Goal: Task Accomplishment & Management: Manage account settings

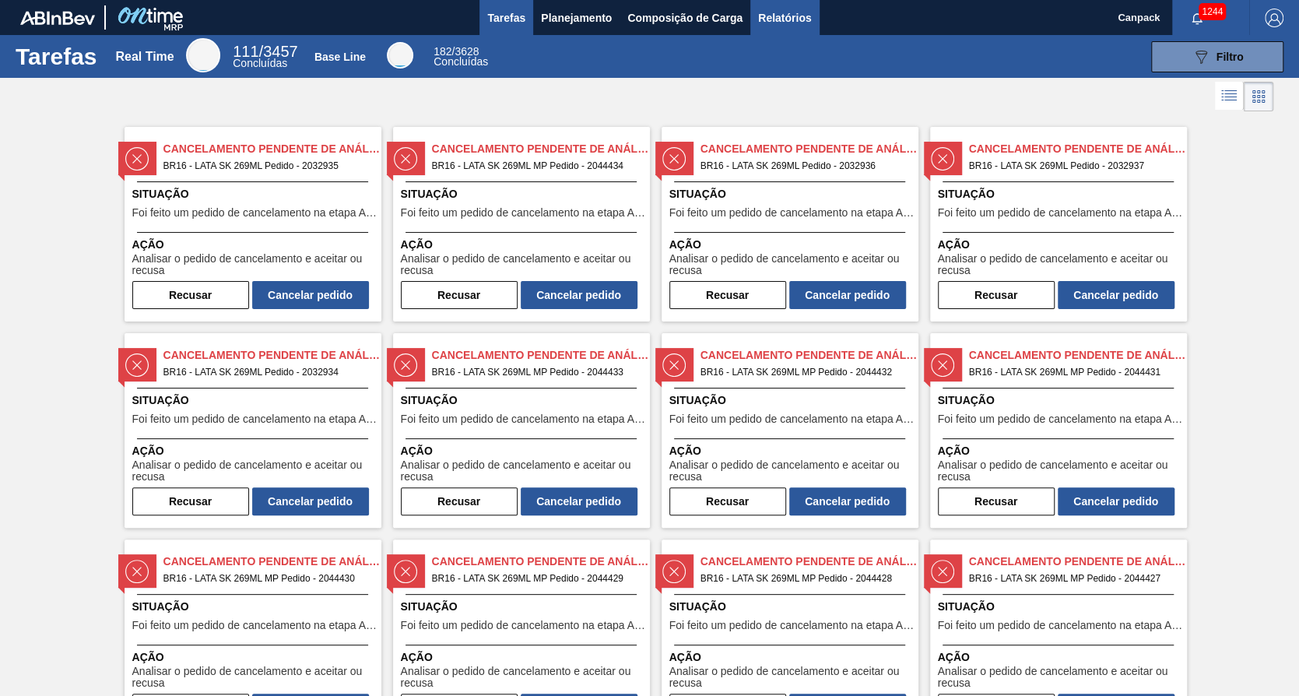
click at [762, 16] on span "Relatórios" at bounding box center [784, 18] width 53 height 19
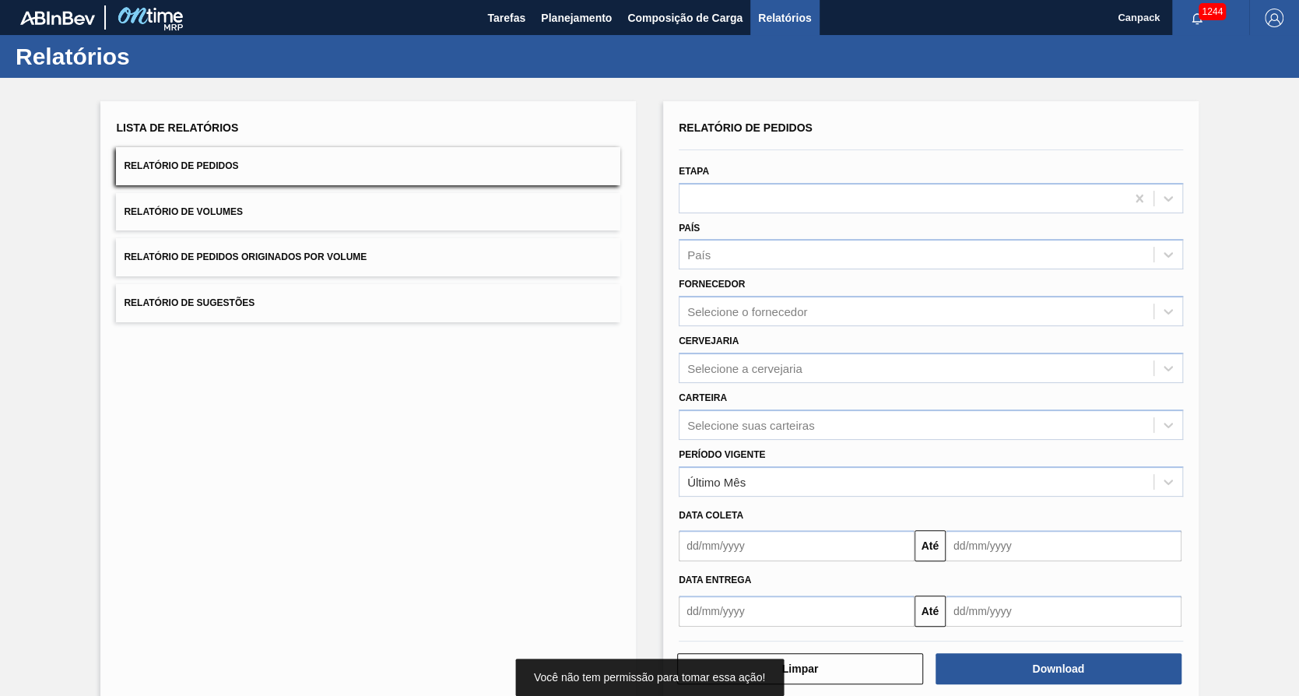
click at [472, 26] on div "Tarefas Planejamento Composição de Carga Relatórios" at bounding box center [649, 17] width 1299 height 35
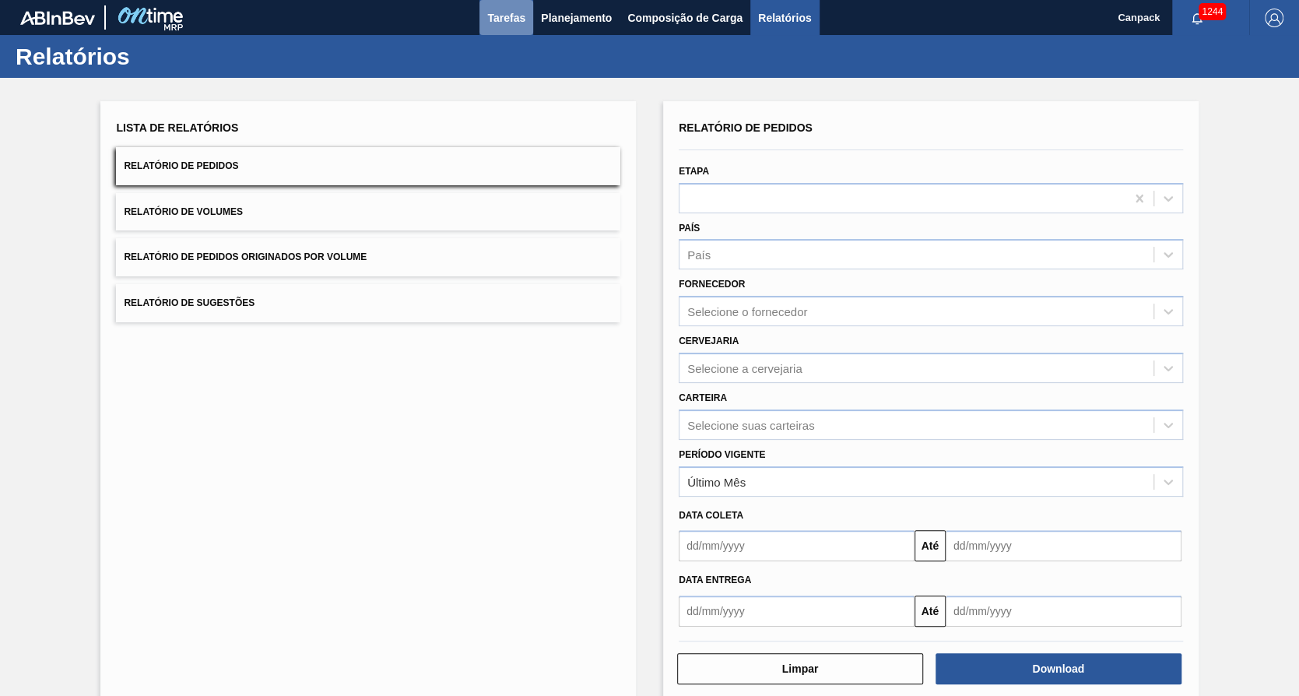
click at [493, 17] on span "Tarefas" at bounding box center [506, 18] width 38 height 19
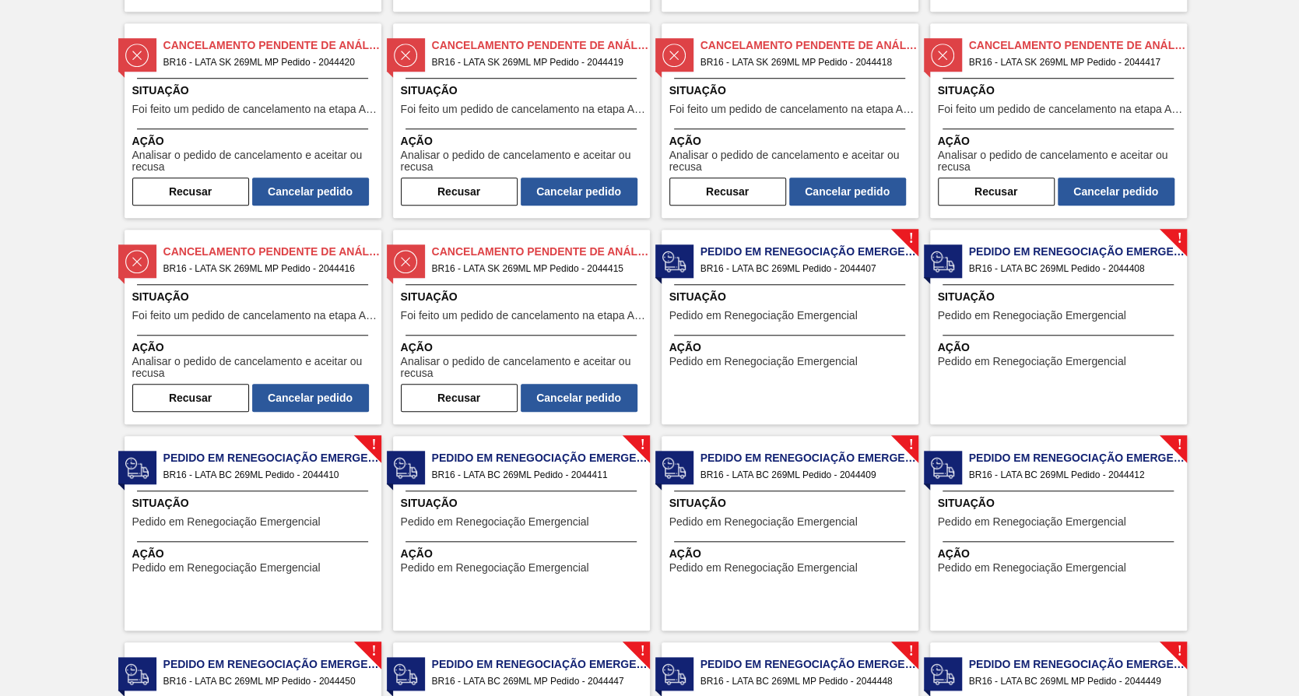
scroll to position [739, 0]
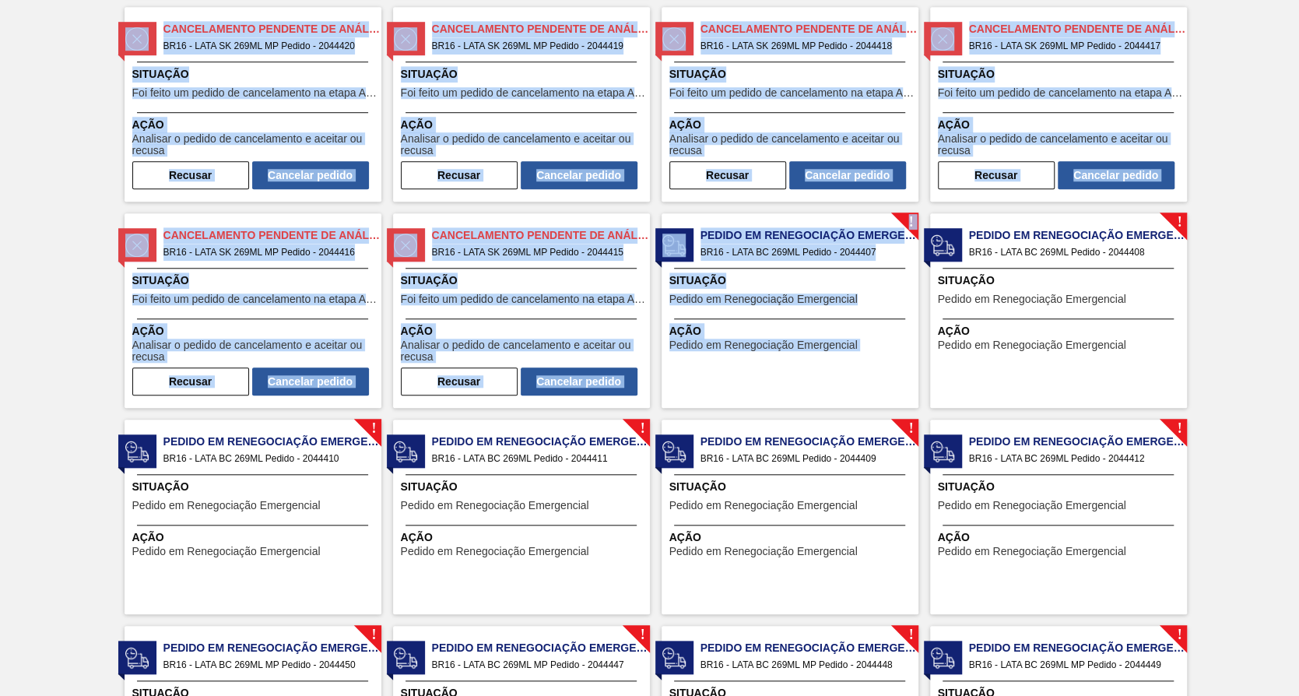
drag, startPoint x: 1295, startPoint y: 332, endPoint x: 1298, endPoint y: 223, distance: 108.2
click at [1298, 0] on html "Tarefas Planejamento Composição de Carga Relatórios Canpack 1244 Marcar todas c…" at bounding box center [649, 0] width 1299 height 0
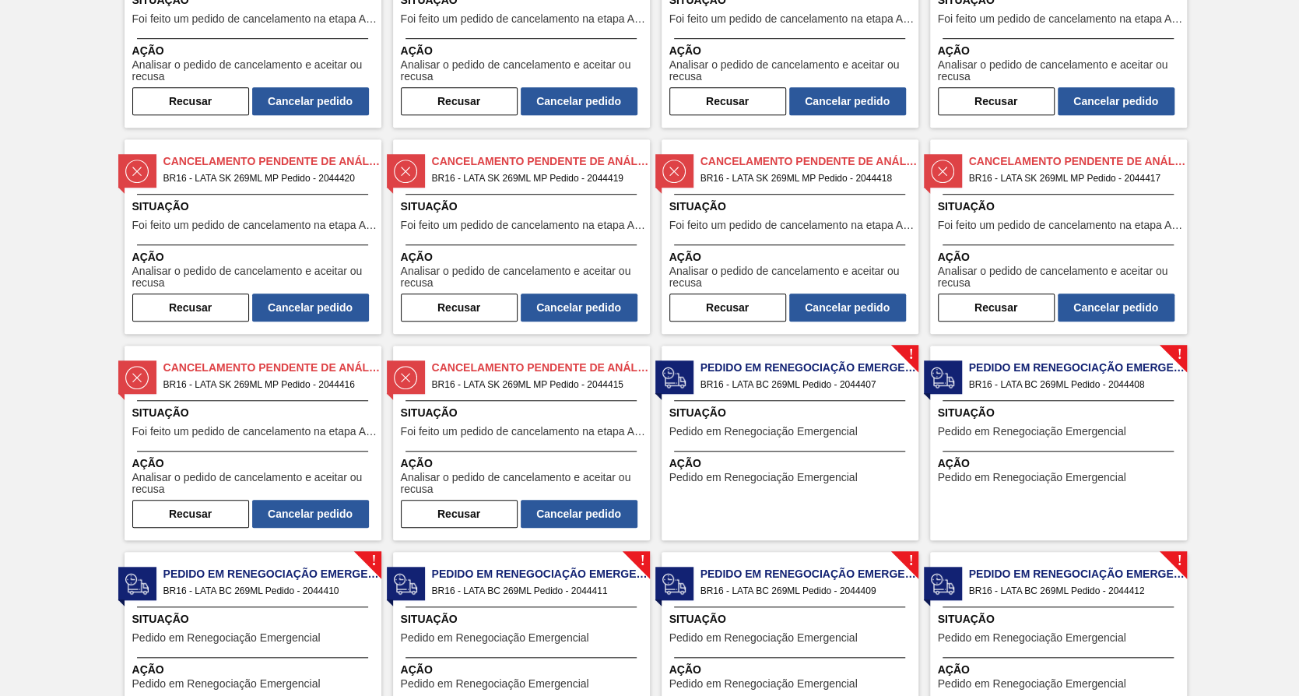
scroll to position [608, 0]
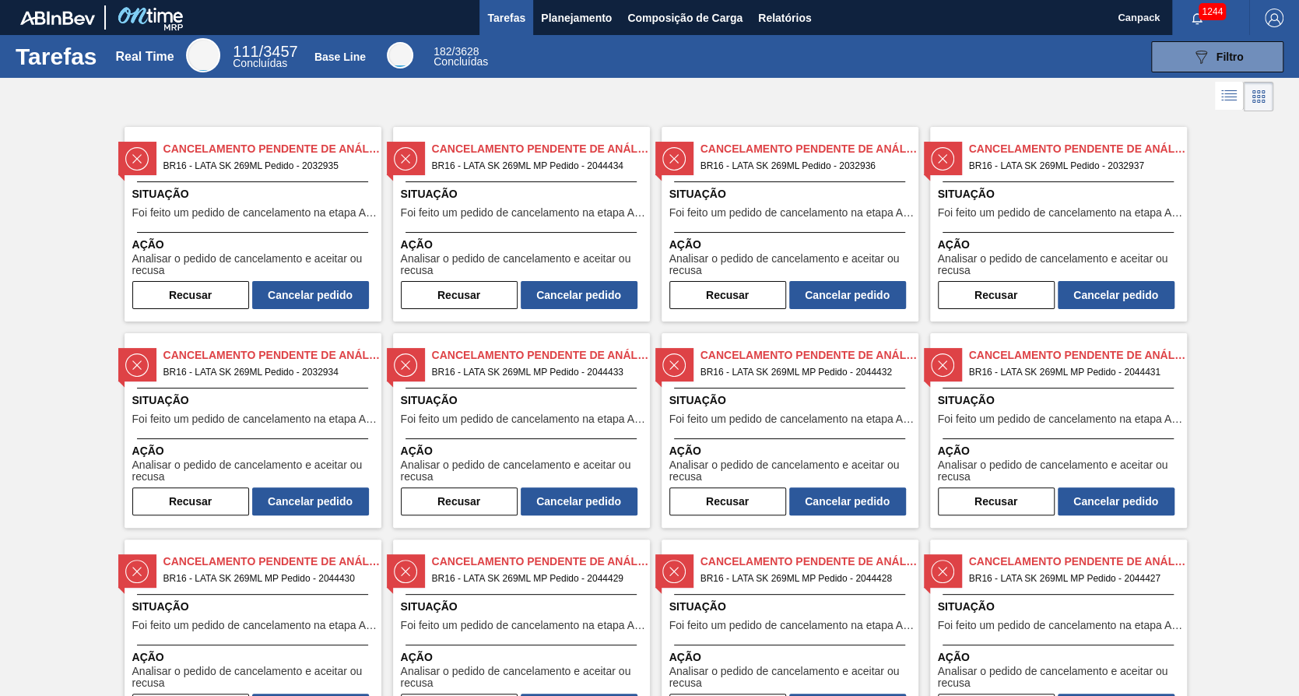
click at [1296, 102] on div at bounding box center [1257, 97] width 84 height 30
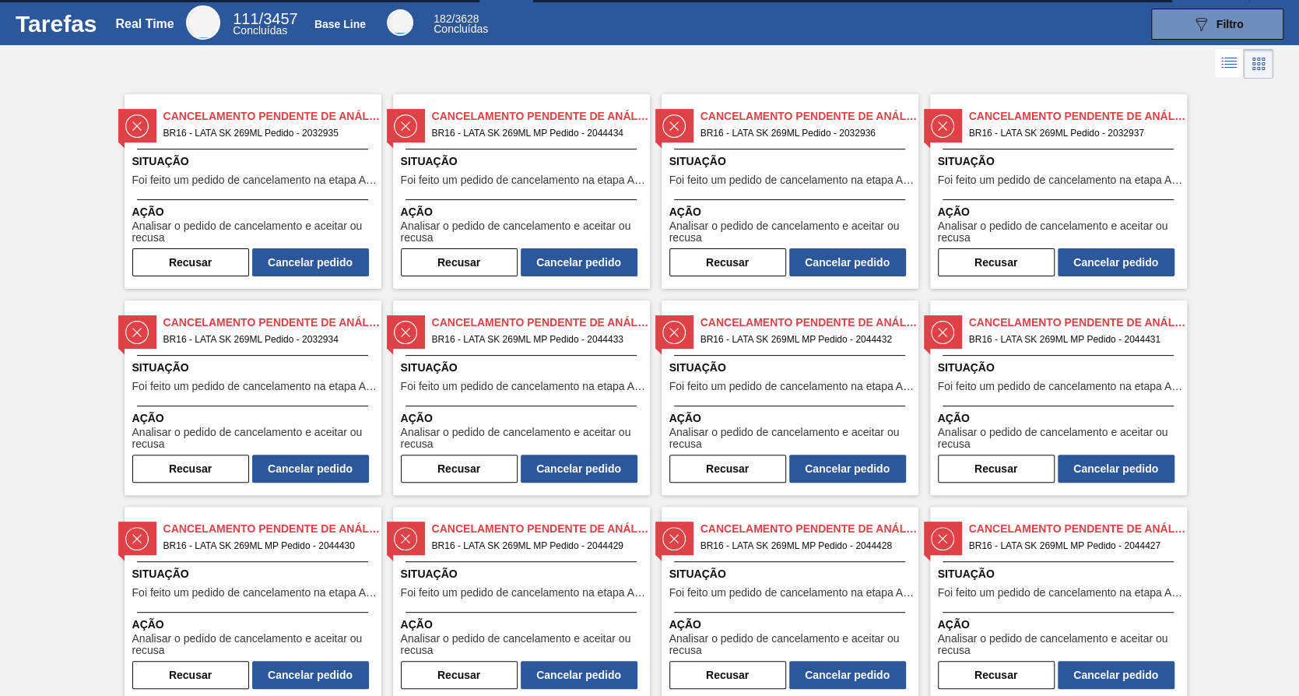
scroll to position [38, 0]
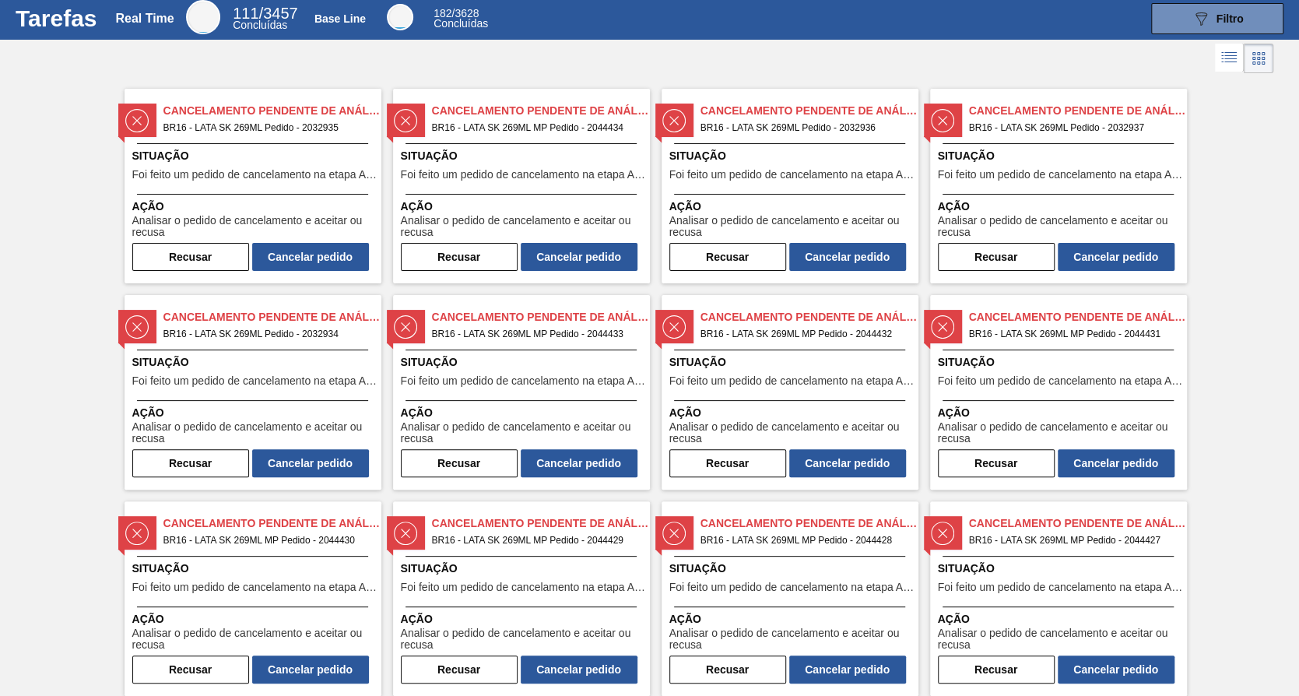
click at [118, 265] on div "Cancelamento Pendente de Análise BR16 - LATA SK 269ML Pedido - 2032935 Situação…" at bounding box center [247, 186] width 269 height 195
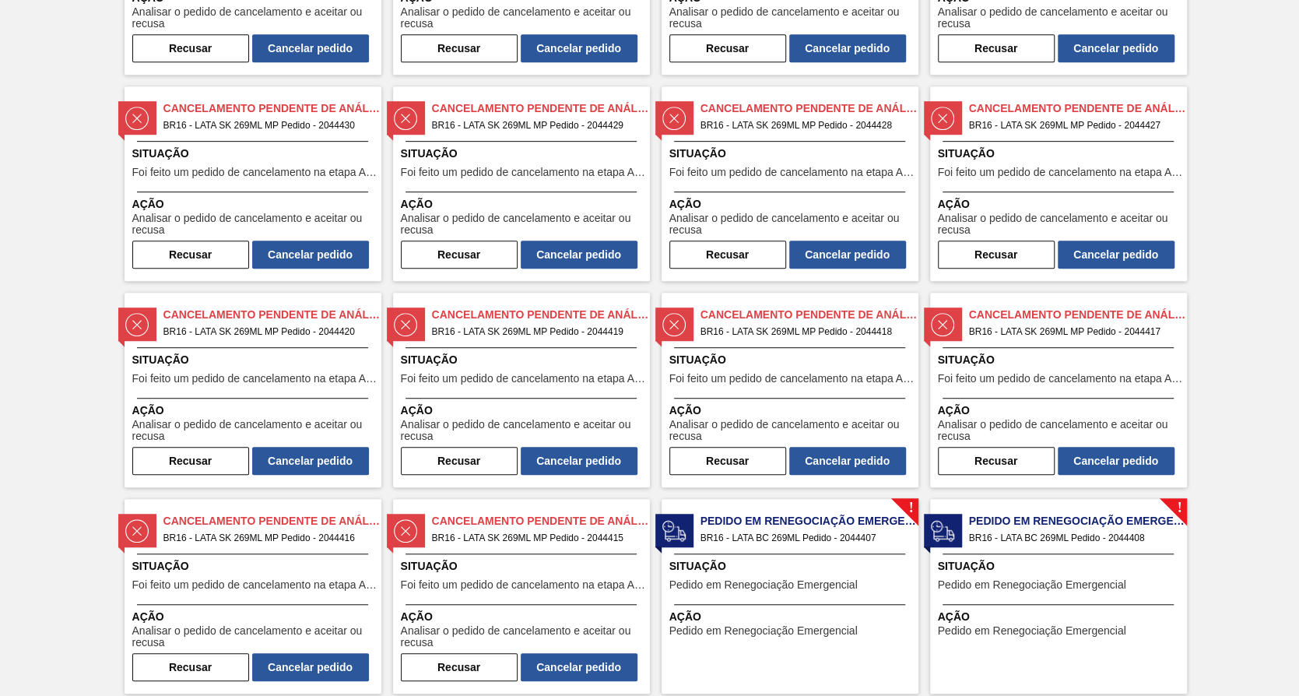
scroll to position [0, 0]
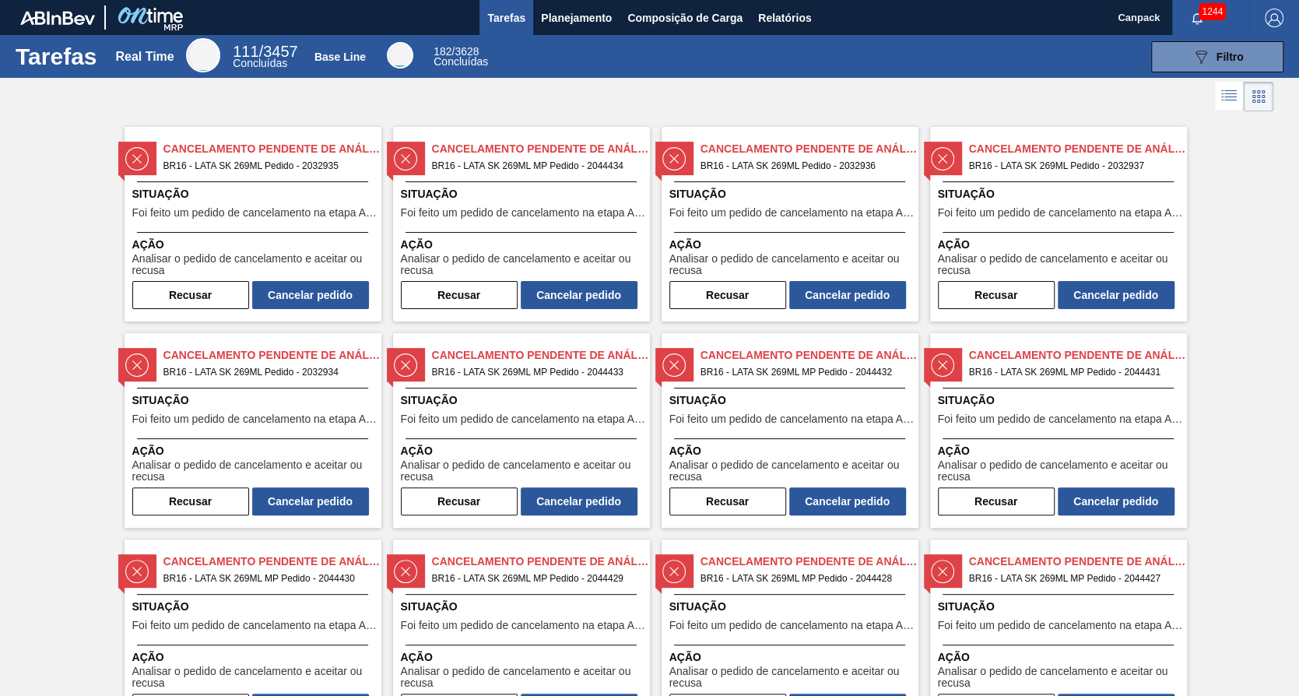
click at [0, 0] on html "Tarefas Planejamento Composição de Carga Relatórios Canpack 1244 Marcar todas c…" at bounding box center [649, 0] width 1299 height 0
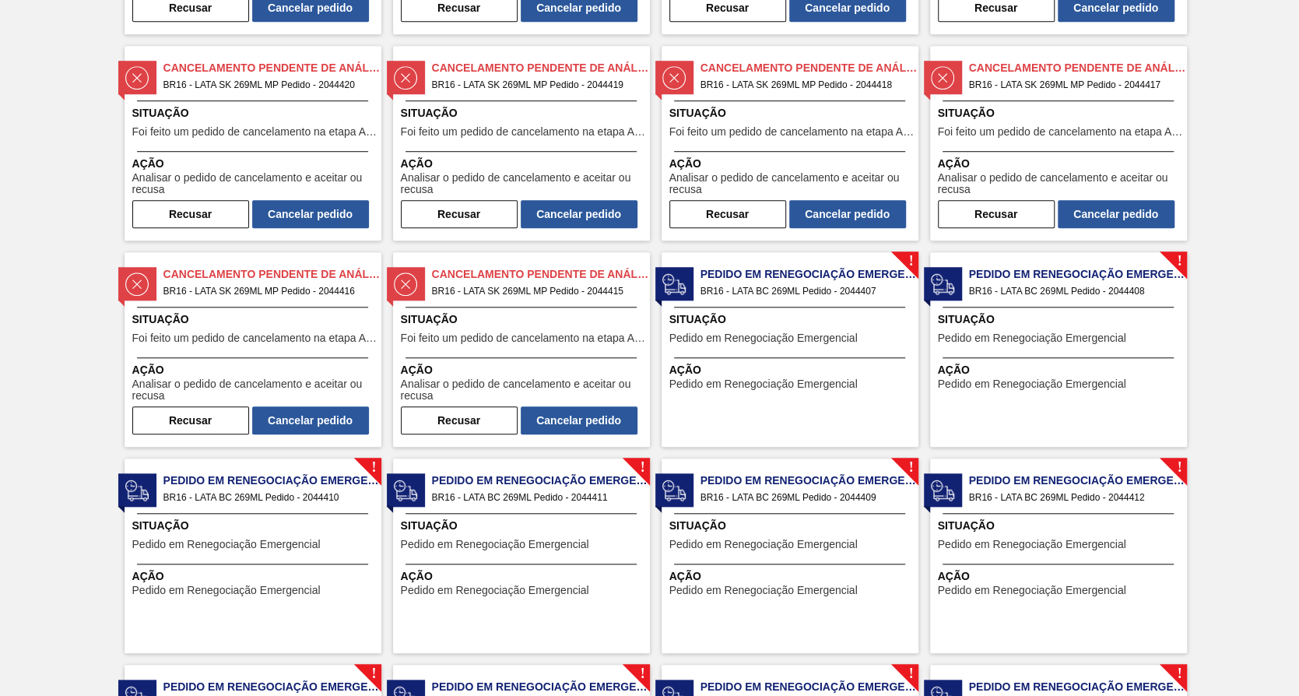
scroll to position [1089, 0]
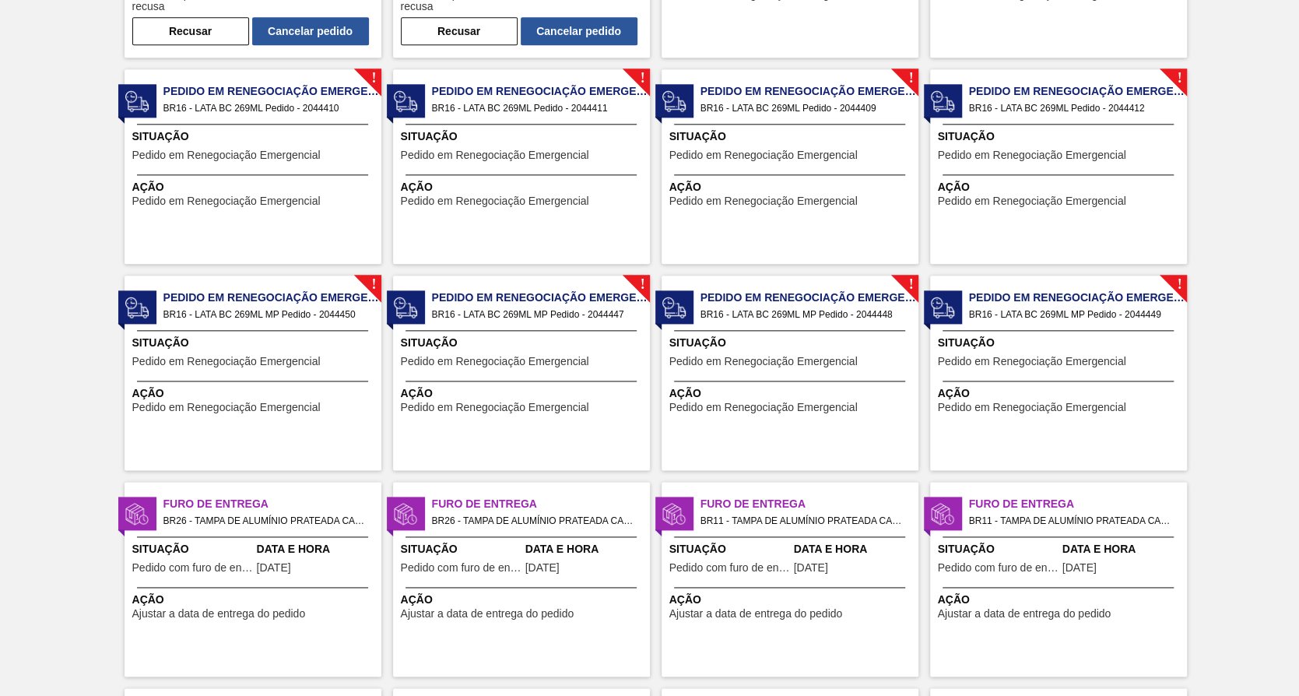
click at [0, 0] on html "Tarefas Planejamento Composição de Carga Relatórios Canpack 1244 Marcar todas c…" at bounding box center [649, 0] width 1299 height 0
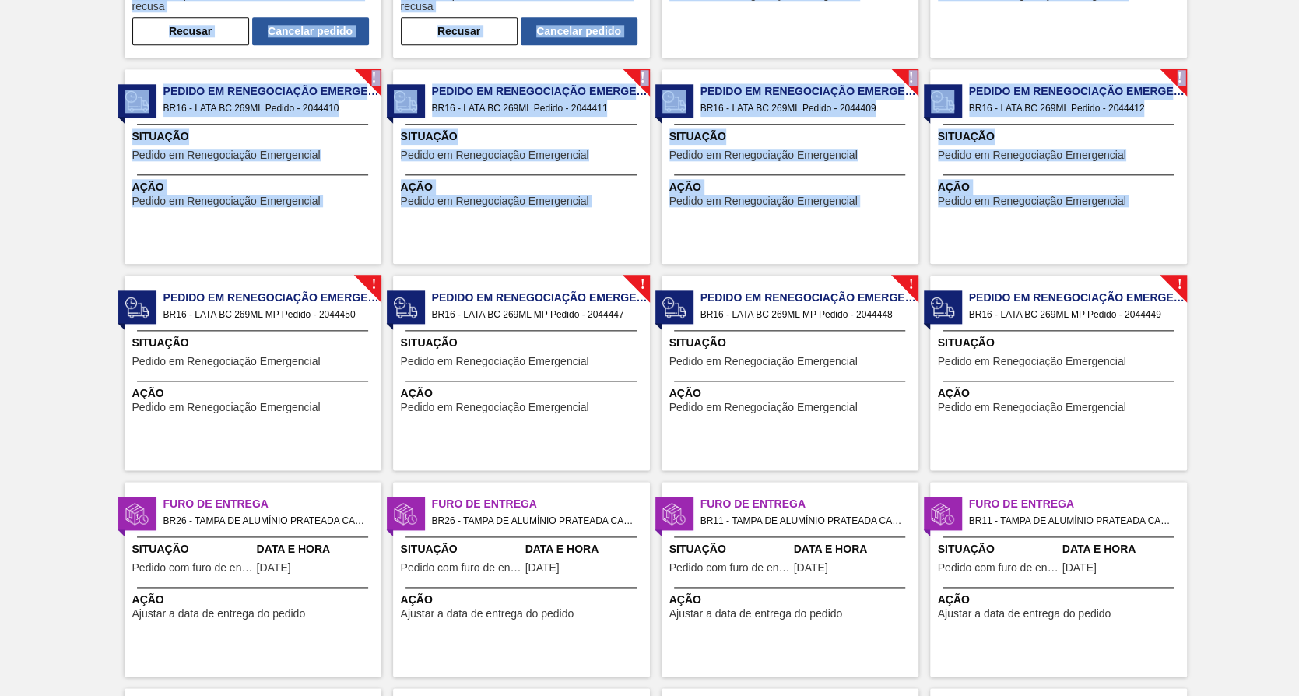
click at [19, 261] on div "Cancelamento Pendente de Análise BR16 - LATA SK 269ML Pedido - 2032935 Situação…" at bounding box center [649, 367] width 1299 height 2682
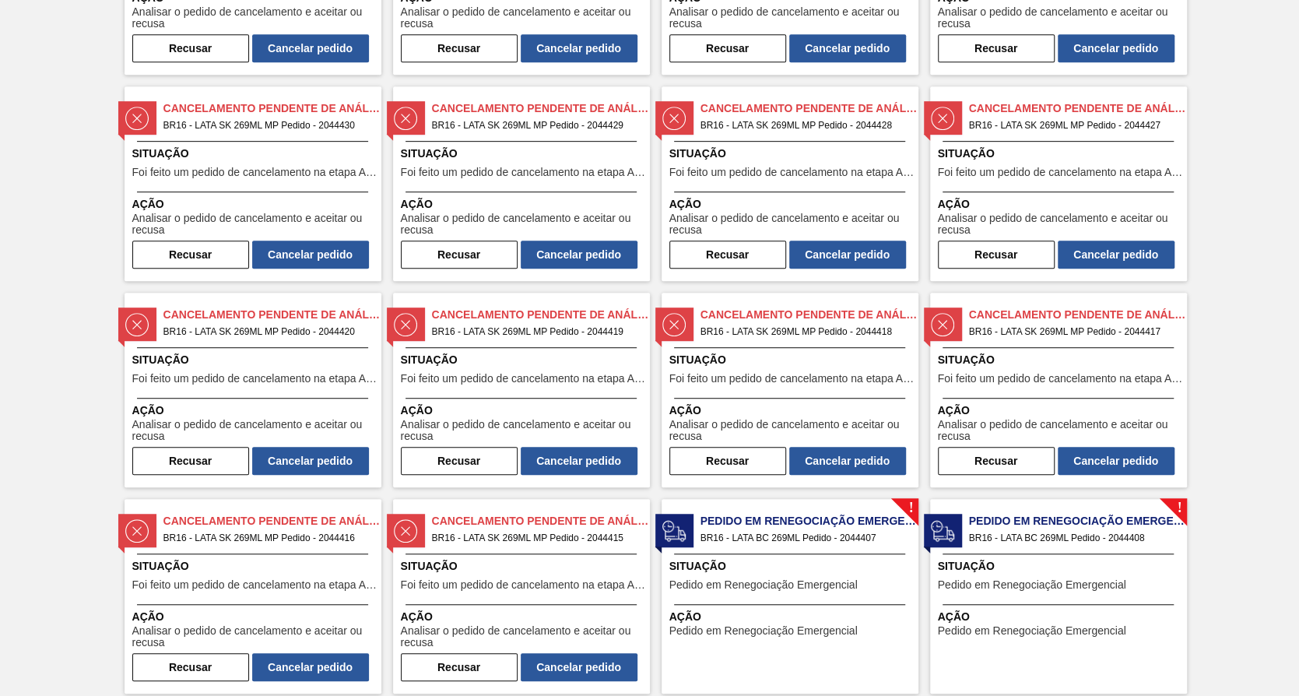
scroll to position [0, 0]
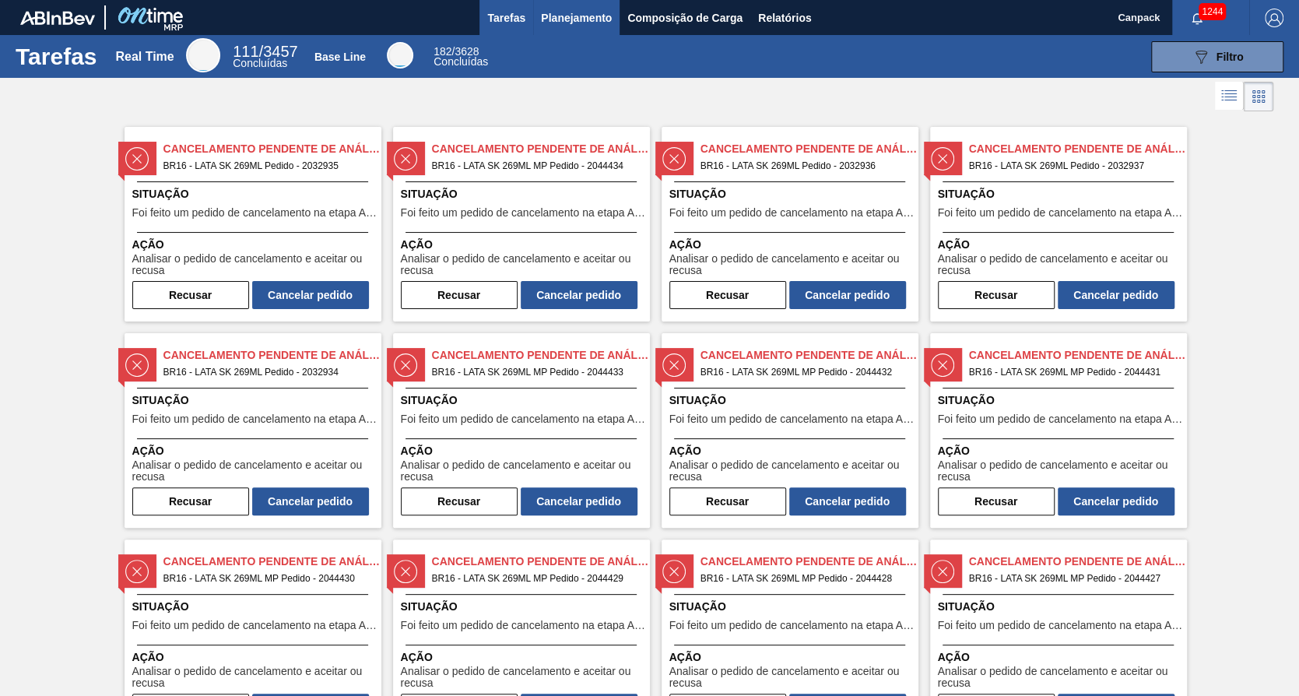
click at [574, 20] on span "Planejamento" at bounding box center [576, 18] width 71 height 19
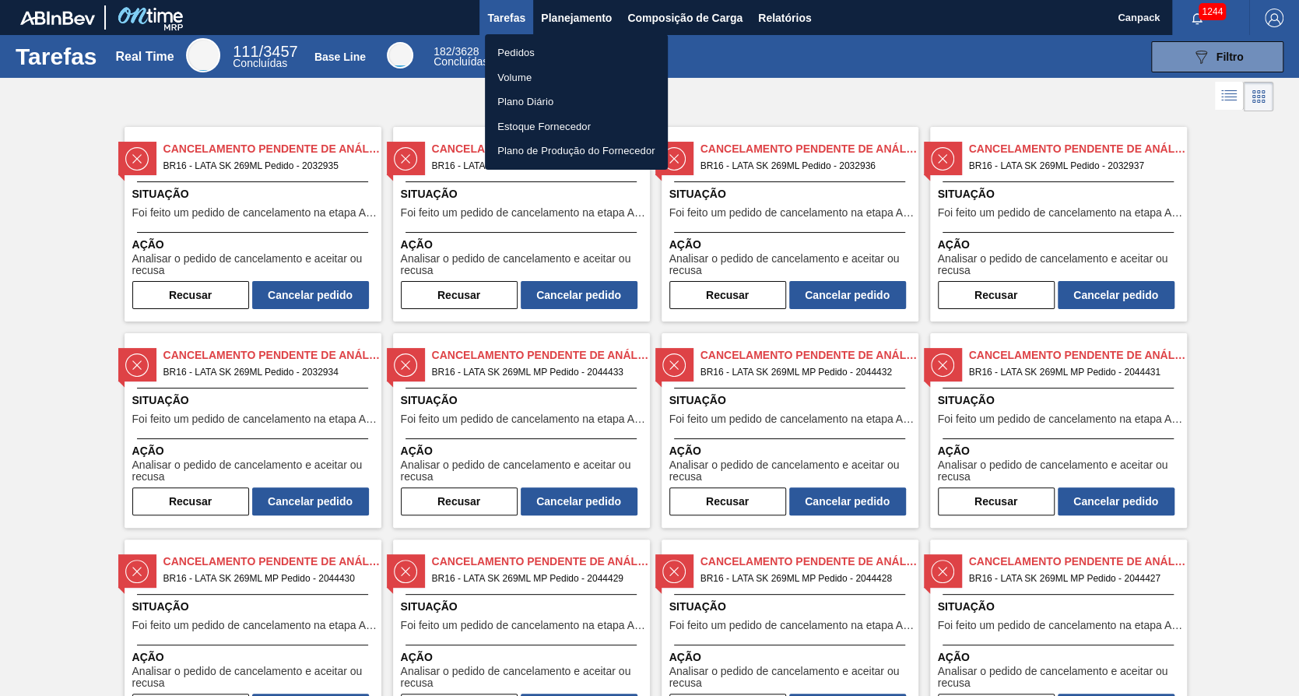
click at [570, 75] on li "Volume" at bounding box center [576, 77] width 183 height 25
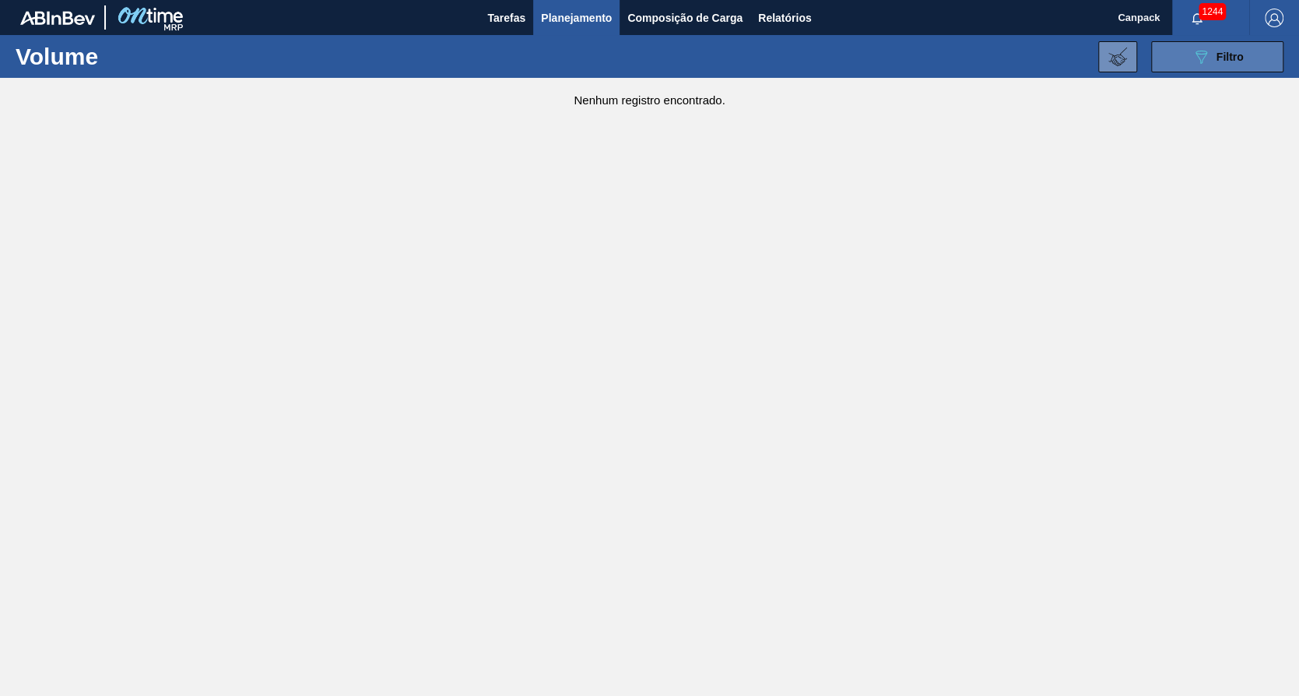
click at [1228, 61] on span "Filtro" at bounding box center [1230, 57] width 27 height 12
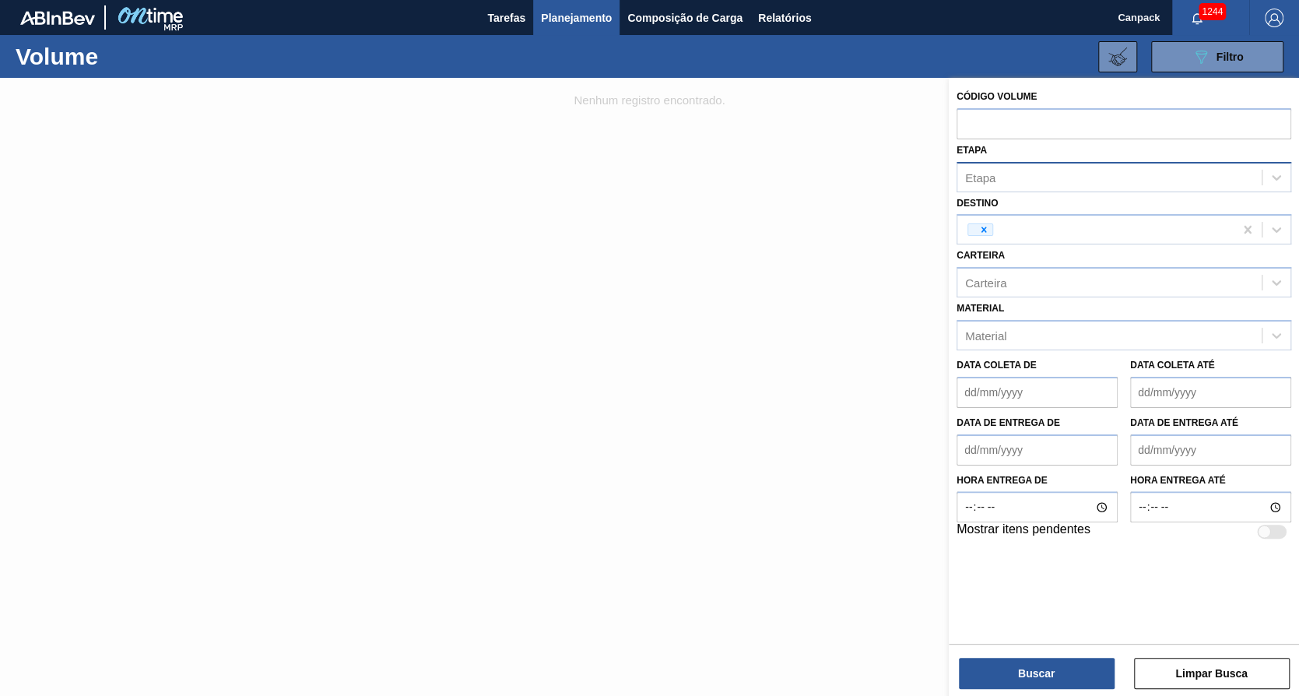
click at [991, 186] on div "Etapa" at bounding box center [1124, 177] width 335 height 30
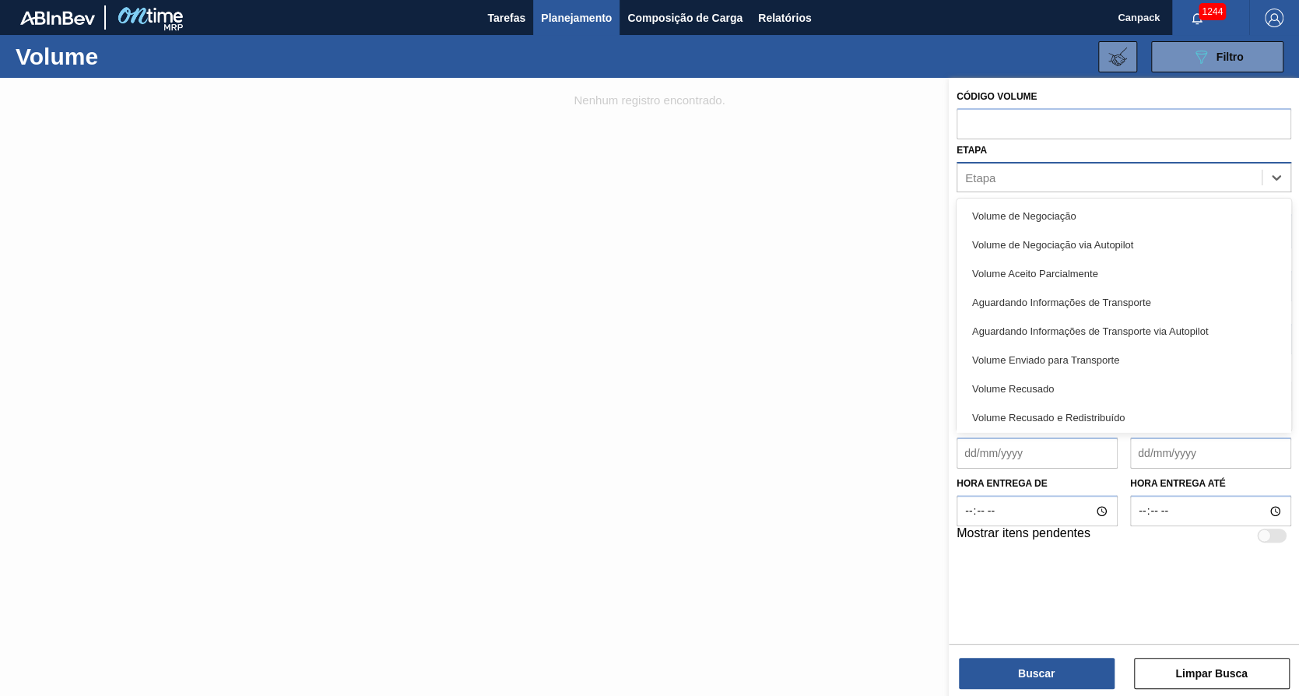
click at [1007, 171] on div "Etapa" at bounding box center [1109, 177] width 304 height 23
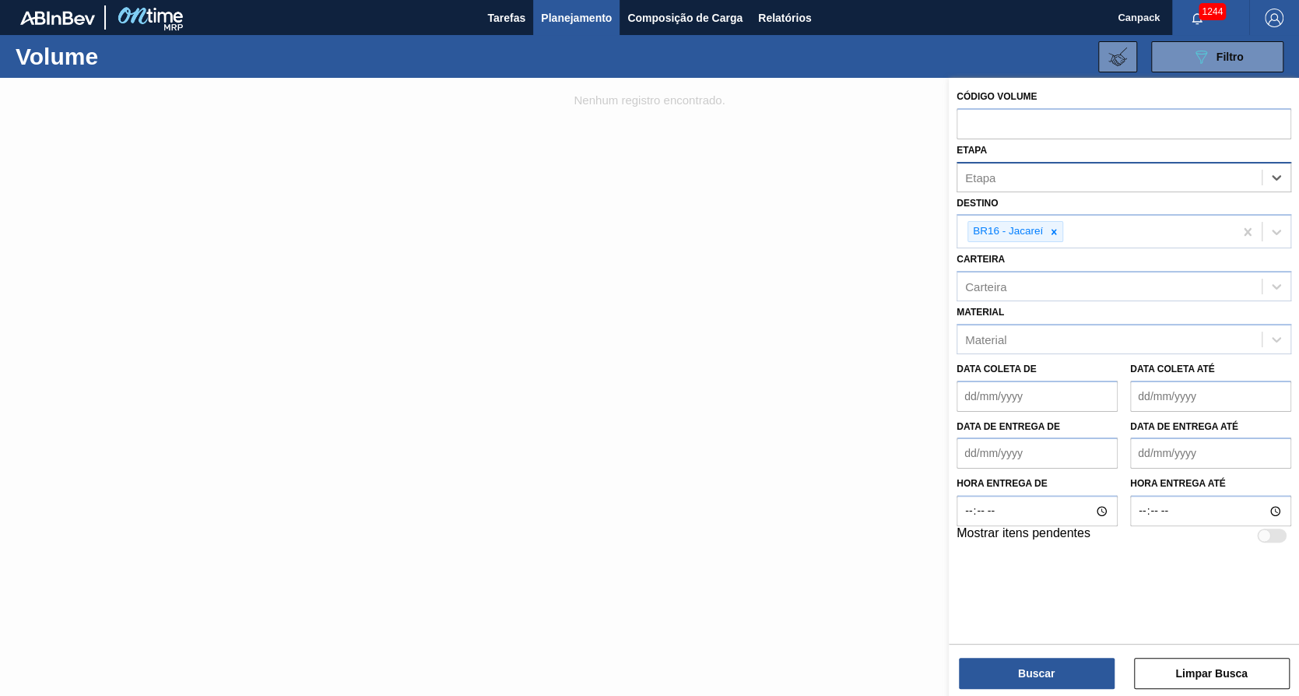
click at [1009, 170] on div "Etapa" at bounding box center [1109, 177] width 304 height 23
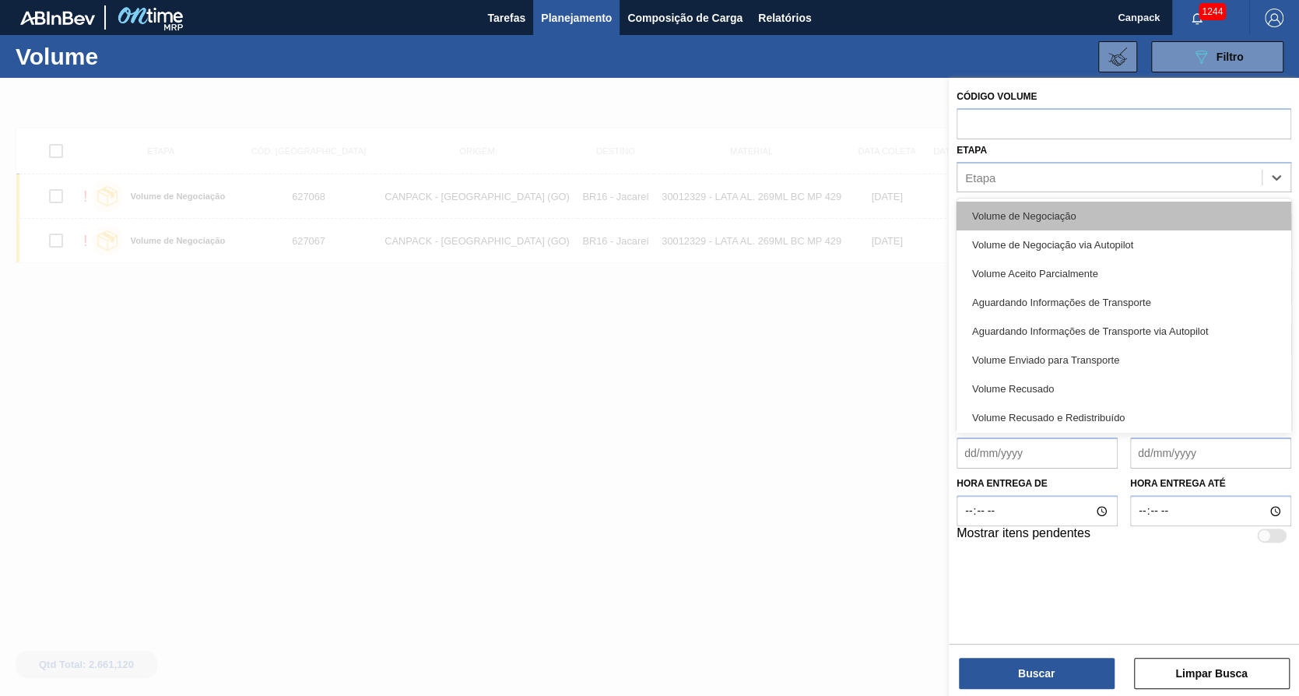
click at [1096, 218] on div "Volume de Negociação" at bounding box center [1124, 216] width 335 height 29
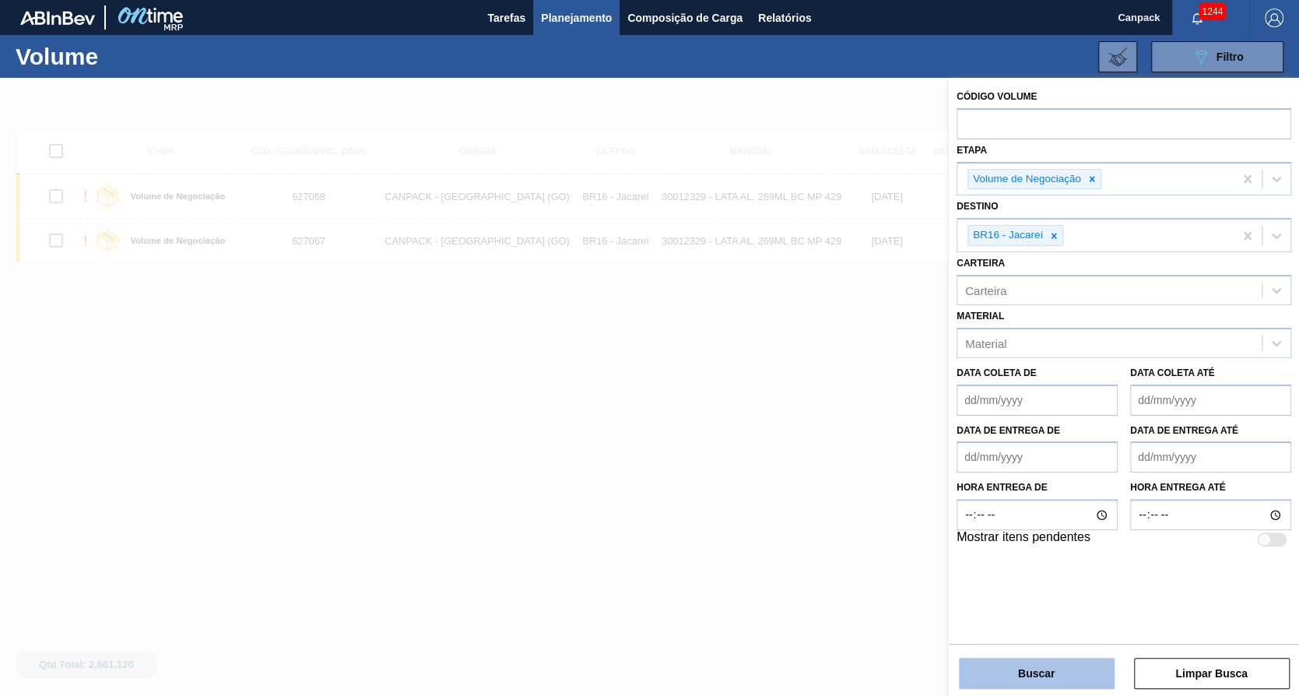
click at [1019, 658] on button "Buscar" at bounding box center [1037, 673] width 156 height 31
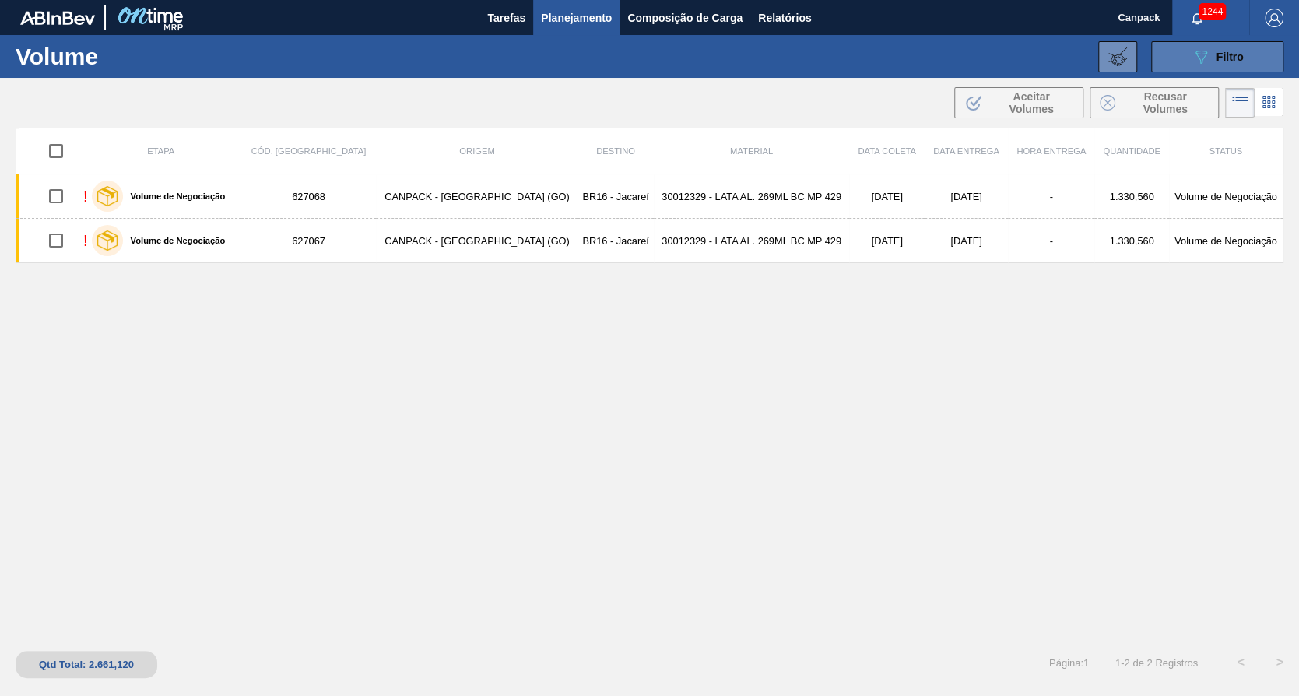
click at [1202, 52] on icon "089F7B8B-B2A5-4AFE-B5C0-19BA573D28AC" at bounding box center [1201, 56] width 19 height 19
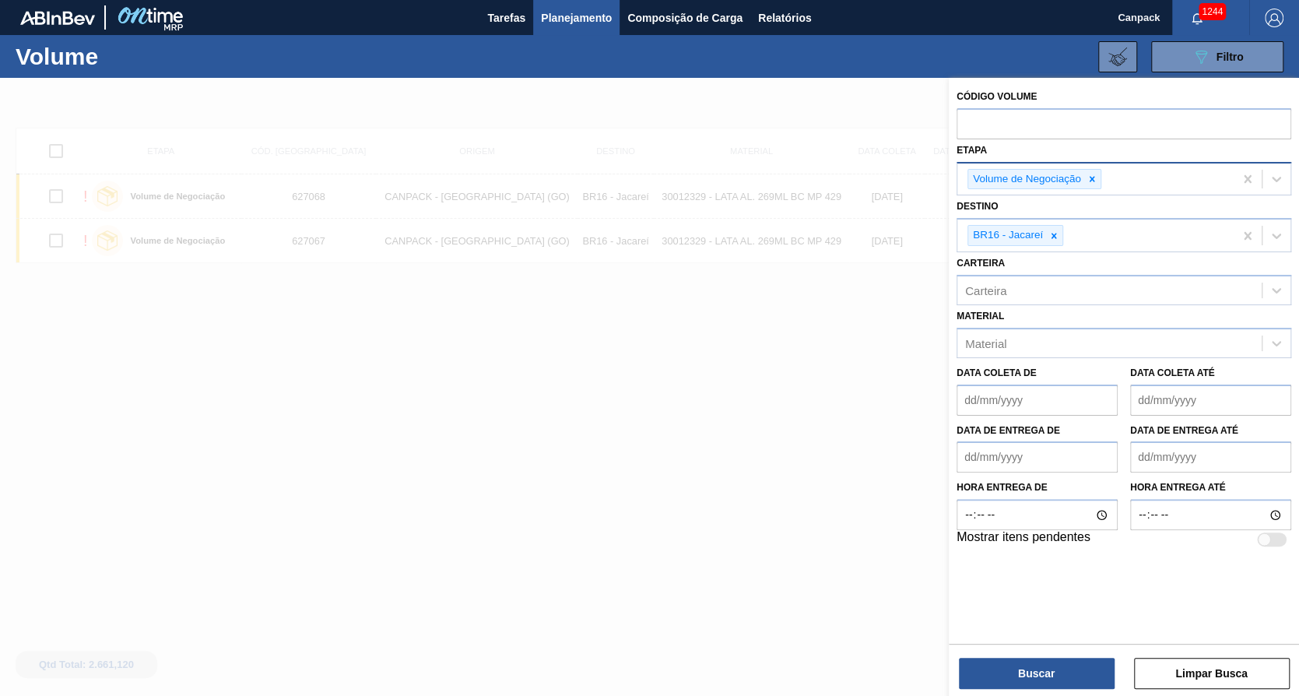
click at [1111, 178] on div "Volume de Negociação" at bounding box center [1095, 179] width 276 height 32
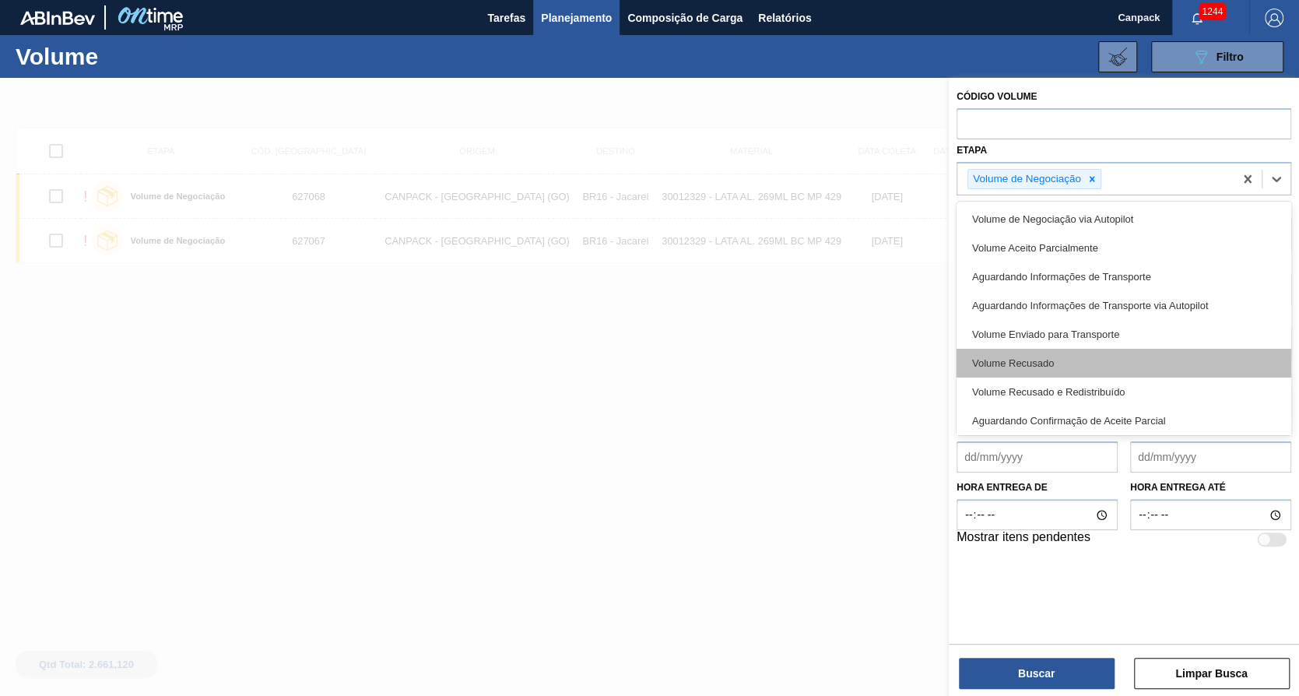
scroll to position [2, 0]
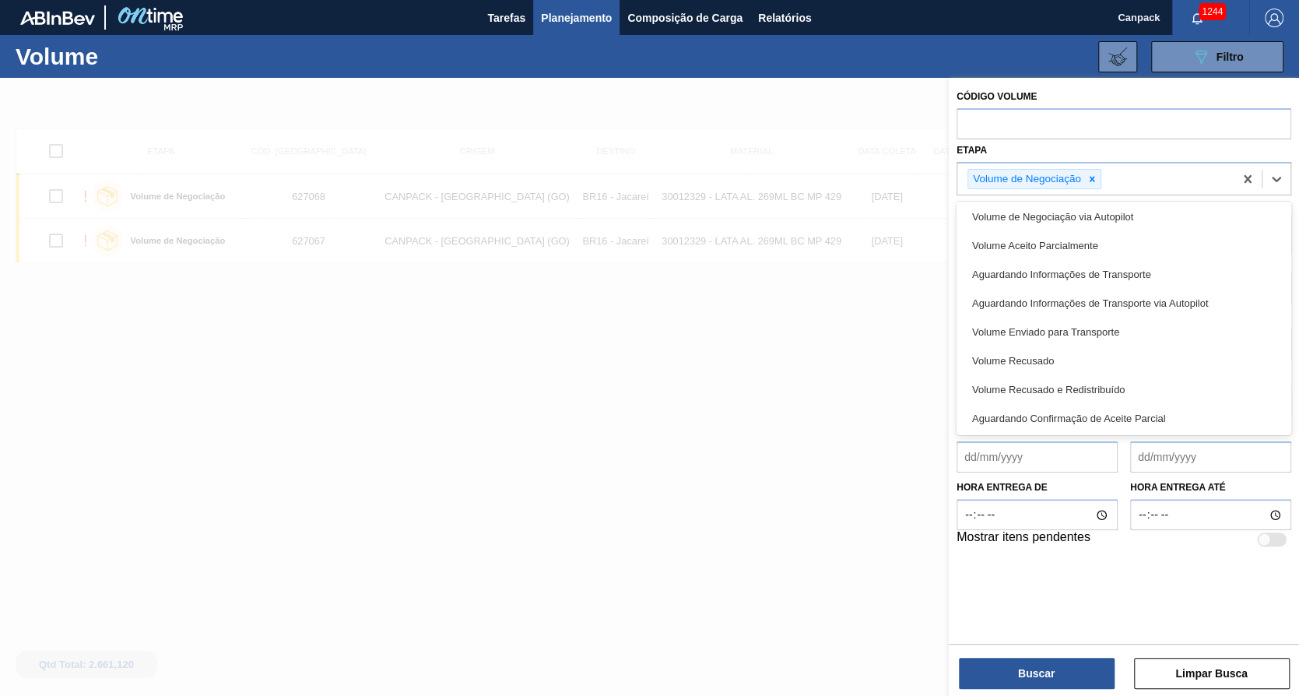
click at [859, 357] on div at bounding box center [649, 426] width 1299 height 696
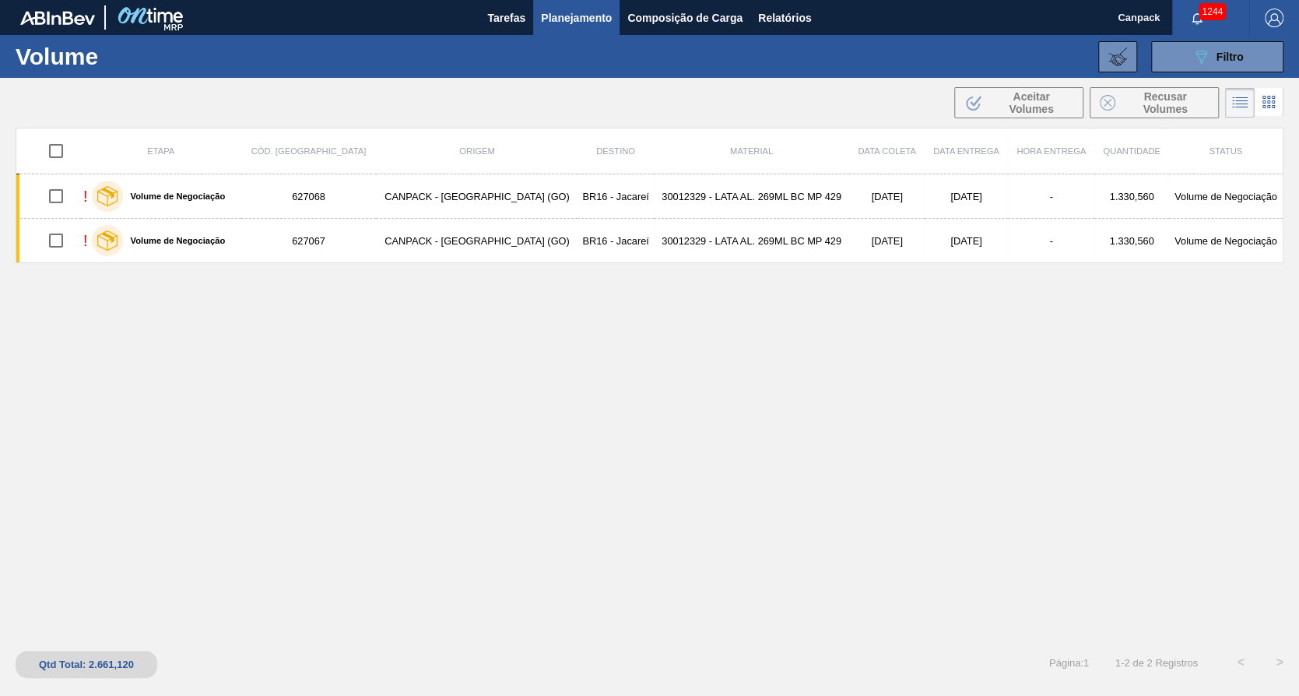
click at [584, 16] on span "Planejamento" at bounding box center [576, 18] width 71 height 19
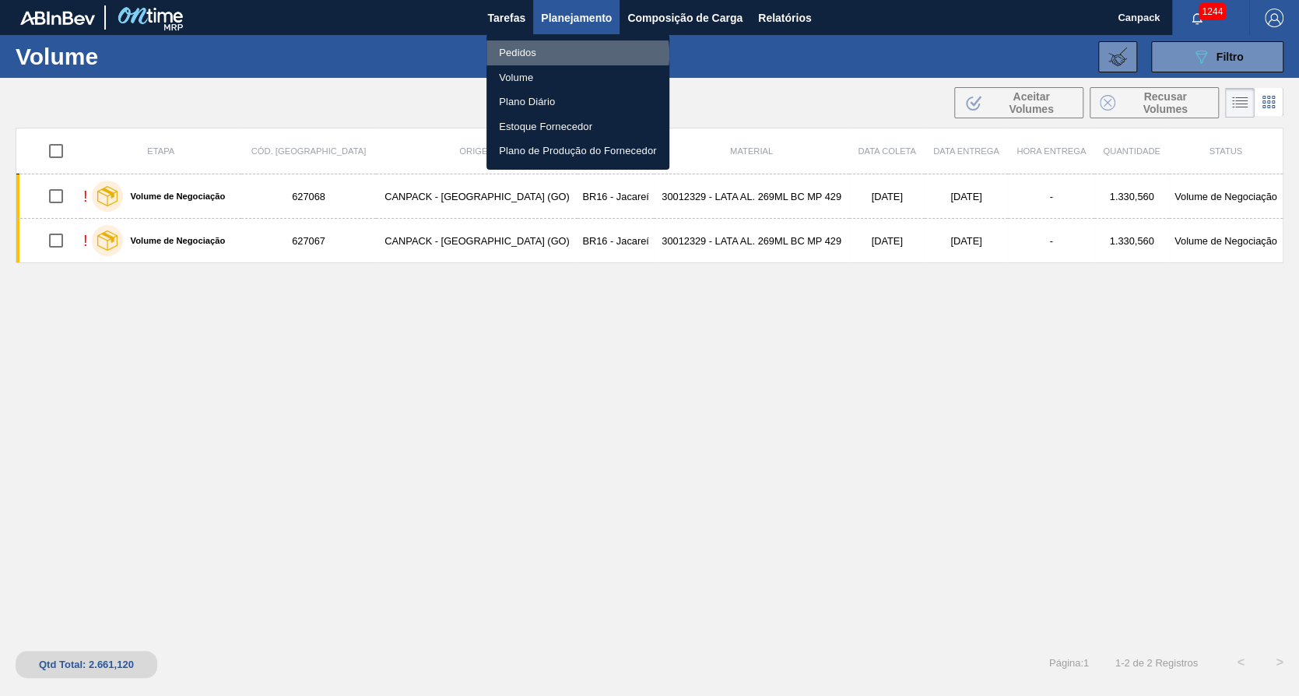
click at [577, 54] on li "Pedidos" at bounding box center [578, 52] width 183 height 25
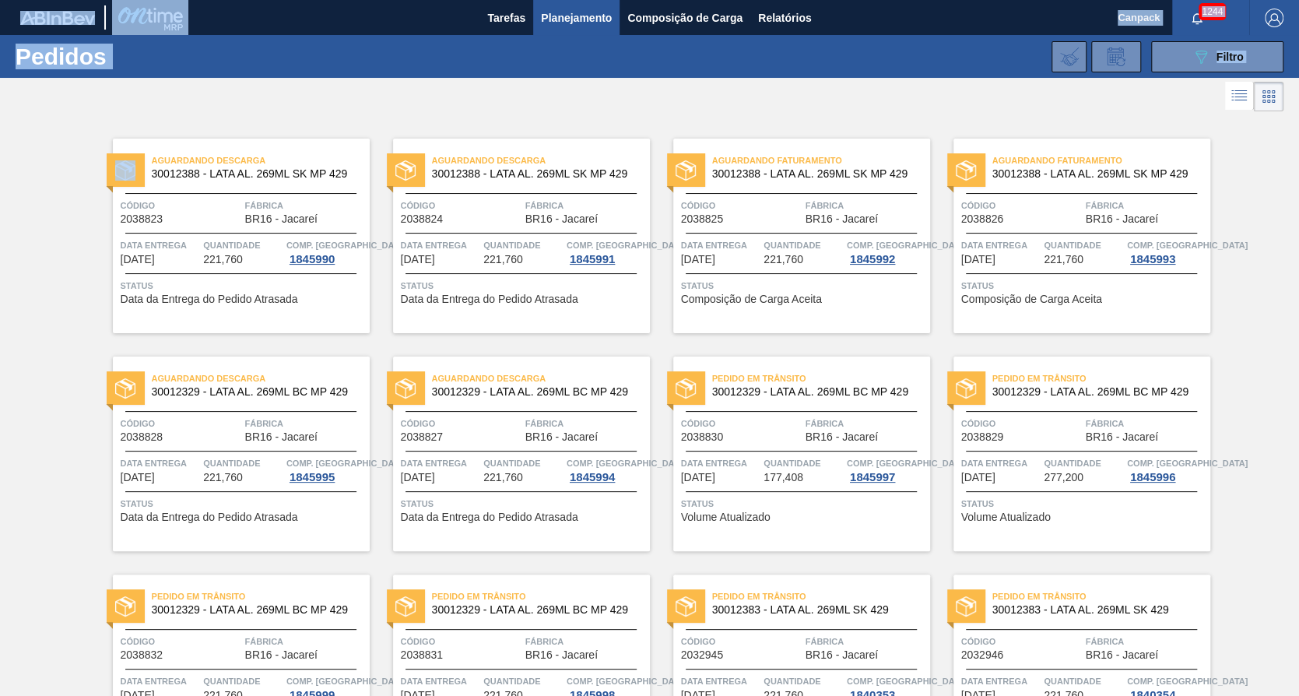
drag, startPoint x: 1296, startPoint y: 108, endPoint x: 1300, endPoint y: 174, distance: 65.5
click at [1298, 0] on html "Tarefas Planejamento Composição de Carga Relatórios Canpack 1244 Marcar todas c…" at bounding box center [649, 0] width 1299 height 0
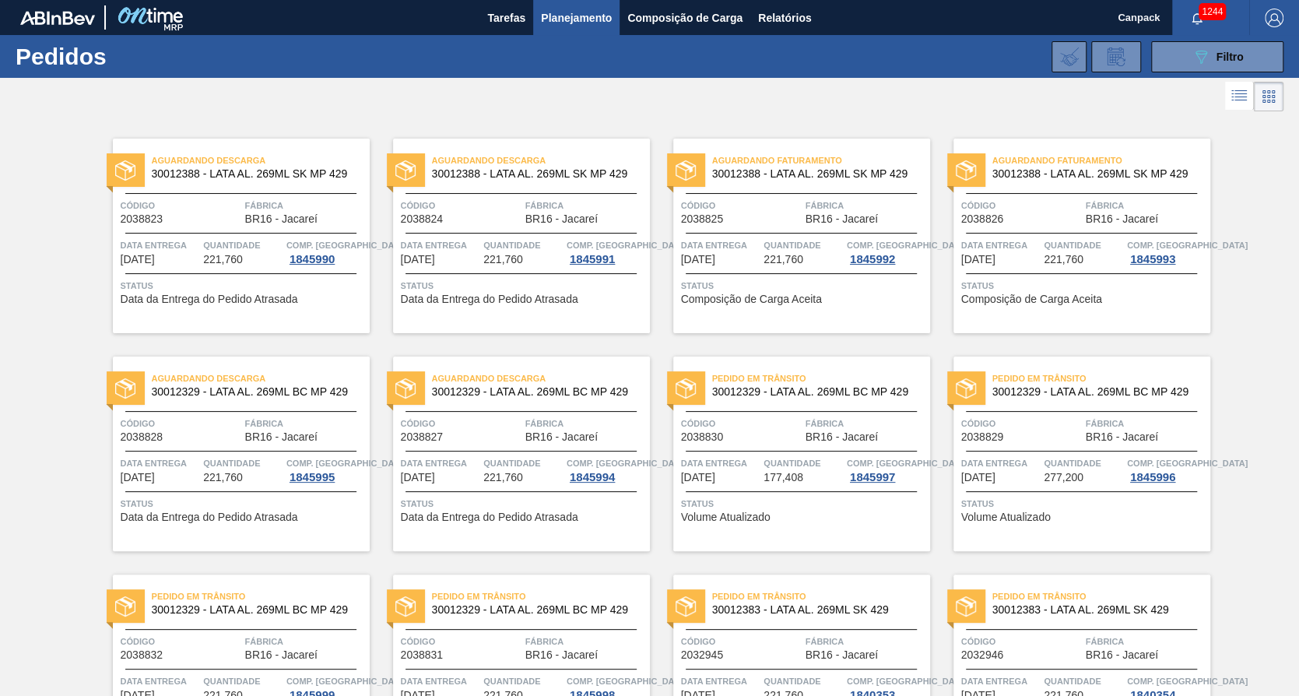
drag, startPoint x: 1300, startPoint y: 174, endPoint x: 1266, endPoint y: 228, distance: 64.4
click at [1197, 55] on icon "089F7B8B-B2A5-4AFE-B5C0-19BA573D28AC" at bounding box center [1201, 56] width 19 height 19
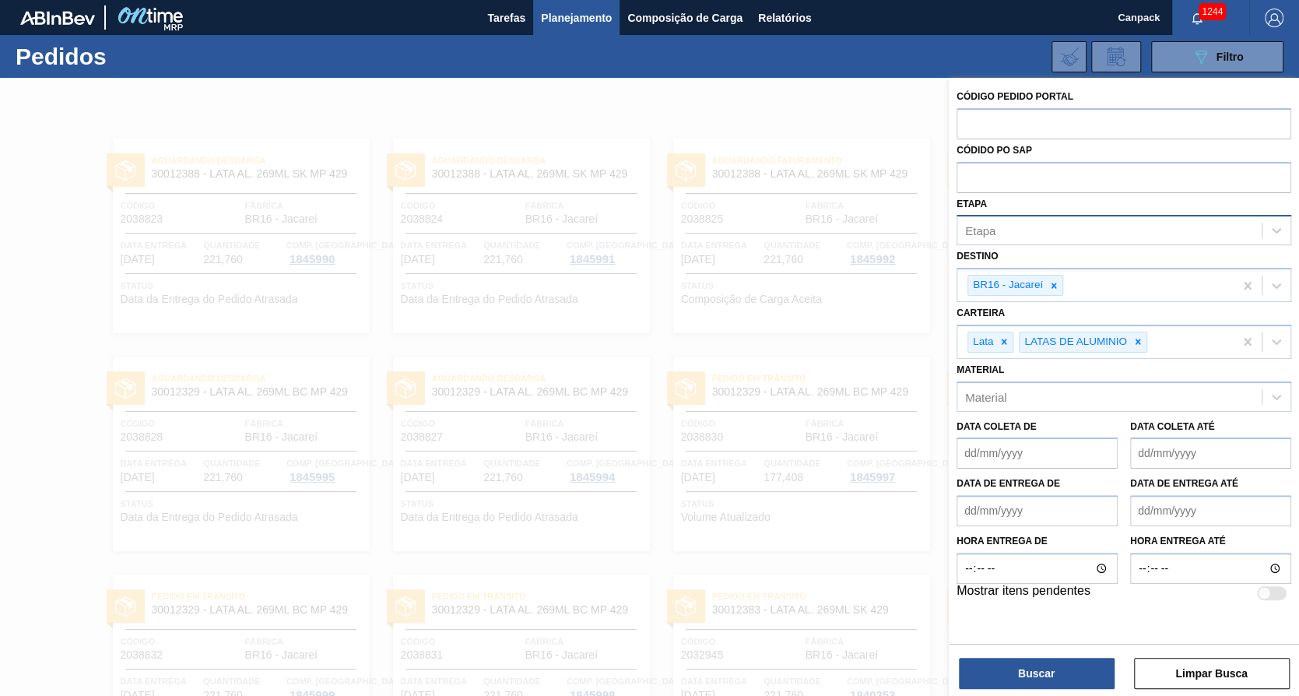
click at [1053, 230] on div "Etapa" at bounding box center [1109, 231] width 304 height 23
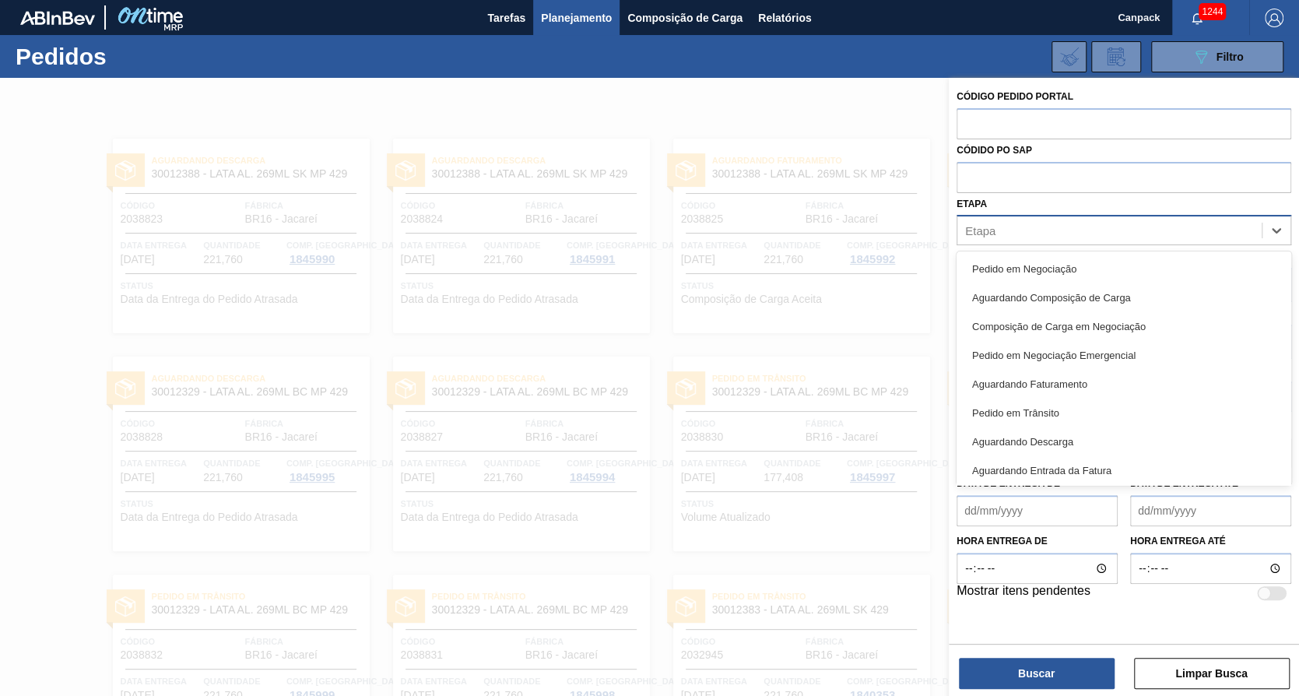
click at [1053, 231] on div "Etapa" at bounding box center [1109, 231] width 304 height 23
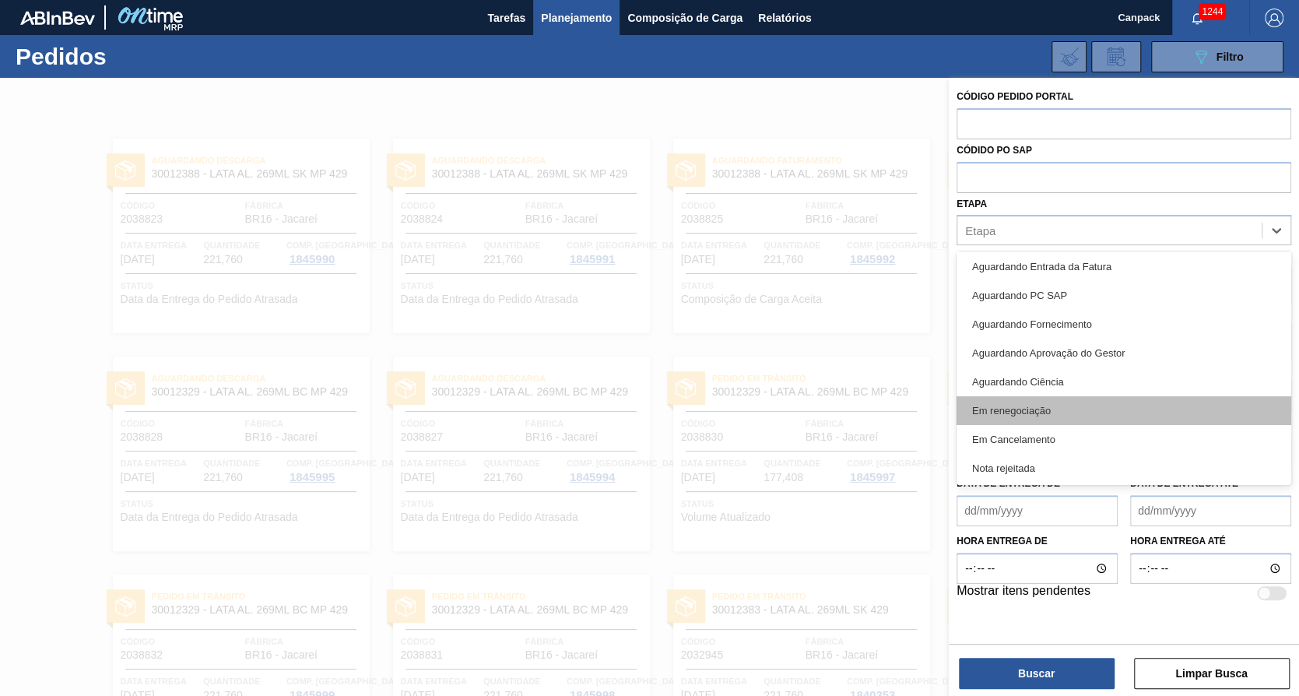
click at [1080, 409] on div "Em renegociação" at bounding box center [1124, 410] width 335 height 29
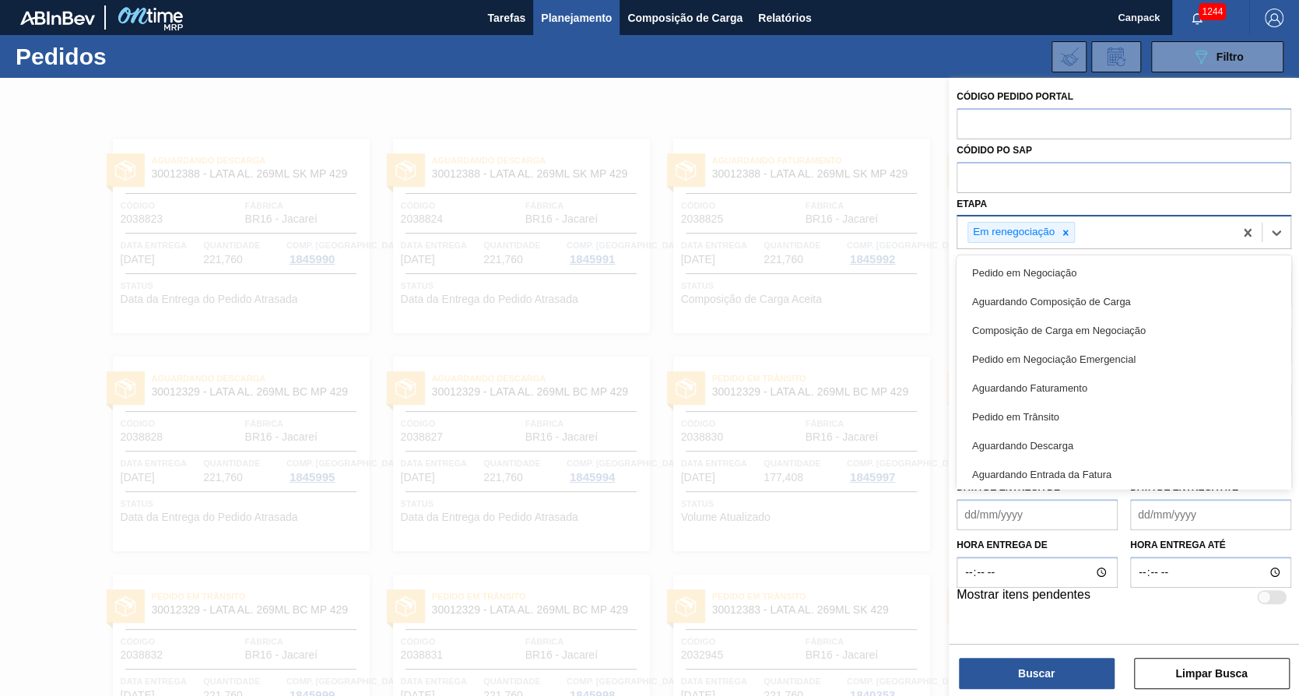
click at [1165, 228] on div "Em renegociação" at bounding box center [1095, 232] width 276 height 32
click at [1033, 448] on div "Em Cancelamento" at bounding box center [1124, 442] width 335 height 29
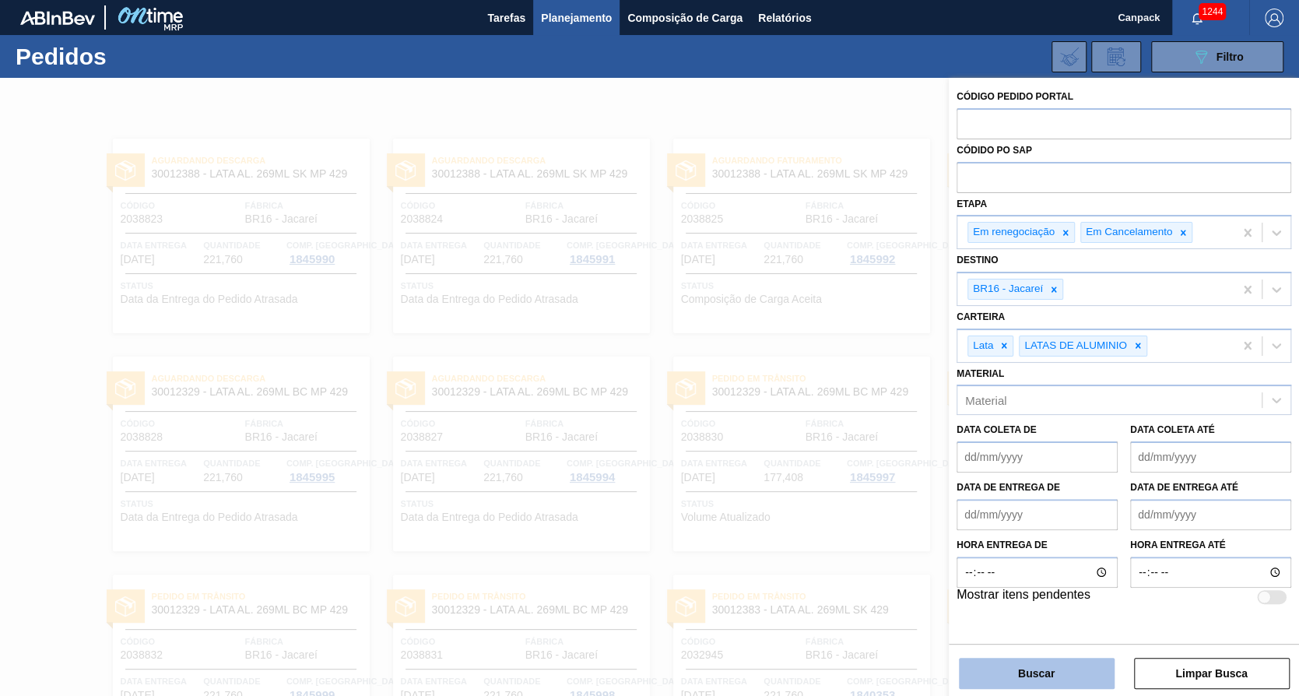
click at [1064, 679] on button "Buscar" at bounding box center [1037, 673] width 156 height 31
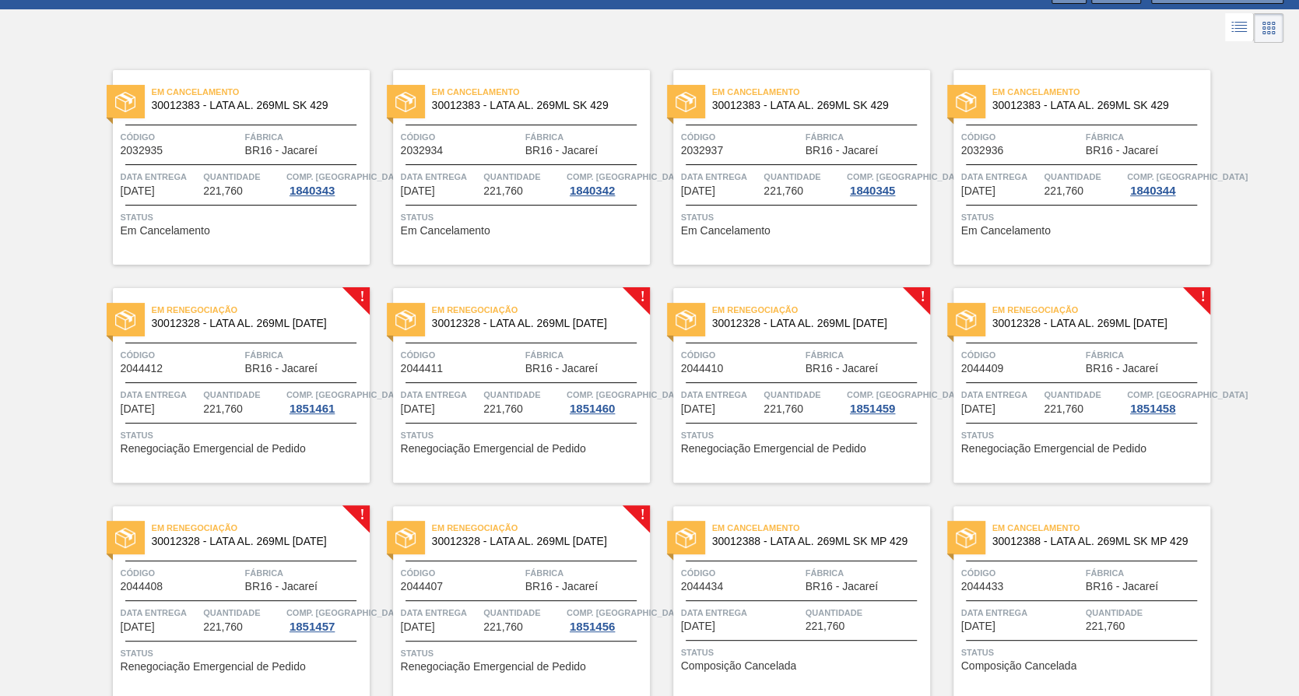
scroll to position [0, 0]
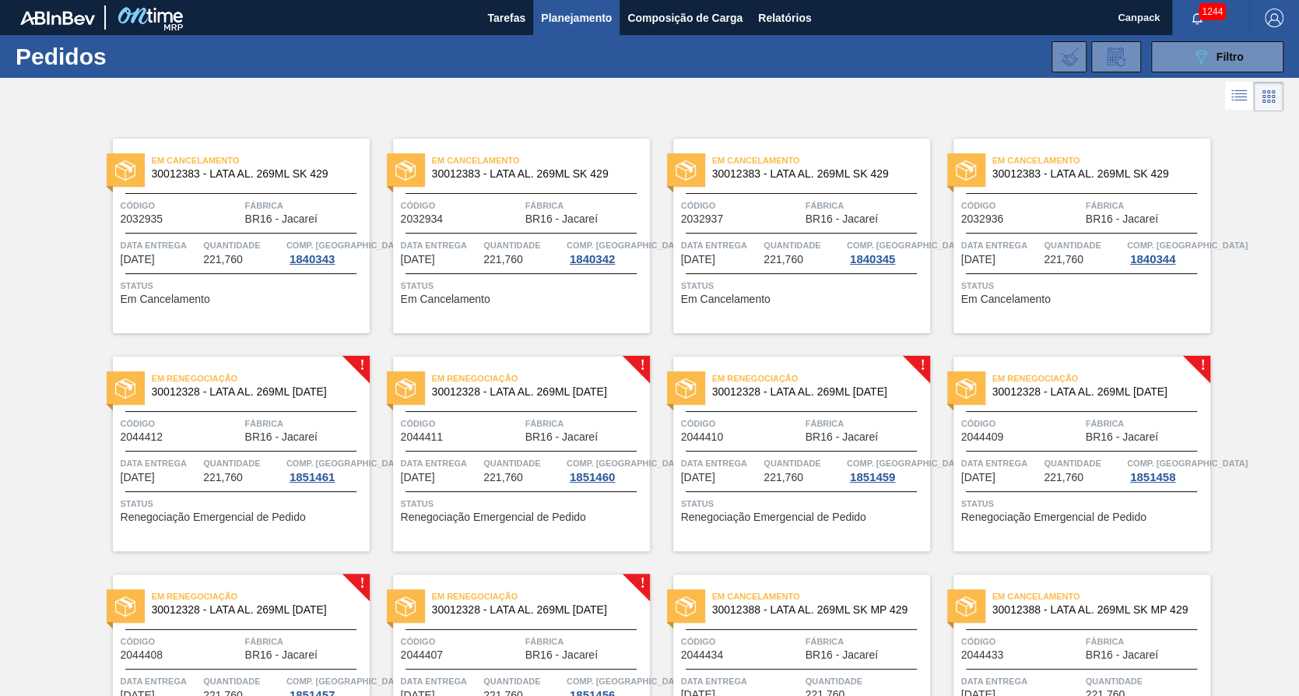
click at [1239, 93] on icon at bounding box center [1239, 95] width 19 height 19
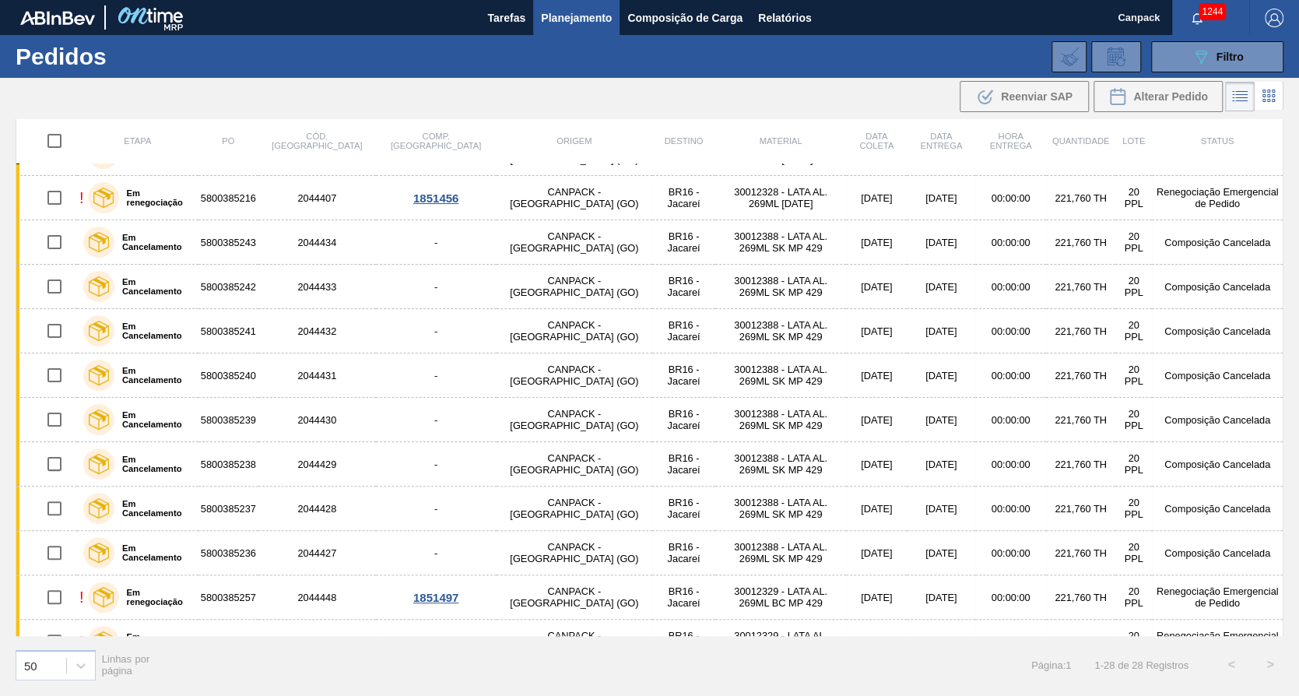
scroll to position [768, 0]
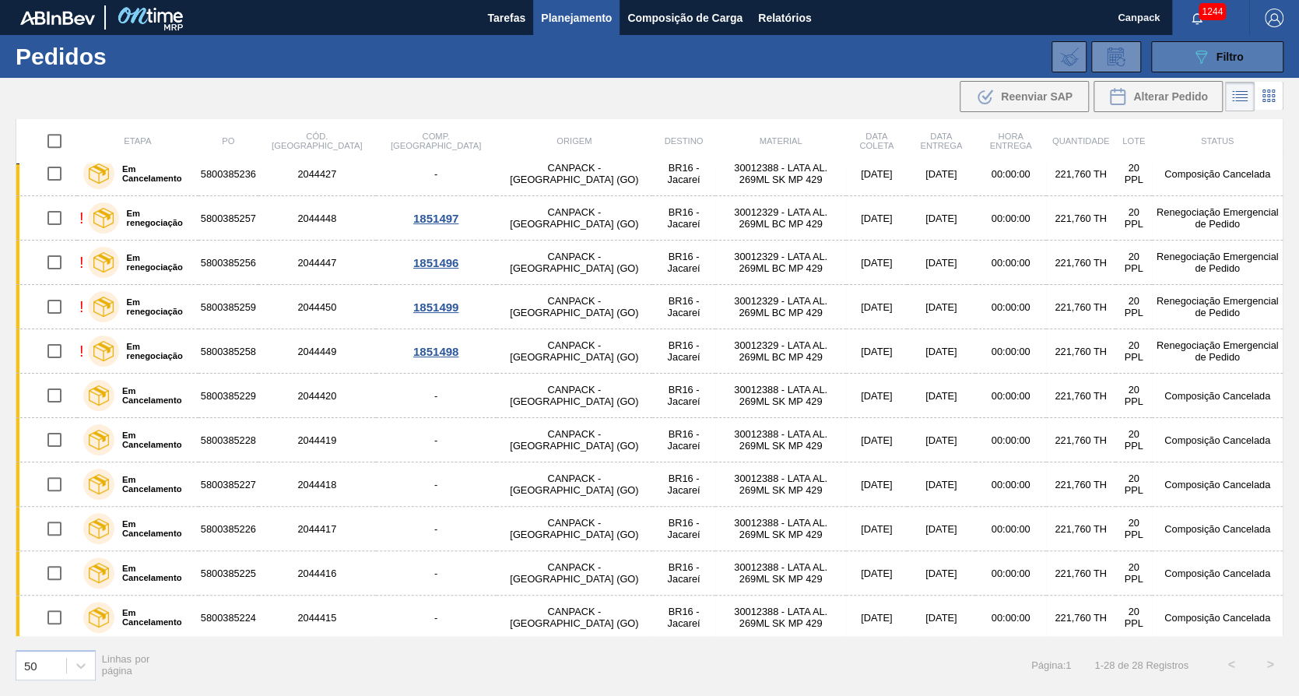
click at [1200, 63] on icon at bounding box center [1202, 57] width 12 height 13
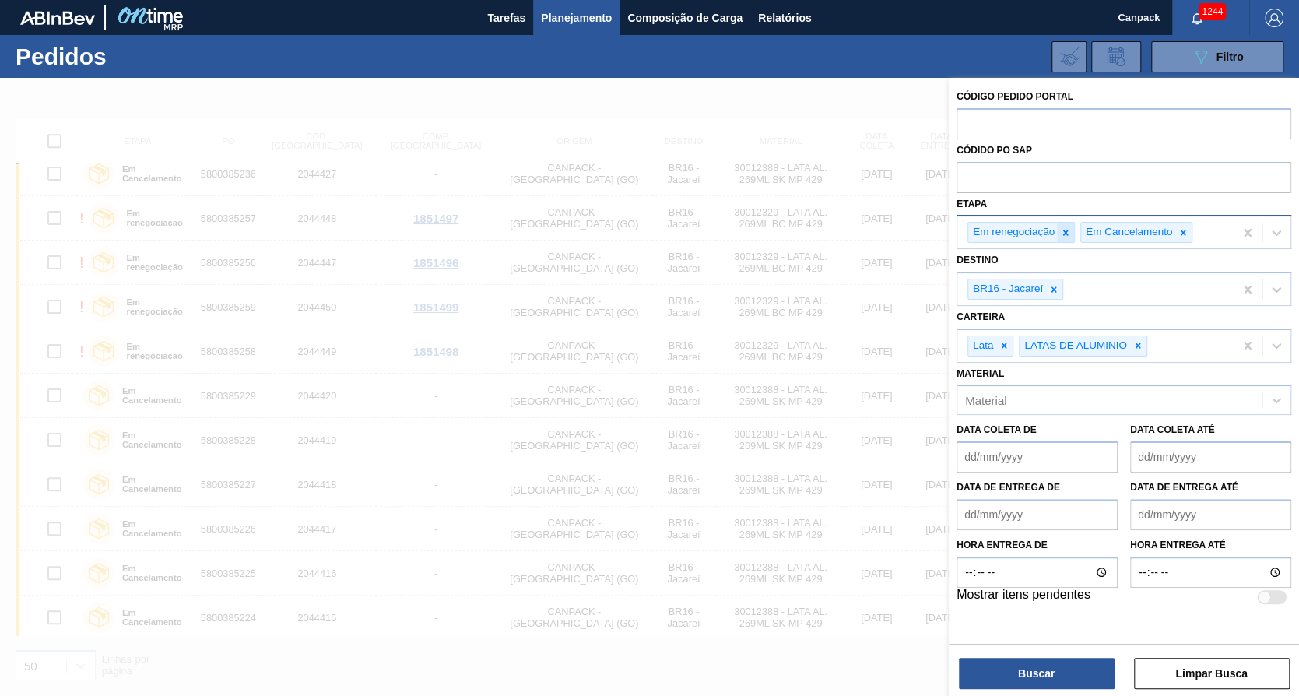
click at [1070, 230] on icon at bounding box center [1065, 232] width 11 height 11
click at [1070, 669] on button "Buscar" at bounding box center [1037, 673] width 156 height 31
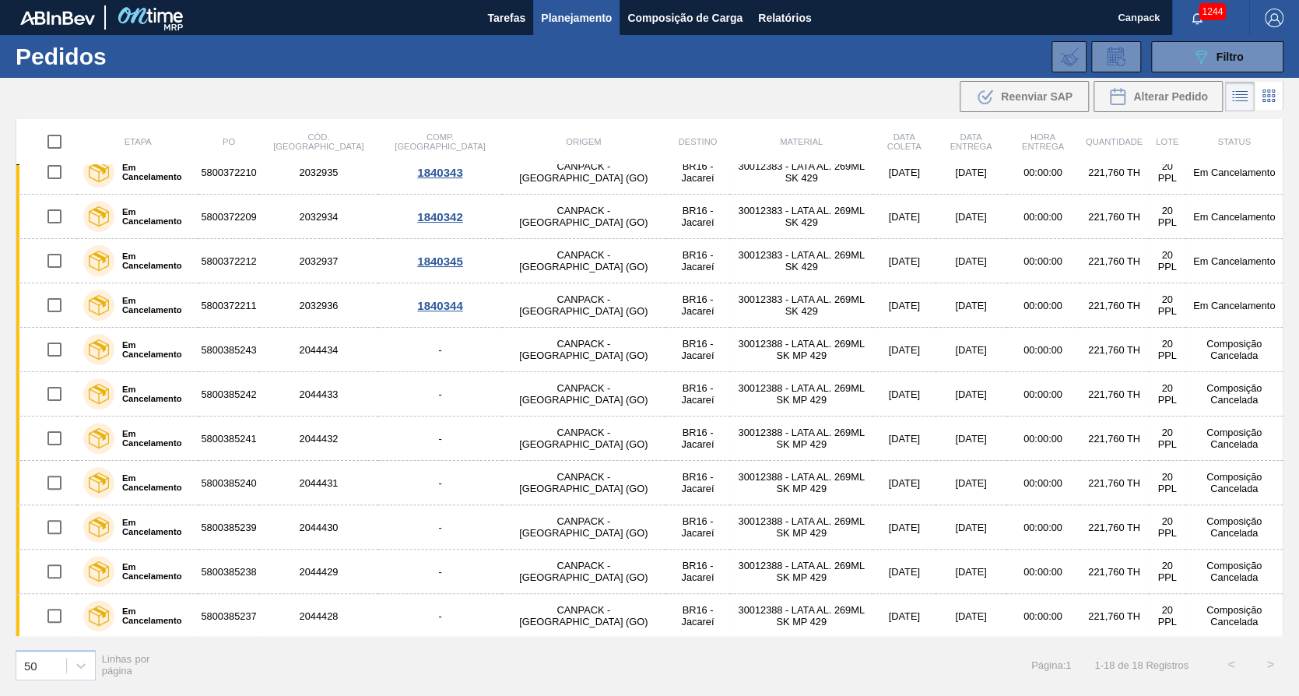
scroll to position [0, 0]
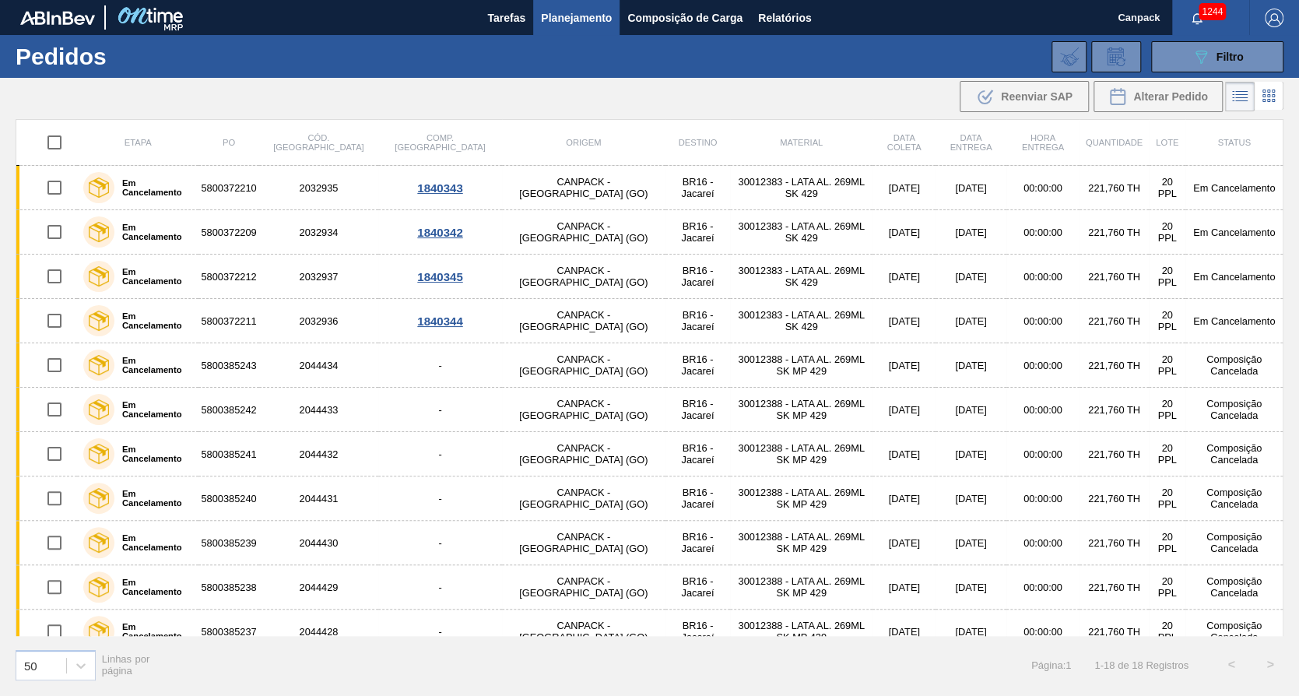
click at [1283, 252] on div "Etapa PO Cód. Pedido Comp. Carga Origem Destino Material Data coleta Data entre…" at bounding box center [650, 377] width 1268 height 517
click at [50, 159] on th at bounding box center [46, 143] width 61 height 46
click at [55, 139] on input "checkbox" at bounding box center [54, 142] width 33 height 33
checkbox input "true"
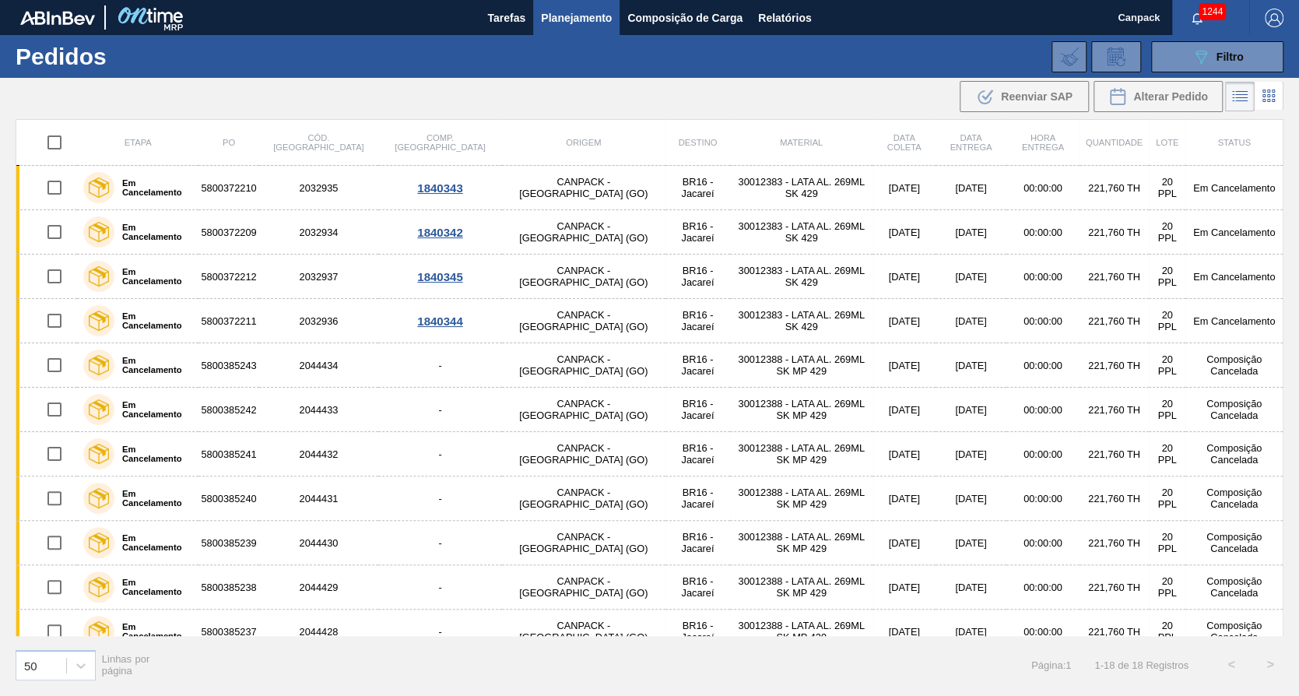
checkbox input "true"
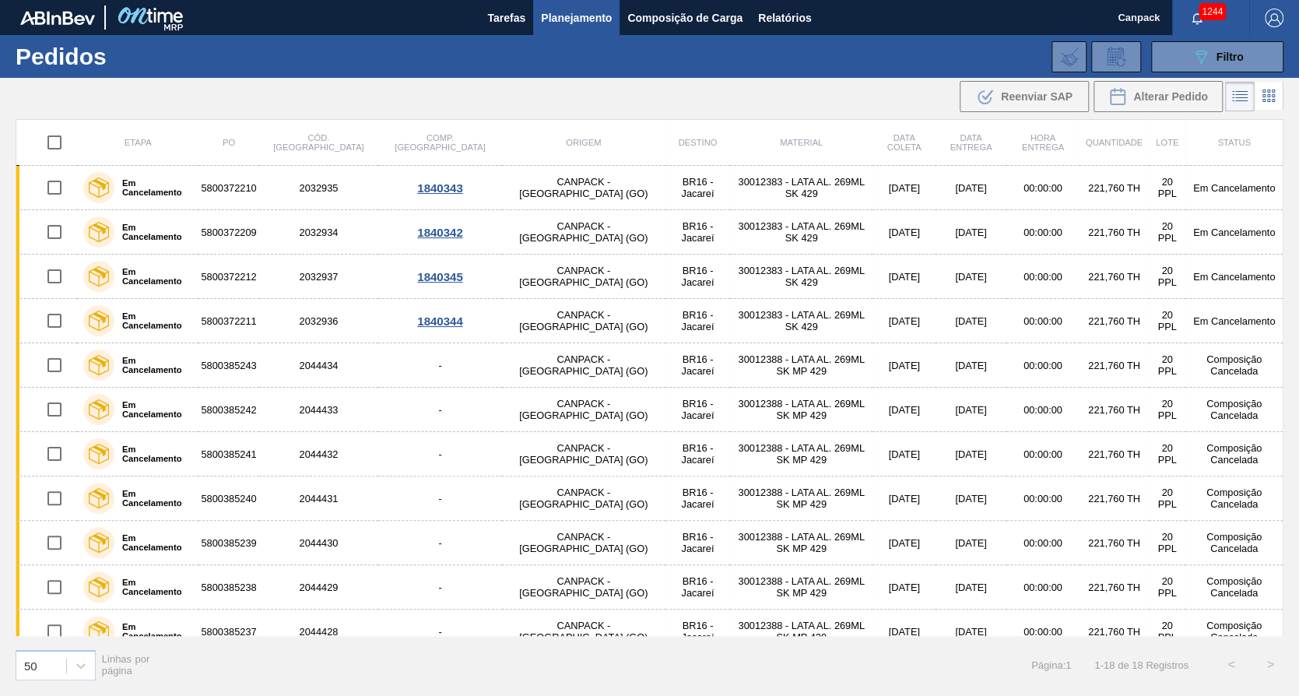
checkbox input "true"
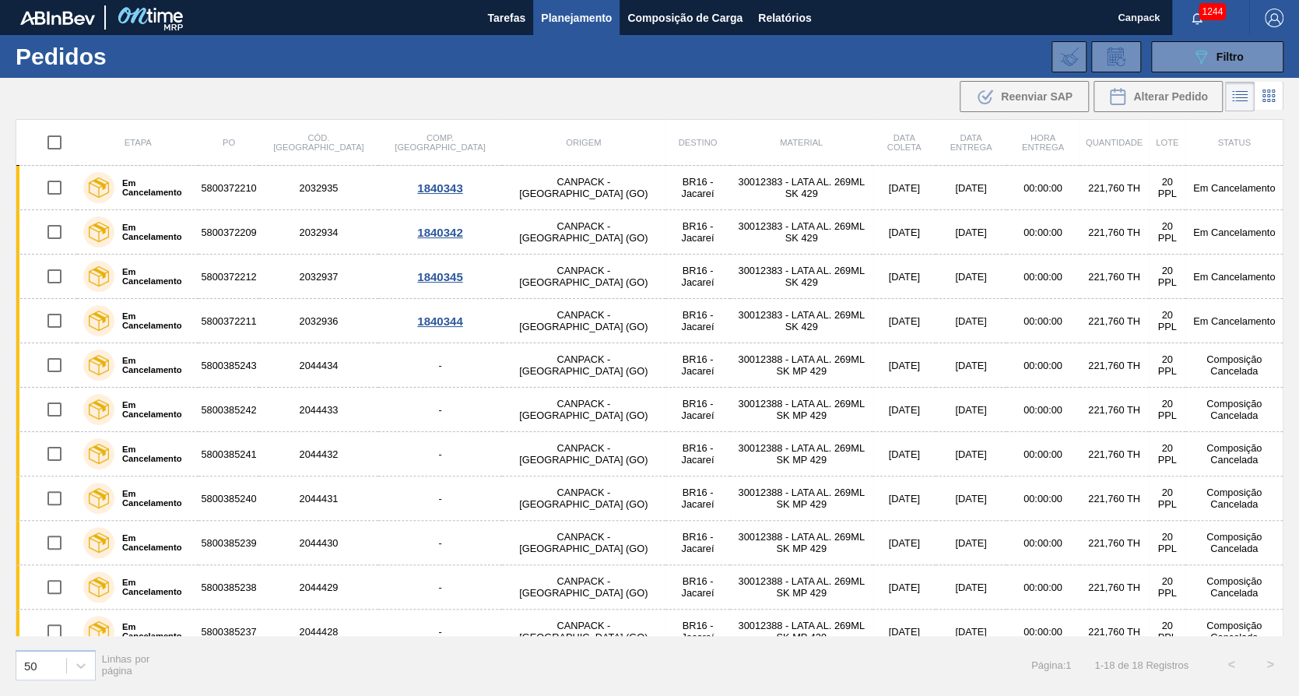
checkbox input "true"
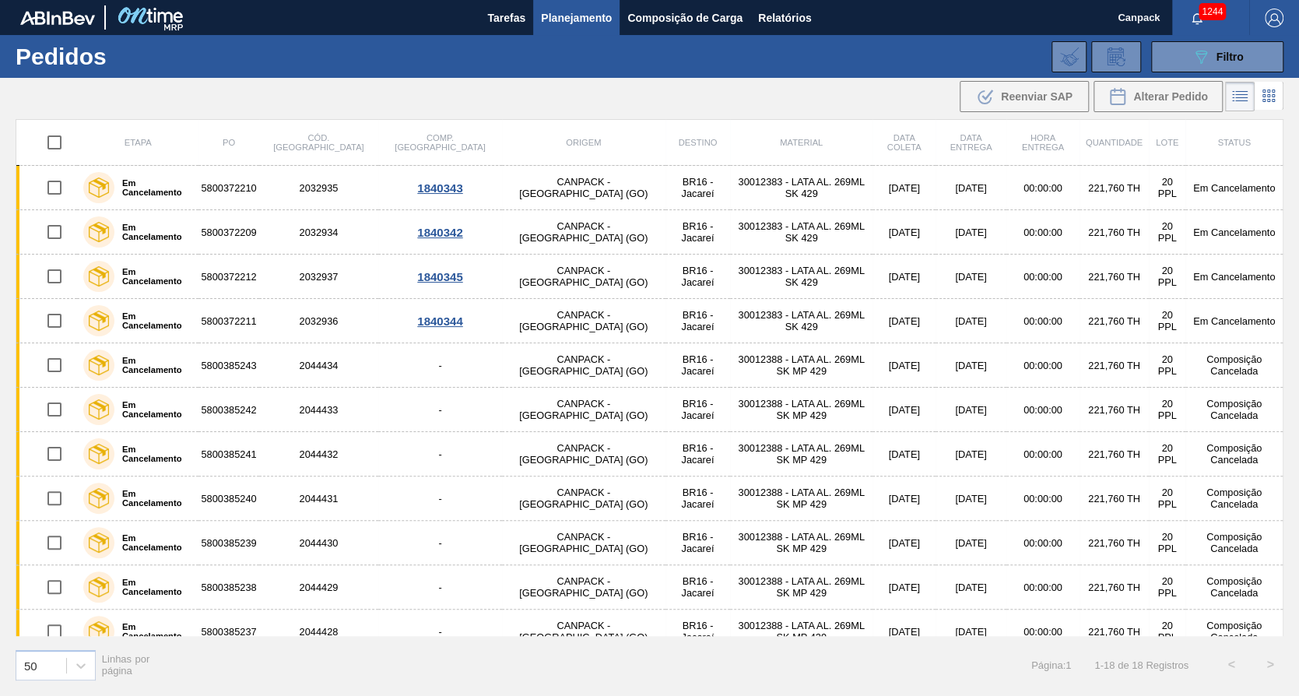
checkbox input "true"
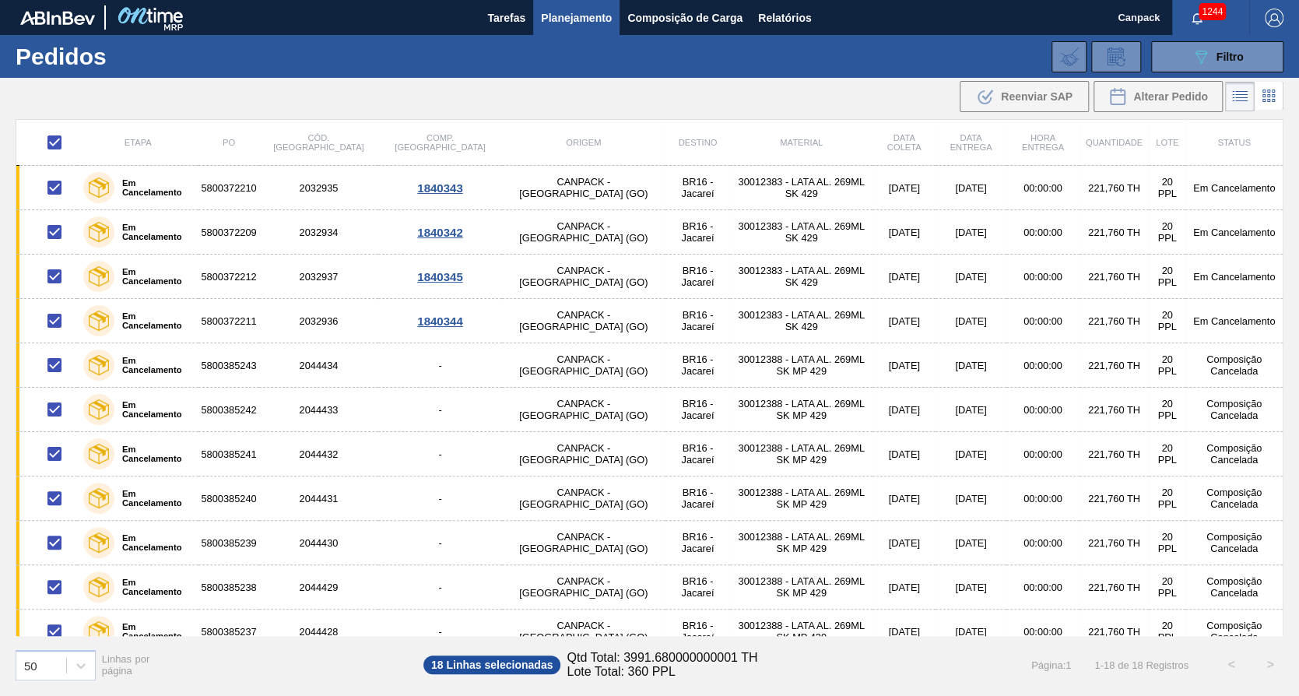
click at [58, 143] on input "checkbox" at bounding box center [54, 142] width 33 height 33
checkbox input "false"
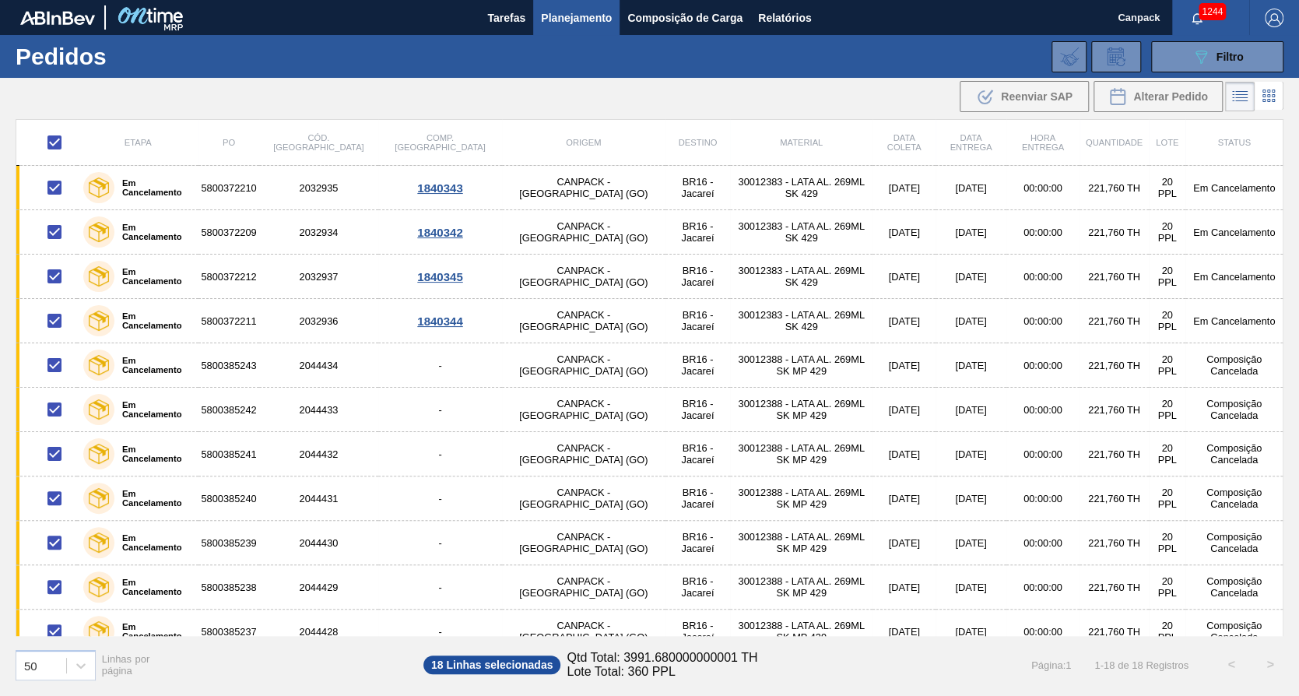
checkbox input "false"
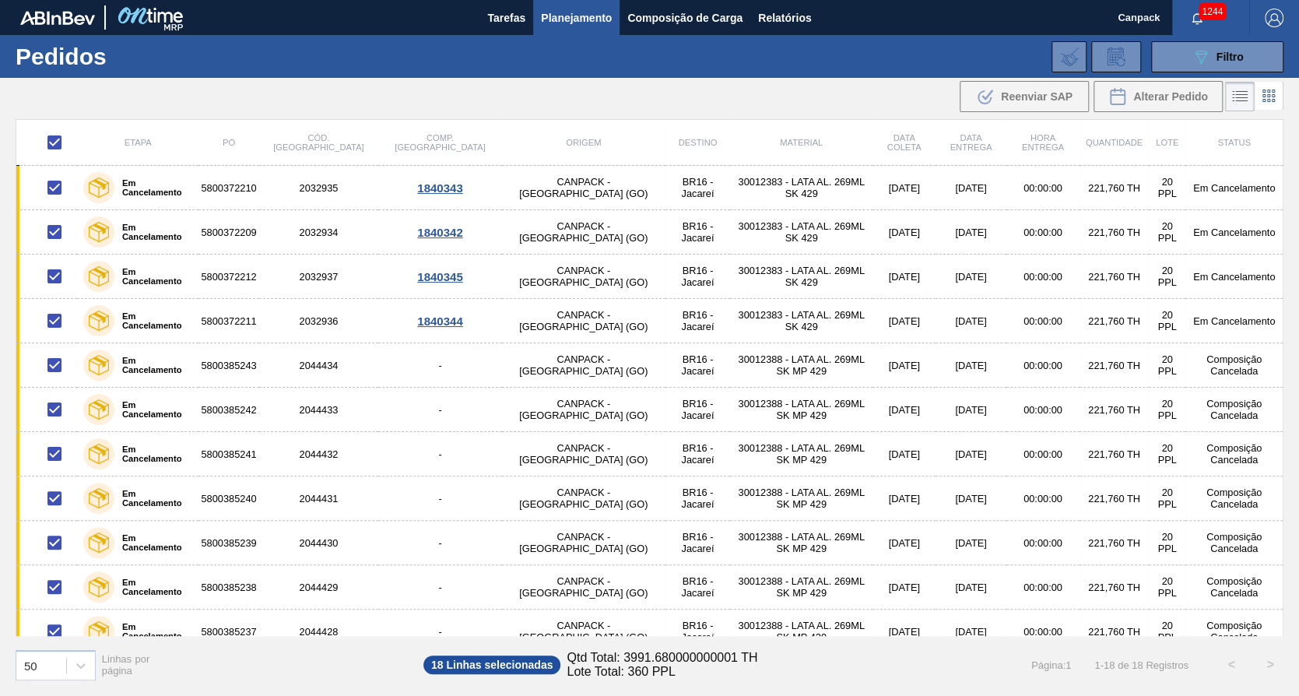
checkbox input "false"
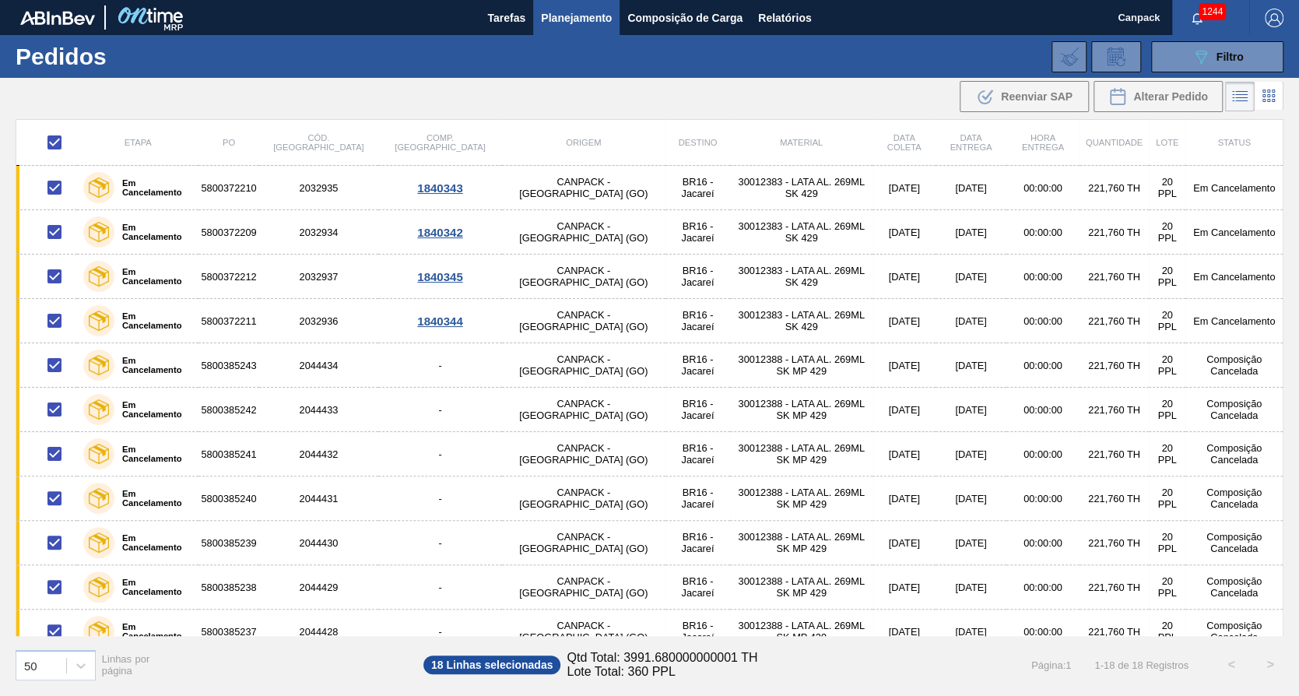
checkbox input "false"
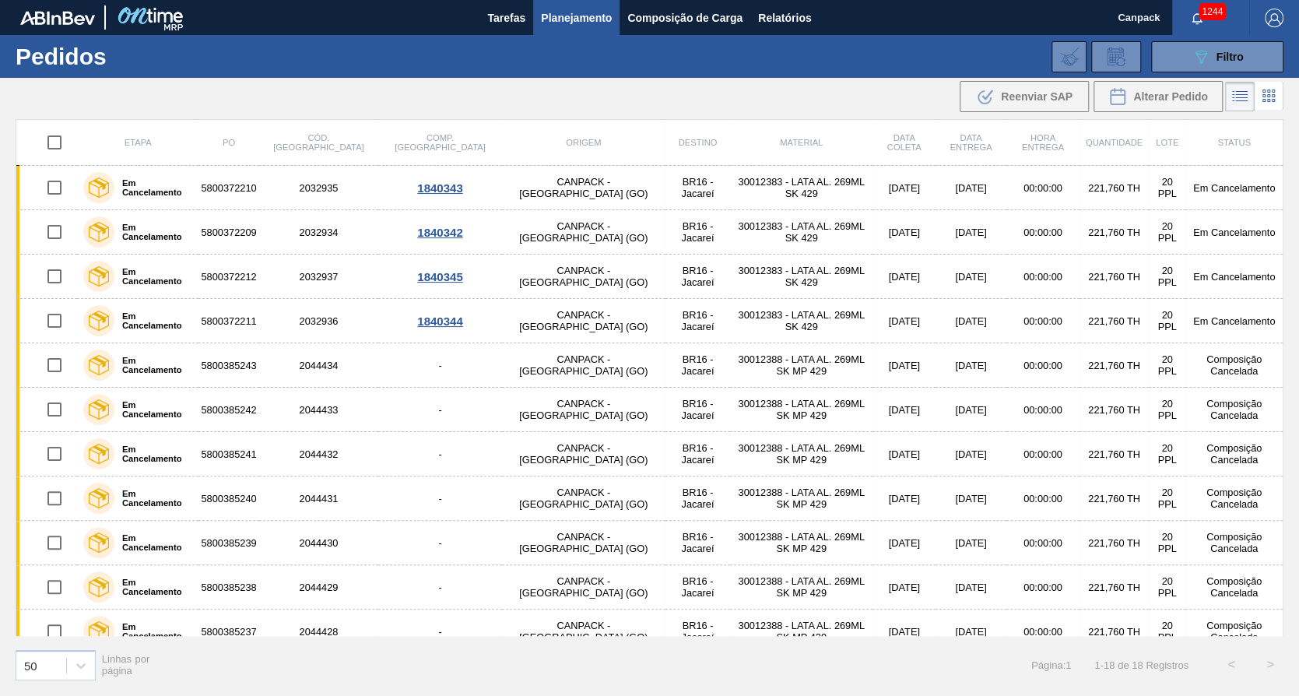
click at [58, 149] on input "checkbox" at bounding box center [54, 142] width 33 height 33
checkbox input "true"
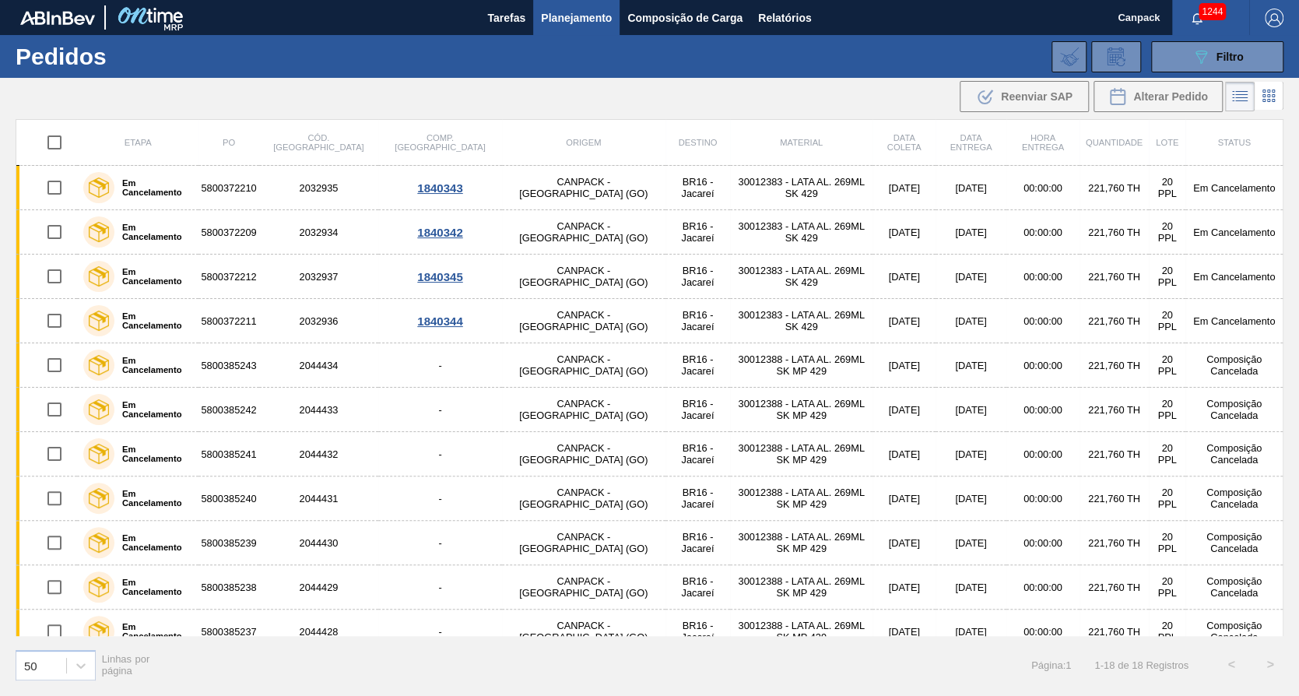
checkbox input "true"
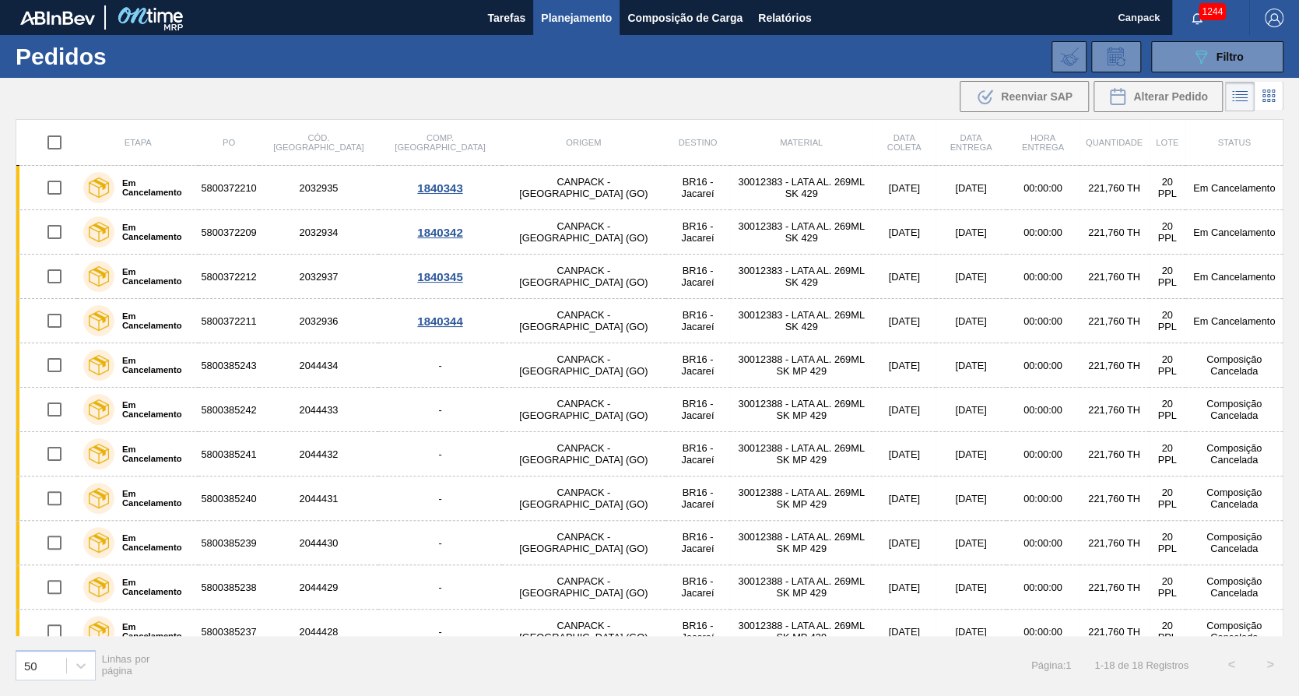
checkbox input "true"
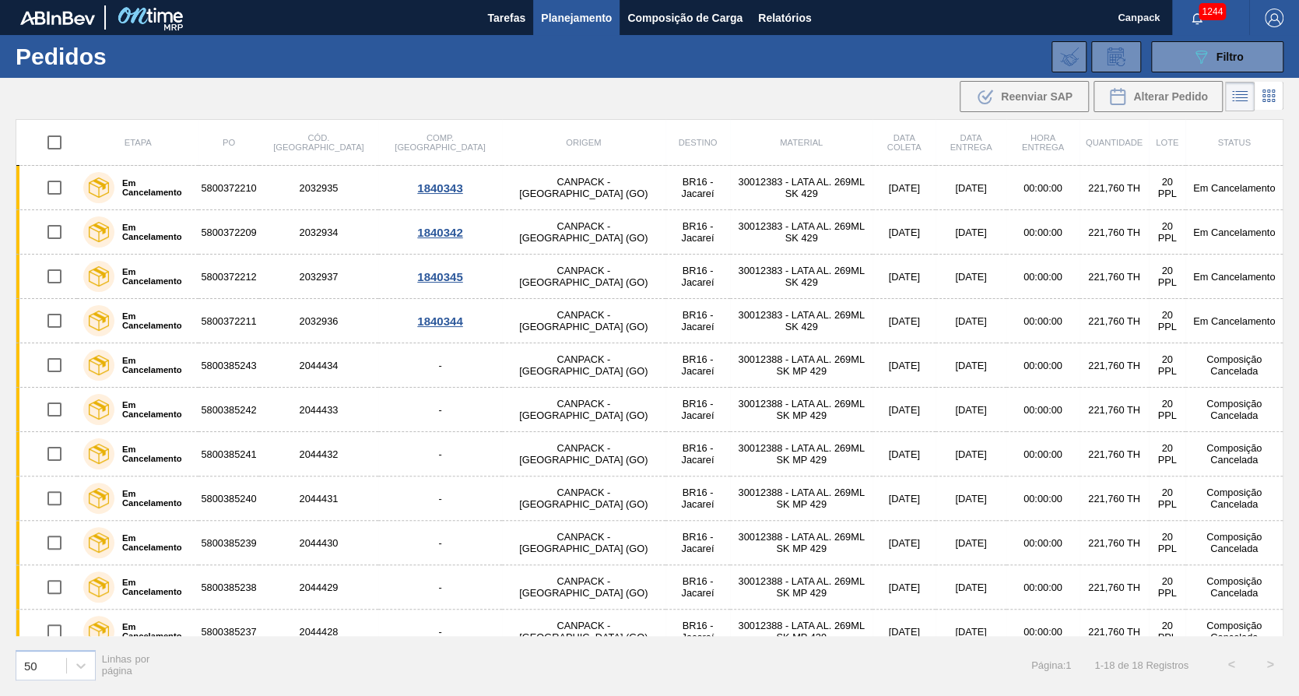
checkbox input "true"
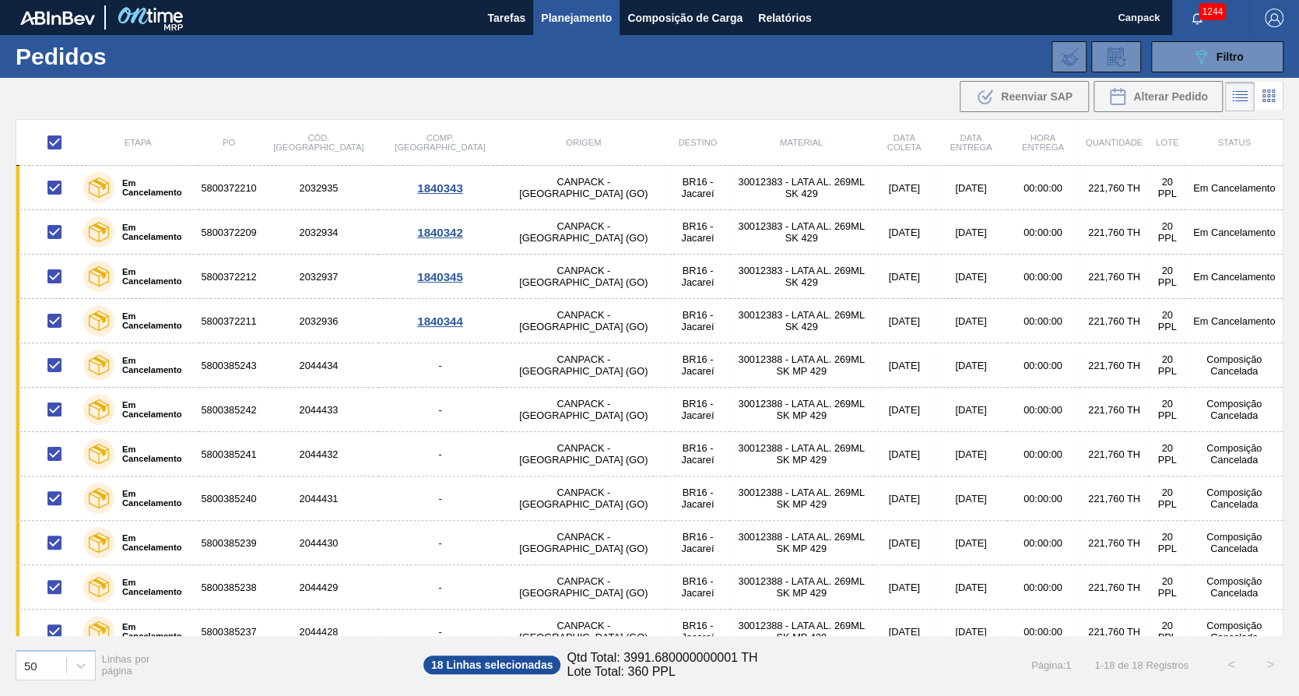
click at [517, 670] on span "18 Linhas selecionadas" at bounding box center [491, 664] width 137 height 19
click at [472, 669] on span "18 Linhas selecionadas" at bounding box center [491, 664] width 137 height 19
click at [47, 142] on input "checkbox" at bounding box center [54, 142] width 33 height 33
checkbox input "false"
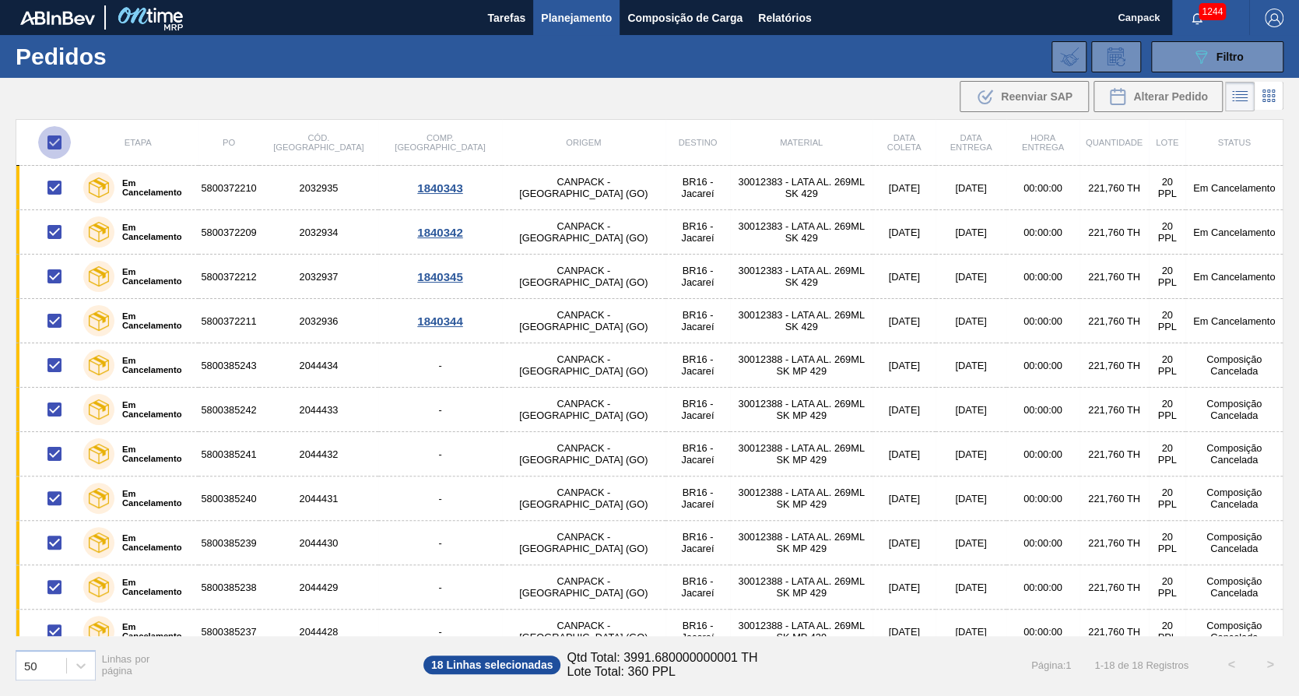
checkbox input "false"
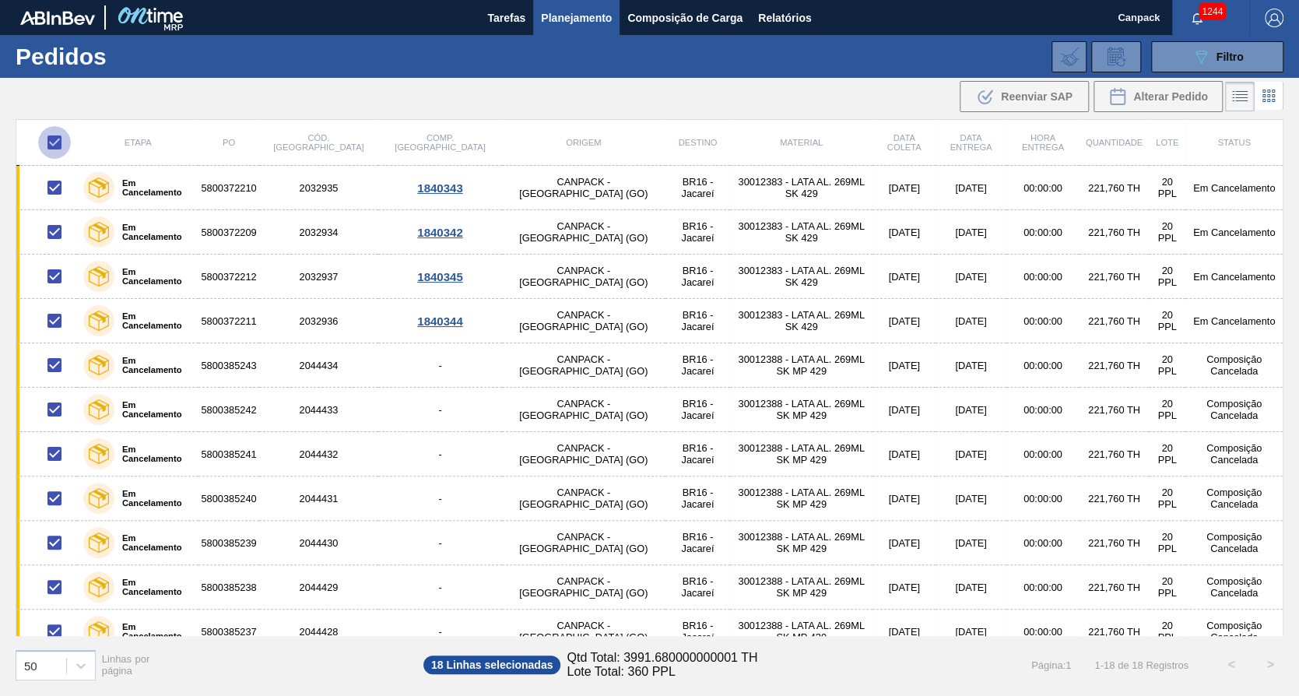
checkbox input "false"
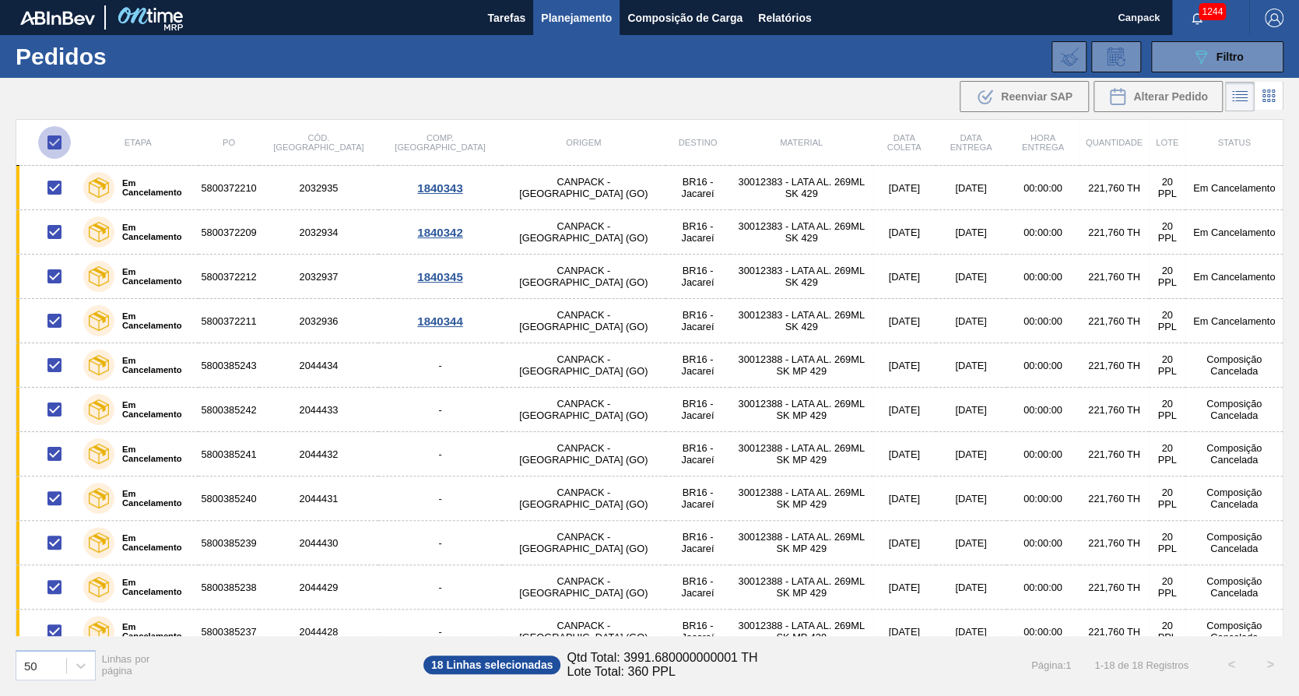
checkbox input "false"
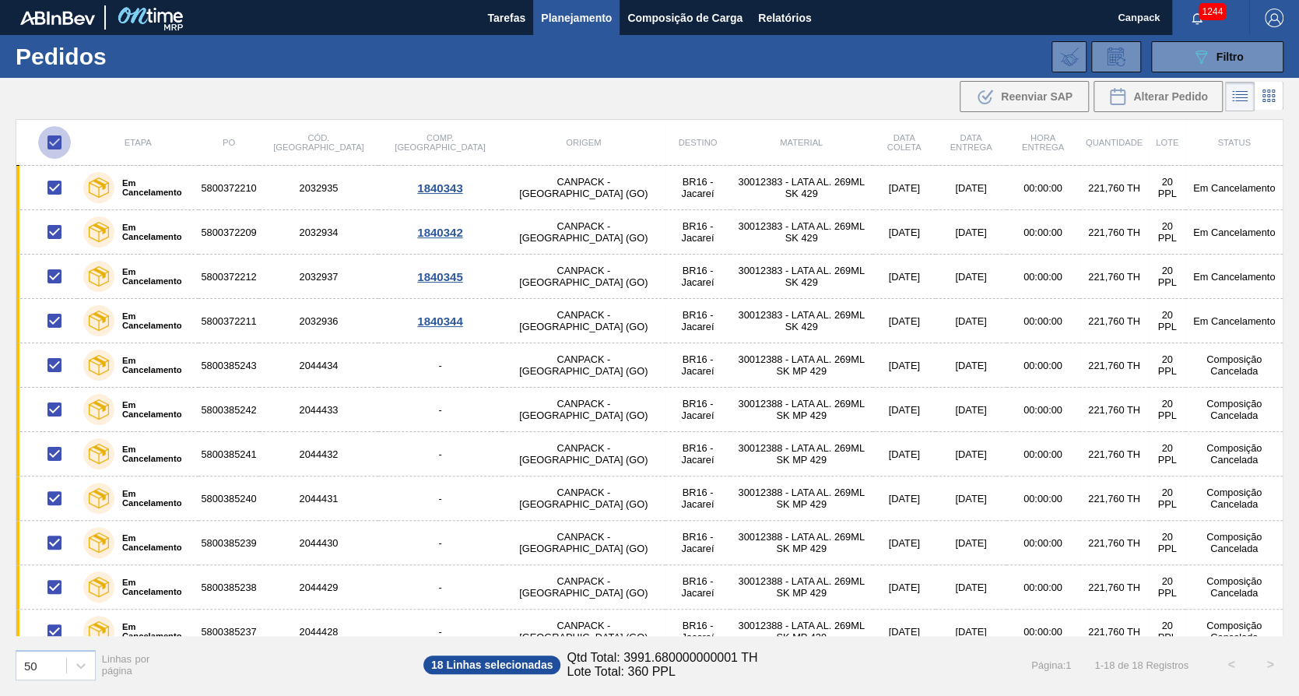
checkbox input "false"
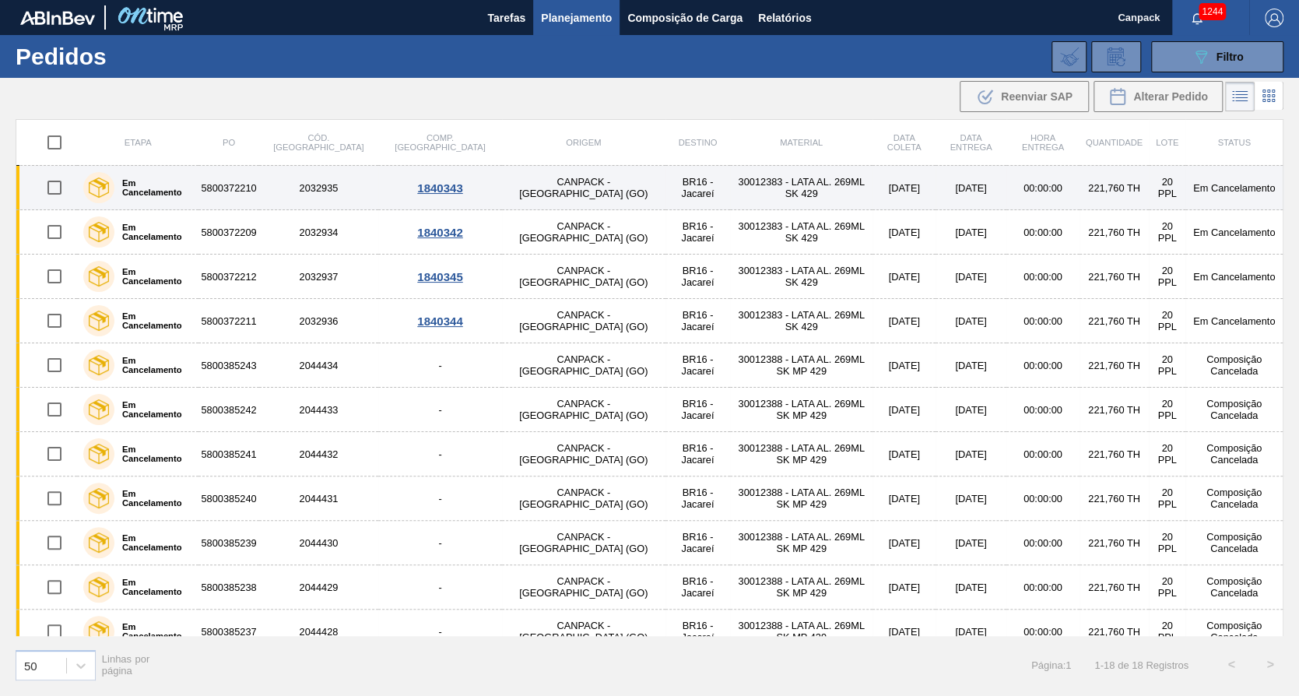
click at [51, 195] on input "checkbox" at bounding box center [54, 187] width 33 height 33
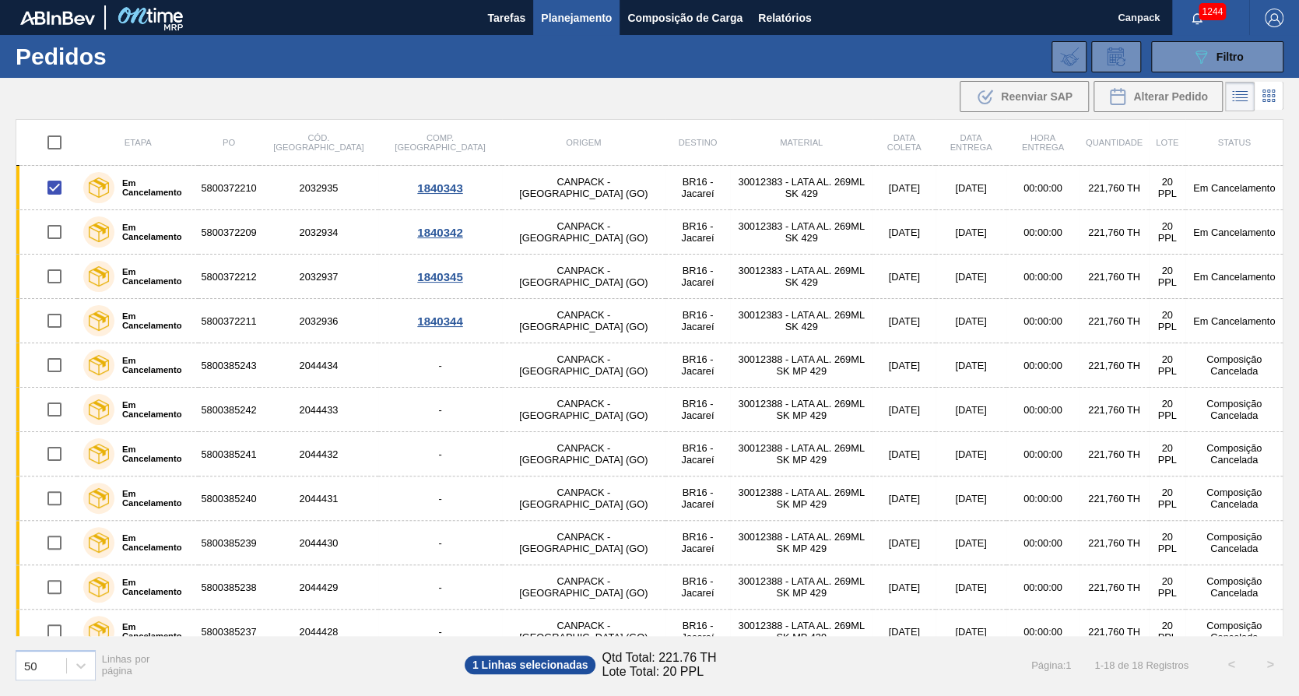
click at [509, 665] on span "1 Linhas selecionadas" at bounding box center [531, 664] width 132 height 19
click at [680, 682] on div "1 Linhas selecionadas Qtd Total: 221.76 TH Lote Total: 20 PPL" at bounding box center [591, 665] width 268 height 36
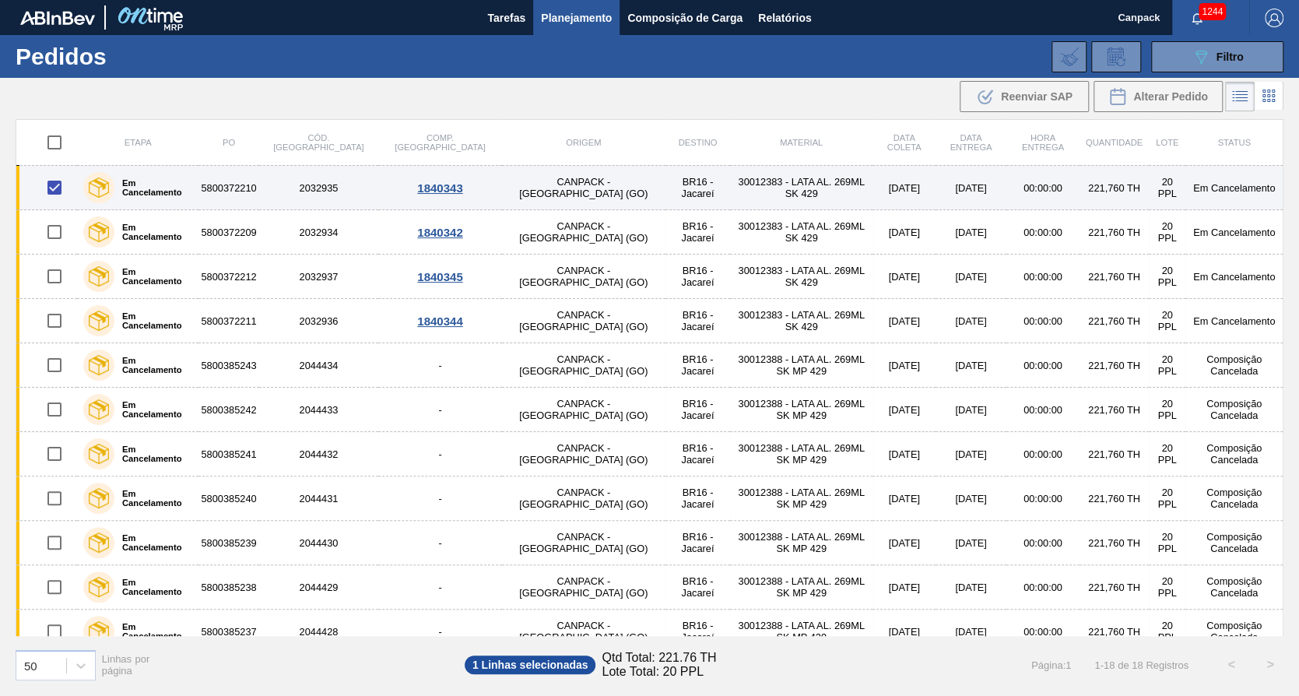
click at [52, 193] on input "checkbox" at bounding box center [54, 187] width 33 height 33
checkbox input "false"
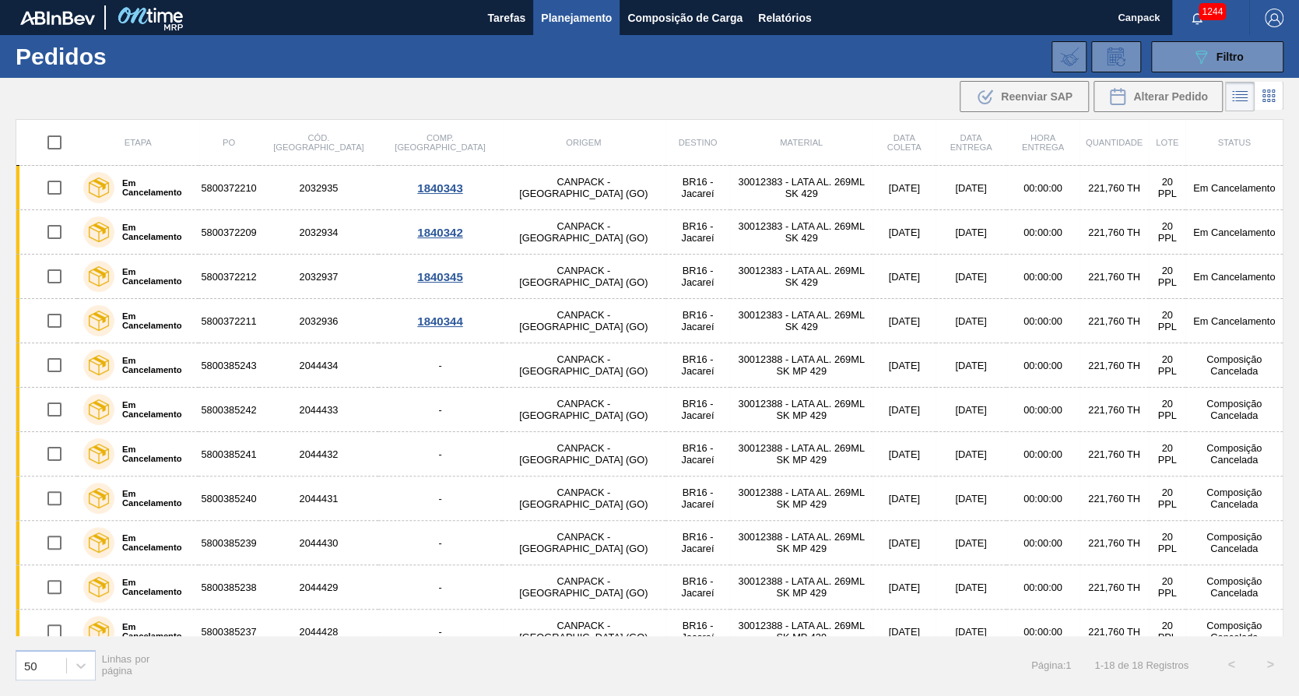
click at [59, 147] on input "checkbox" at bounding box center [54, 142] width 33 height 33
checkbox input "true"
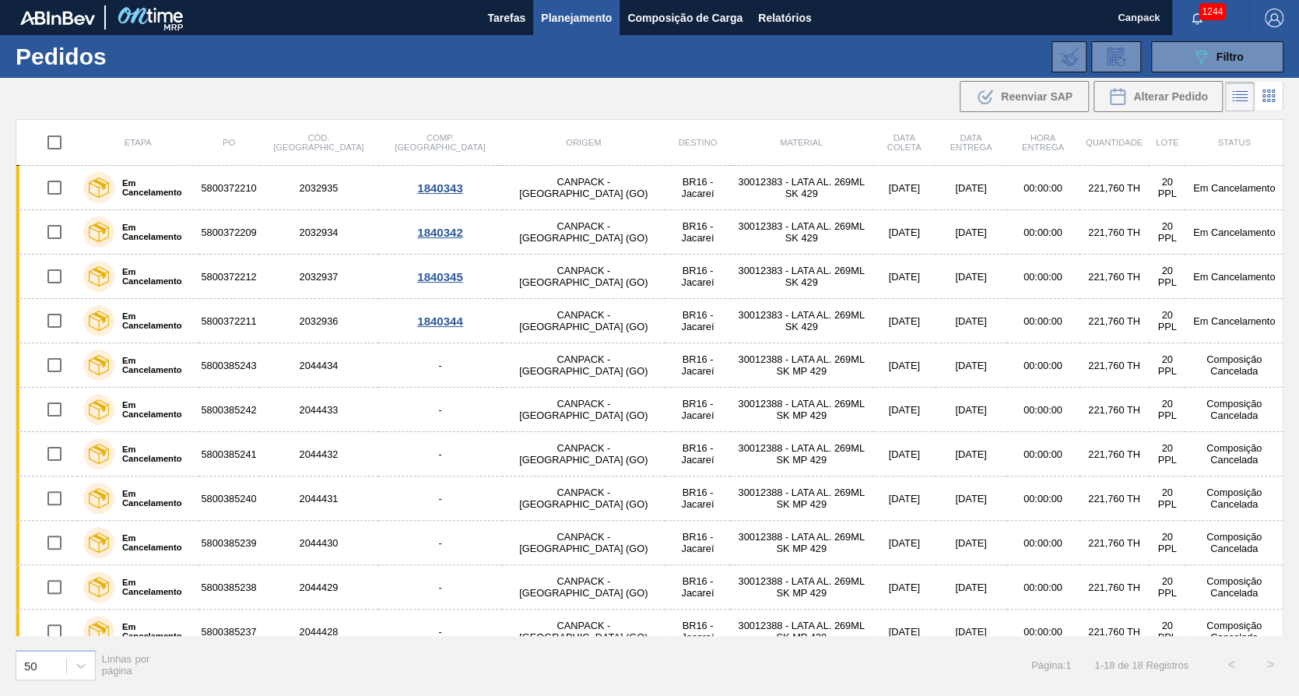
checkbox input "true"
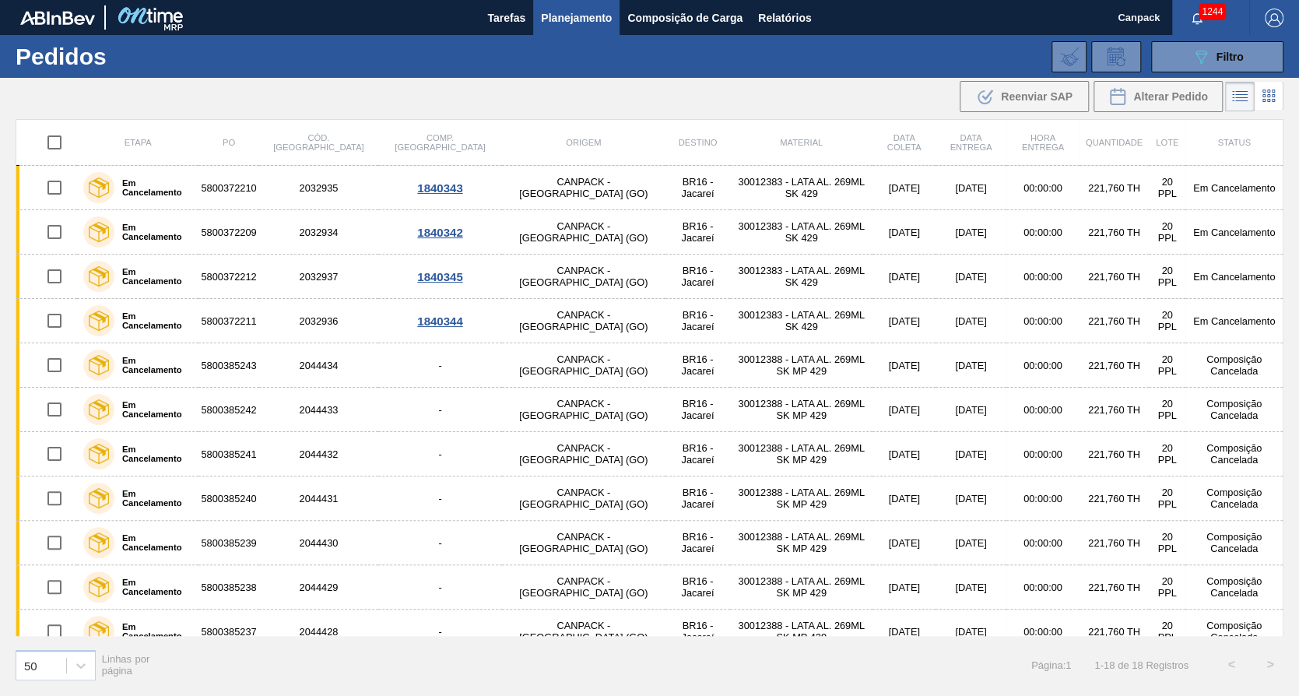
checkbox input "true"
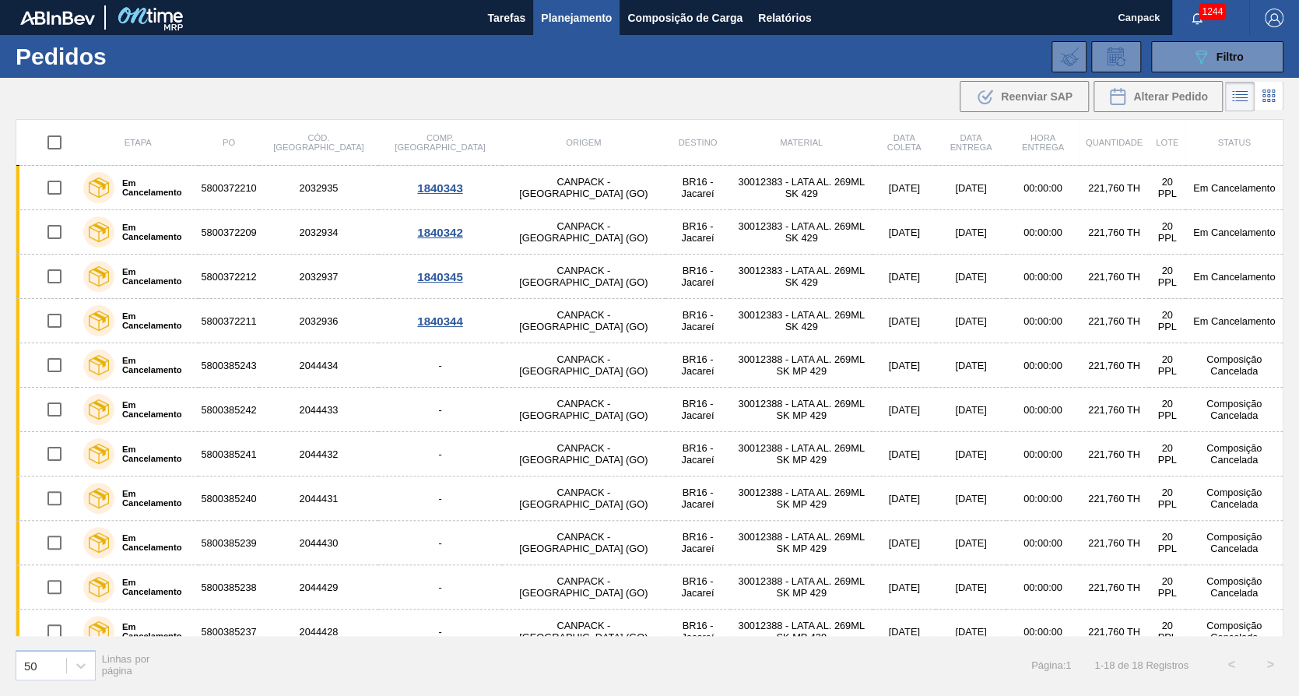
checkbox input "true"
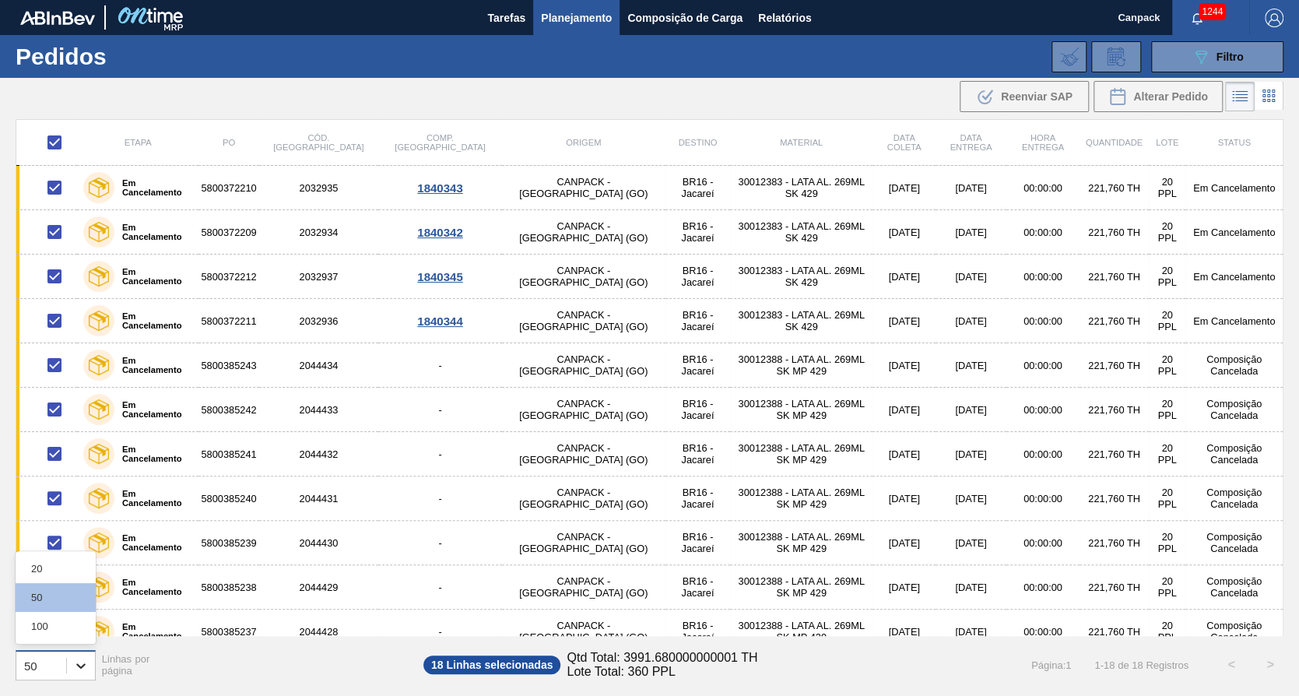
click at [75, 673] on div at bounding box center [81, 666] width 28 height 28
click at [80, 671] on icon at bounding box center [81, 666] width 16 height 16
click at [70, 136] on input "checkbox" at bounding box center [54, 142] width 33 height 33
checkbox input "false"
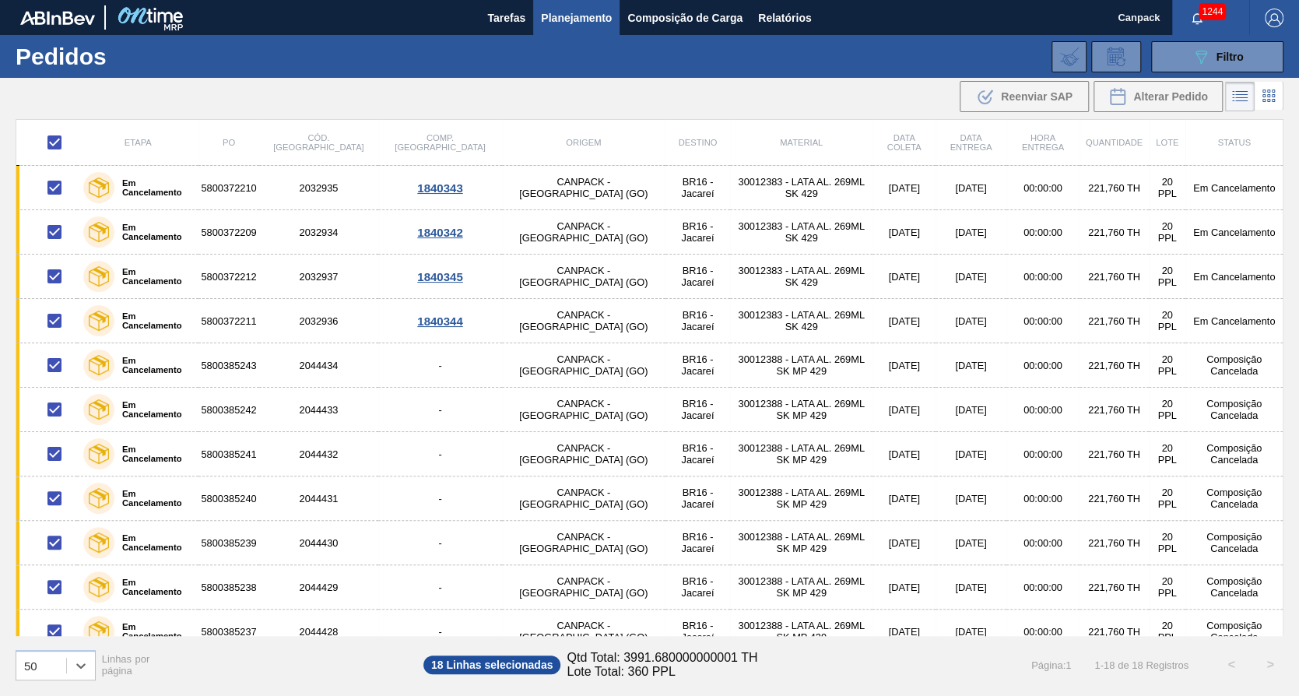
checkbox input "false"
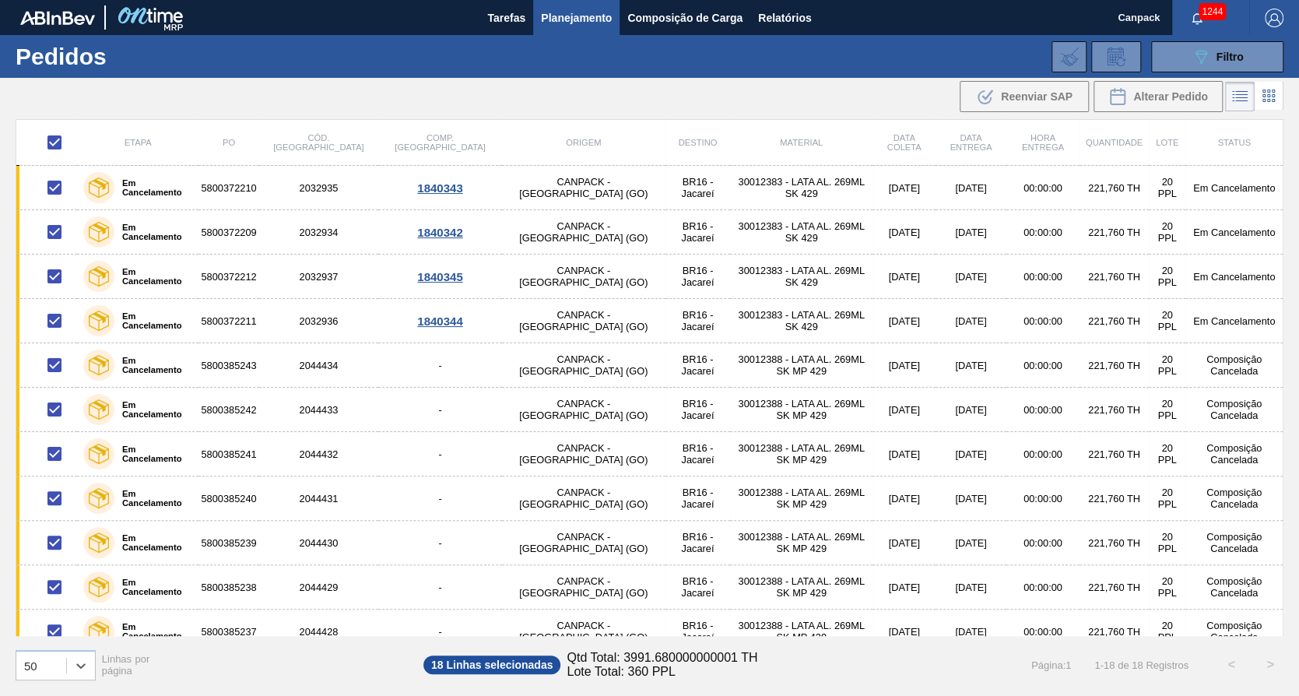
checkbox input "false"
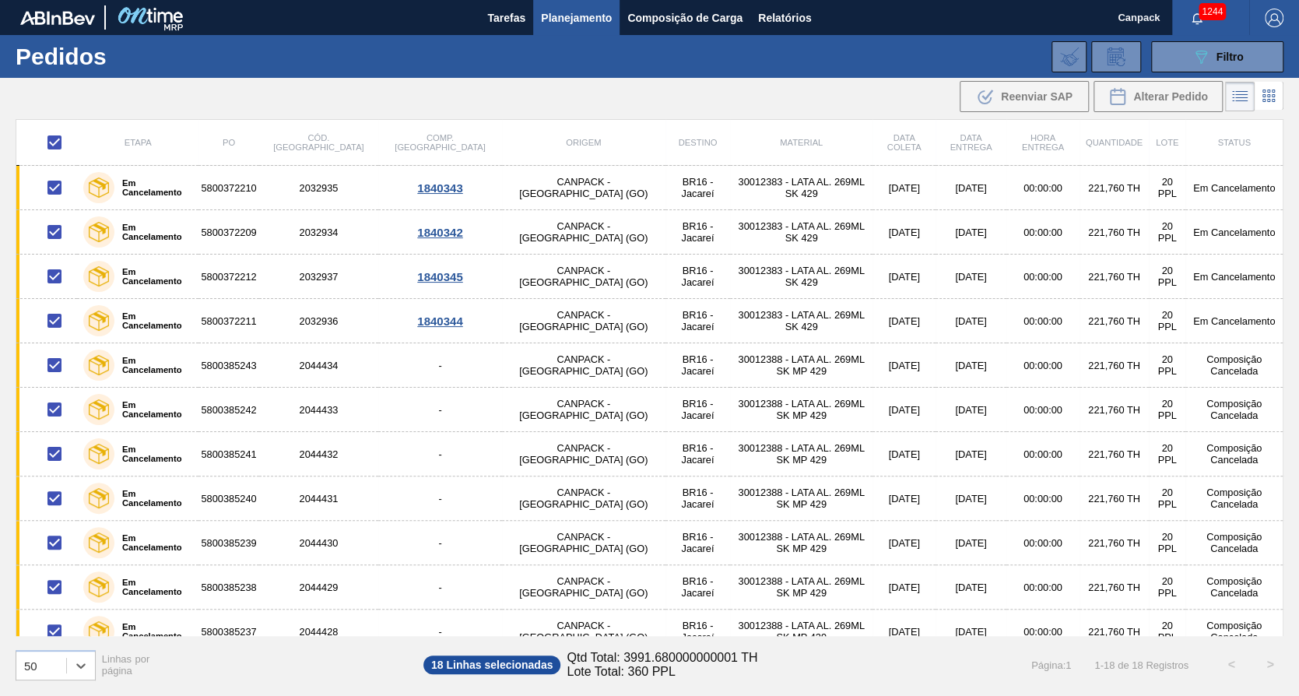
checkbox input "false"
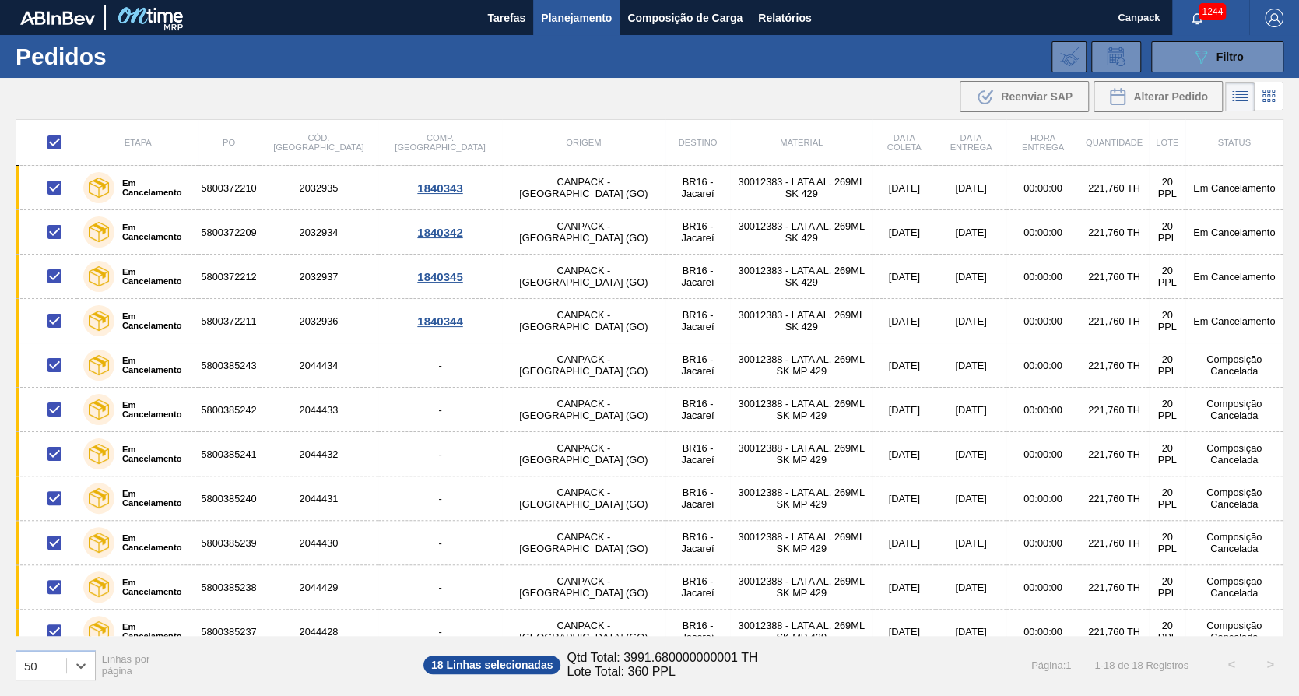
checkbox input "false"
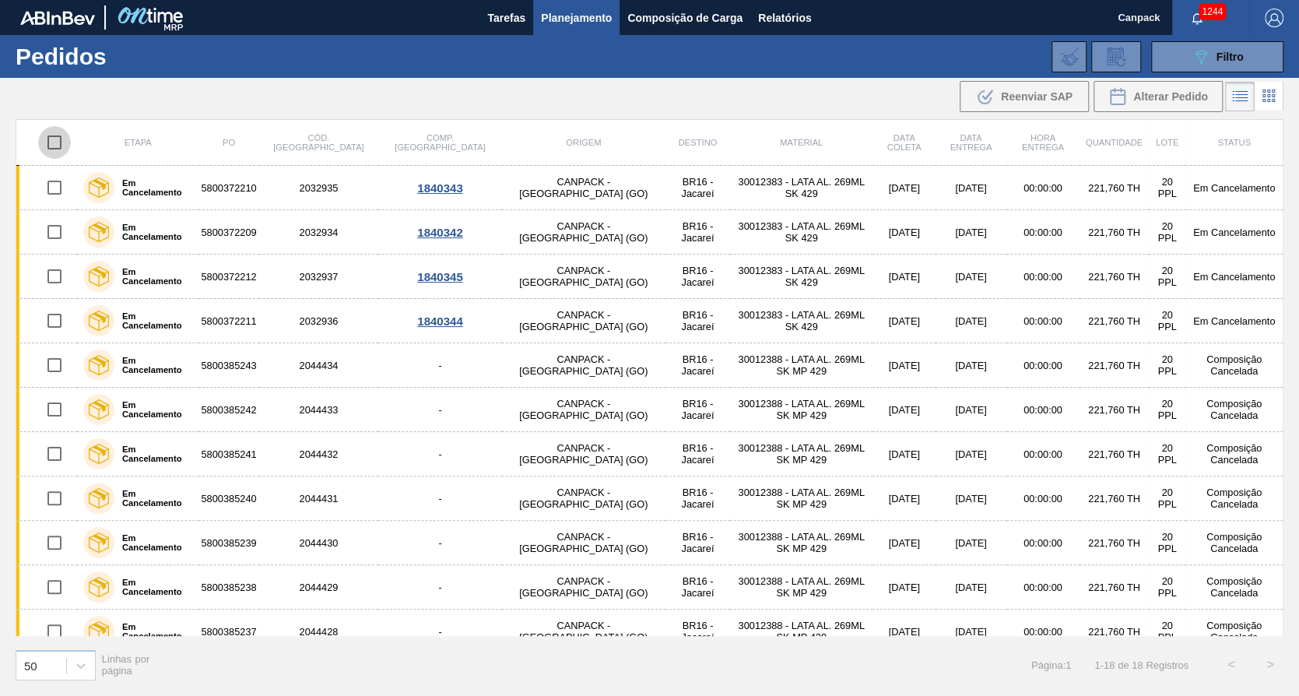
click at [54, 142] on input "checkbox" at bounding box center [54, 142] width 33 height 33
checkbox input "true"
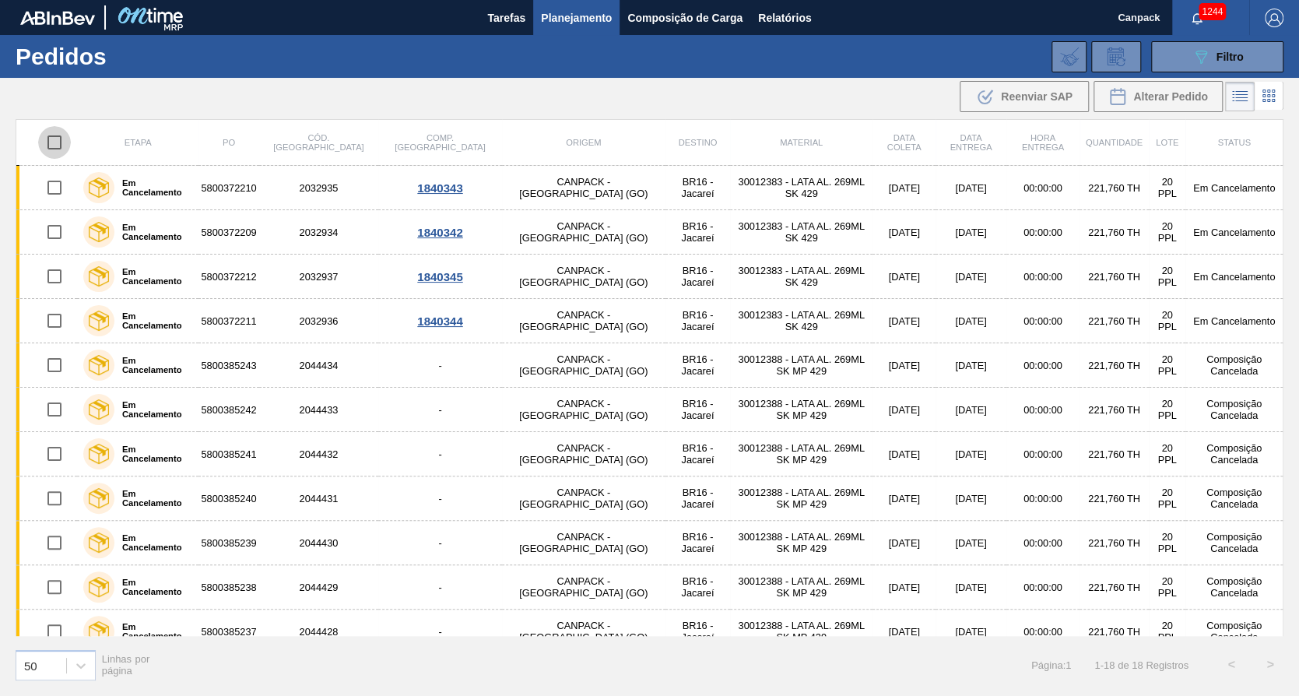
checkbox input "true"
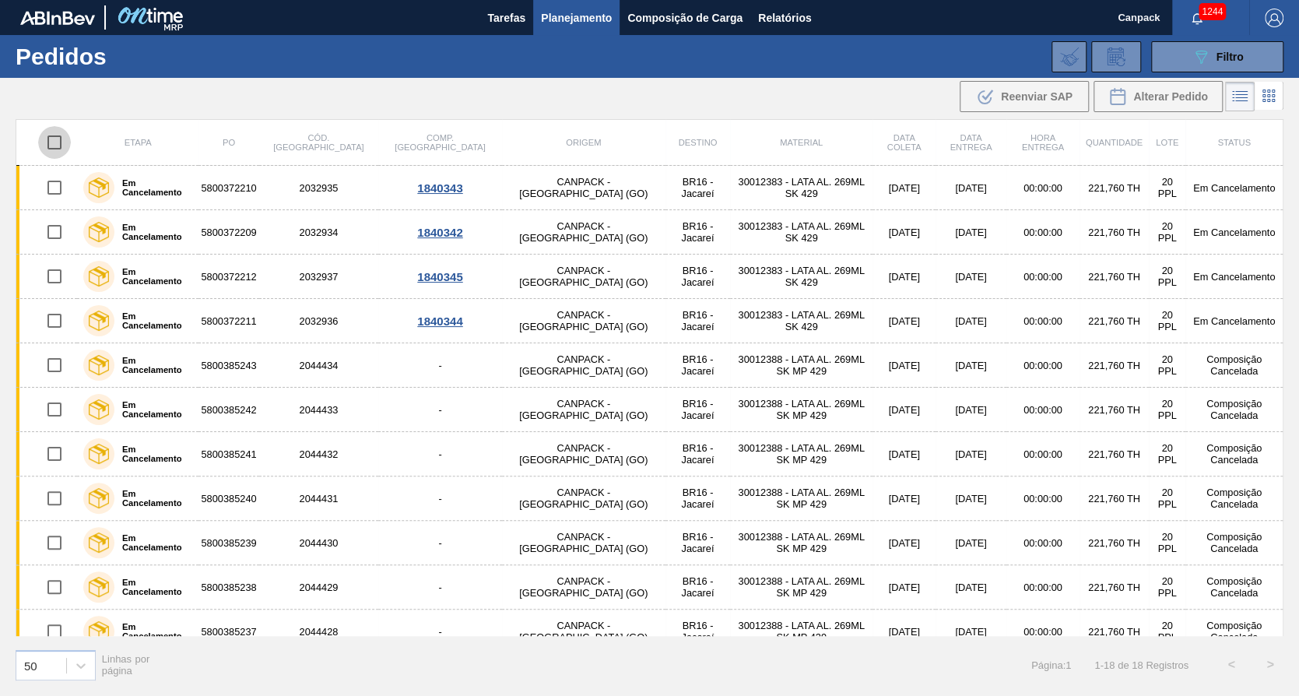
checkbox input "true"
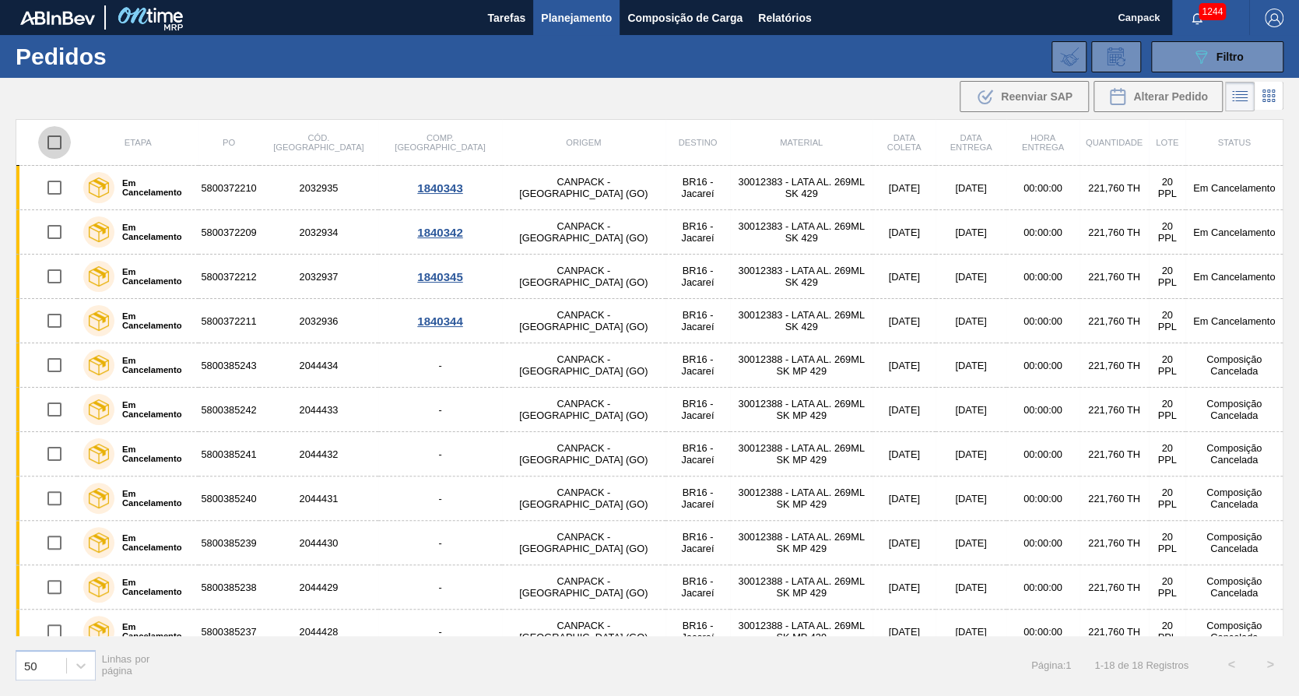
checkbox input "true"
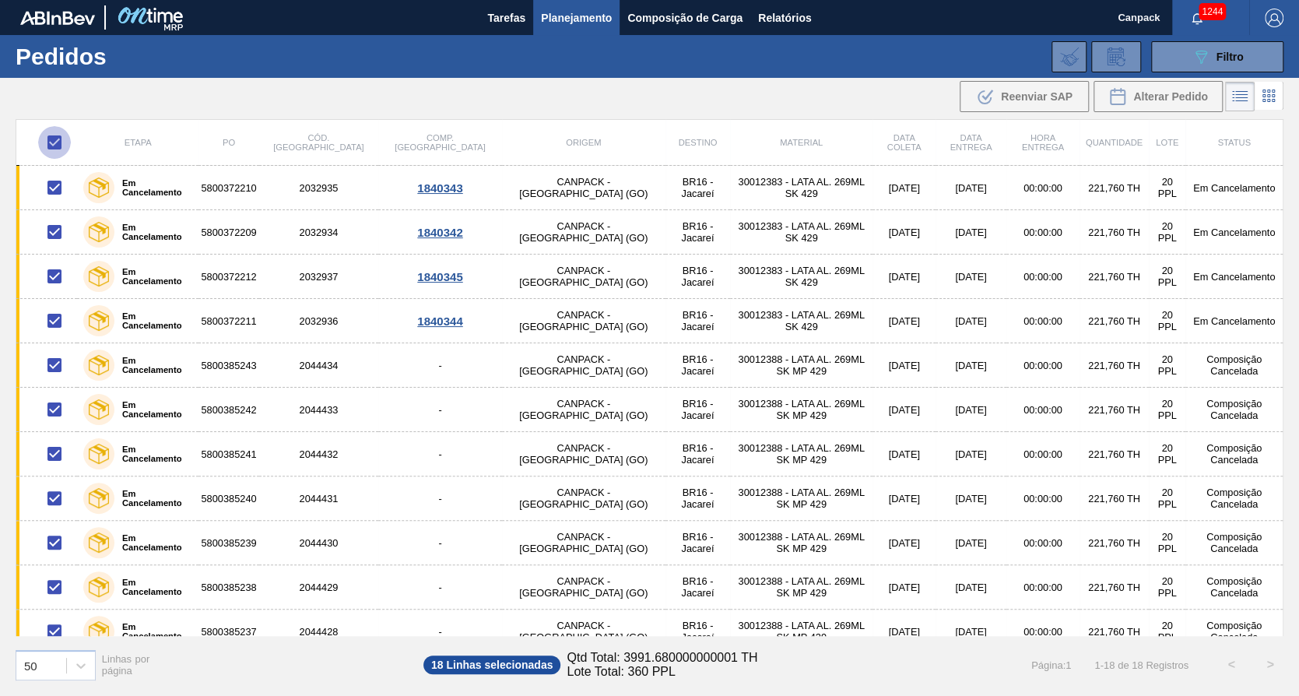
click at [58, 141] on input "checkbox" at bounding box center [54, 142] width 33 height 33
checkbox input "false"
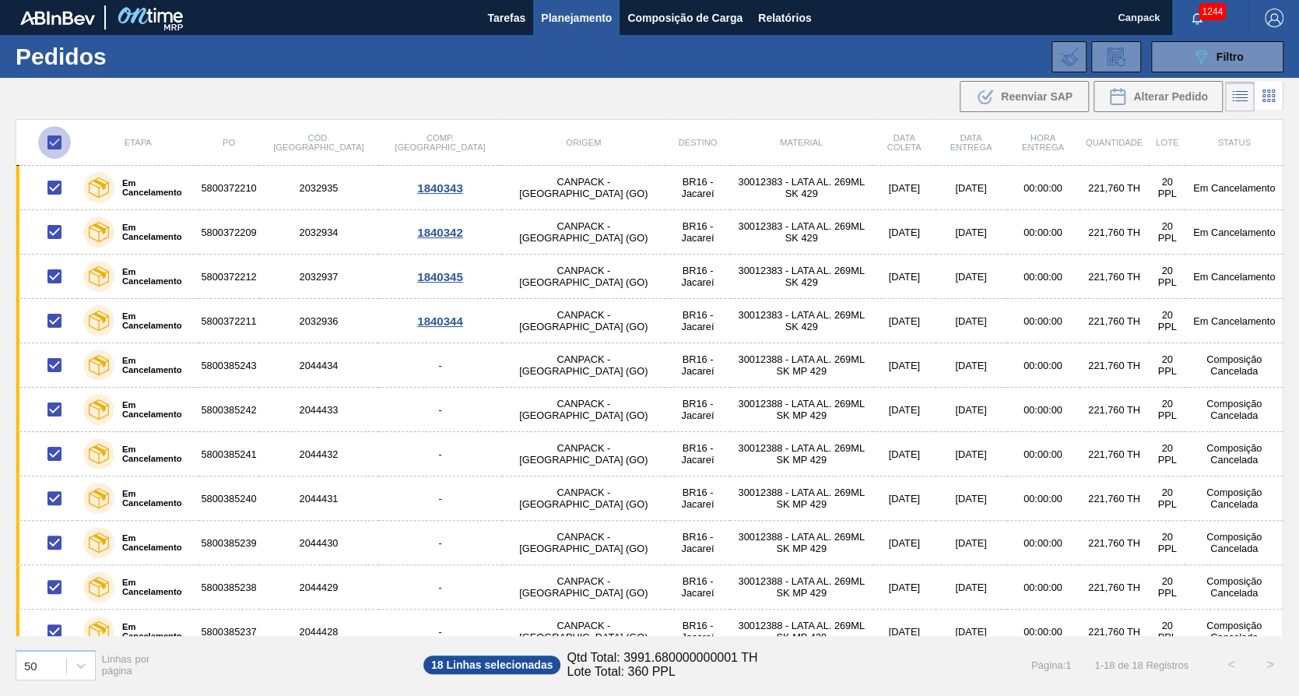
checkbox input "false"
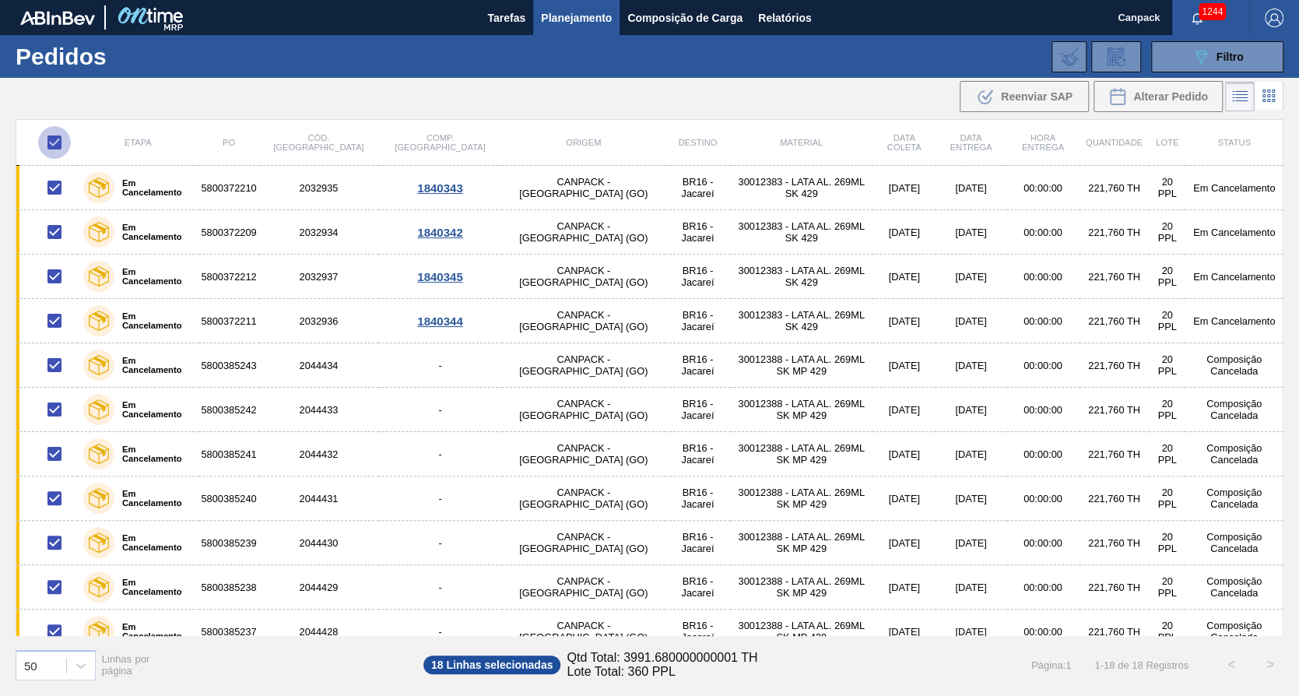
checkbox input "false"
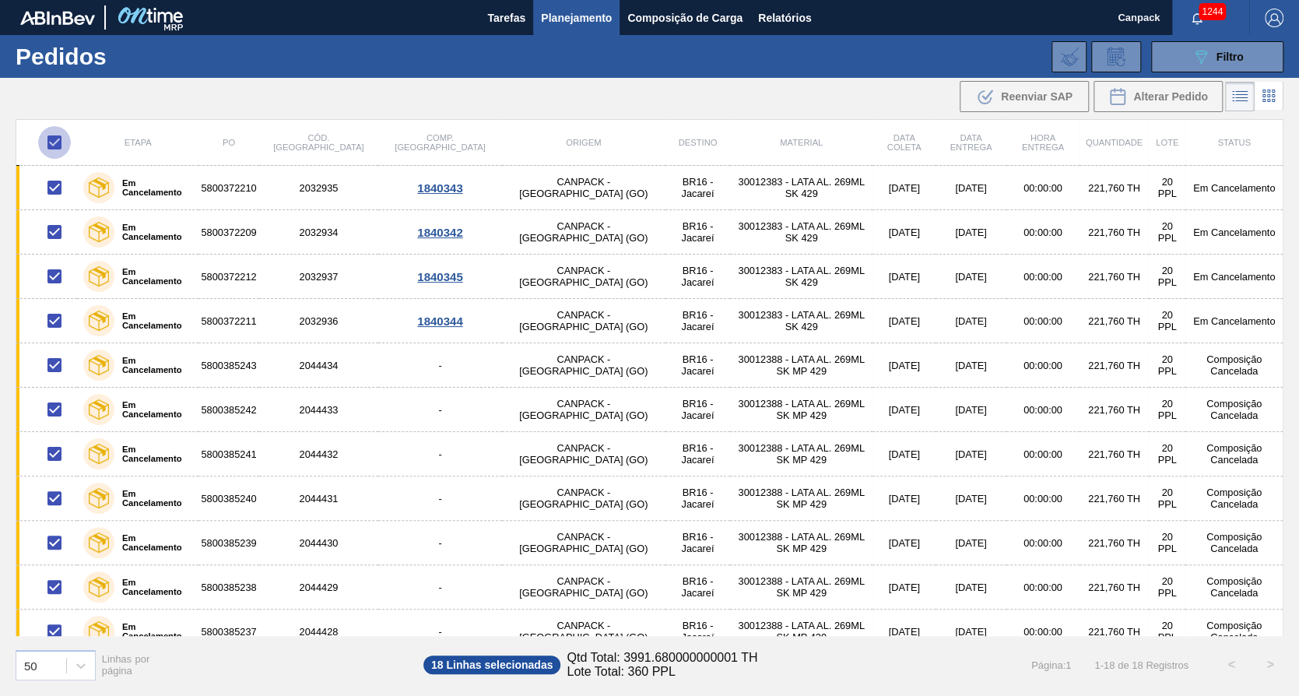
checkbox input "false"
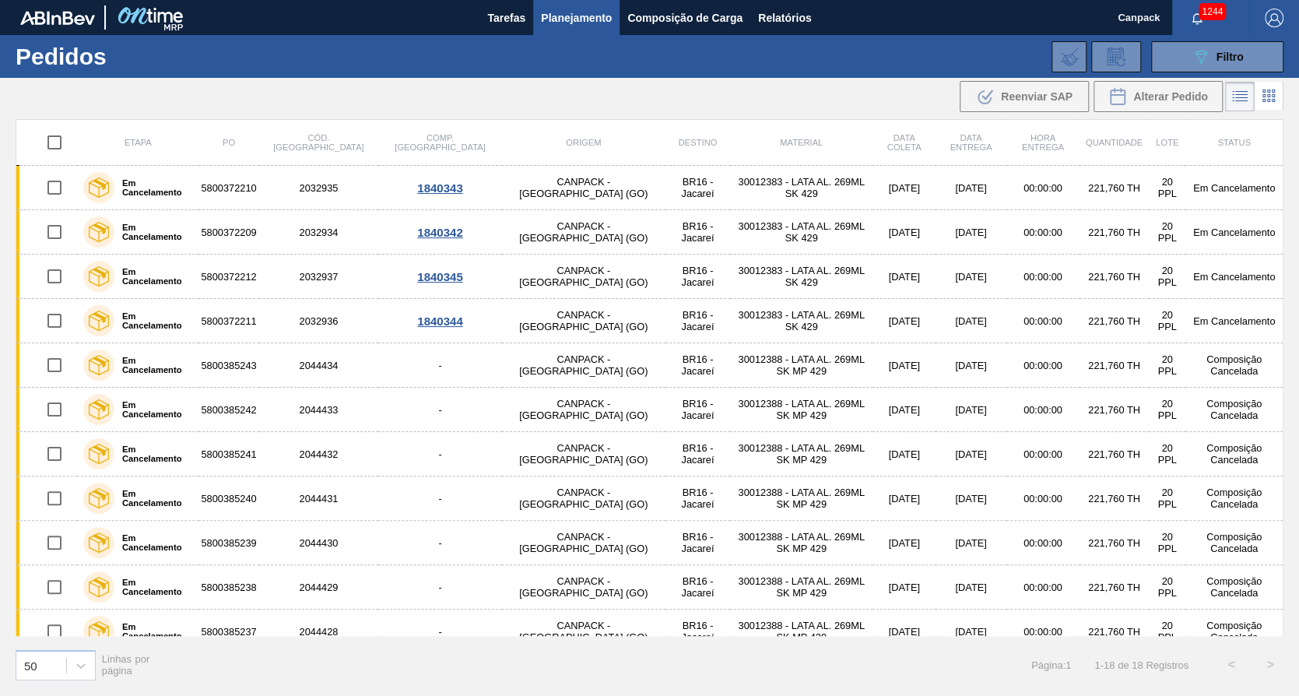
click at [1255, 90] on li at bounding box center [1269, 96] width 29 height 28
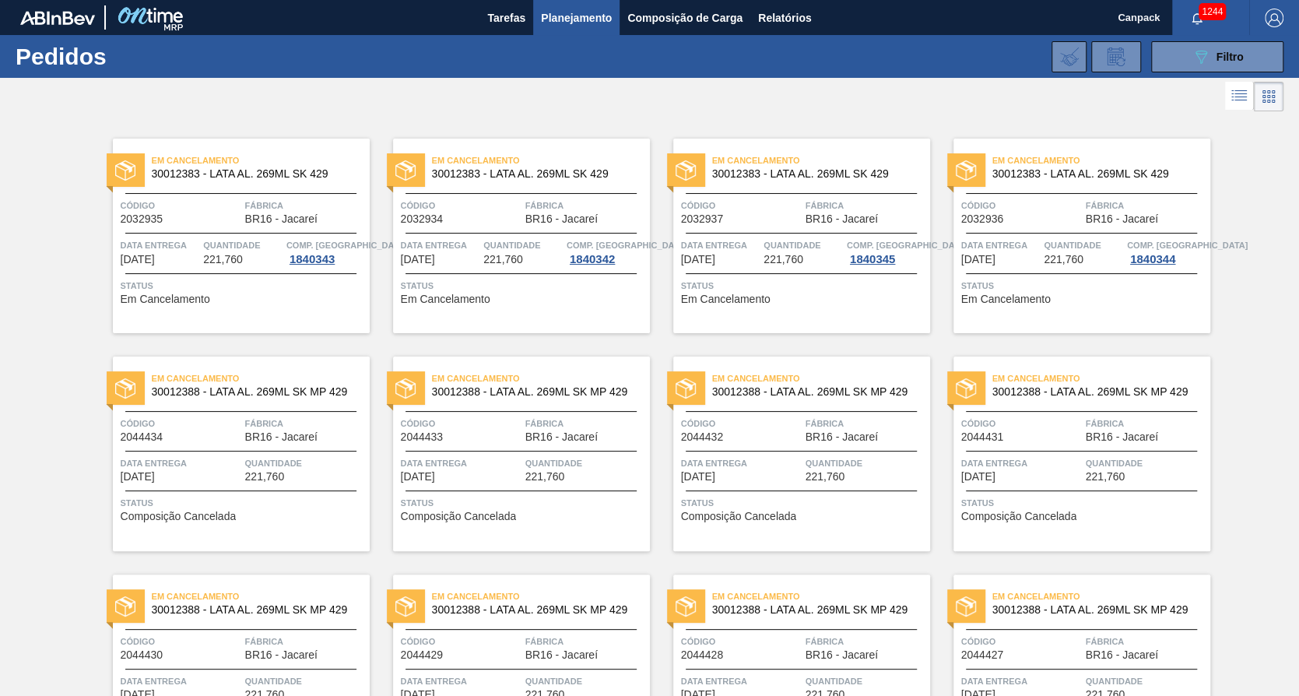
click at [1035, 234] on div "Em Cancelamento 30012383 - LATA AL. 269ML SK 429 Código 2032936 Fábrica BR16 - …" at bounding box center [1082, 236] width 257 height 195
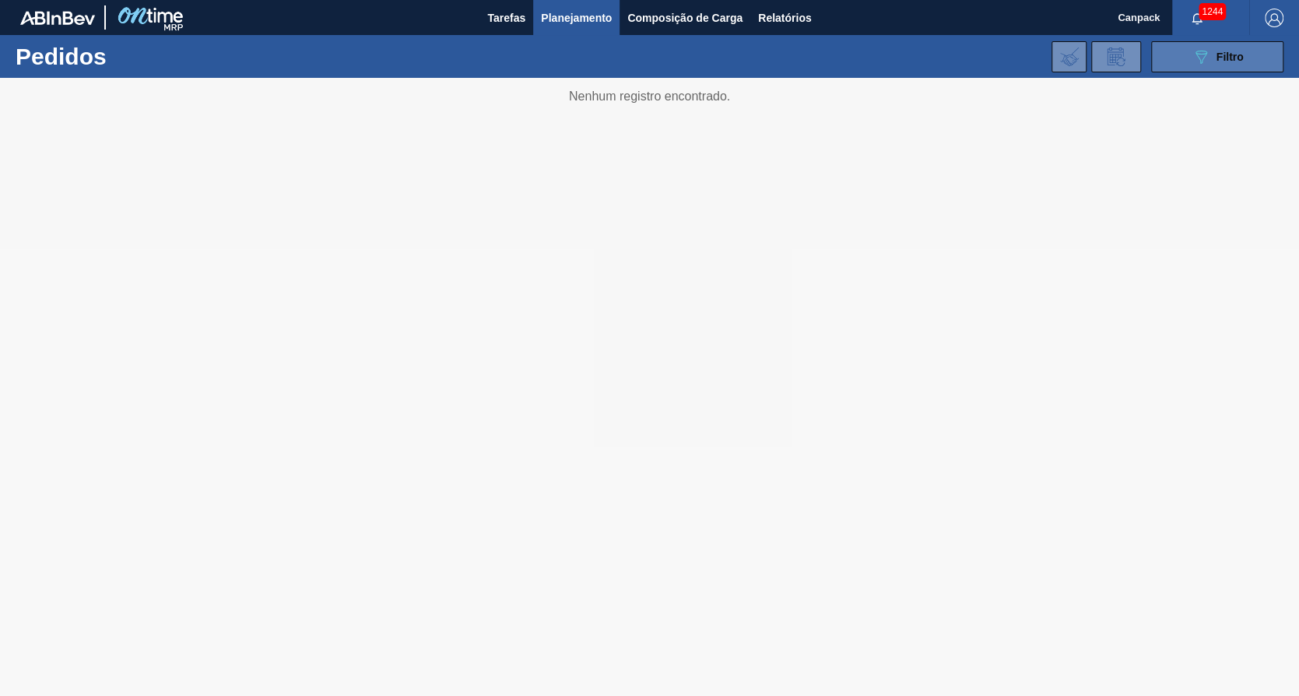
click at [1228, 47] on div "089F7B8B-B2A5-4AFE-B5C0-19BA573D28AC Filtro" at bounding box center [1218, 56] width 52 height 19
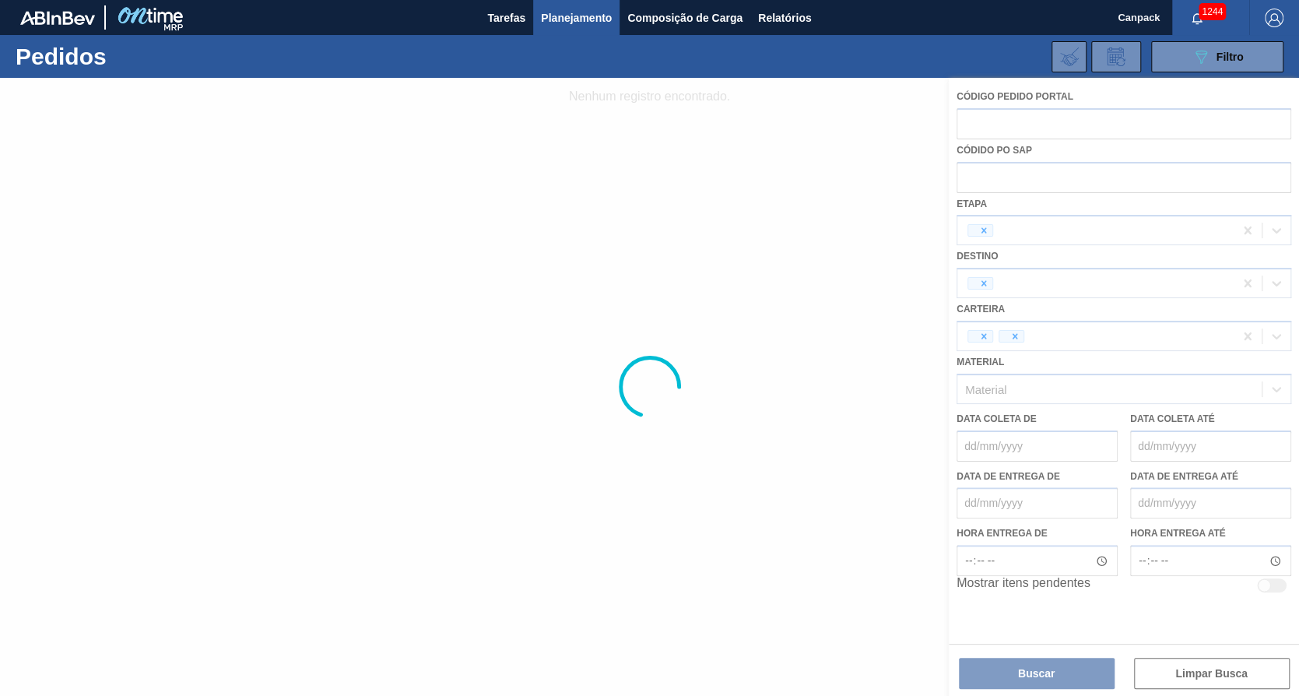
click at [599, 379] on div at bounding box center [649, 387] width 1299 height 618
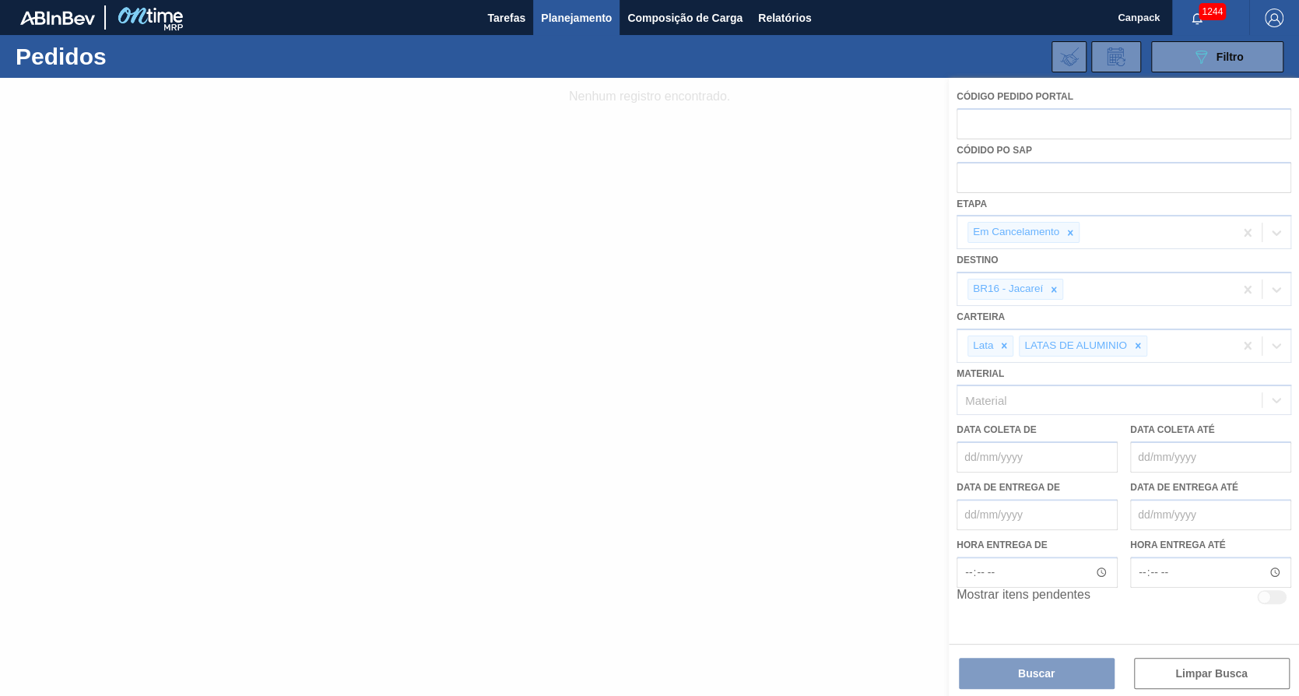
click at [722, 581] on div at bounding box center [649, 387] width 1299 height 618
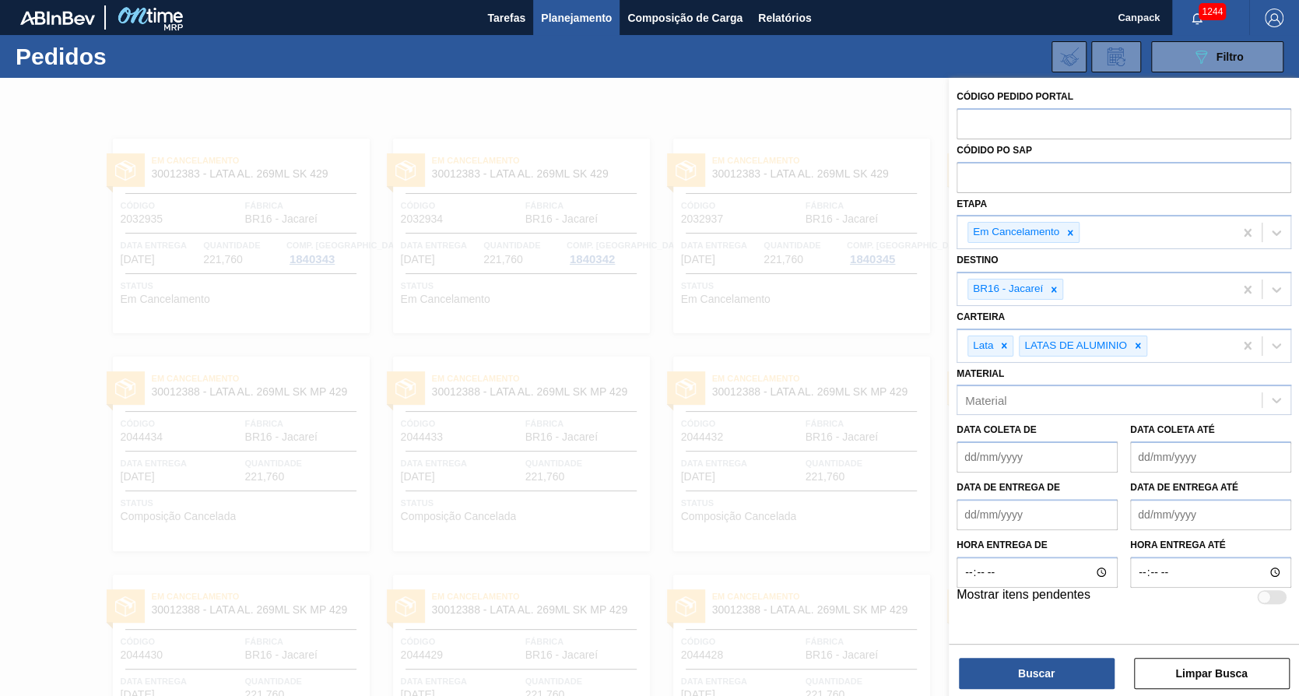
click at [841, 322] on div at bounding box center [649, 426] width 1299 height 696
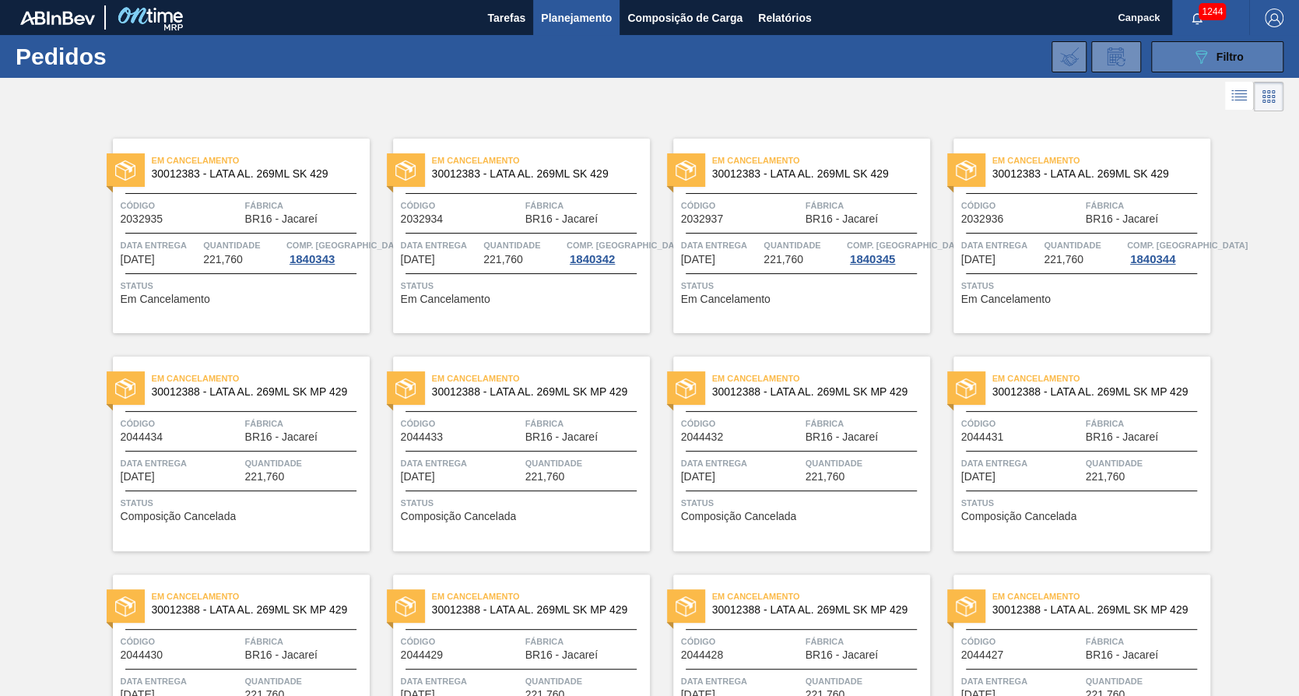
click at [1259, 55] on button "089F7B8B-B2A5-4AFE-B5C0-19BA573D28AC Filtro" at bounding box center [1217, 56] width 132 height 31
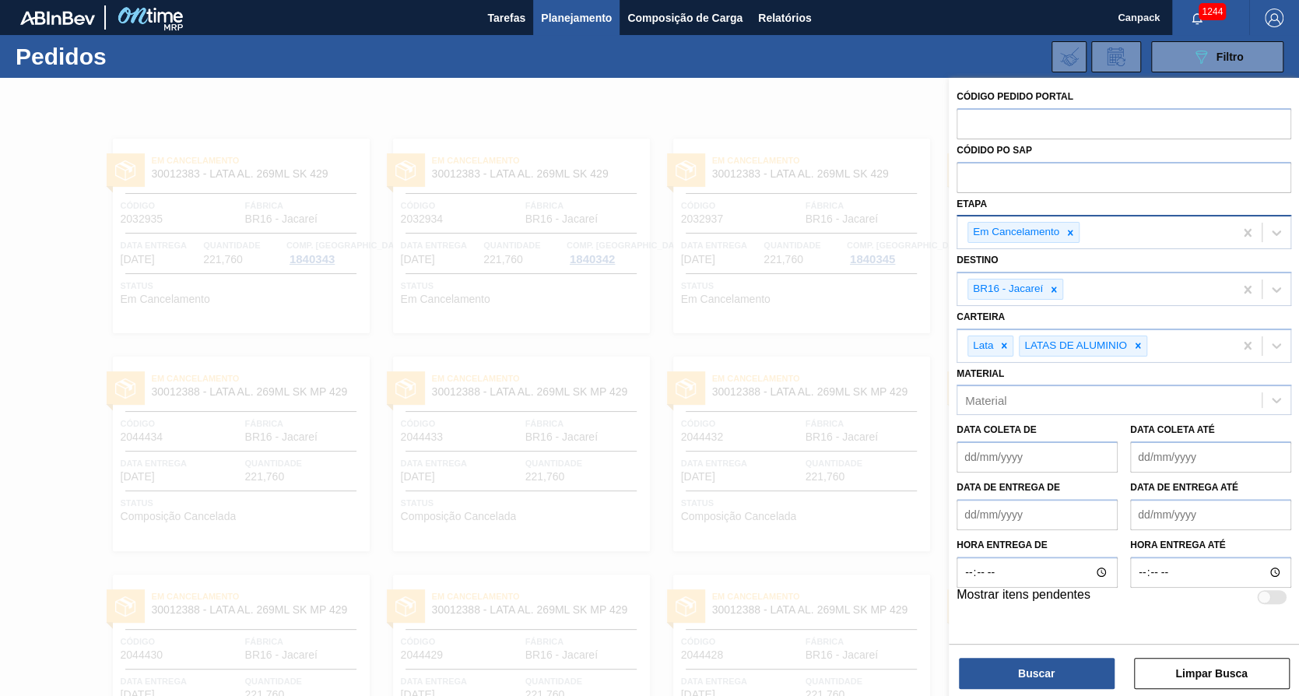
click at [1070, 228] on icon at bounding box center [1070, 232] width 11 height 11
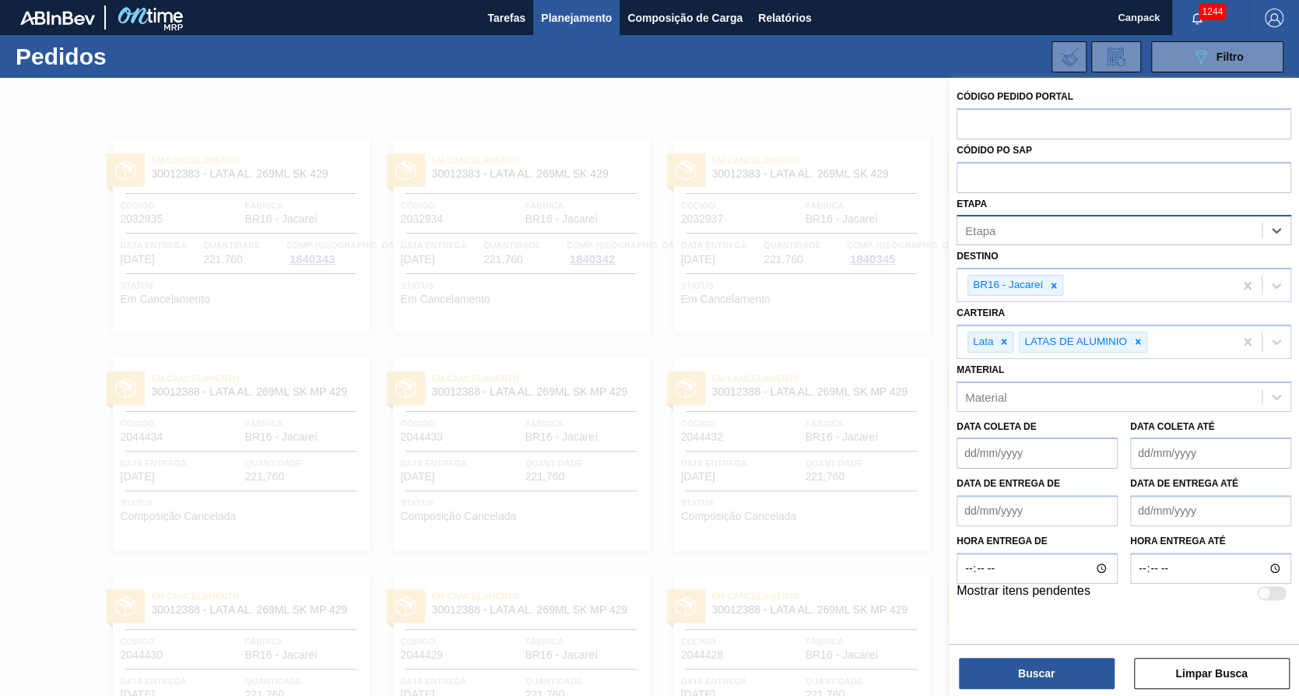
click at [1075, 230] on div "Etapa" at bounding box center [1109, 231] width 304 height 23
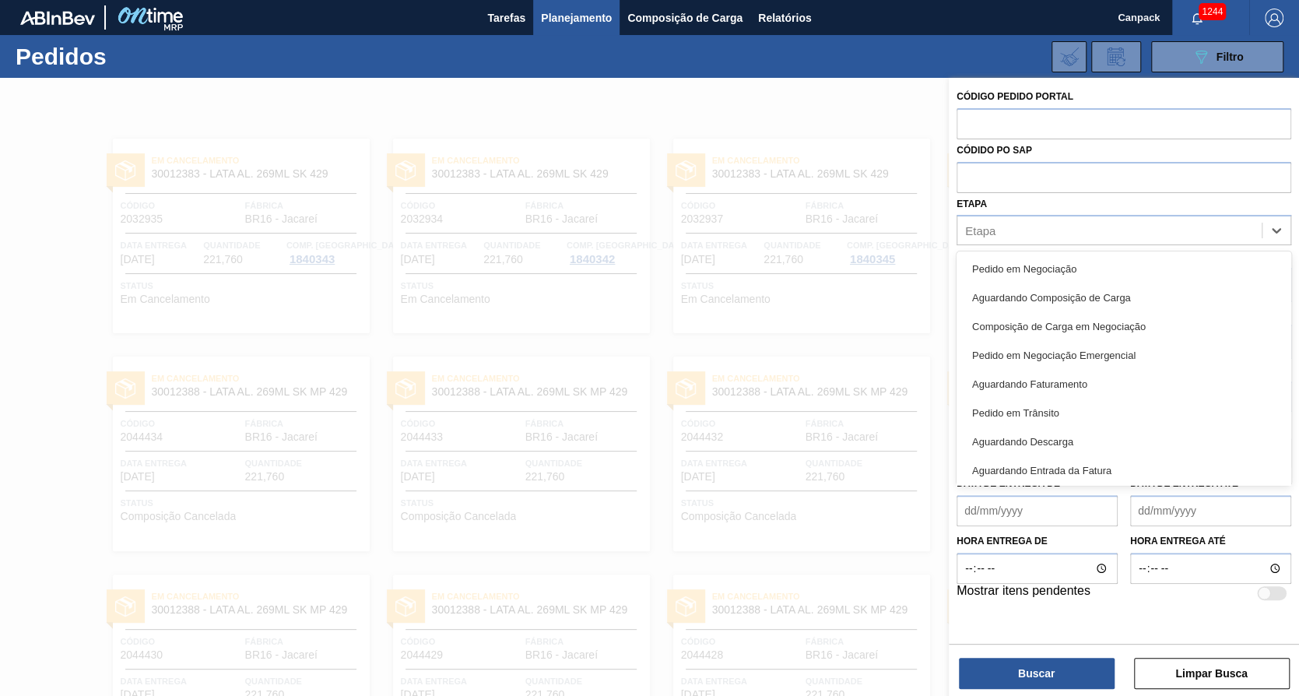
scroll to position [204, 0]
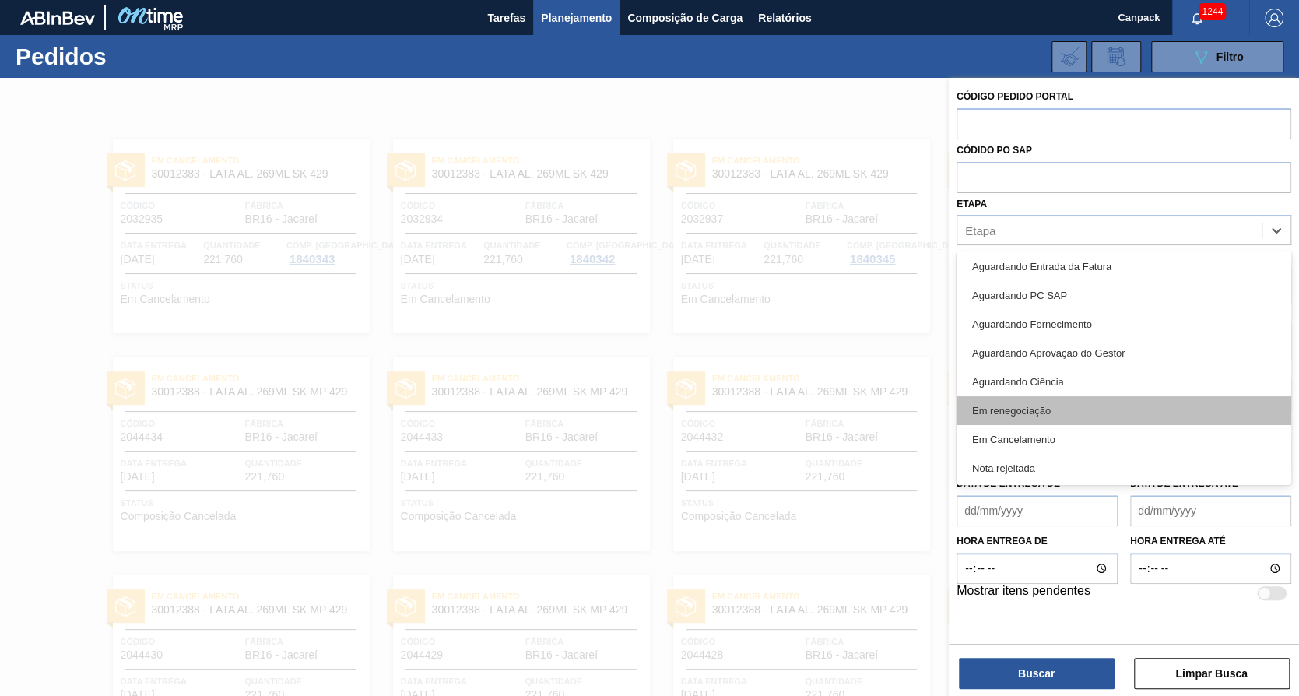
click at [1046, 409] on div "Em renegociação" at bounding box center [1124, 410] width 335 height 29
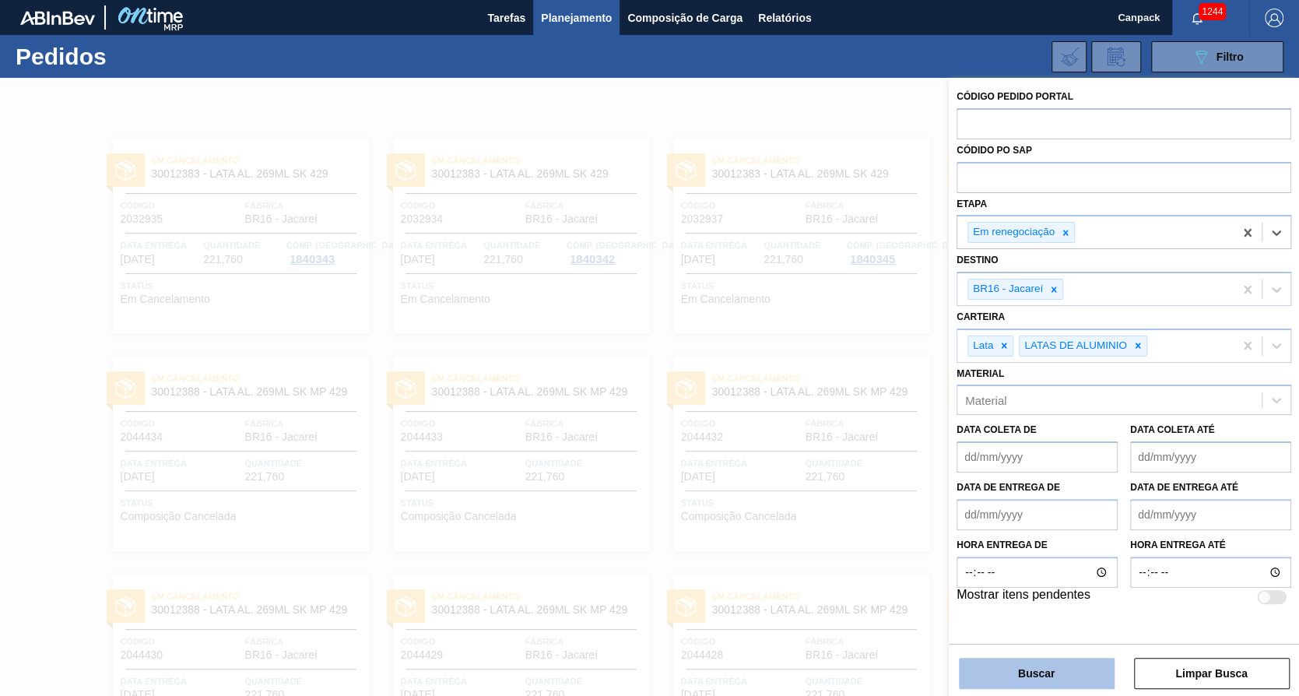
click at [1056, 666] on button "Buscar" at bounding box center [1037, 673] width 156 height 31
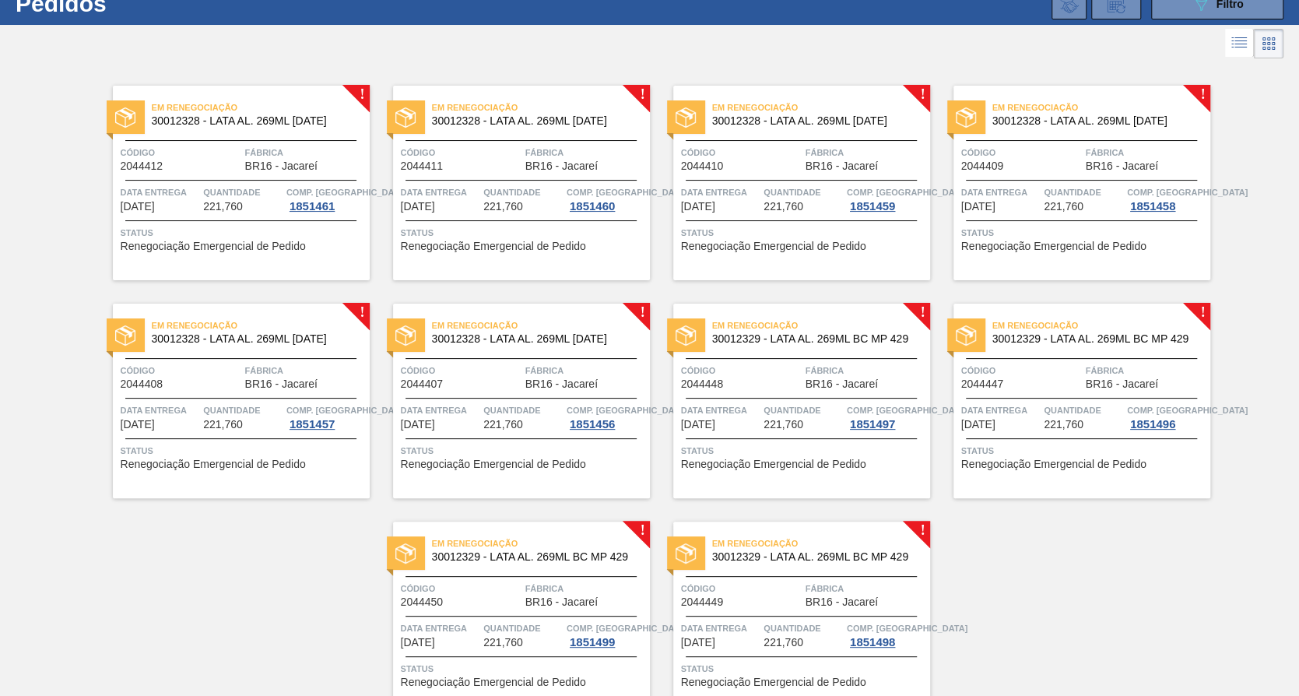
scroll to position [0, 0]
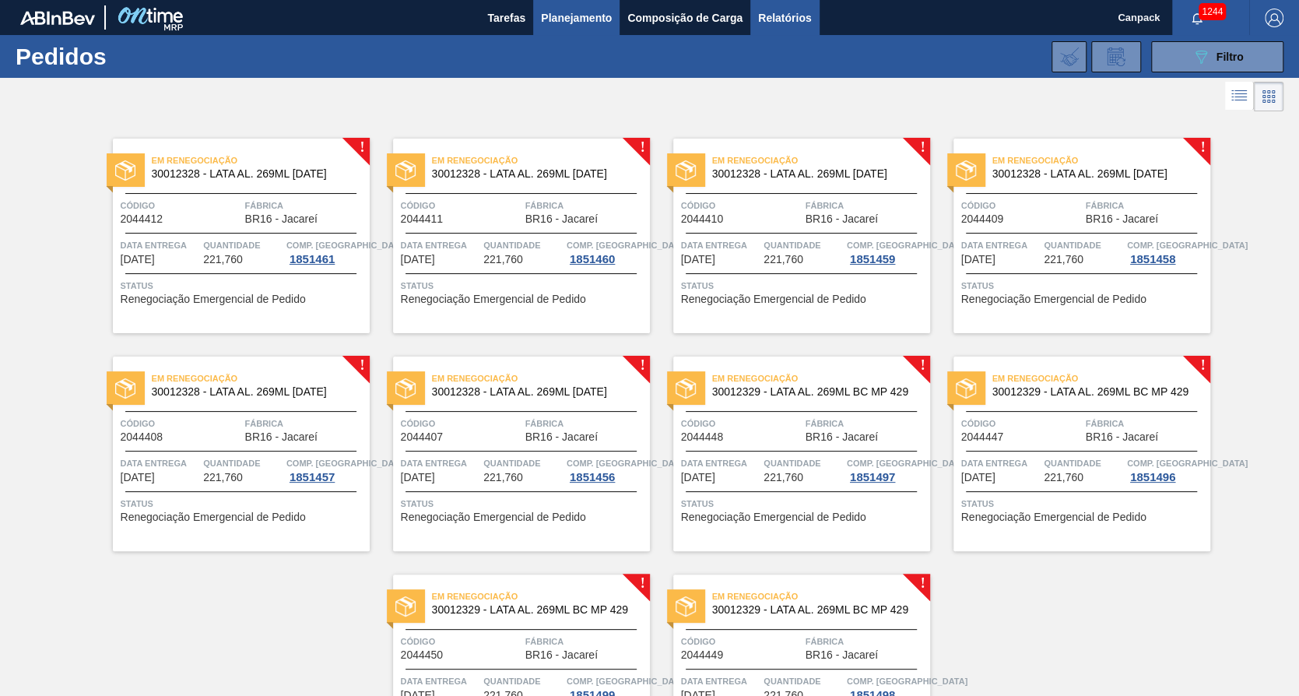
click at [774, 25] on span "Relatórios" at bounding box center [784, 18] width 53 height 19
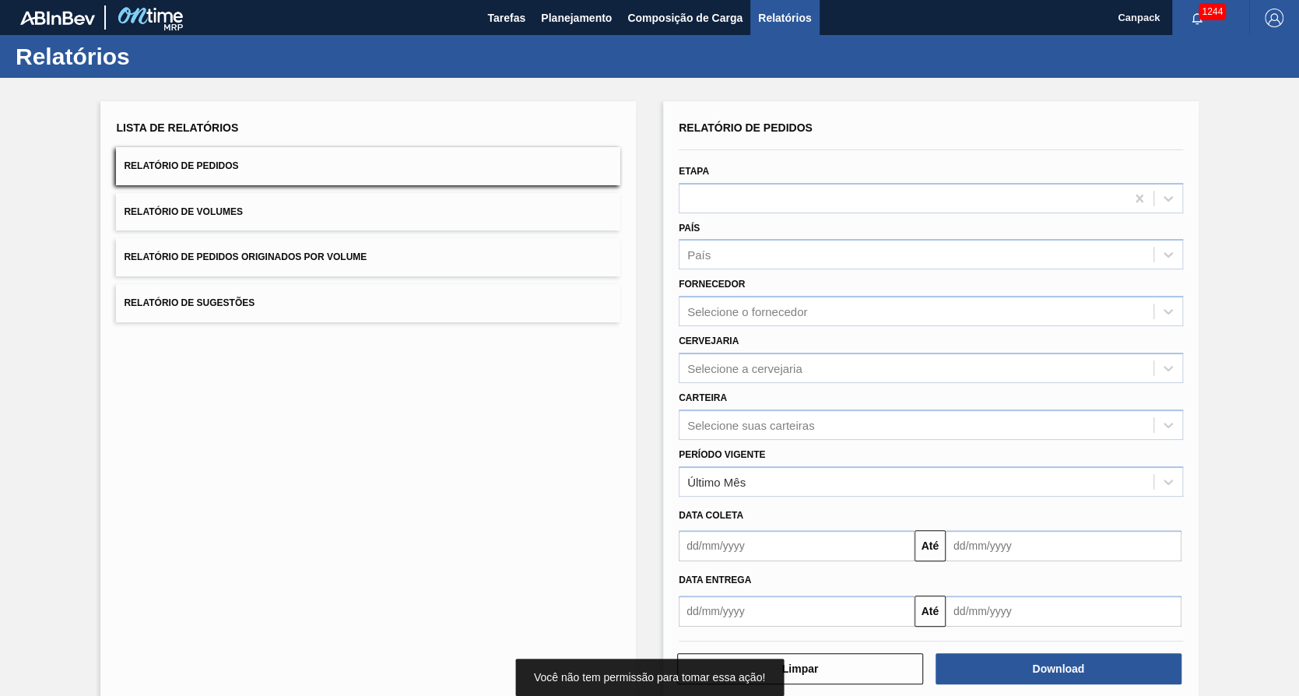
click at [738, 550] on input "text" at bounding box center [797, 545] width 236 height 31
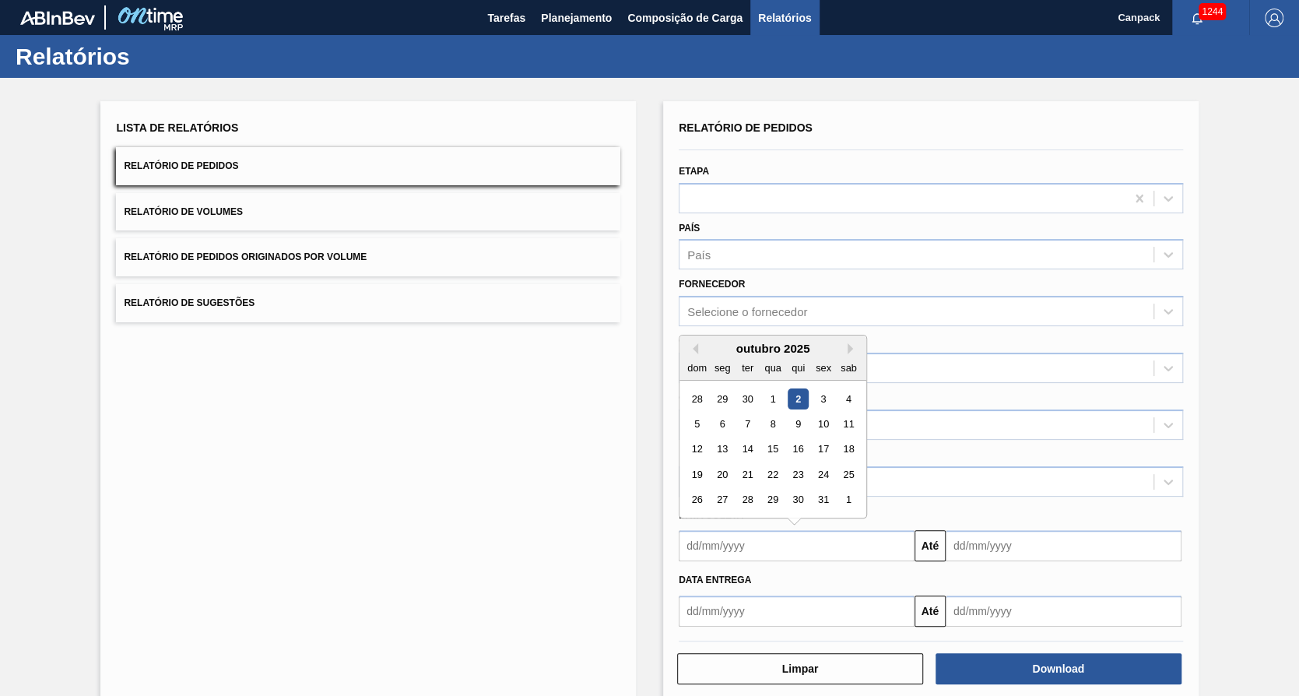
click at [803, 399] on div "2" at bounding box center [798, 398] width 21 height 21
type input "[DATE]"
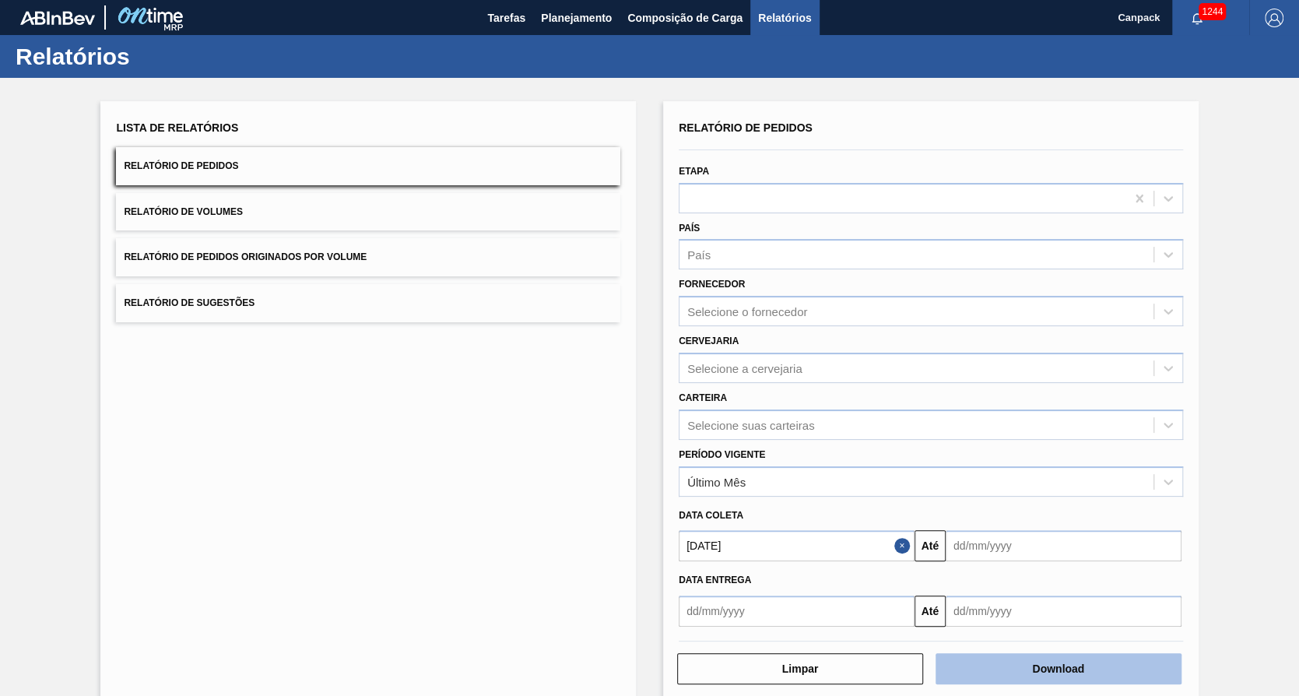
click at [1016, 666] on button "Download" at bounding box center [1059, 668] width 246 height 31
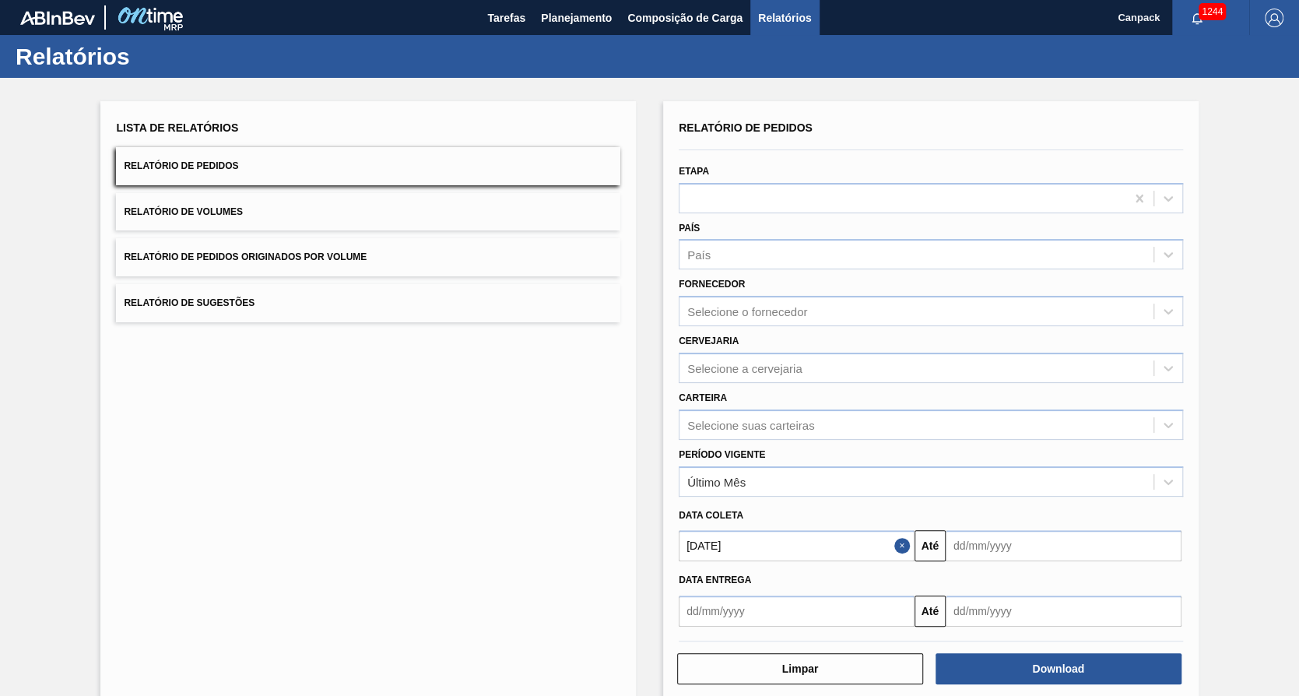
click at [1242, 378] on div "Lista de Relatórios Relatório de Pedidos Relatório de Volumes Relatório de Pedi…" at bounding box center [649, 399] width 1299 height 643
click at [602, 25] on span "Planejamento" at bounding box center [576, 18] width 71 height 19
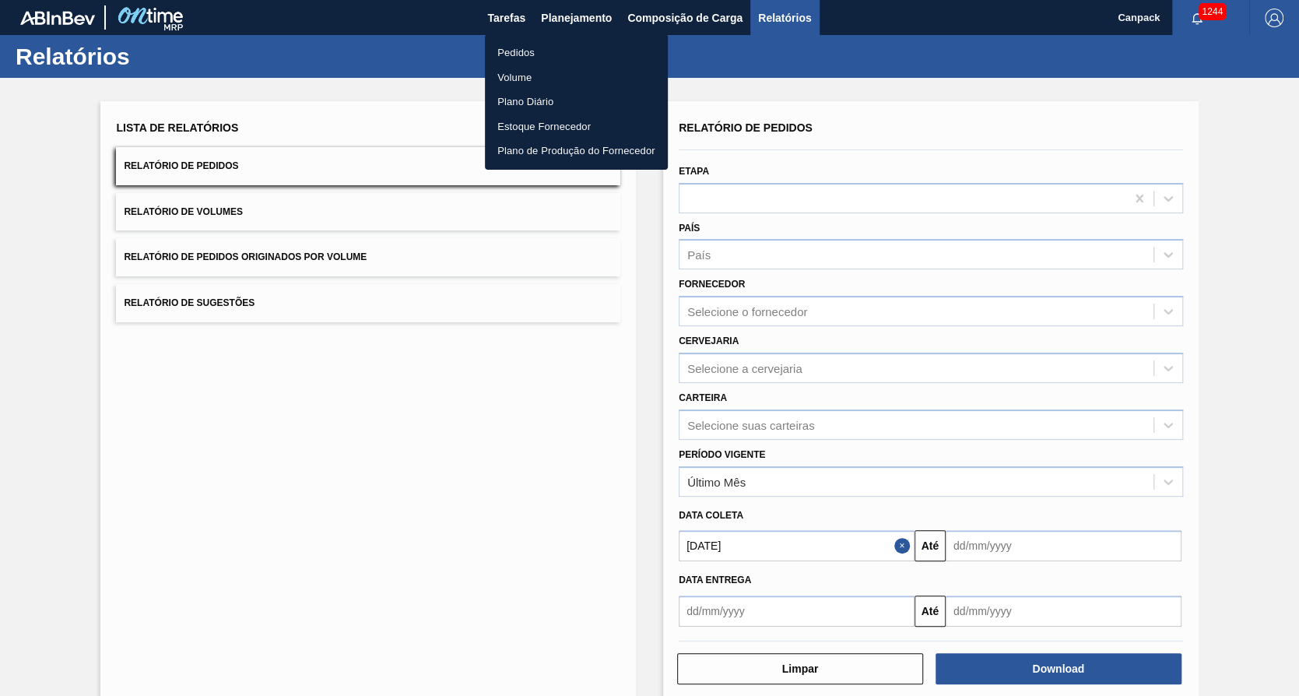
click at [532, 55] on li "Pedidos" at bounding box center [576, 52] width 183 height 25
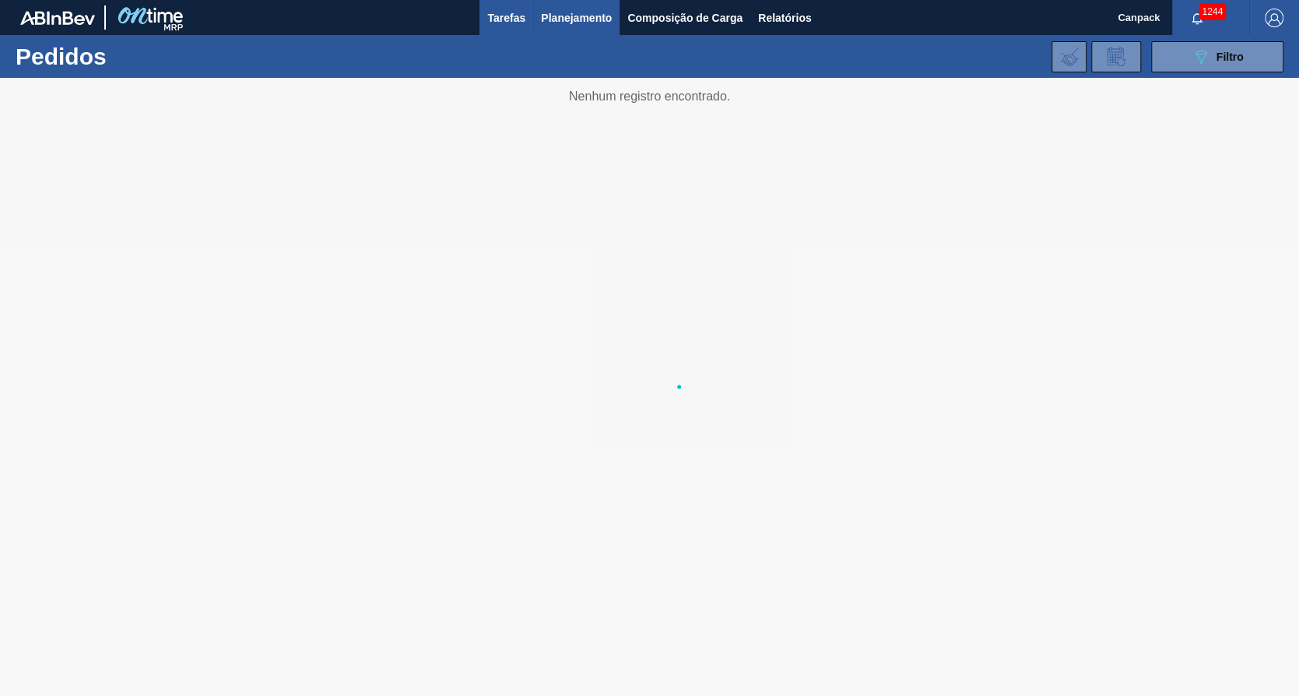
click at [497, 6] on button "Tarefas" at bounding box center [507, 17] width 54 height 35
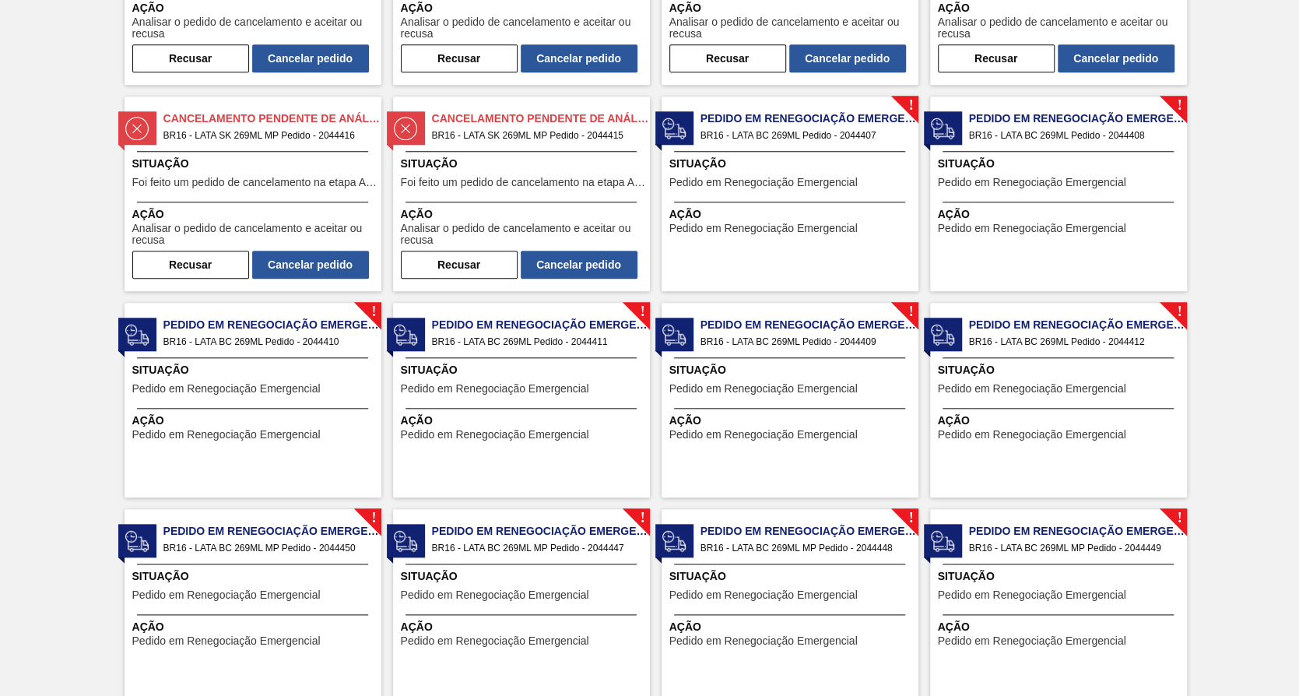
scroll to position [934, 0]
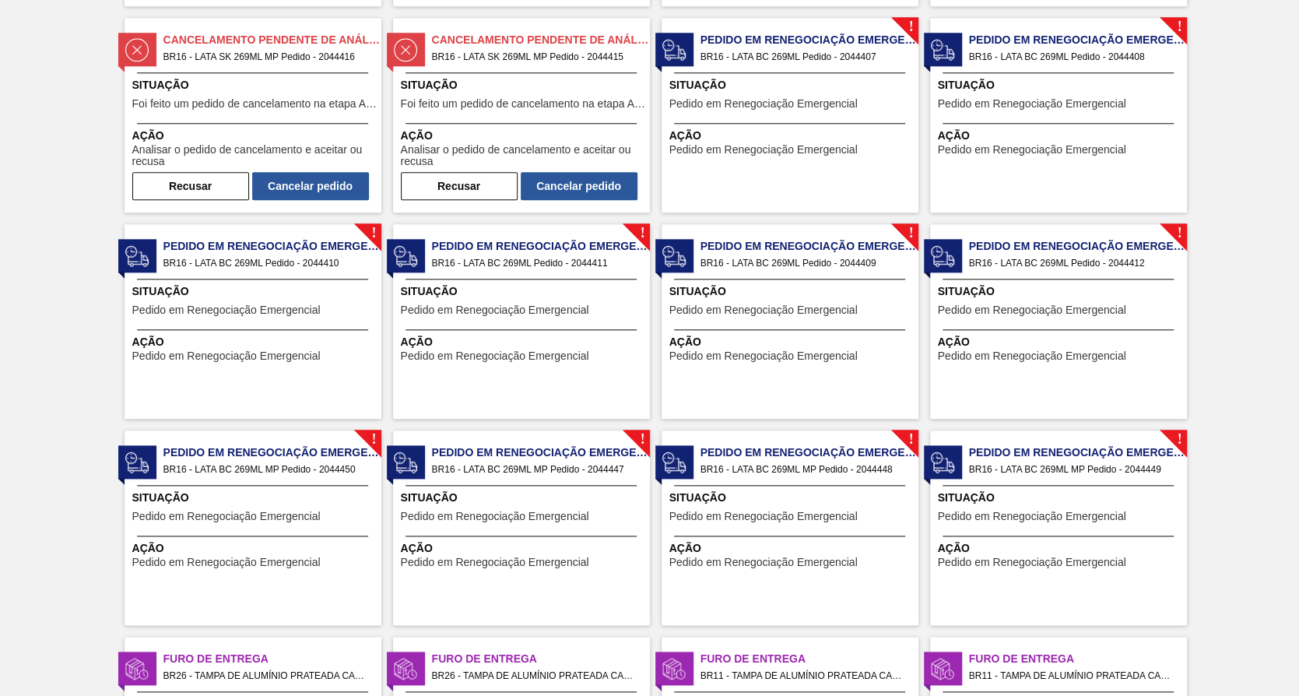
click at [768, 142] on span "Ação" at bounding box center [791, 136] width 245 height 16
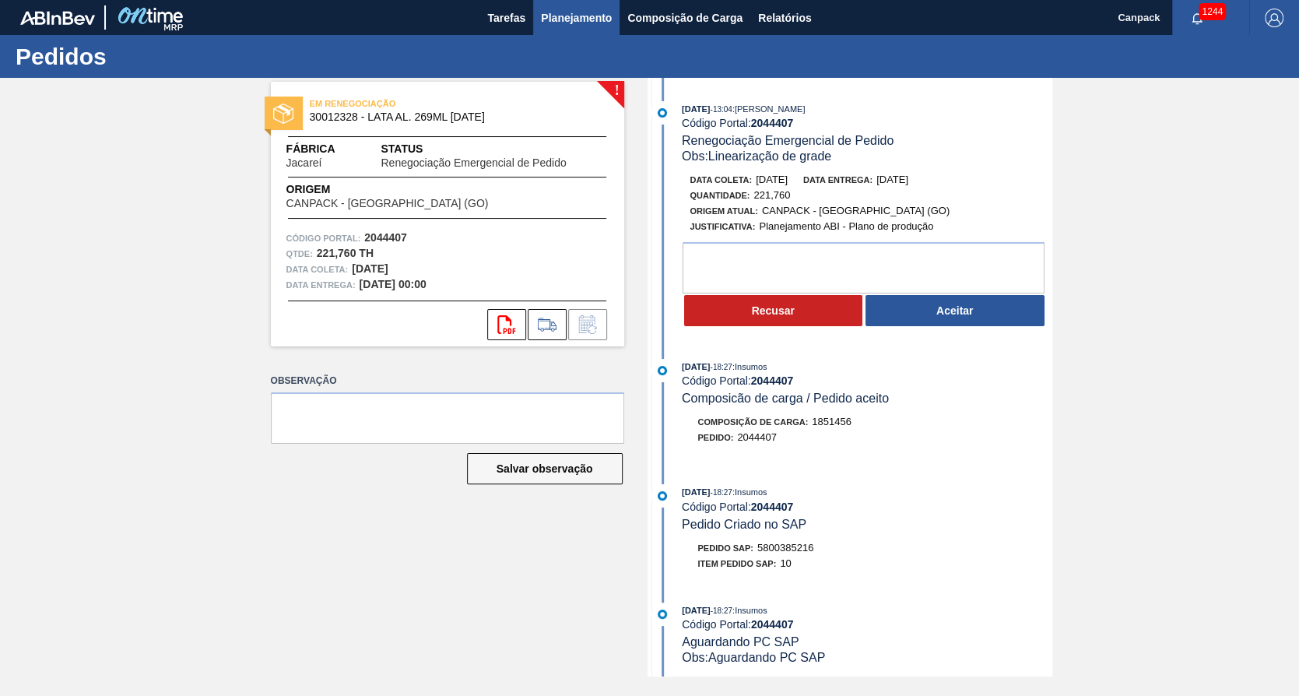
click at [569, 10] on span "Planejamento" at bounding box center [576, 18] width 71 height 19
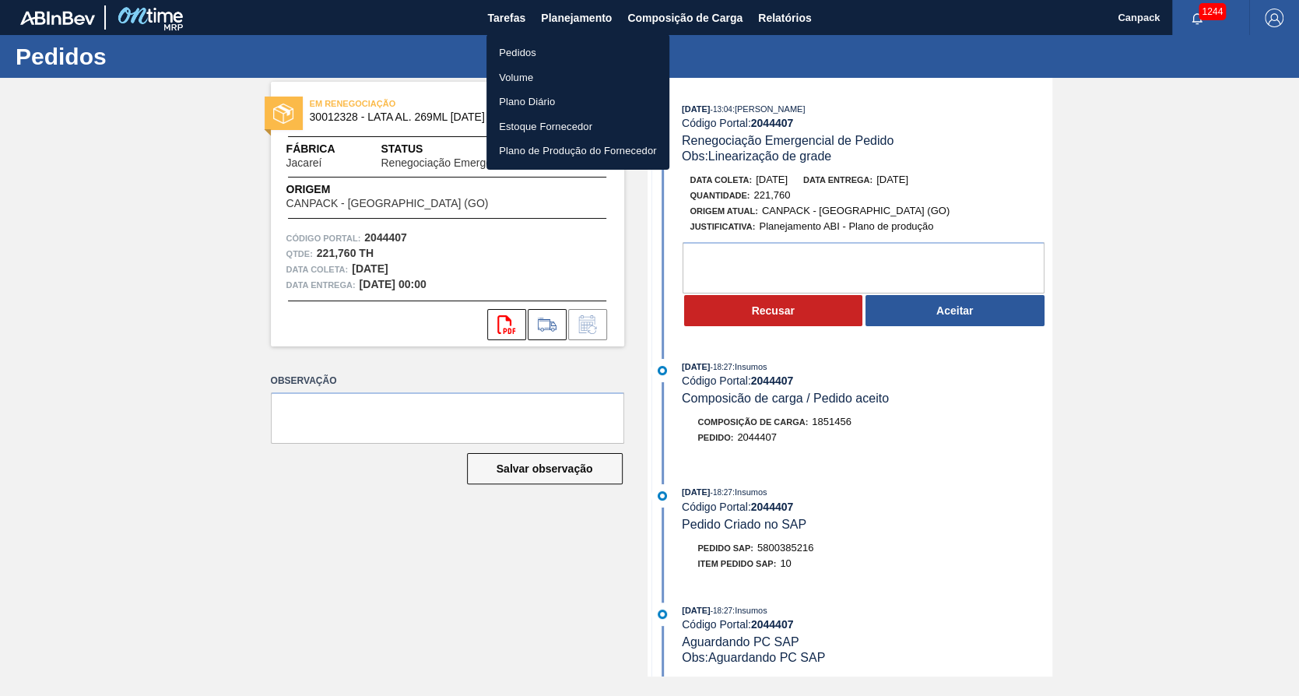
click at [546, 50] on li "Pedidos" at bounding box center [578, 52] width 183 height 25
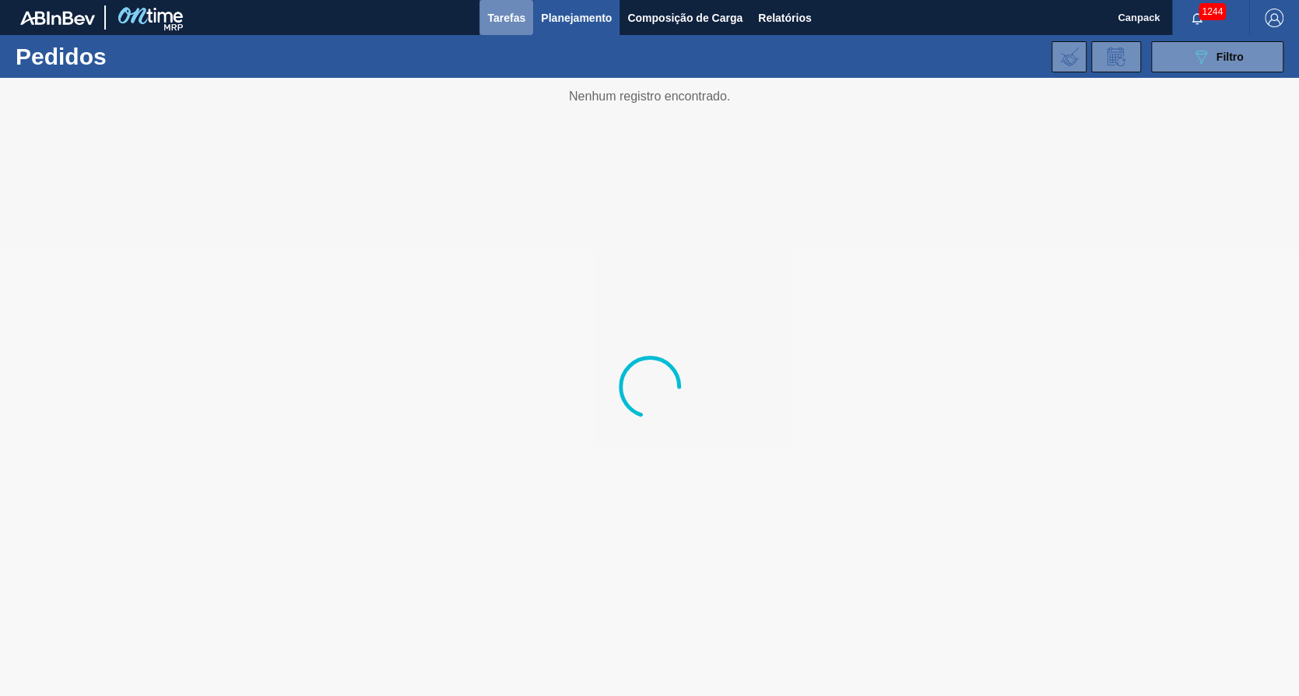
click at [488, 12] on span "Tarefas" at bounding box center [506, 18] width 38 height 19
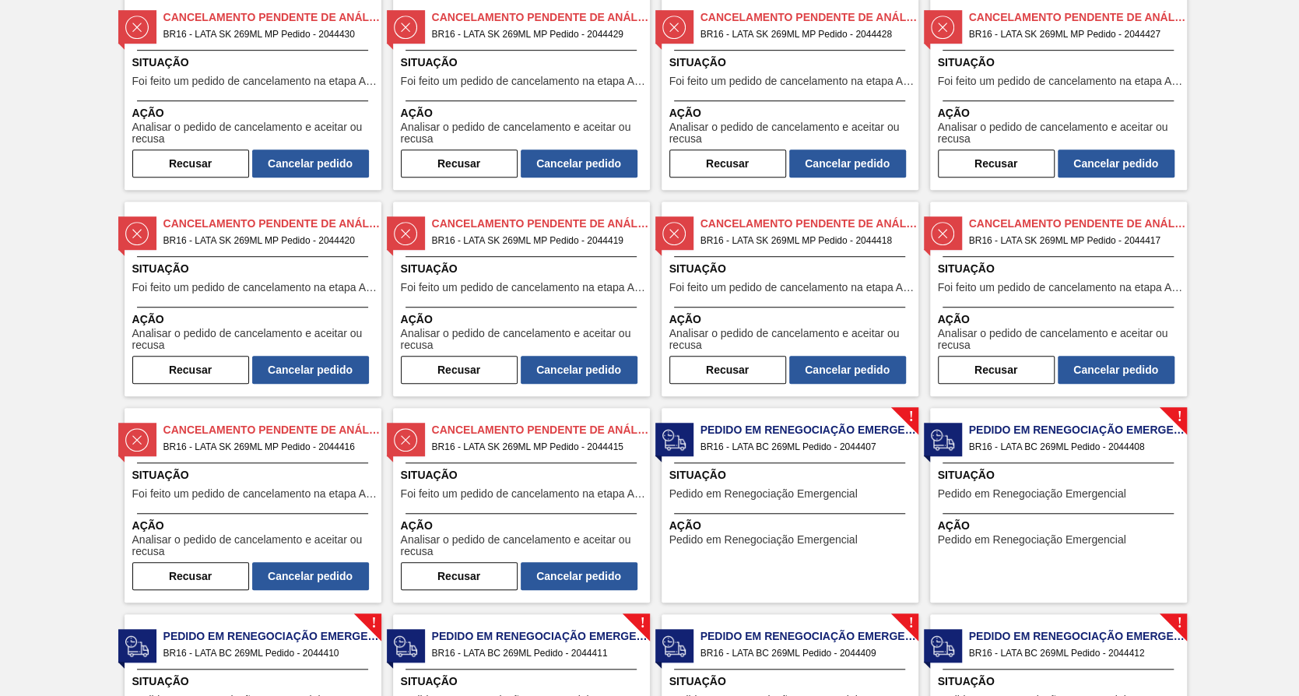
scroll to position [700, 0]
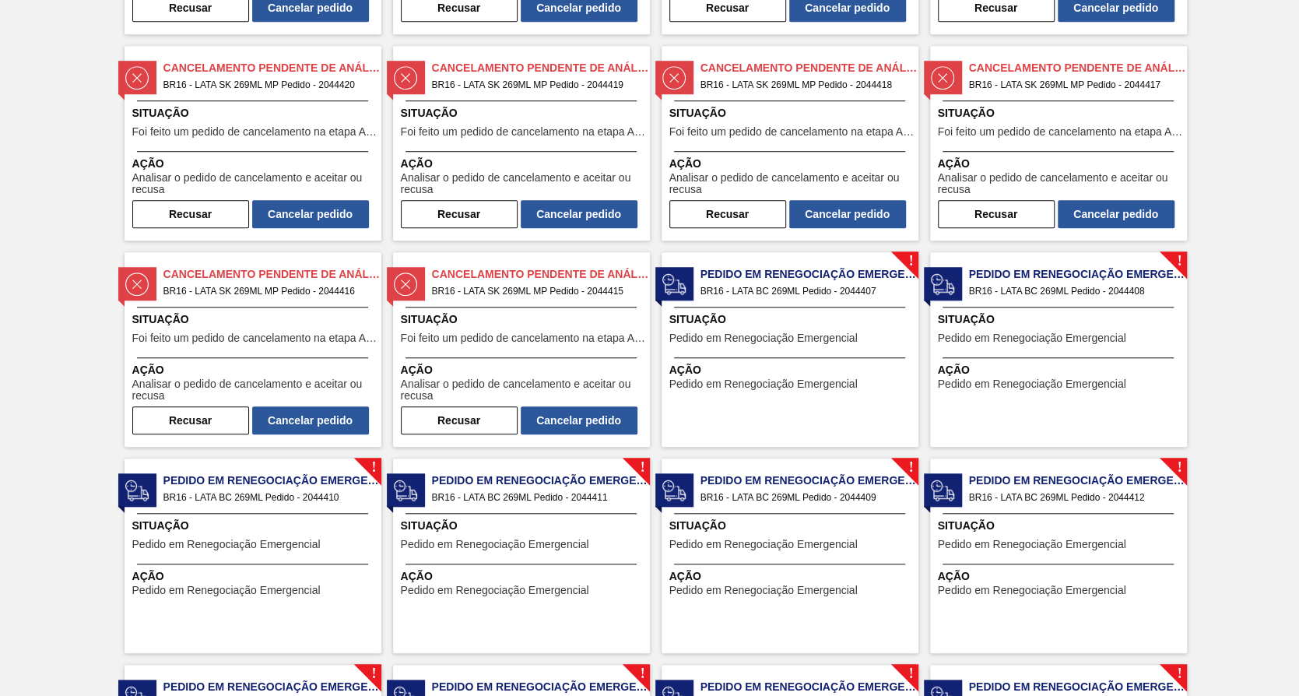
click at [1122, 343] on span "Pedido em Renegociação Emergencial" at bounding box center [1032, 338] width 188 height 12
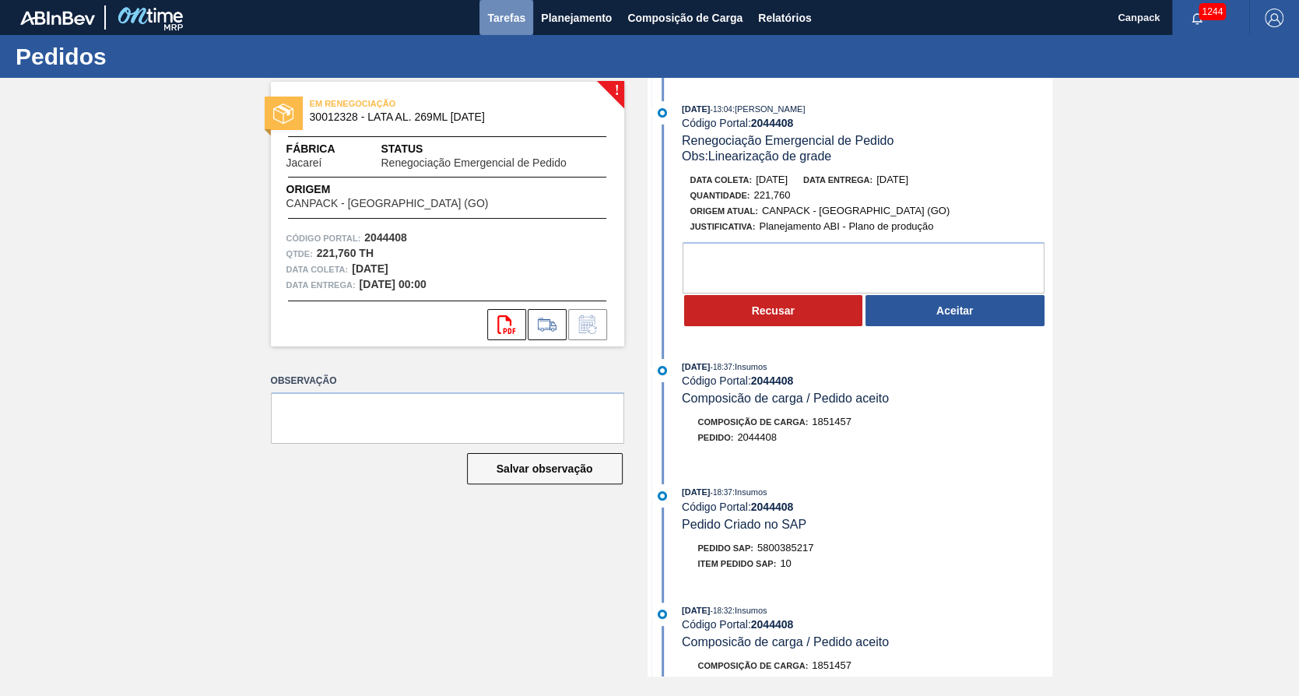
click at [525, 19] on button "Tarefas" at bounding box center [507, 17] width 54 height 35
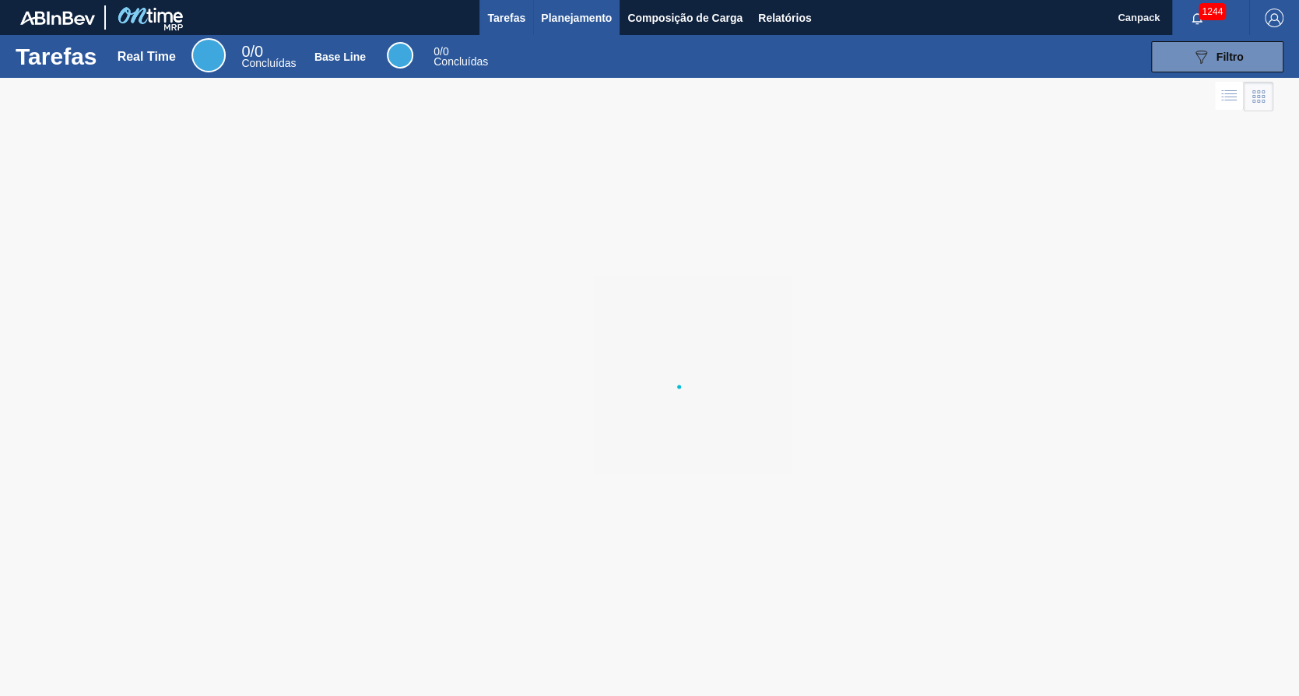
click at [606, 29] on button "Planejamento" at bounding box center [576, 17] width 86 height 35
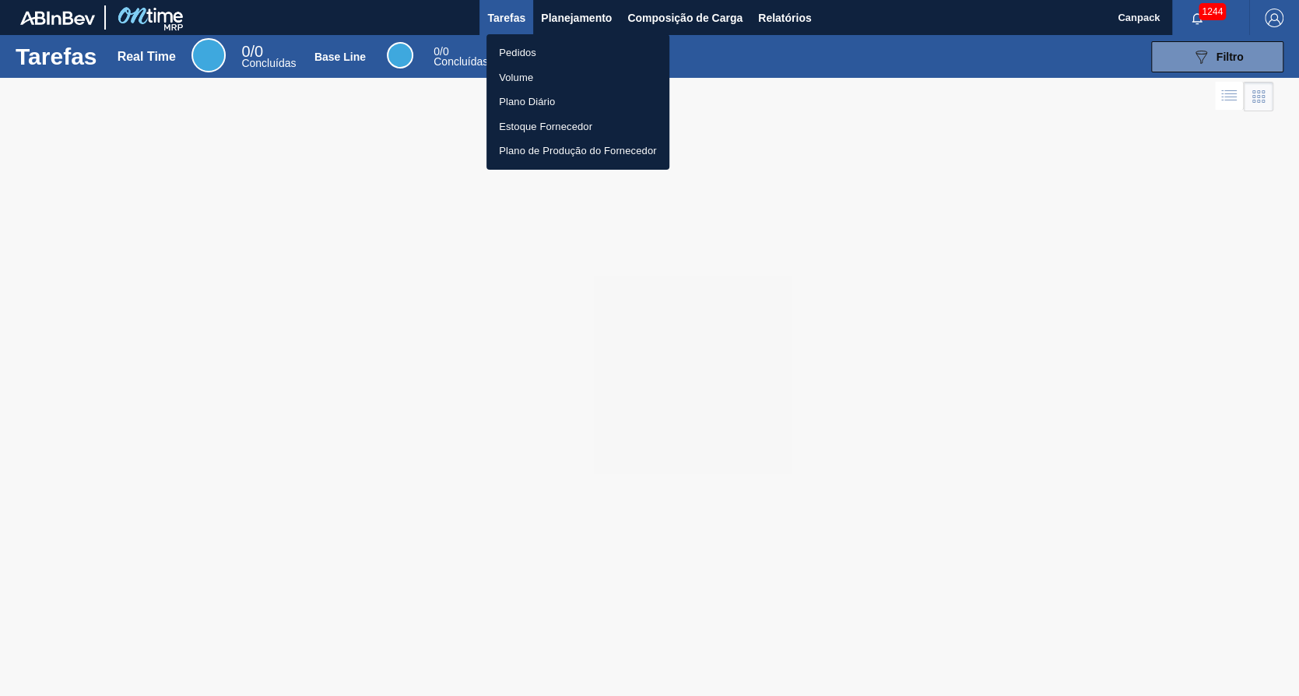
click at [529, 47] on li "Pedidos" at bounding box center [578, 52] width 183 height 25
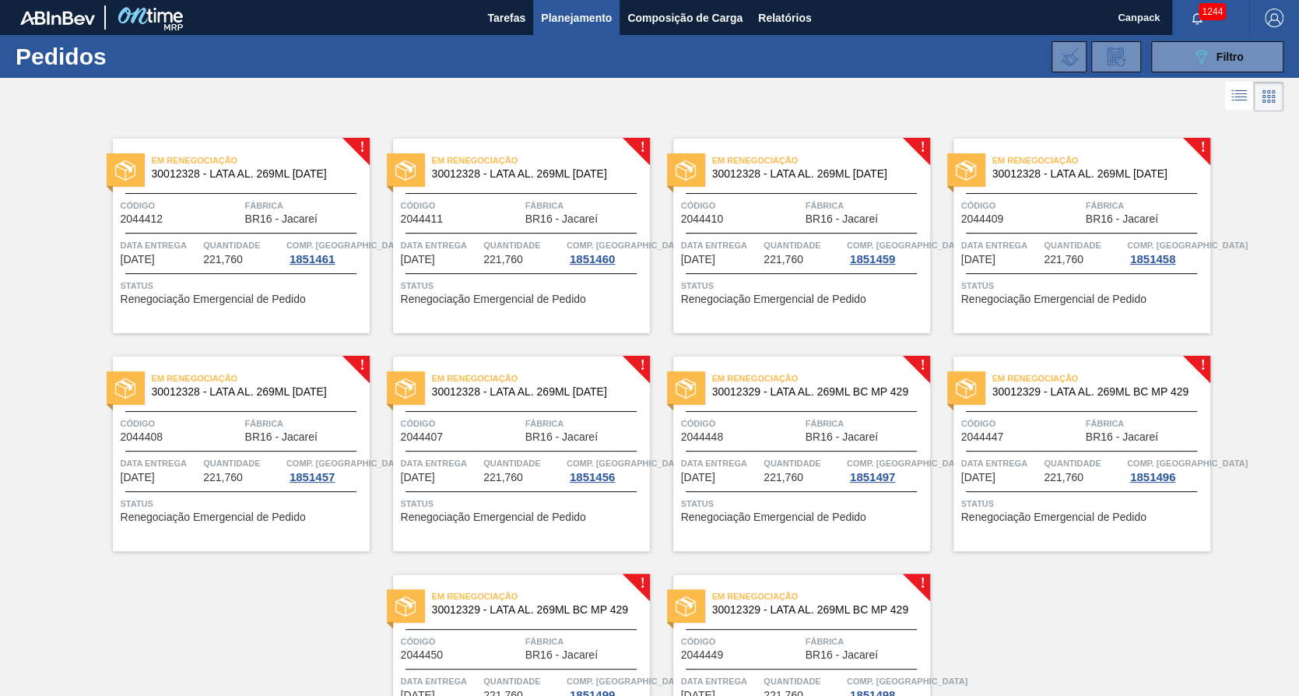
click at [1235, 100] on icon at bounding box center [1241, 100] width 12 height 1
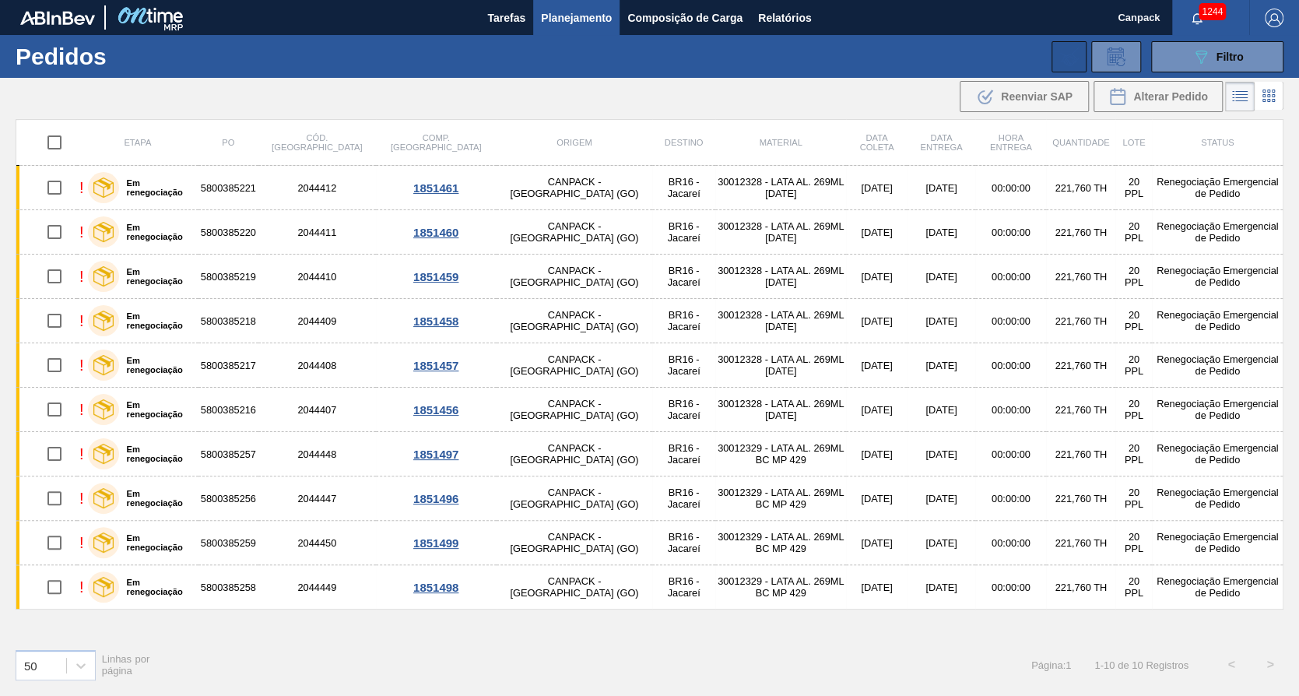
click at [1066, 57] on icon at bounding box center [1069, 56] width 19 height 19
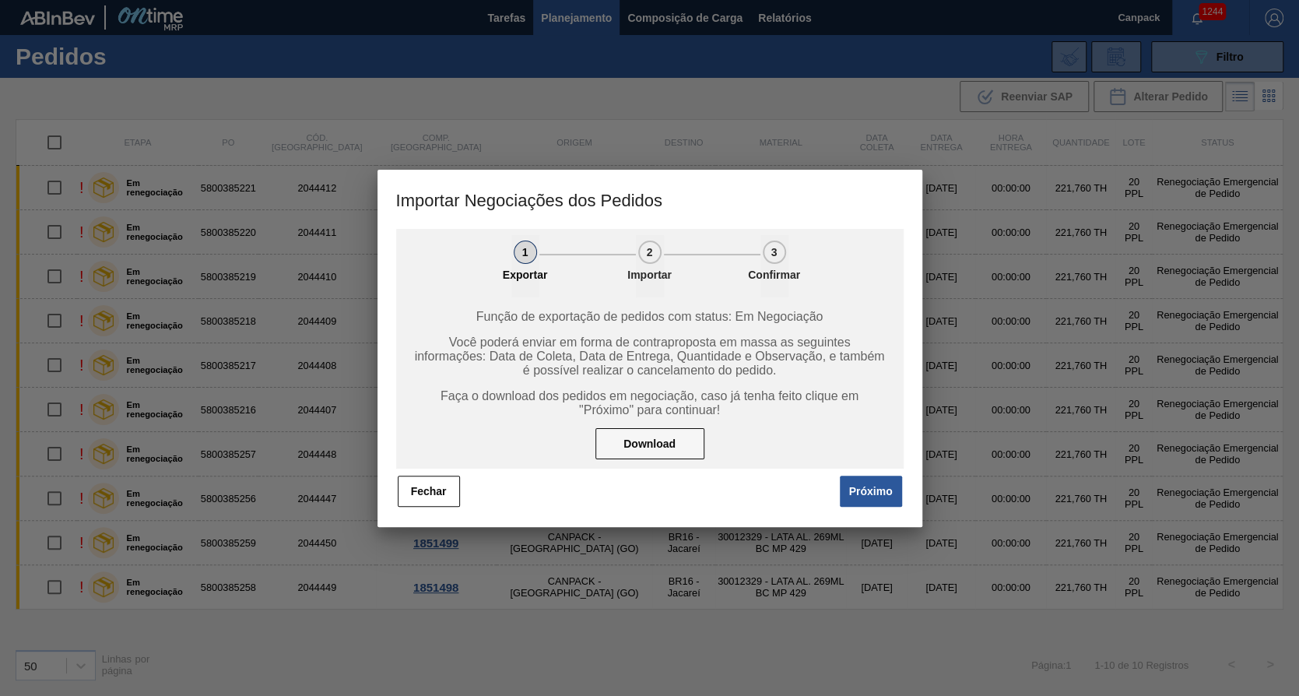
click at [669, 427] on div "Download" at bounding box center [650, 444] width 112 height 34
click at [652, 458] on button "Download" at bounding box center [649, 443] width 109 height 31
click at [434, 490] on button "Fechar" at bounding box center [429, 491] width 62 height 31
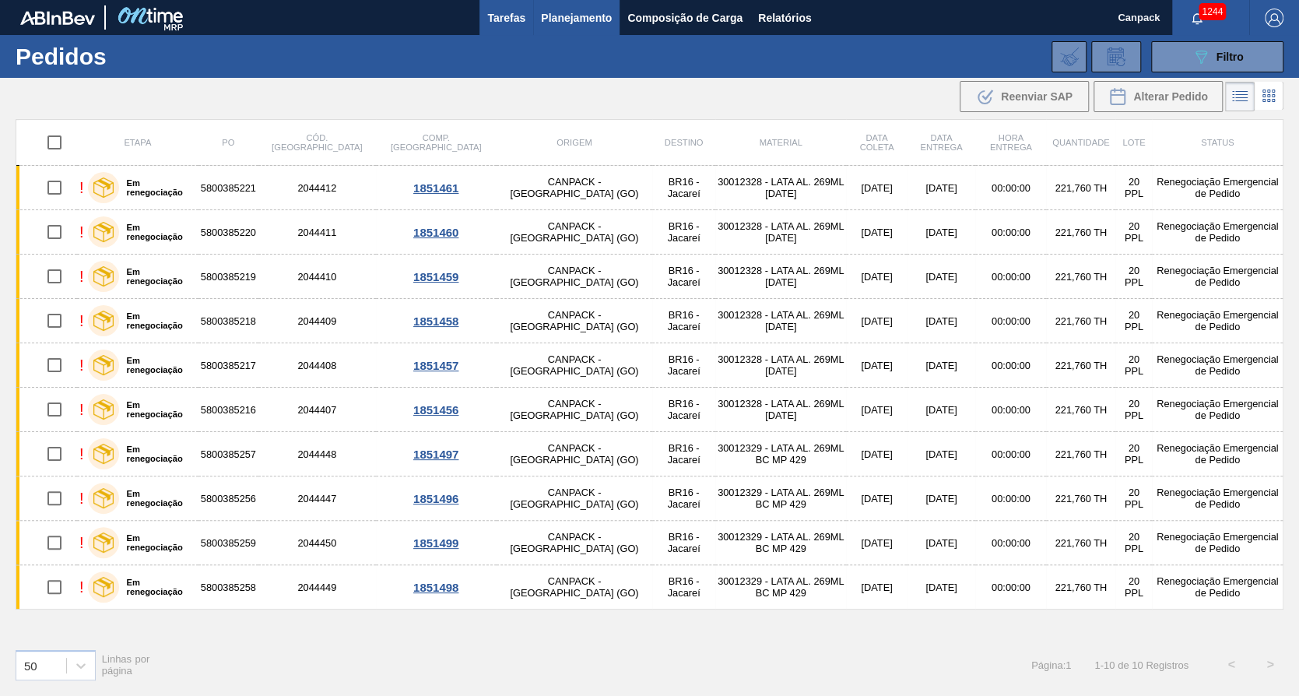
click at [513, 31] on button "Tarefas" at bounding box center [507, 17] width 54 height 35
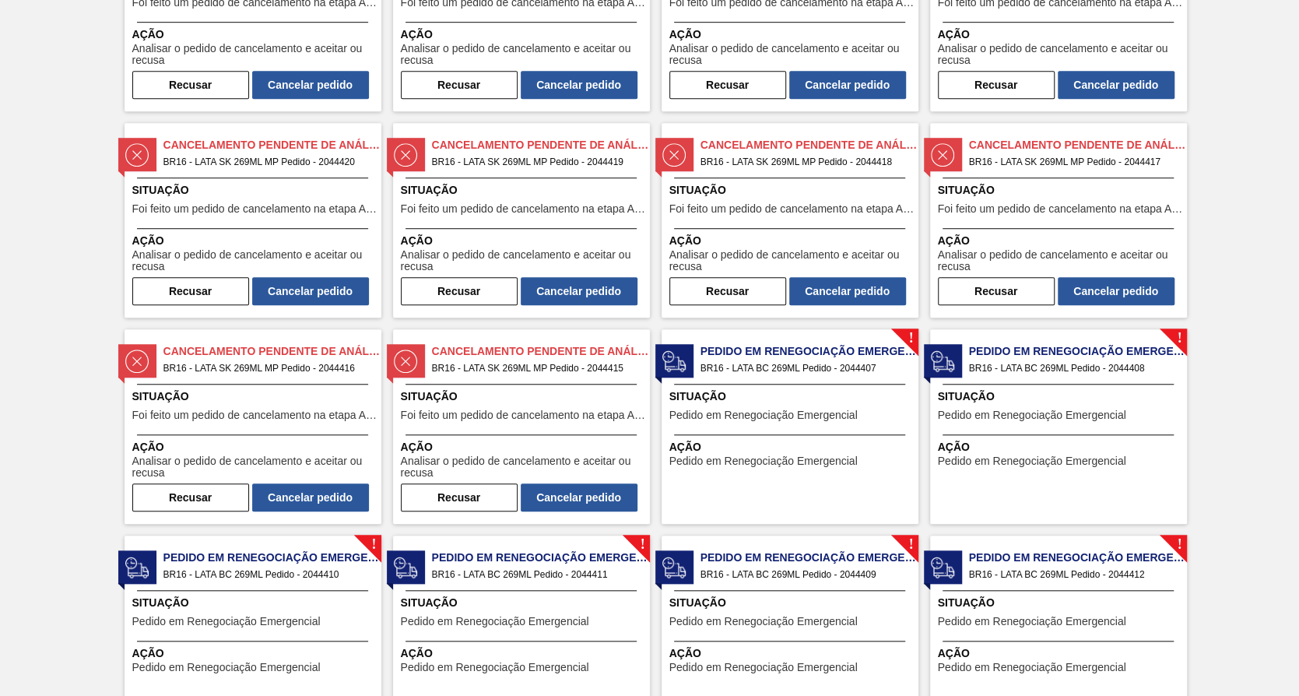
scroll to position [778, 0]
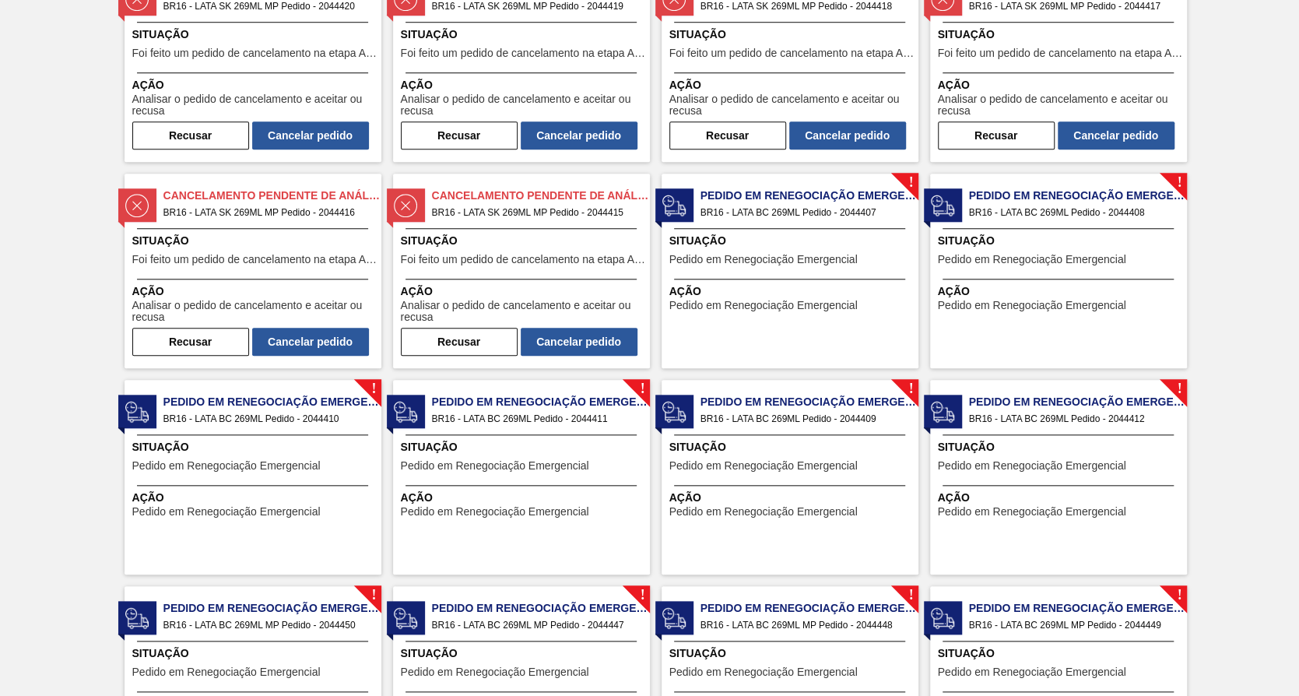
click at [173, 478] on div "! Pedido em Renegociação Emergencial BR16 - LATA BC 269ML Pedido - 2044410 Situ…" at bounding box center [253, 477] width 257 height 195
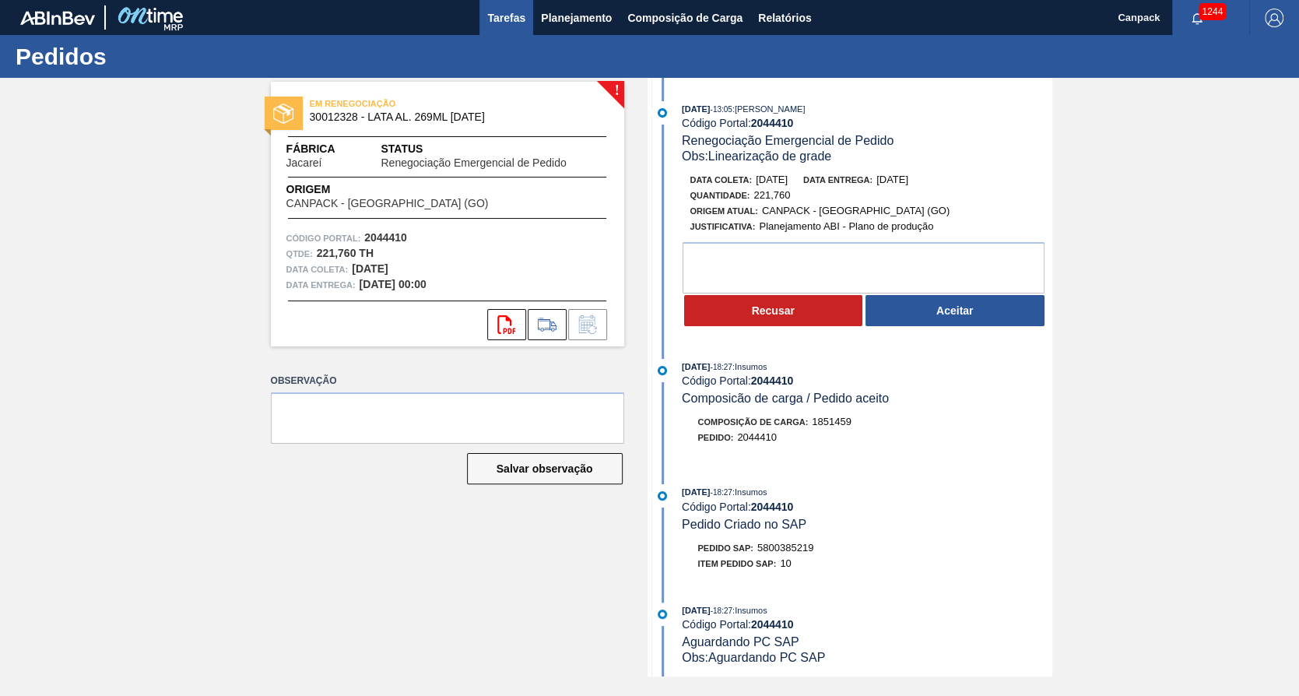
click at [509, 22] on span "Tarefas" at bounding box center [506, 18] width 38 height 19
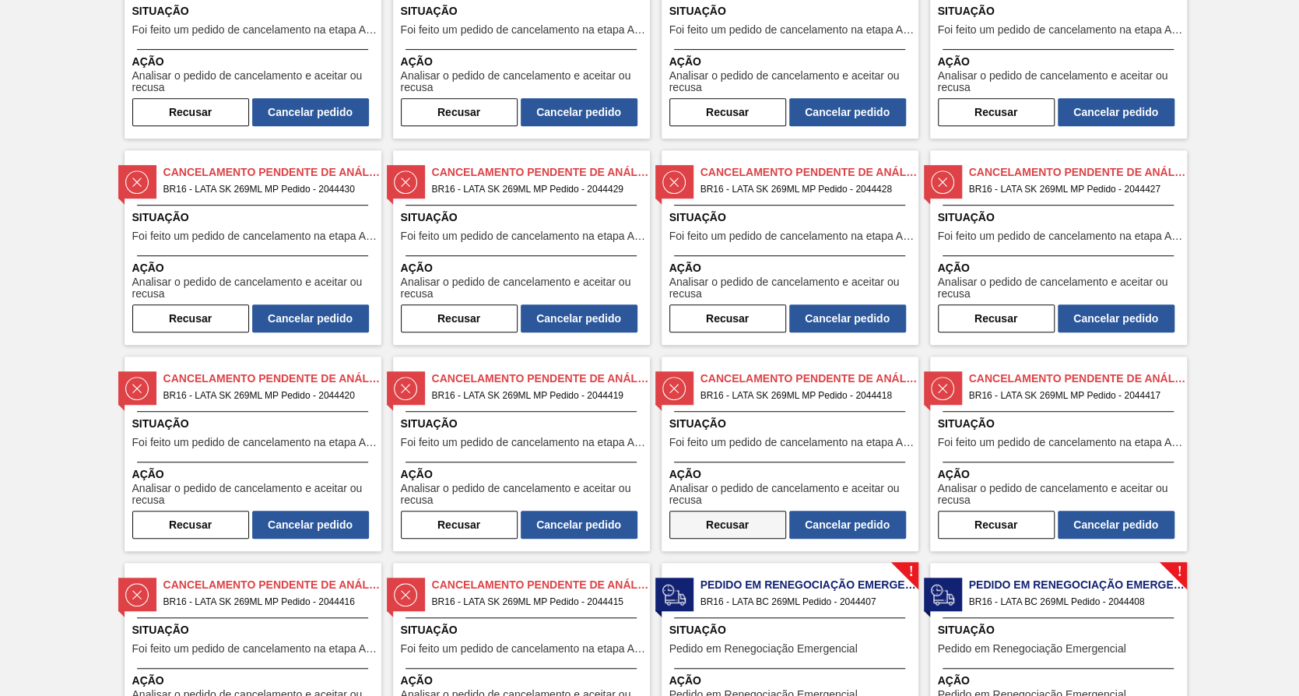
scroll to position [778, 0]
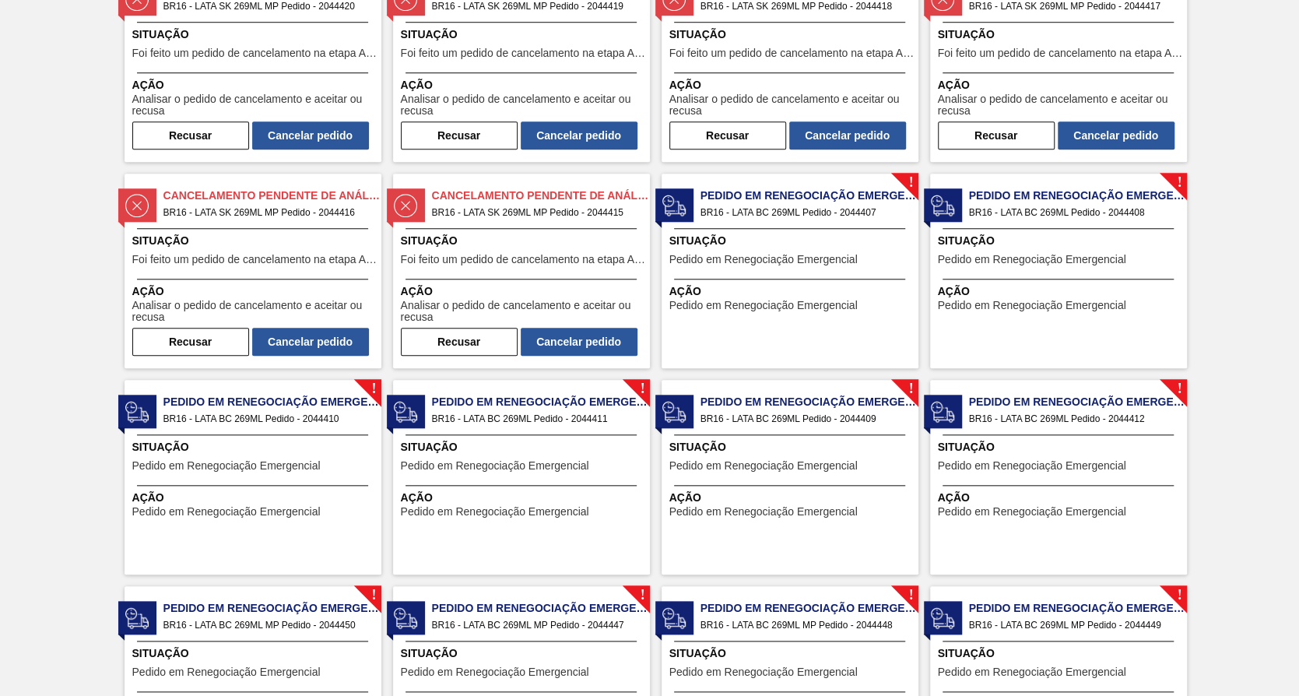
click at [548, 460] on span "Pedido em Renegociação Emergencial" at bounding box center [495, 466] width 188 height 12
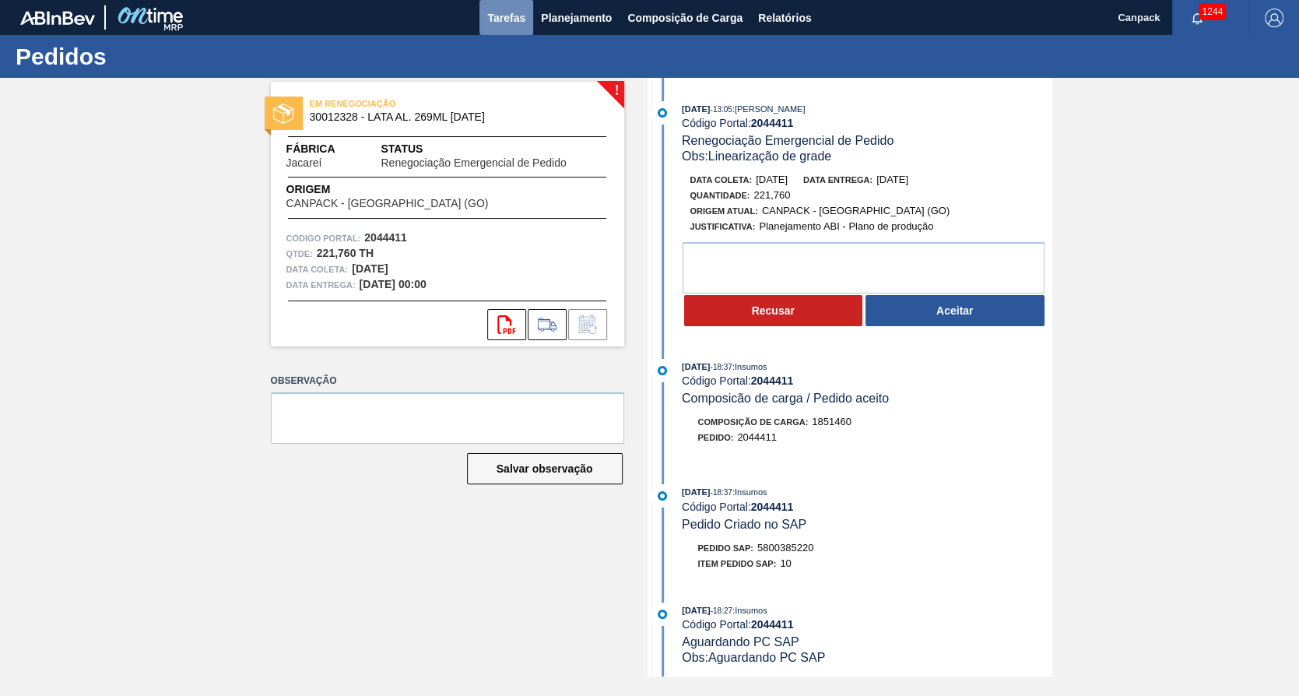
click at [516, 26] on span "Tarefas" at bounding box center [506, 18] width 38 height 19
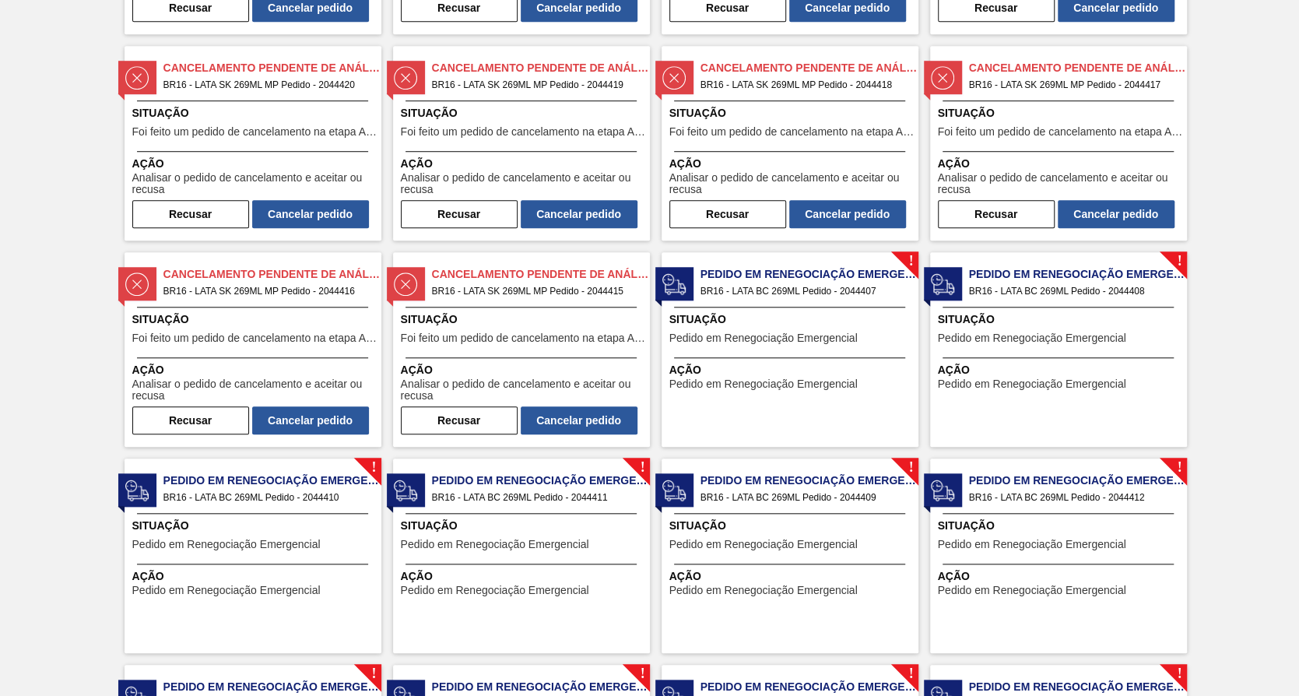
scroll to position [855, 0]
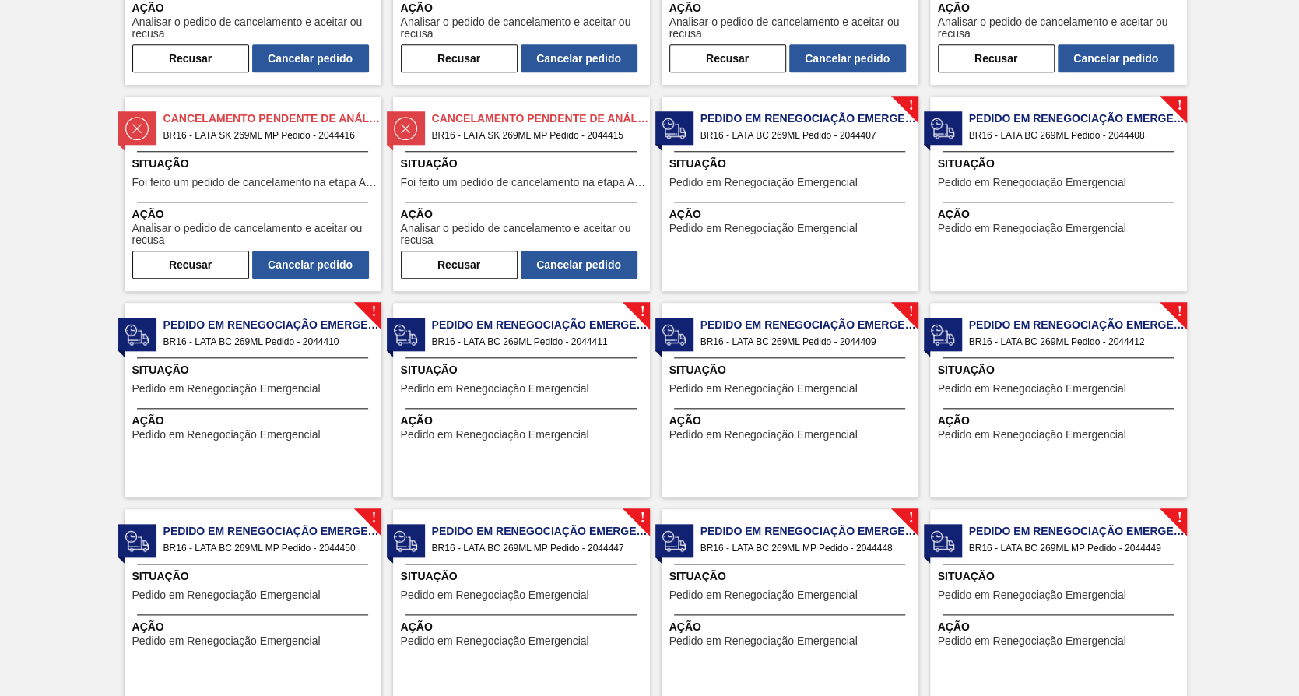
click at [792, 392] on span "Pedido em Renegociação Emergencial" at bounding box center [763, 389] width 188 height 12
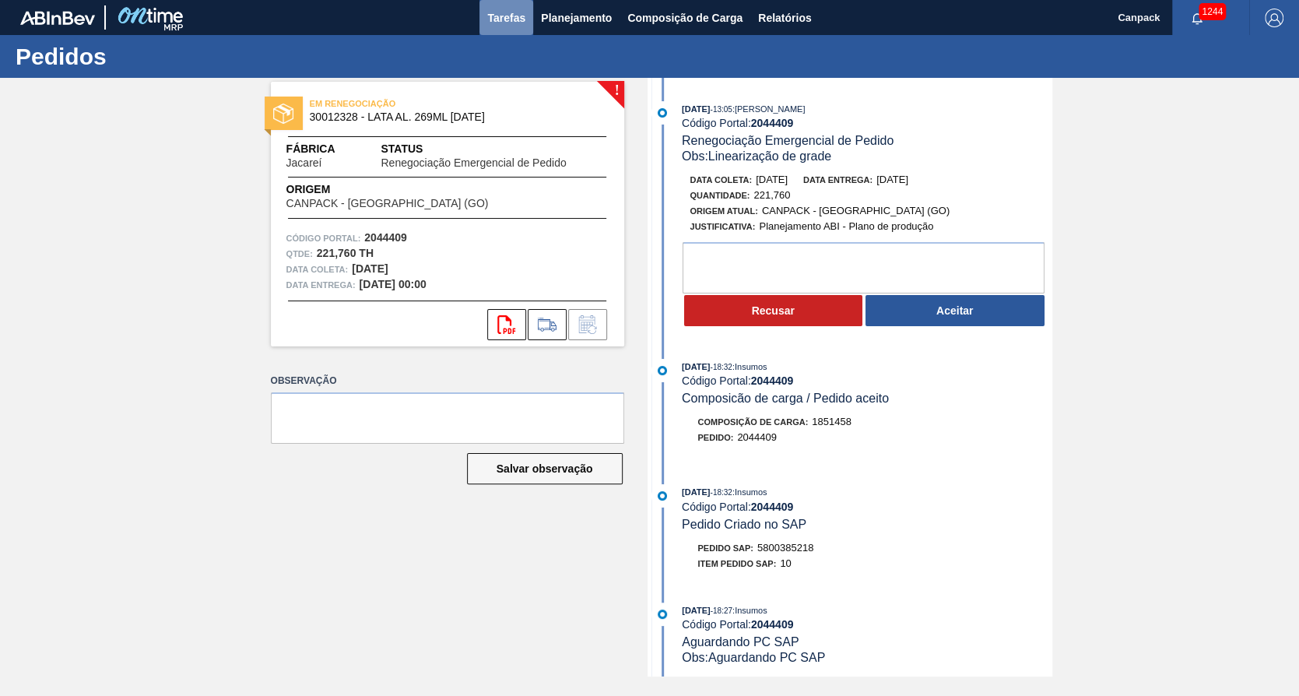
click at [505, 21] on span "Tarefas" at bounding box center [506, 18] width 38 height 19
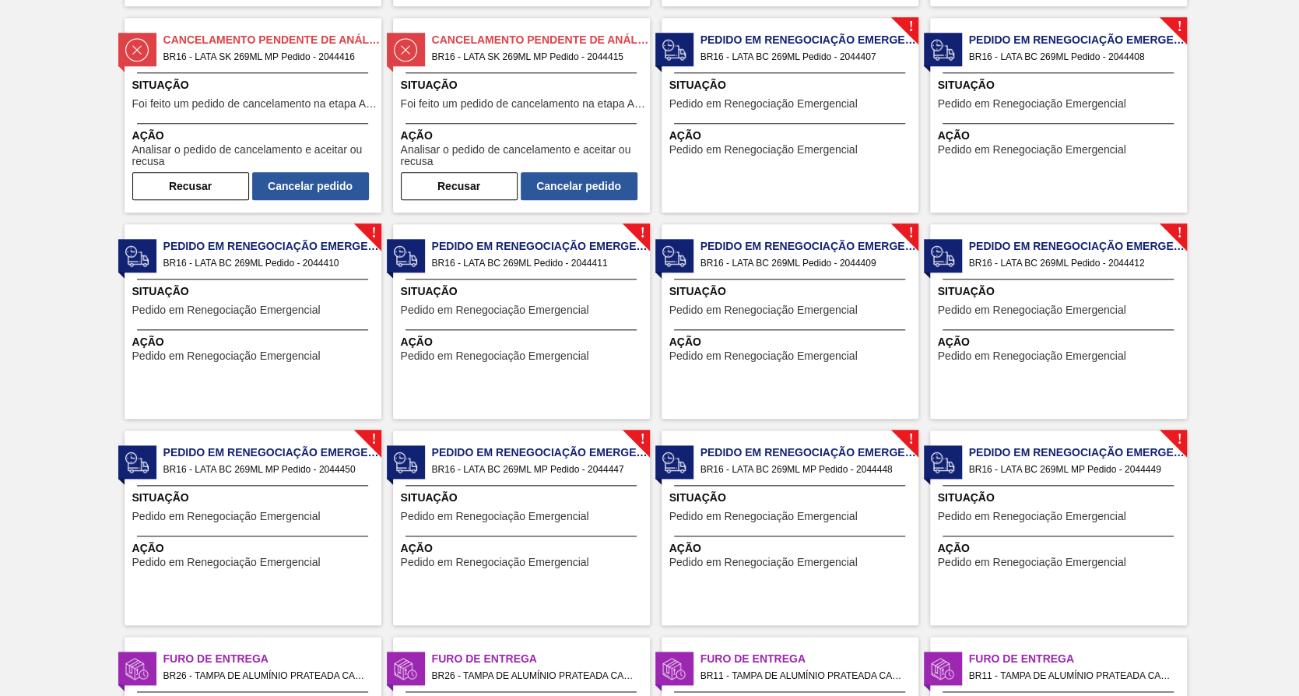
scroll to position [855, 0]
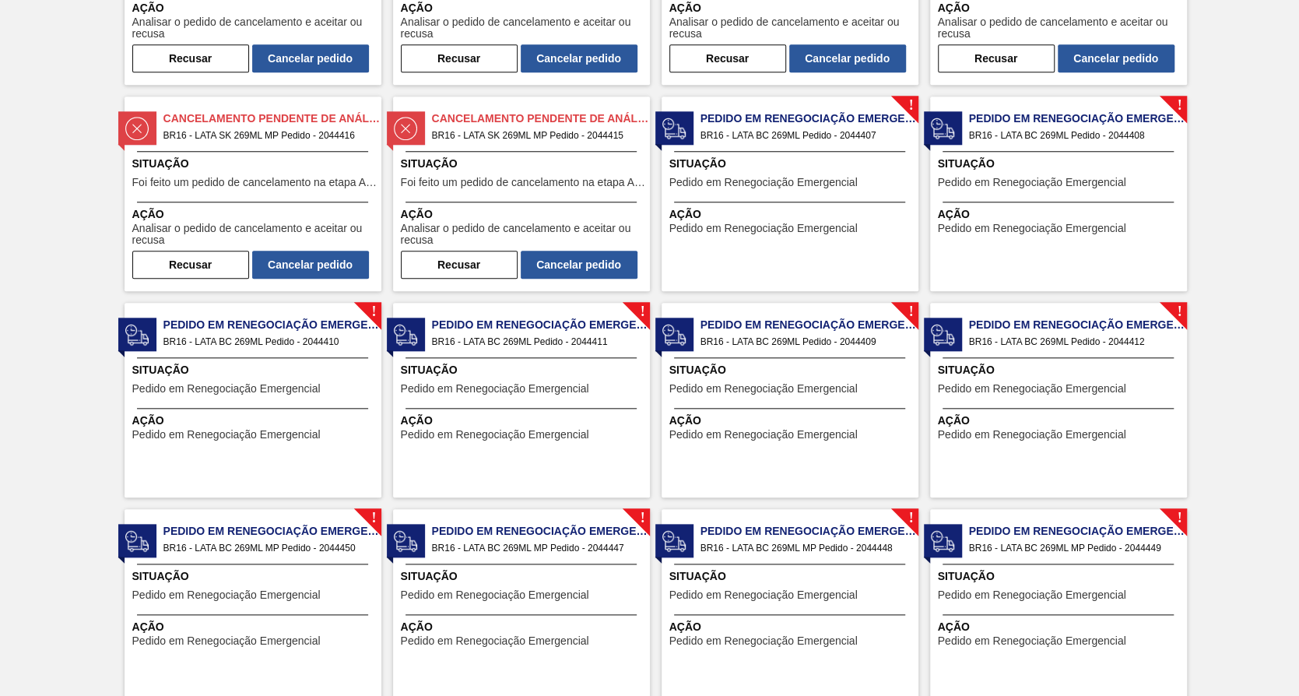
click at [1043, 354] on div "! Pedido em Renegociação Emergencial BR16 - LATA BC 269ML Pedido - 2044412 Situ…" at bounding box center [1058, 400] width 257 height 195
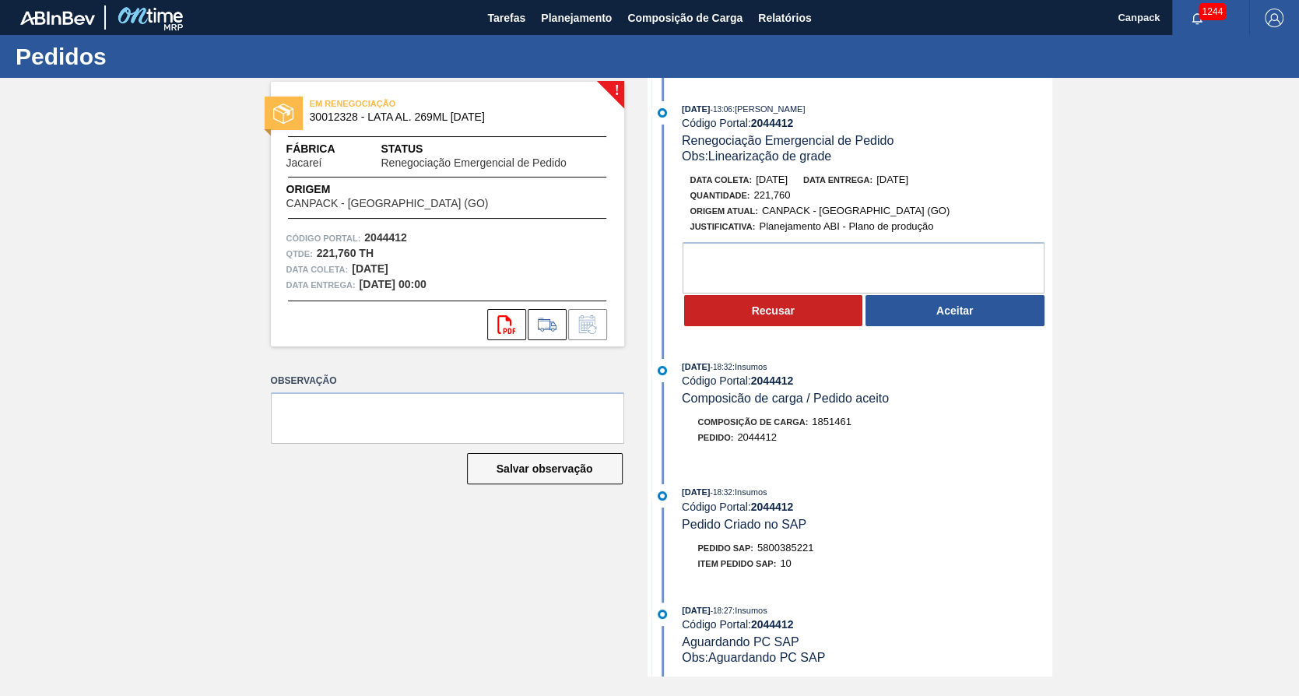
click at [1230, 328] on div "! EM RENEGOCIAÇÃO 30012328 - LATA AL. 269ML [DATE] Fábrica Jacareí Status Reneg…" at bounding box center [649, 377] width 1299 height 599
click at [500, 23] on span "Tarefas" at bounding box center [506, 18] width 38 height 19
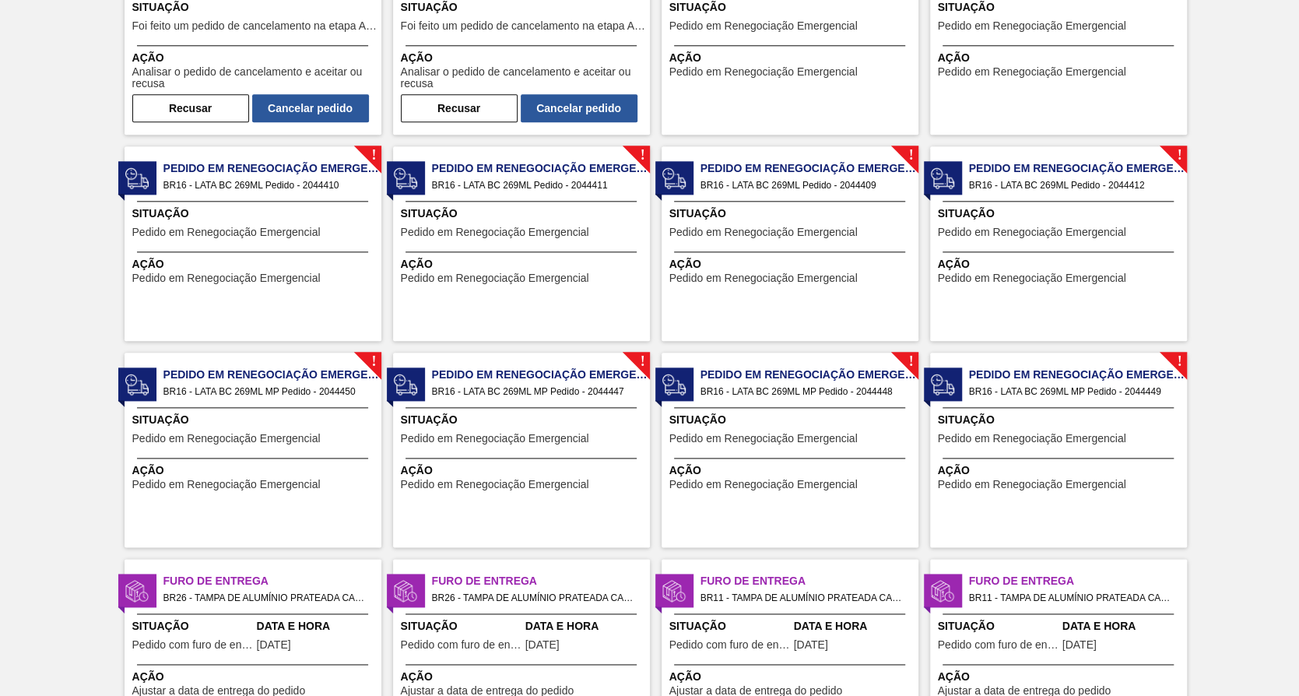
scroll to position [934, 0]
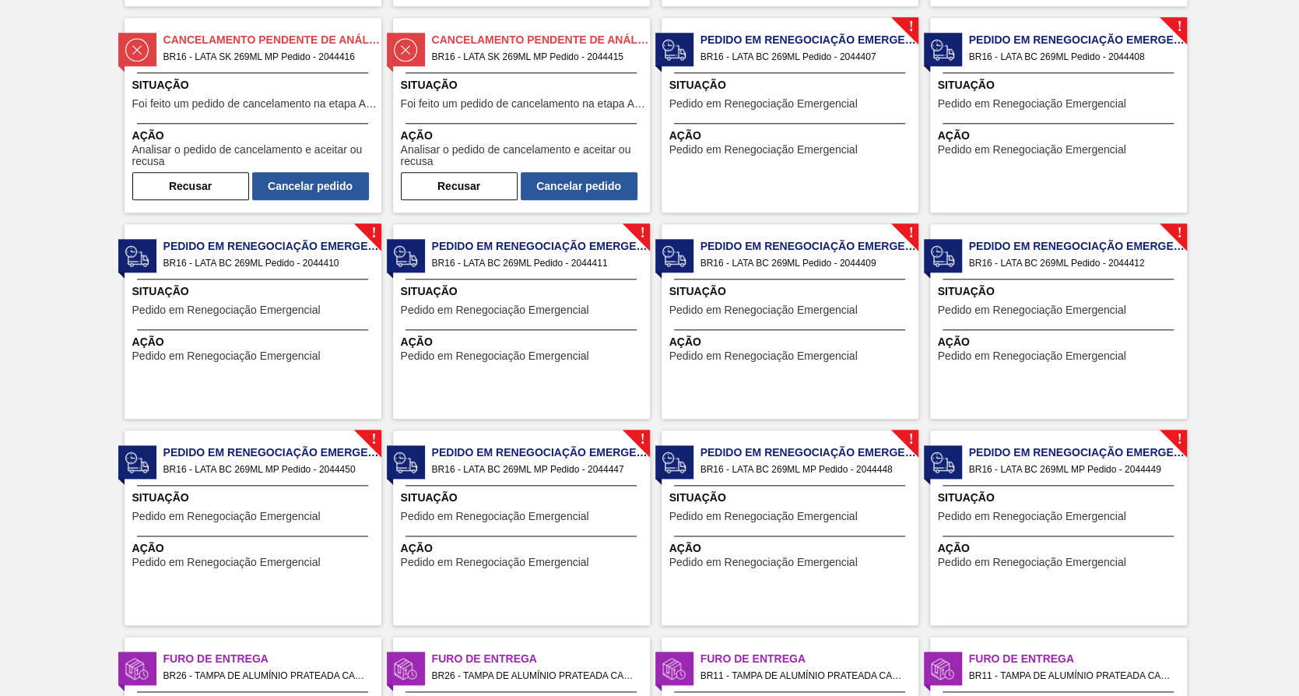
click at [232, 541] on span "Ação" at bounding box center [254, 548] width 245 height 16
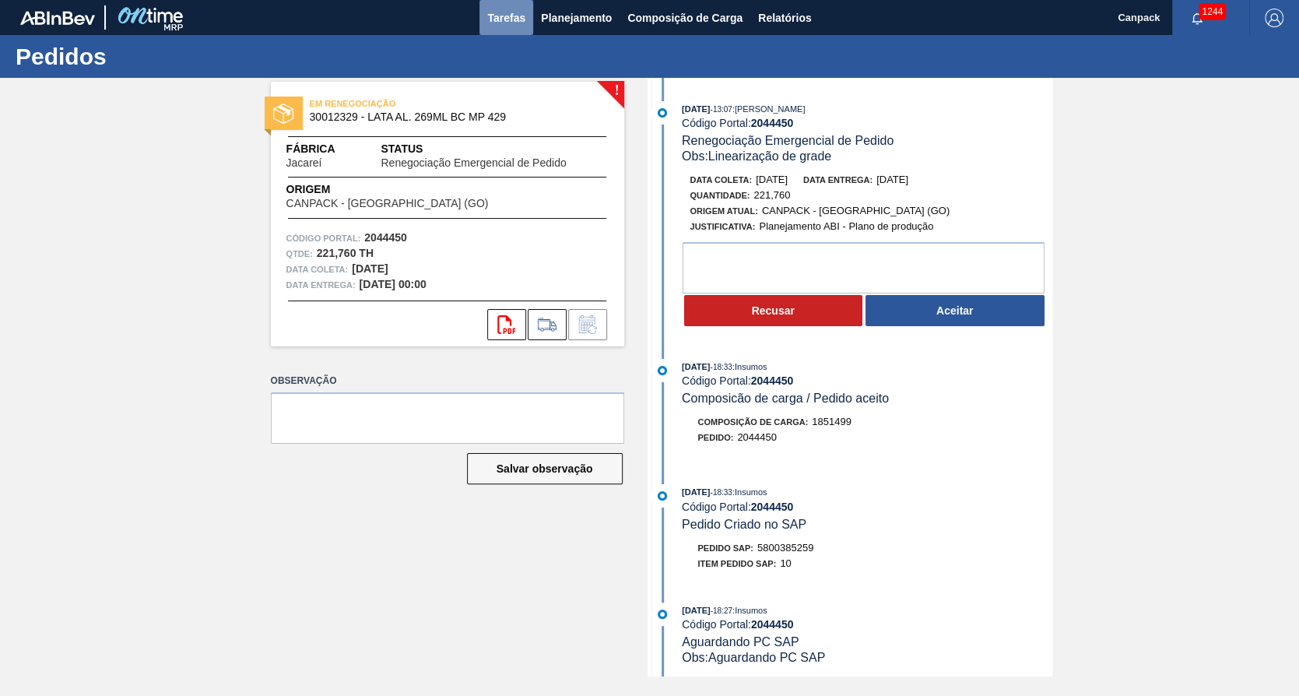
click at [500, 20] on span "Tarefas" at bounding box center [506, 18] width 38 height 19
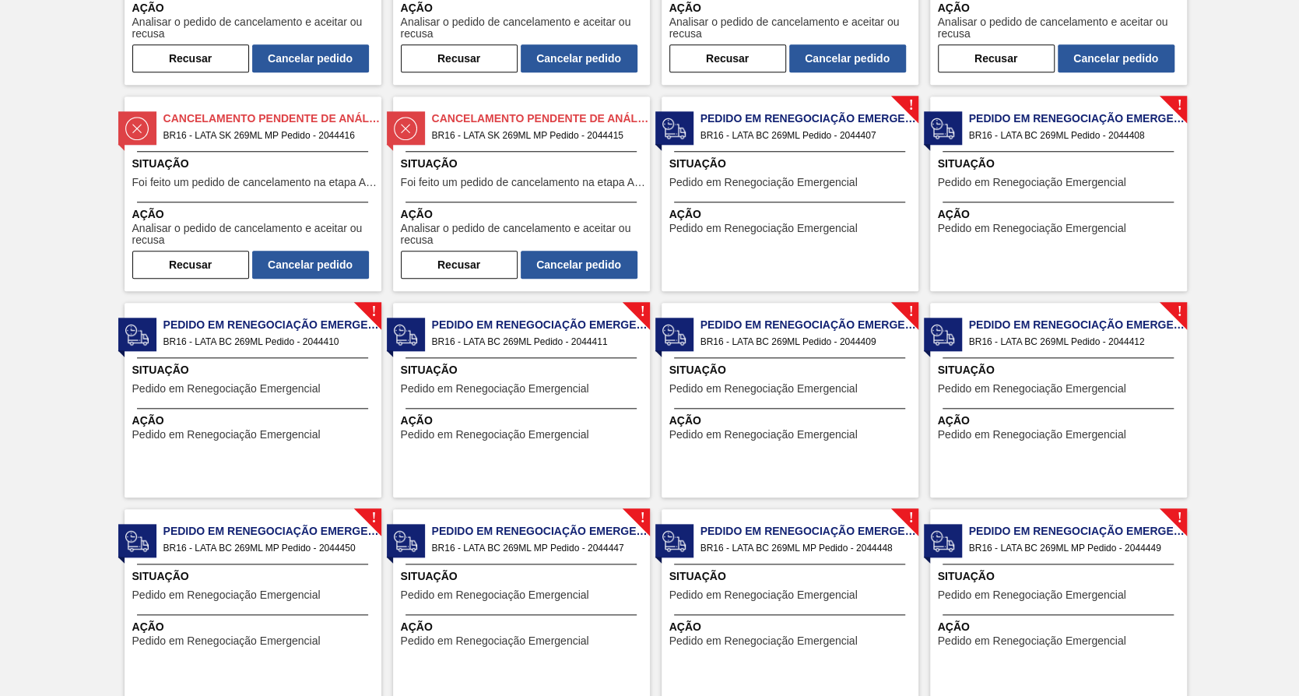
scroll to position [934, 0]
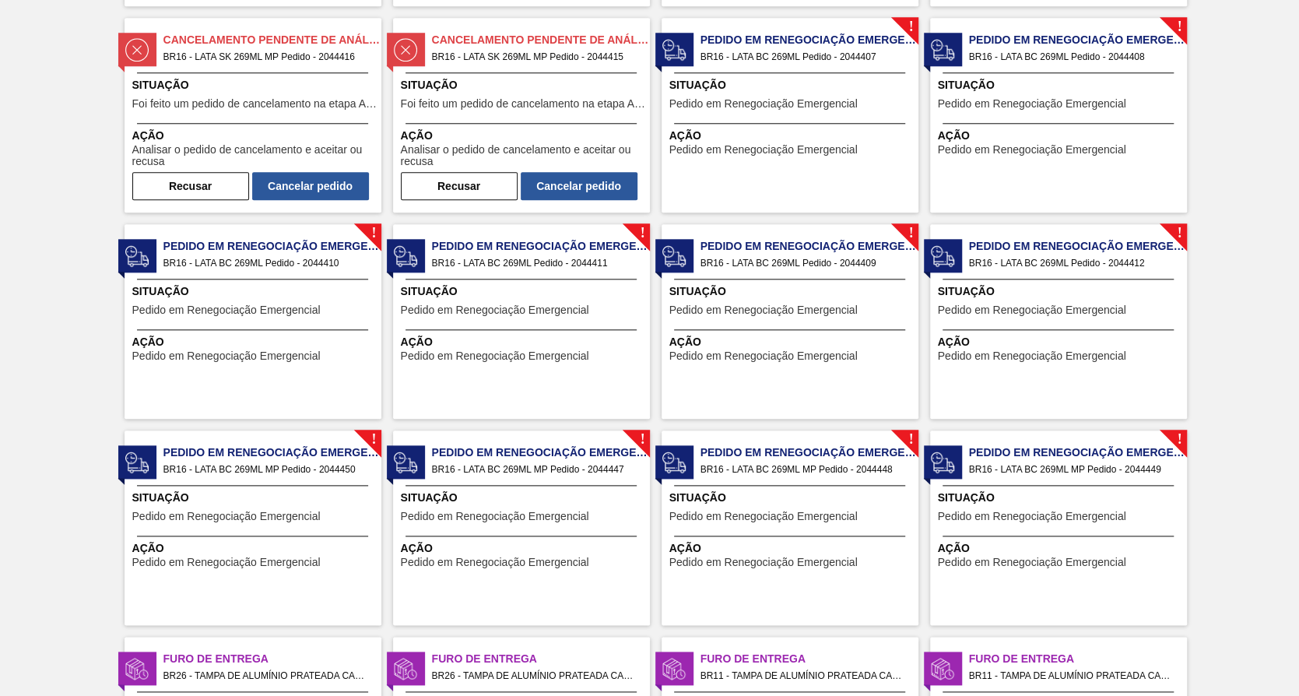
click at [479, 523] on div "Situação Pedido em Renegociação Emergencial" at bounding box center [523, 509] width 245 height 38
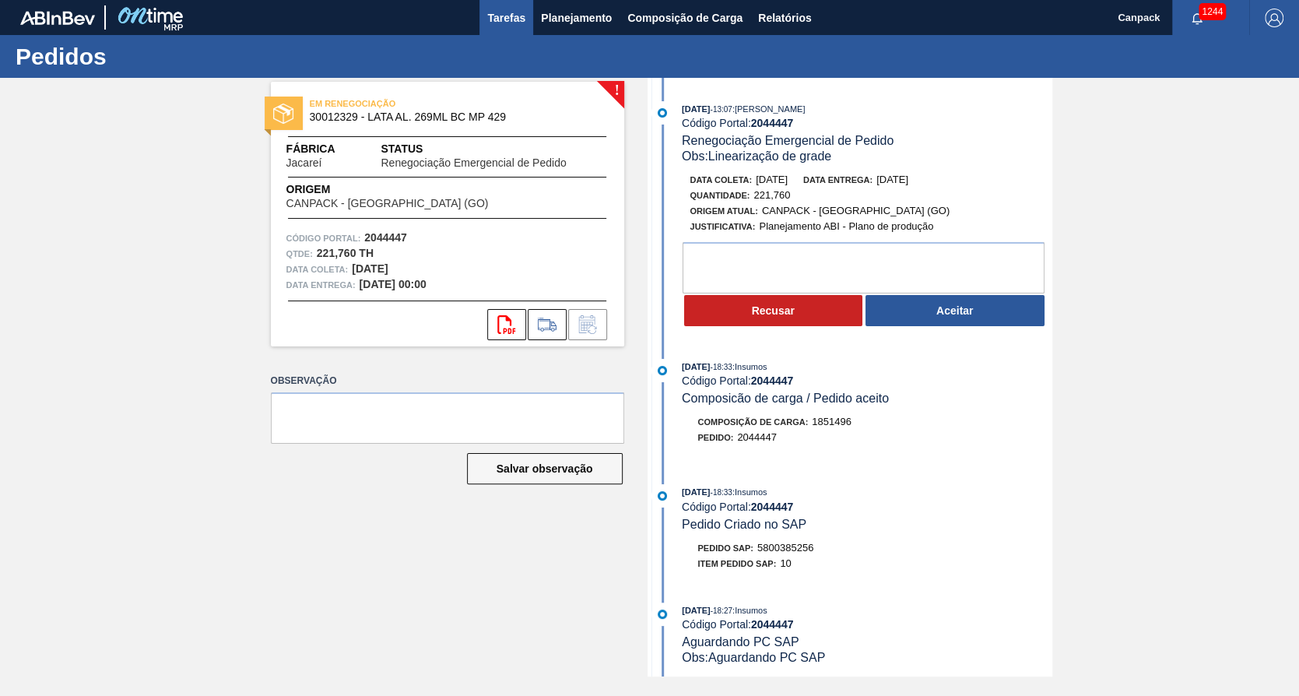
click at [522, 28] on button "Tarefas" at bounding box center [507, 17] width 54 height 35
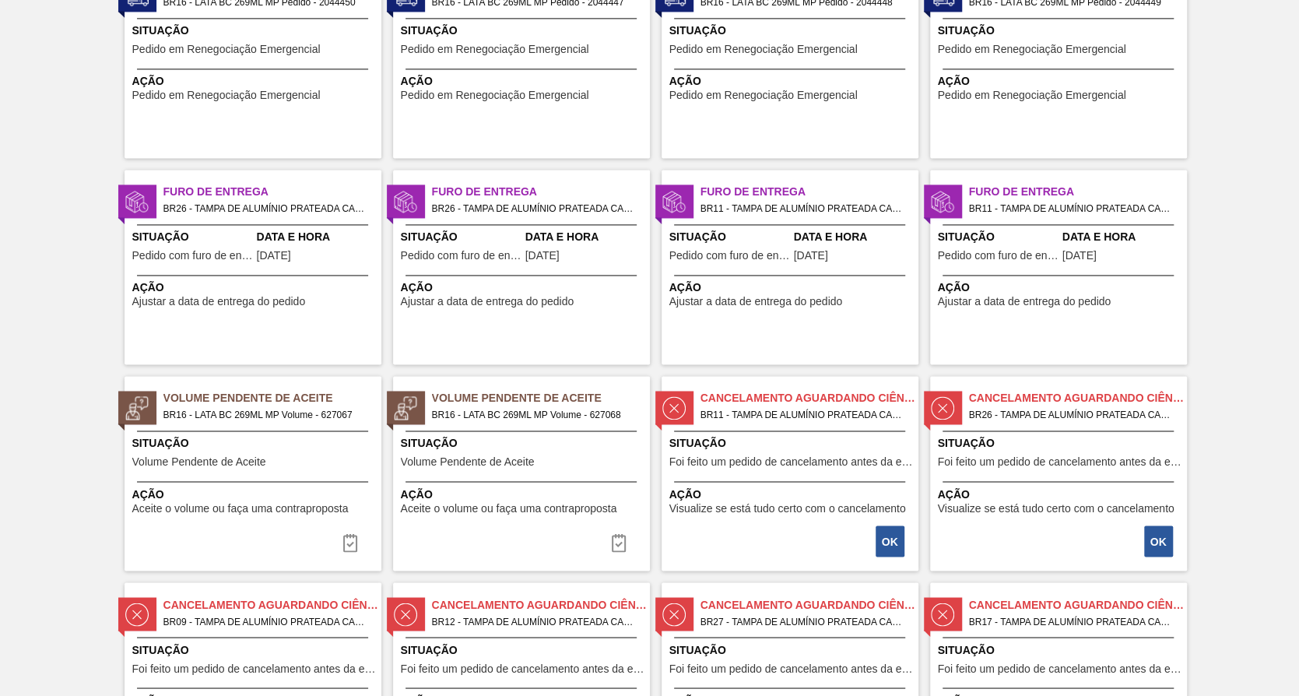
scroll to position [1168, 0]
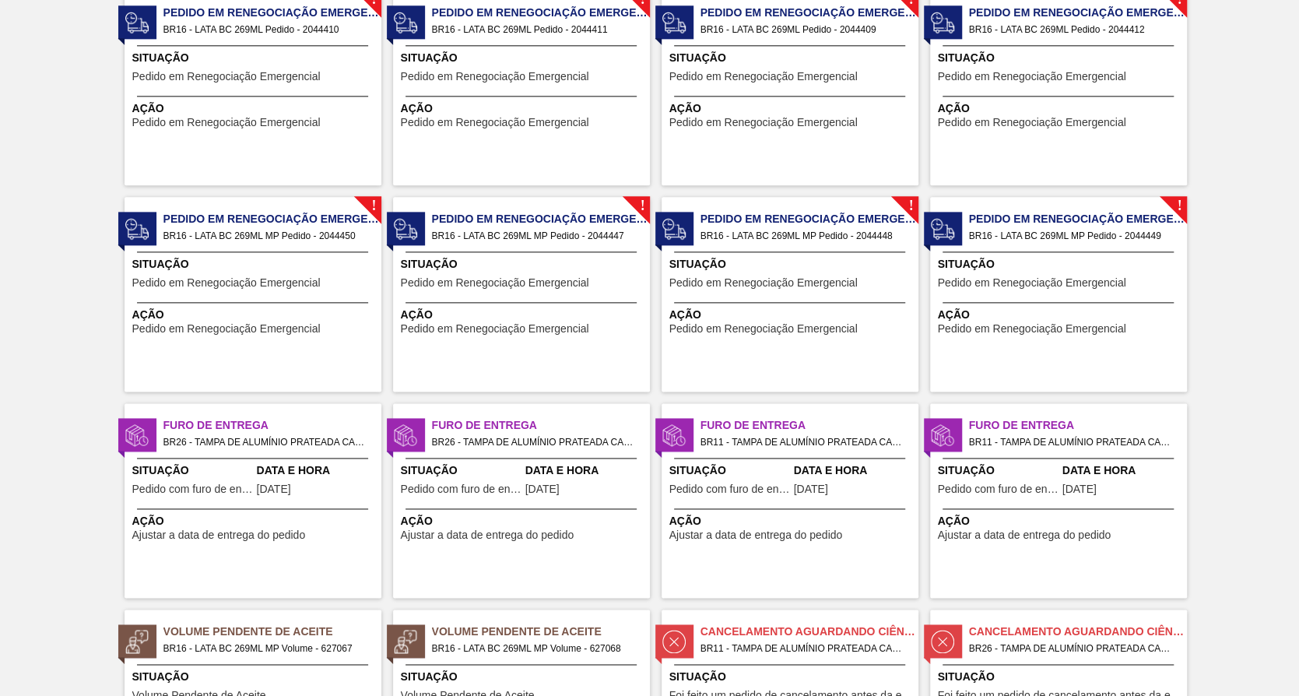
click at [803, 279] on span "Pedido em Renegociação Emergencial" at bounding box center [763, 283] width 188 height 12
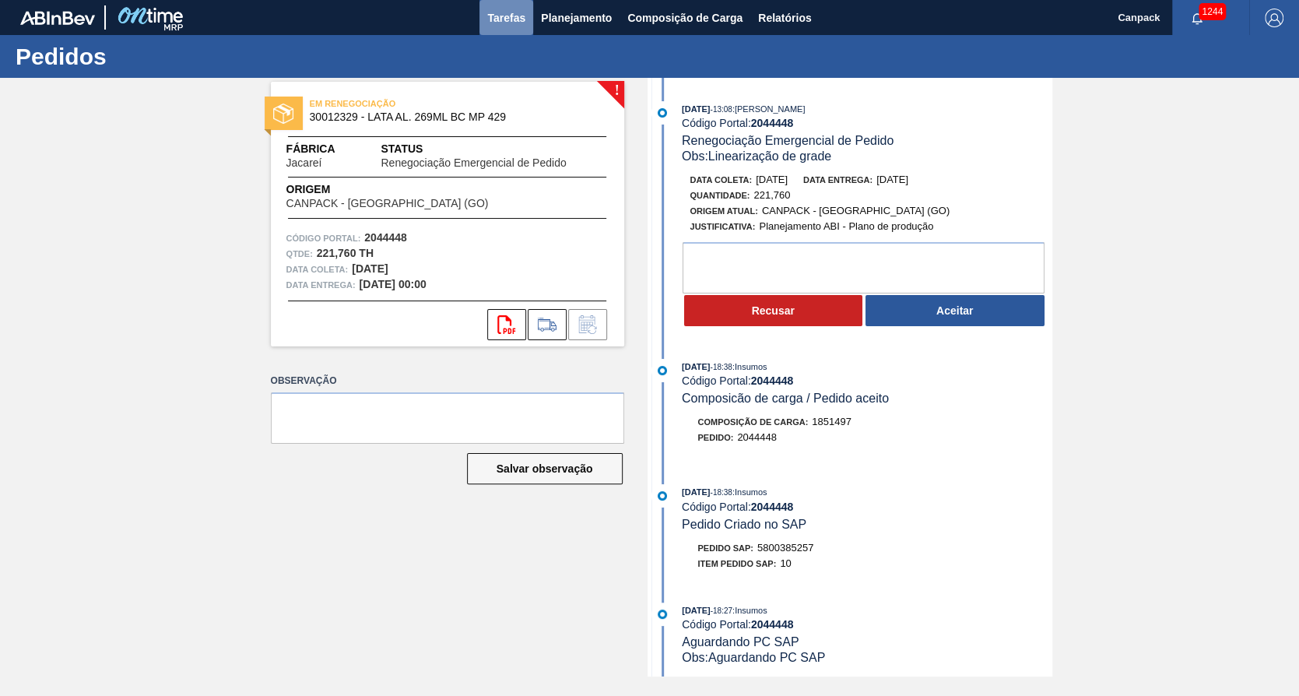
click at [518, 19] on span "Tarefas" at bounding box center [506, 18] width 38 height 19
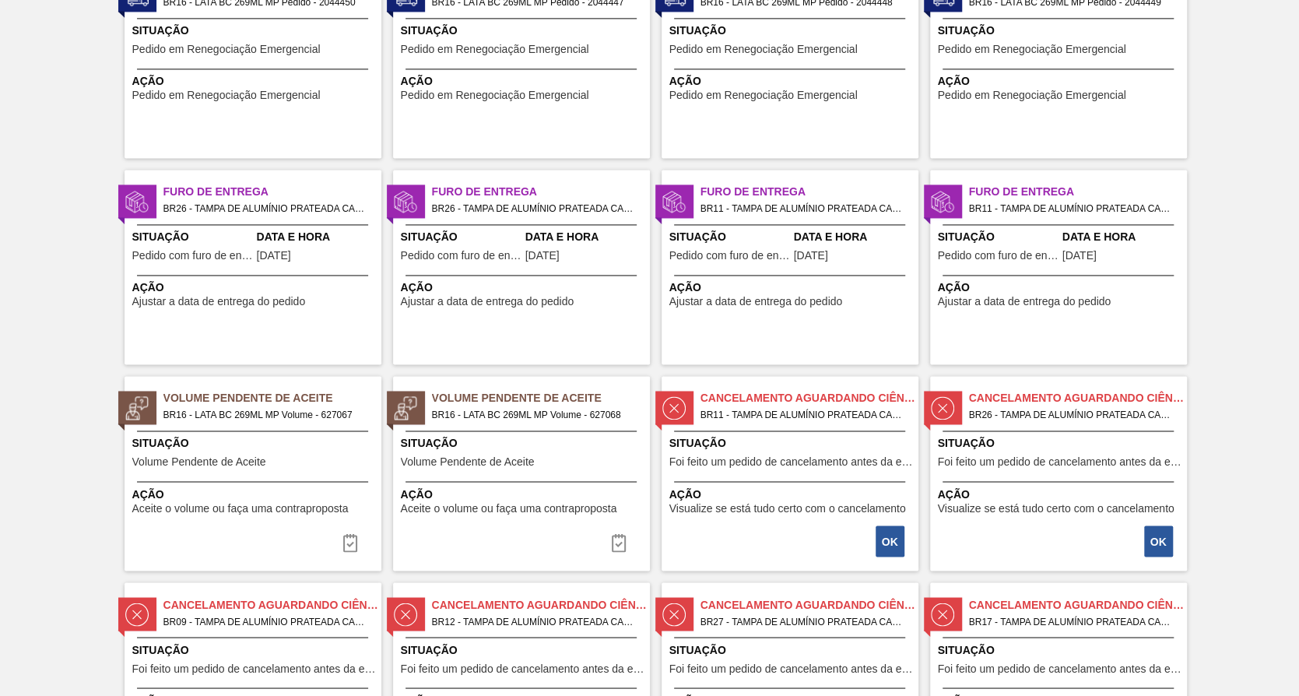
scroll to position [1089, 0]
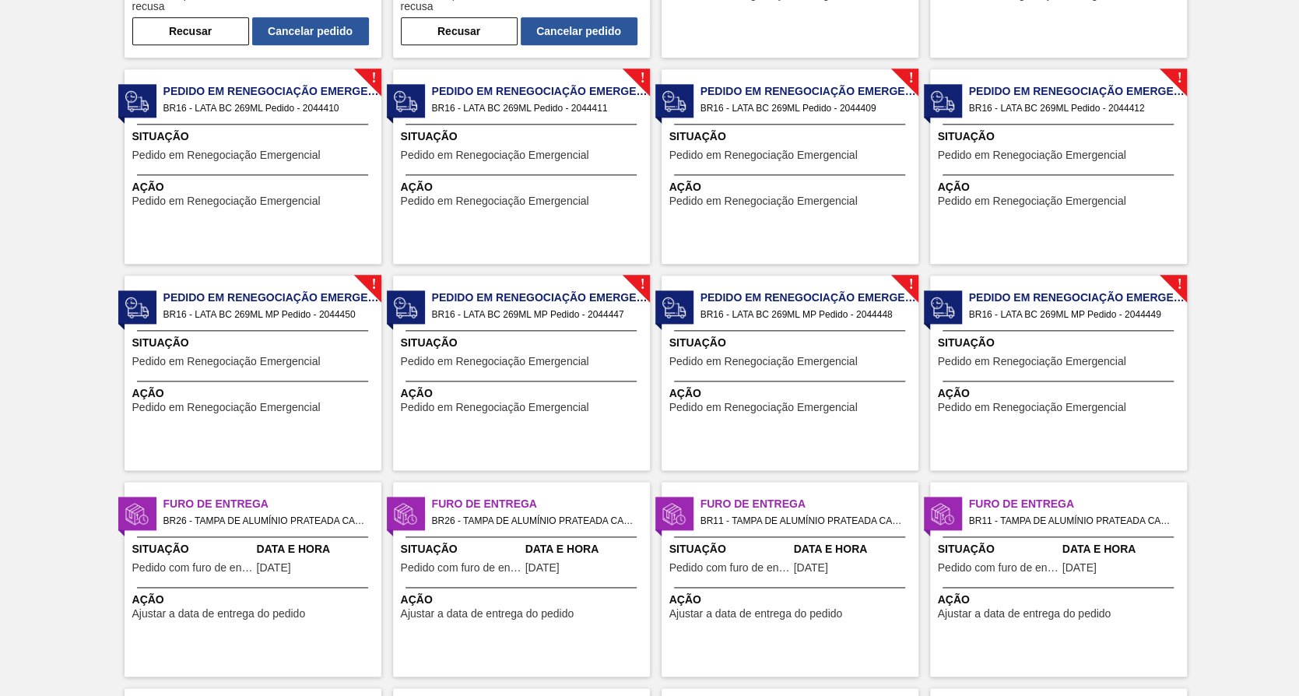
click at [1070, 357] on span "Pedido em Renegociação Emergencial" at bounding box center [1032, 362] width 188 height 12
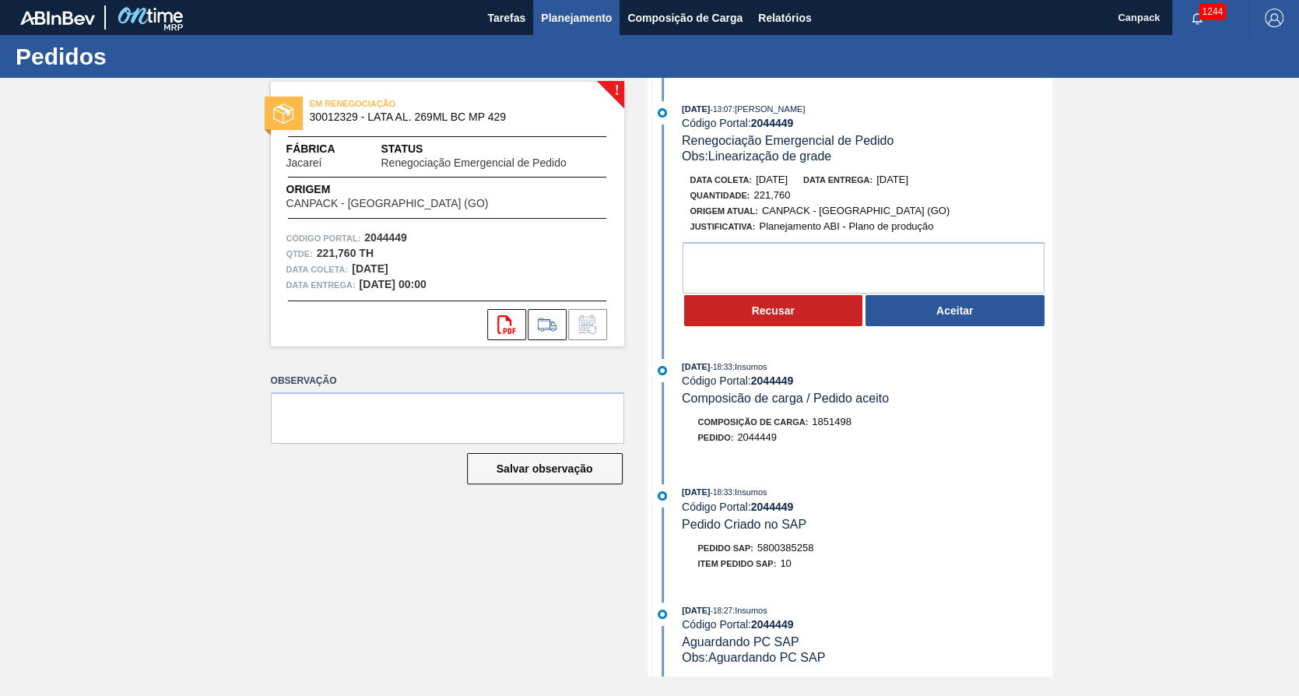
click at [578, 22] on span "Planejamento" at bounding box center [576, 18] width 71 height 19
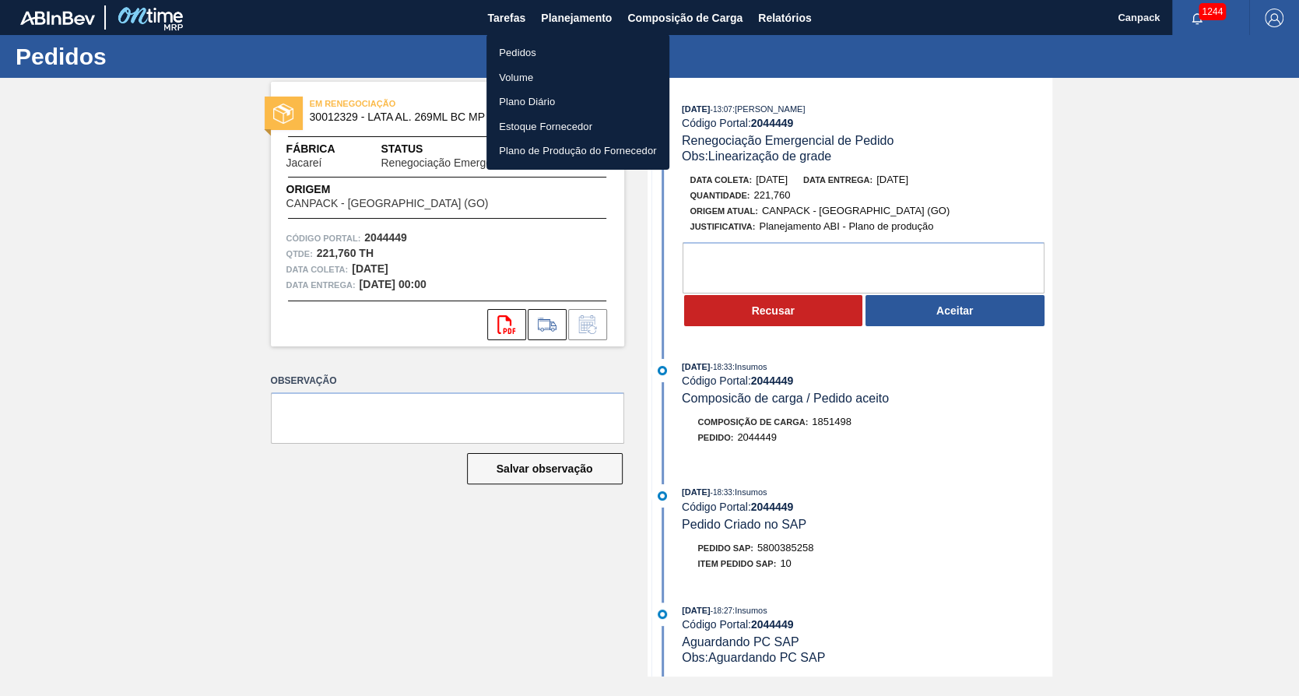
click at [542, 53] on li "Pedidos" at bounding box center [578, 52] width 183 height 25
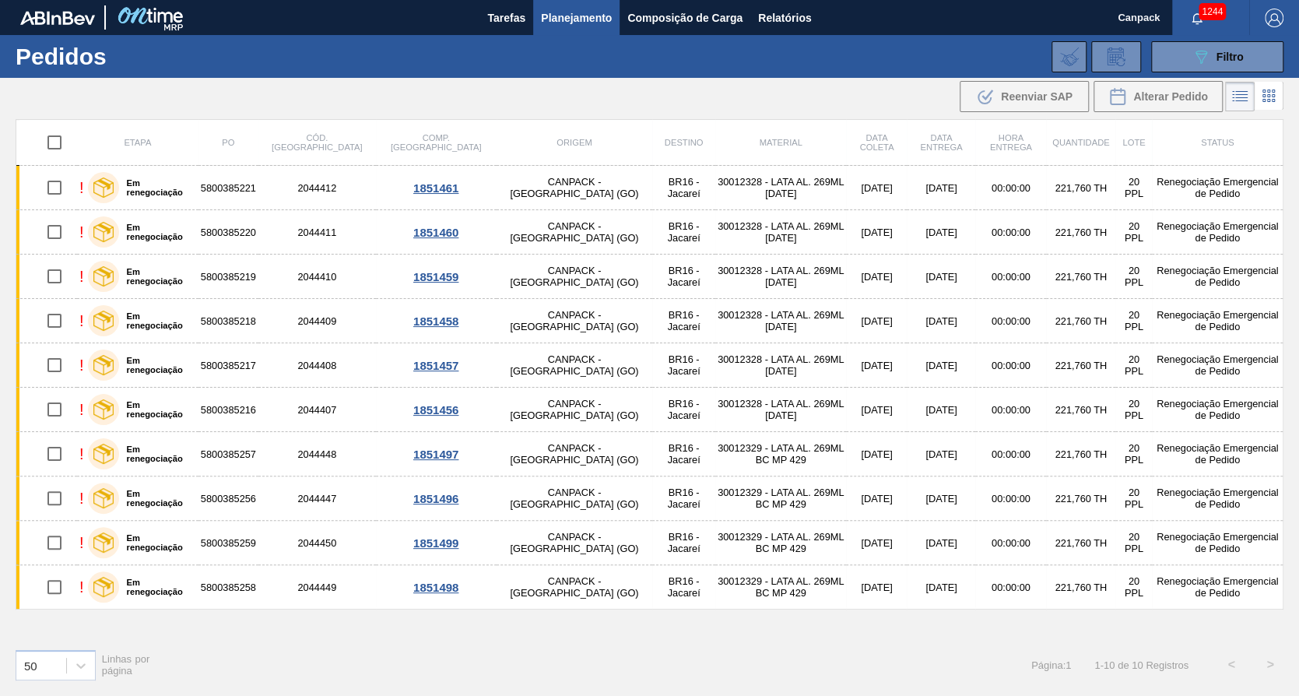
click at [54, 142] on input "checkbox" at bounding box center [54, 142] width 33 height 33
checkbox input "true"
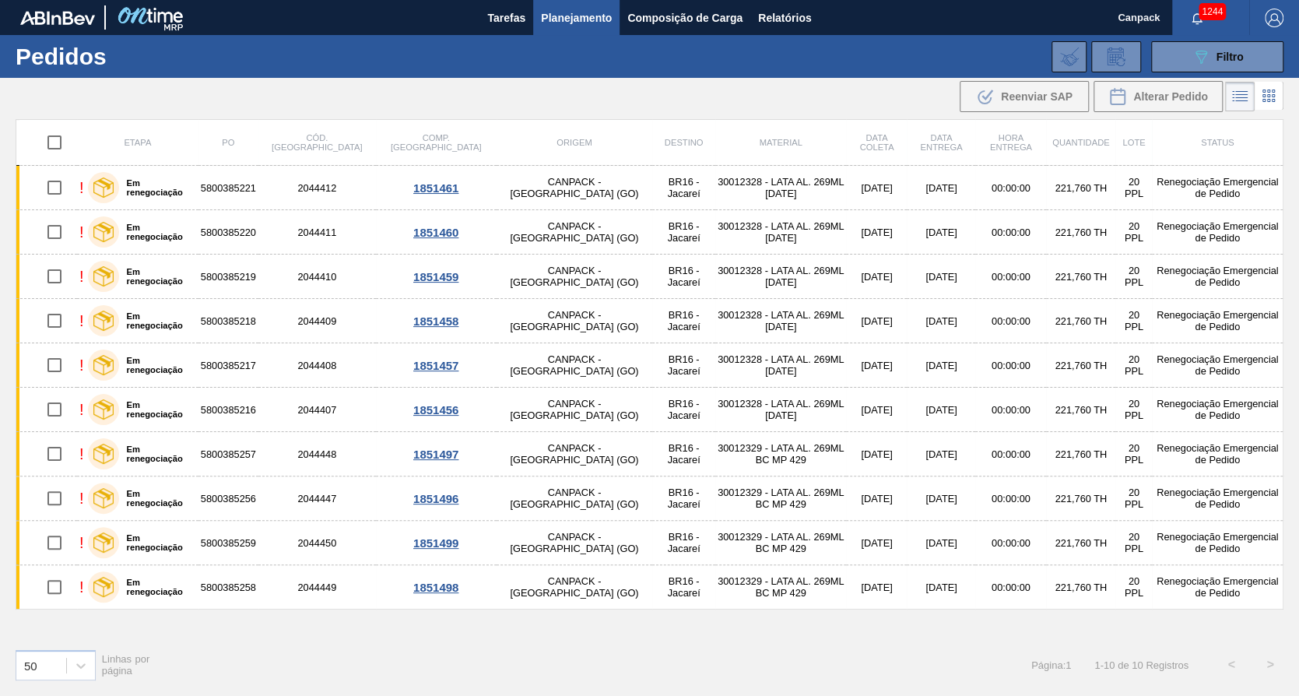
checkbox input "true"
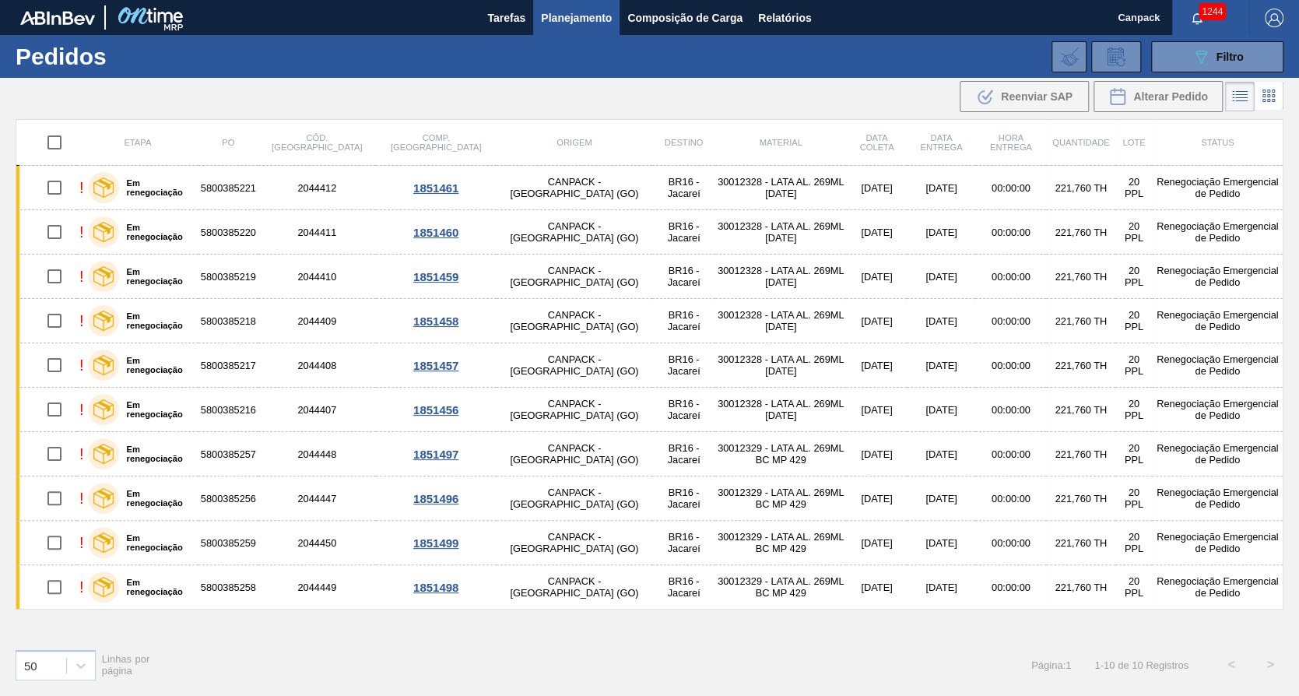
checkbox input "true"
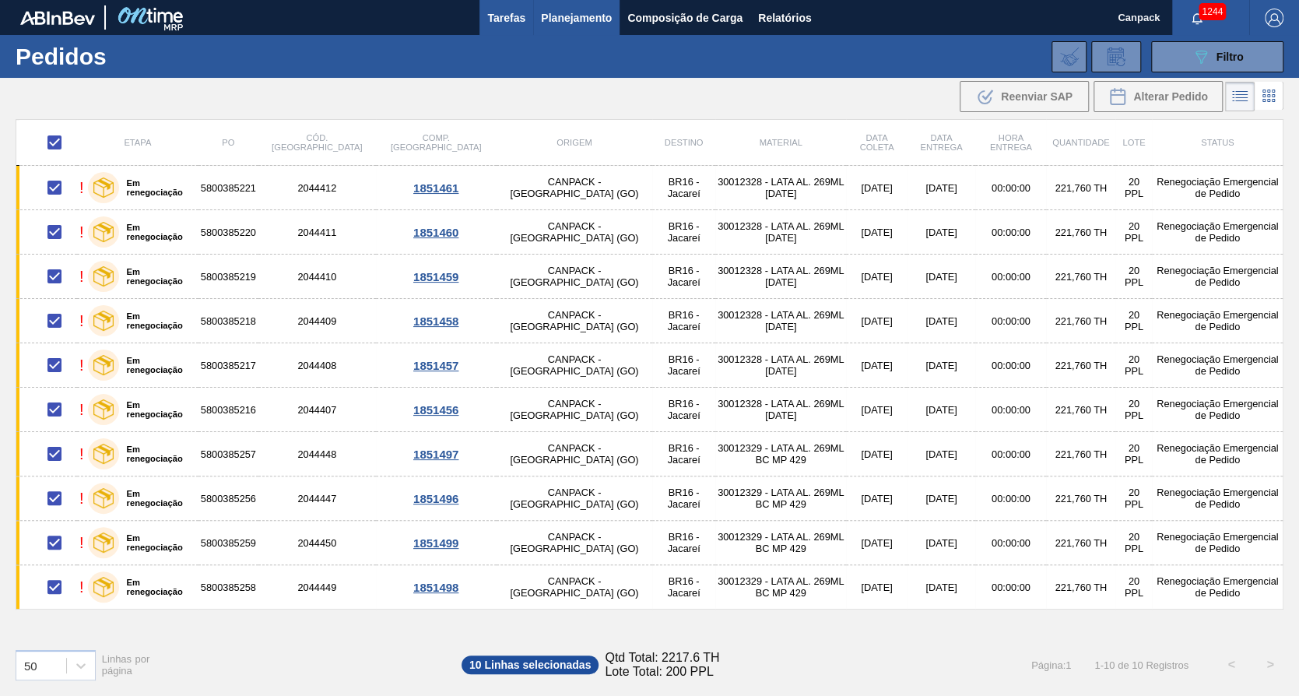
click at [516, 28] on button "Tarefas" at bounding box center [507, 17] width 54 height 35
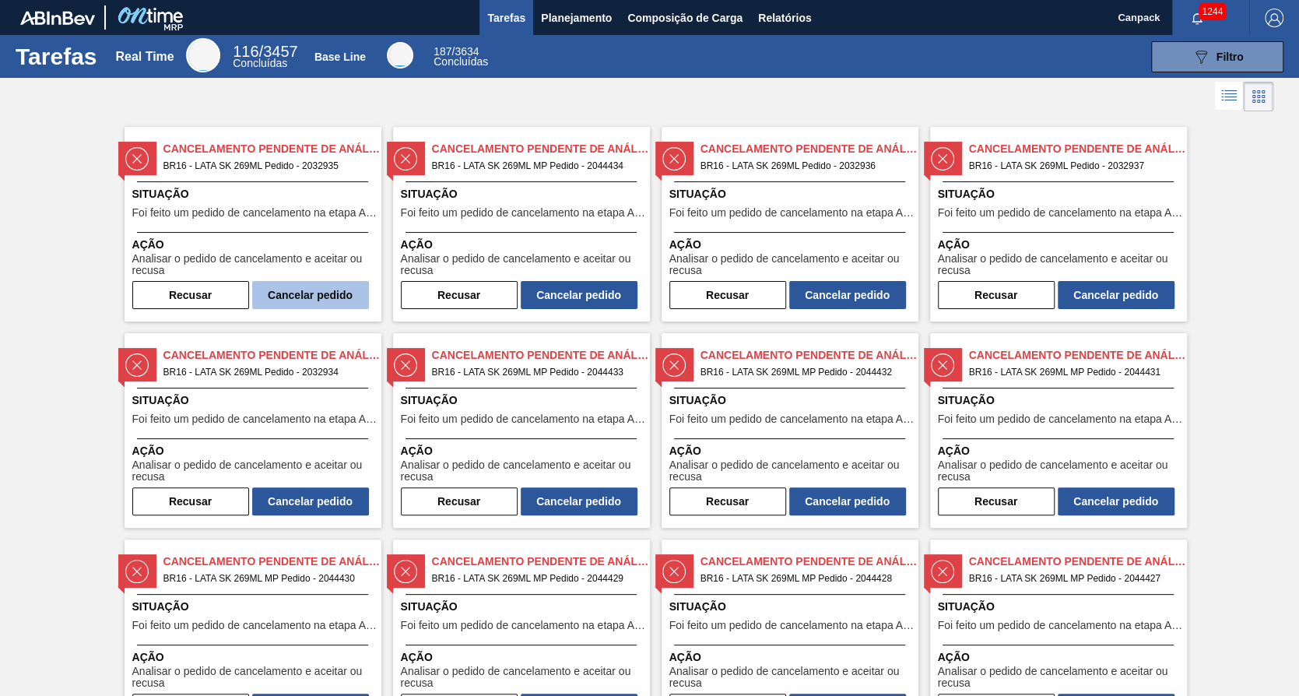
click at [338, 293] on button "Cancelar pedido" at bounding box center [310, 295] width 117 height 28
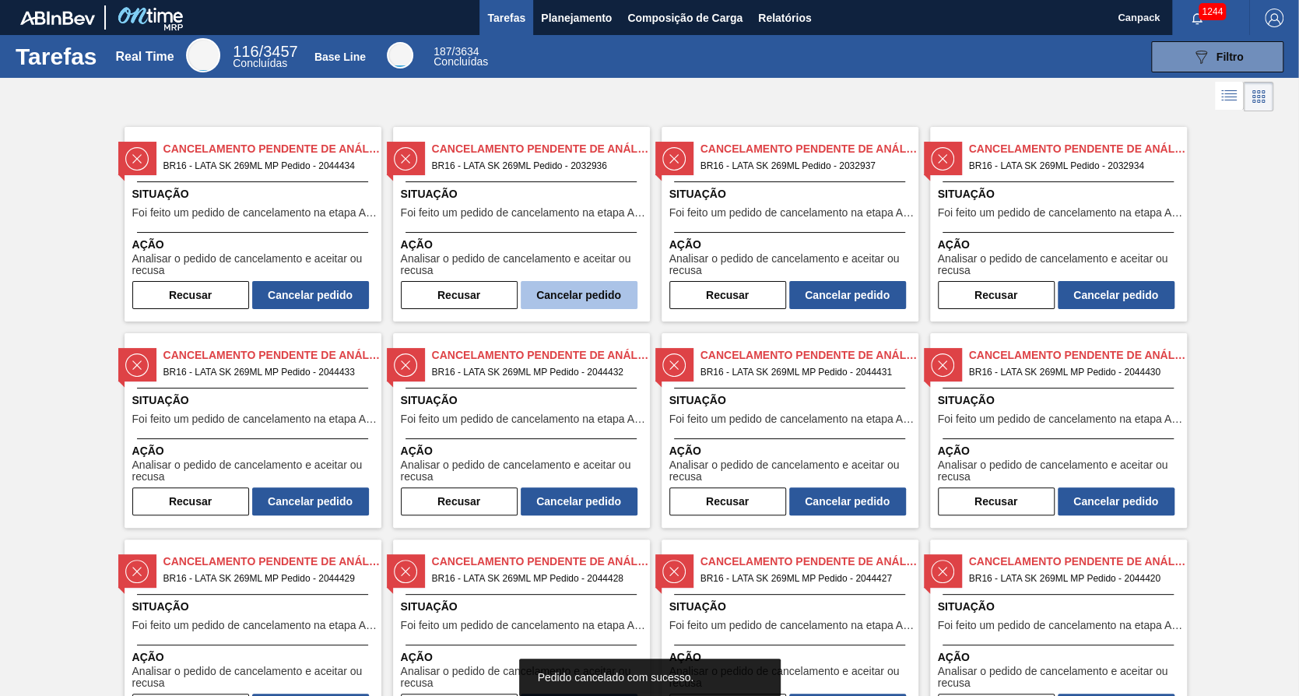
click at [562, 300] on button "Cancelar pedido" at bounding box center [579, 295] width 117 height 28
click at [352, 286] on button "Cancelar pedido" at bounding box center [310, 295] width 117 height 28
click at [346, 297] on button "Cancelar pedido" at bounding box center [310, 295] width 117 height 28
click at [339, 297] on button "Cancelar pedido" at bounding box center [310, 295] width 117 height 28
click at [295, 292] on button "Cancelar pedido" at bounding box center [310, 295] width 117 height 28
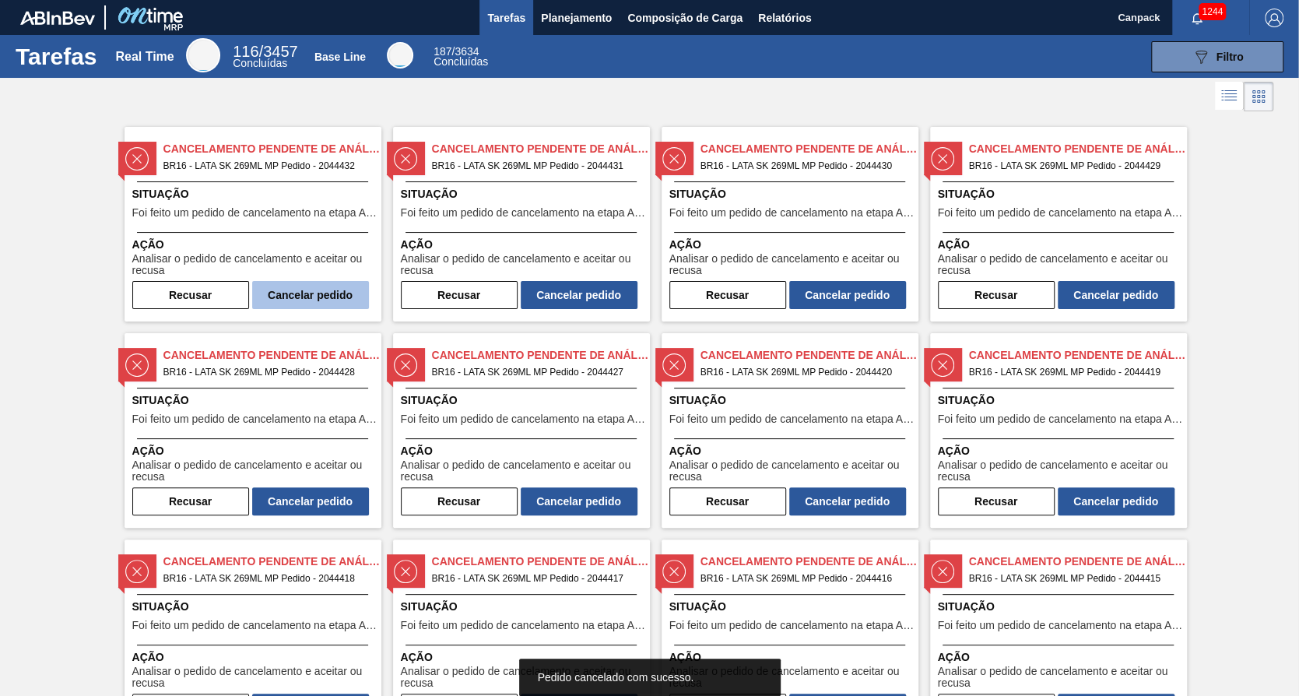
click at [329, 293] on button "Cancelar pedido" at bounding box center [310, 295] width 117 height 28
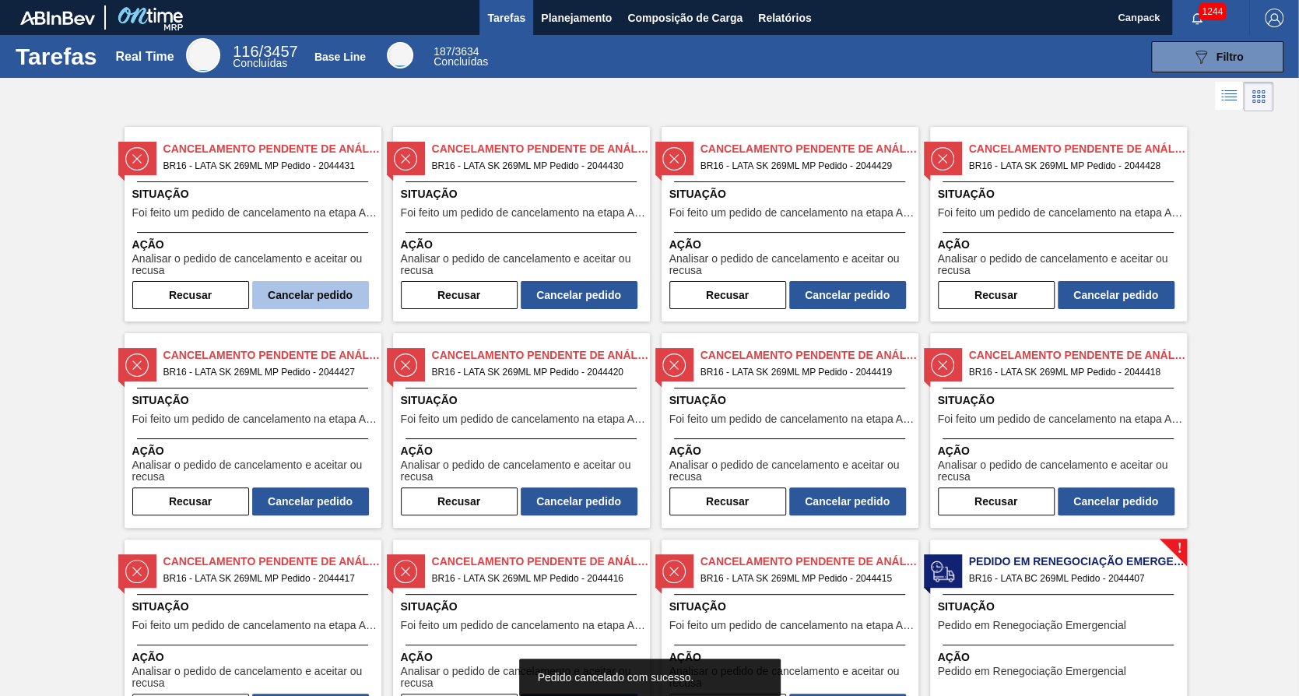
click at [328, 293] on button "Cancelar pedido" at bounding box center [310, 295] width 117 height 28
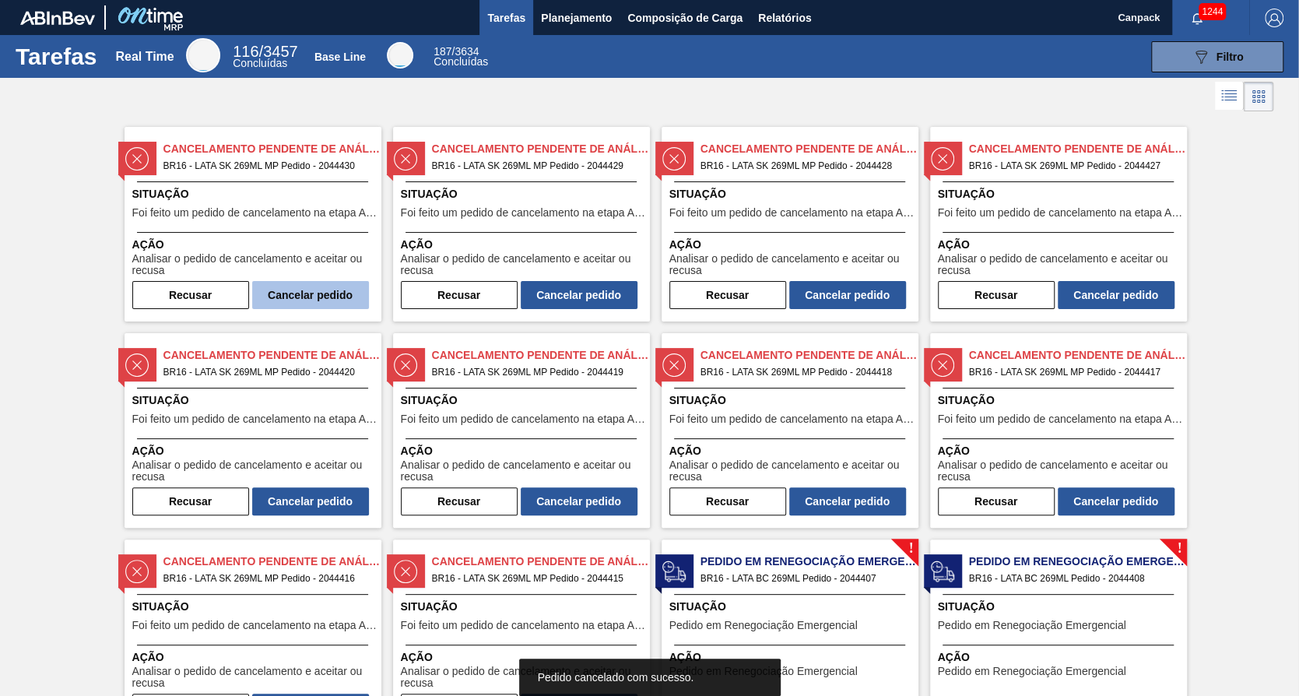
click at [330, 290] on button "Cancelar pedido" at bounding box center [310, 295] width 117 height 28
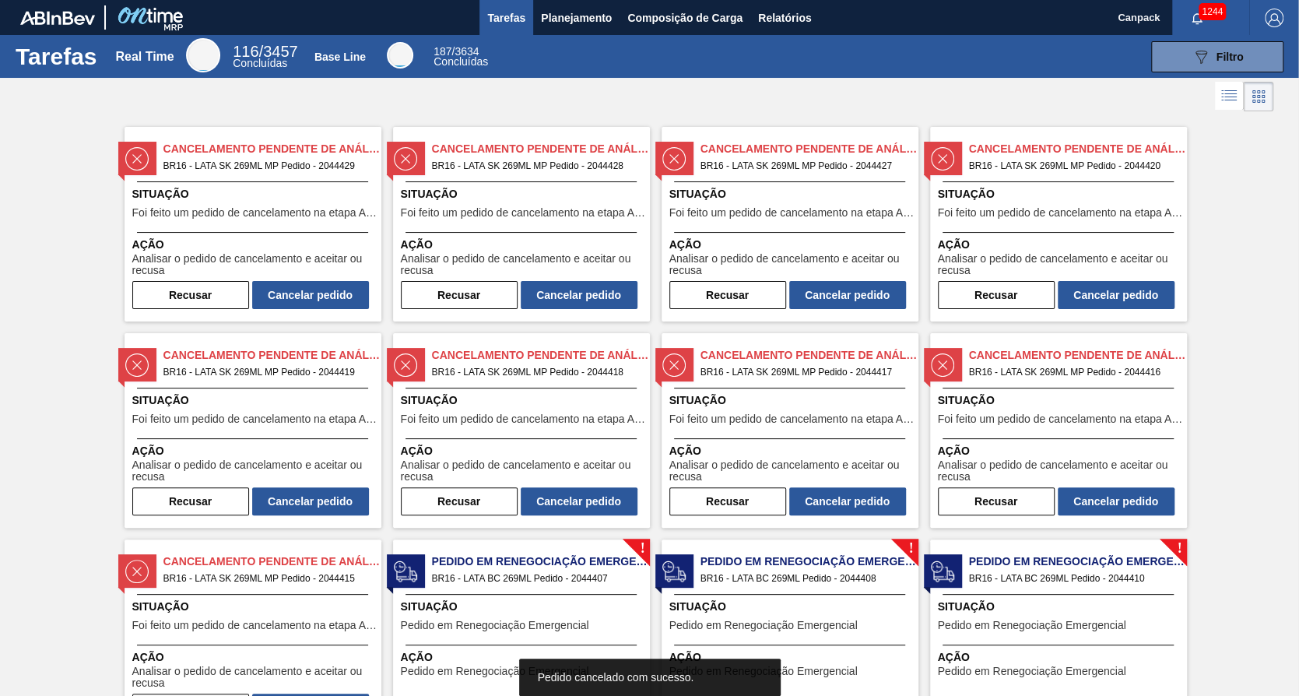
click at [335, 292] on button "Cancelar pedido" at bounding box center [310, 295] width 117 height 28
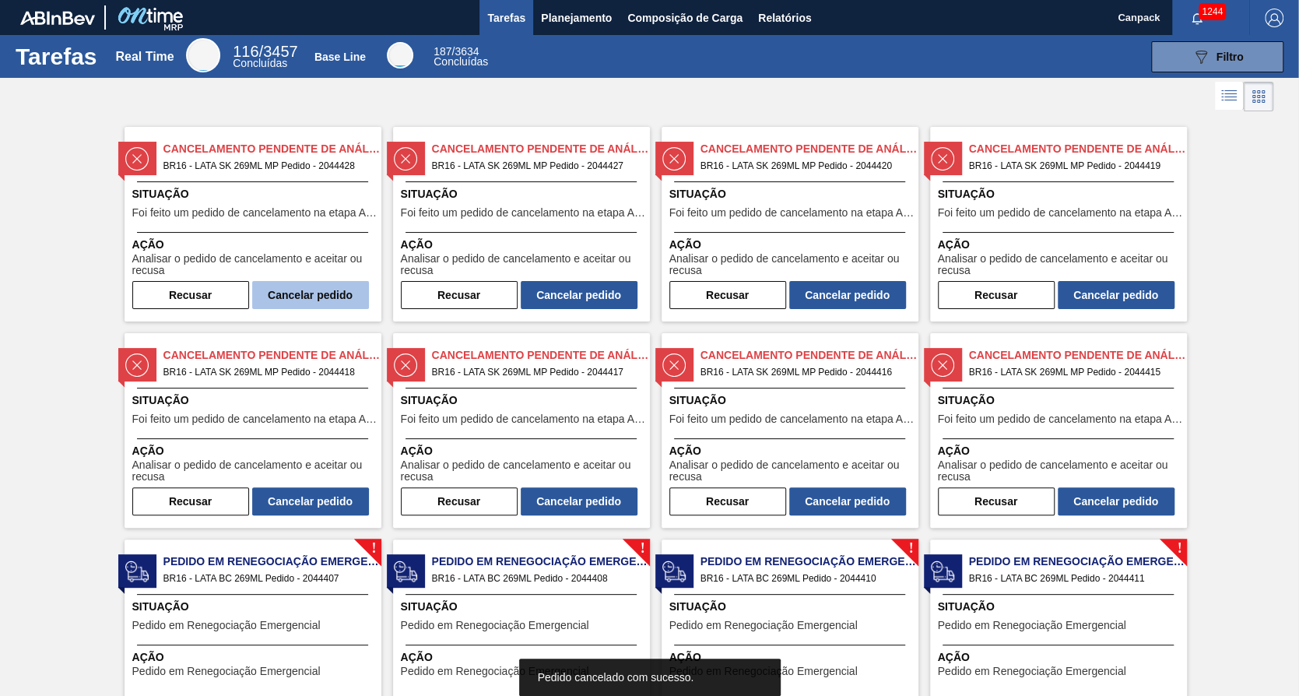
click at [317, 292] on button "Cancelar pedido" at bounding box center [310, 295] width 117 height 28
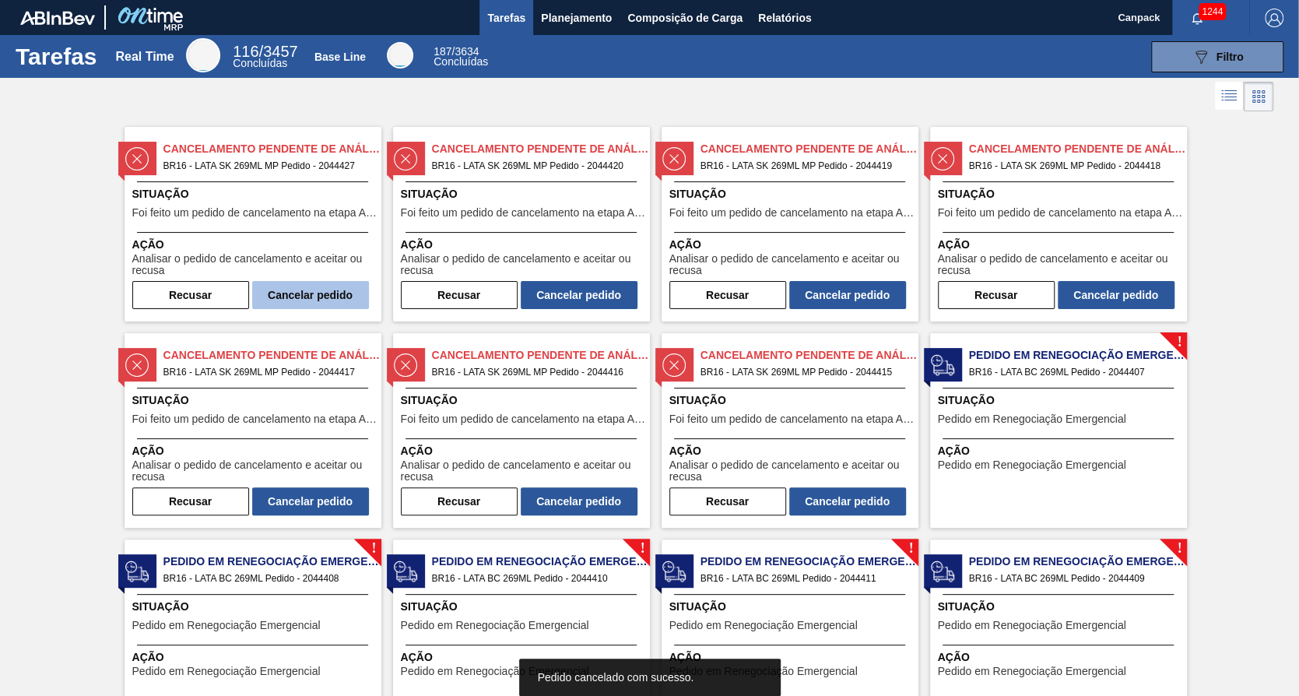
click at [322, 293] on button "Cancelar pedido" at bounding box center [310, 295] width 117 height 28
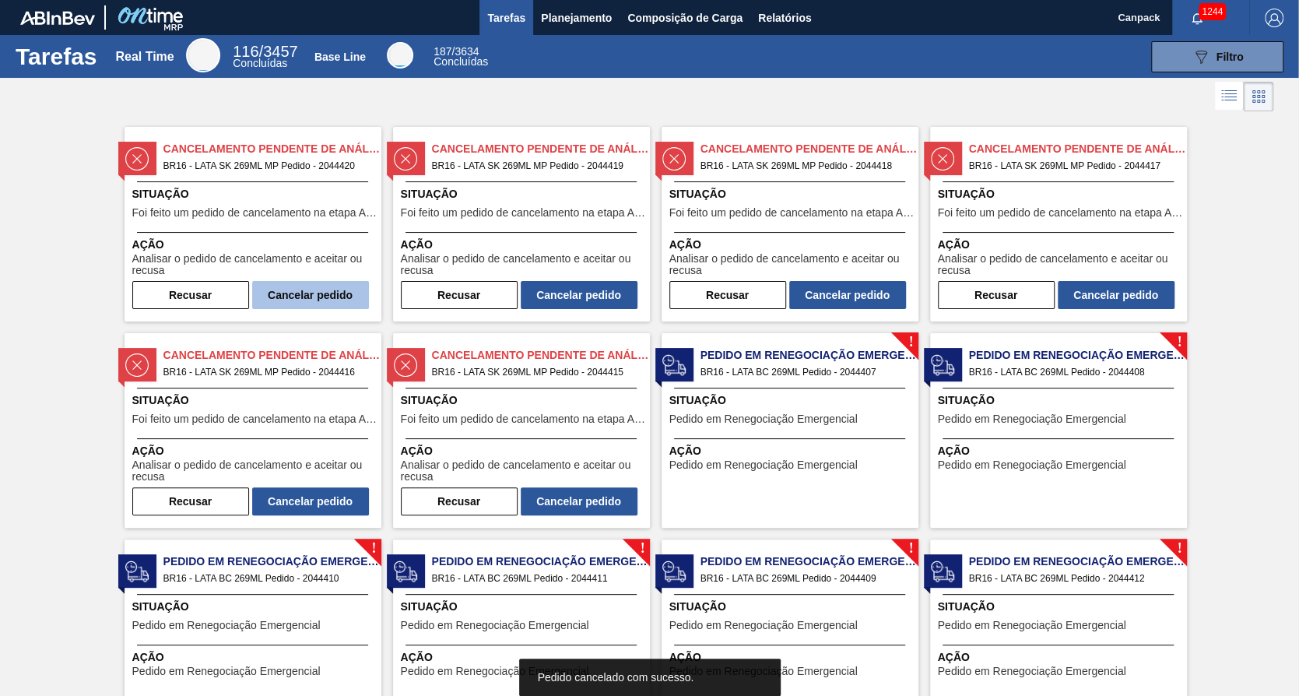
click at [328, 293] on button "Cancelar pedido" at bounding box center [310, 295] width 117 height 28
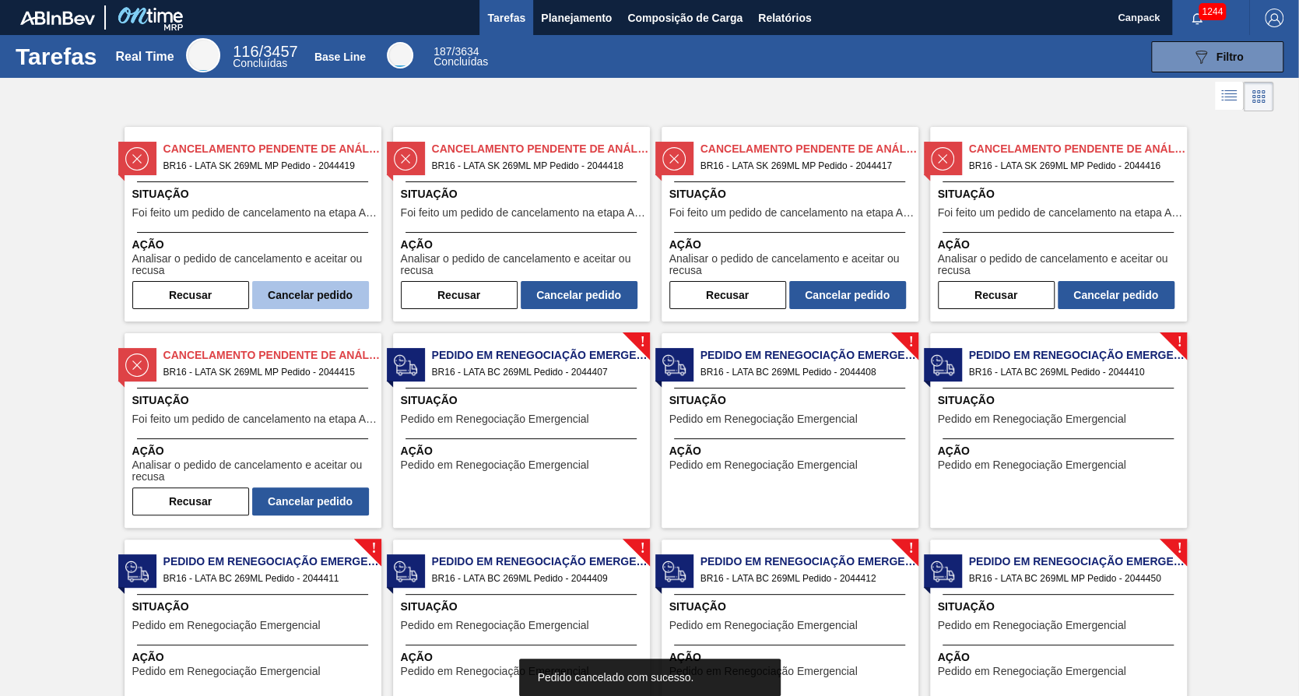
click at [330, 293] on button "Cancelar pedido" at bounding box center [310, 295] width 117 height 28
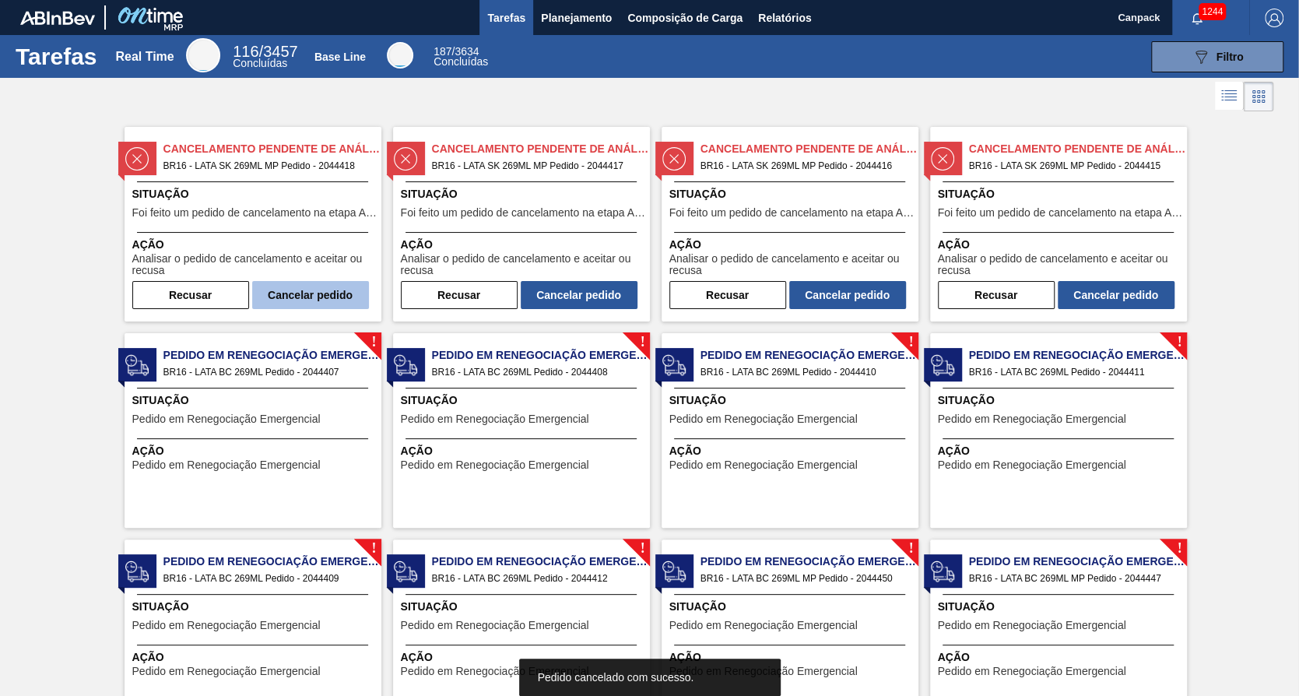
click at [331, 294] on button "Cancelar pedido" at bounding box center [310, 295] width 117 height 28
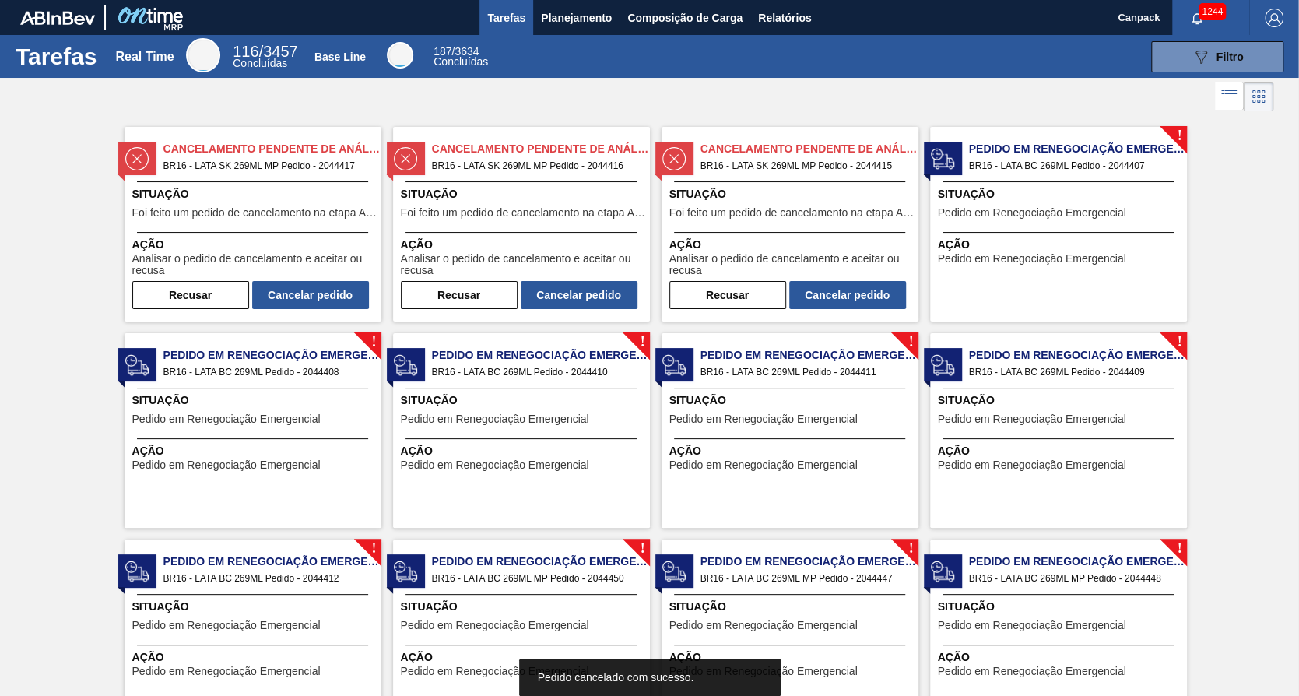
click at [332, 295] on button "Cancelar pedido" at bounding box center [310, 295] width 117 height 28
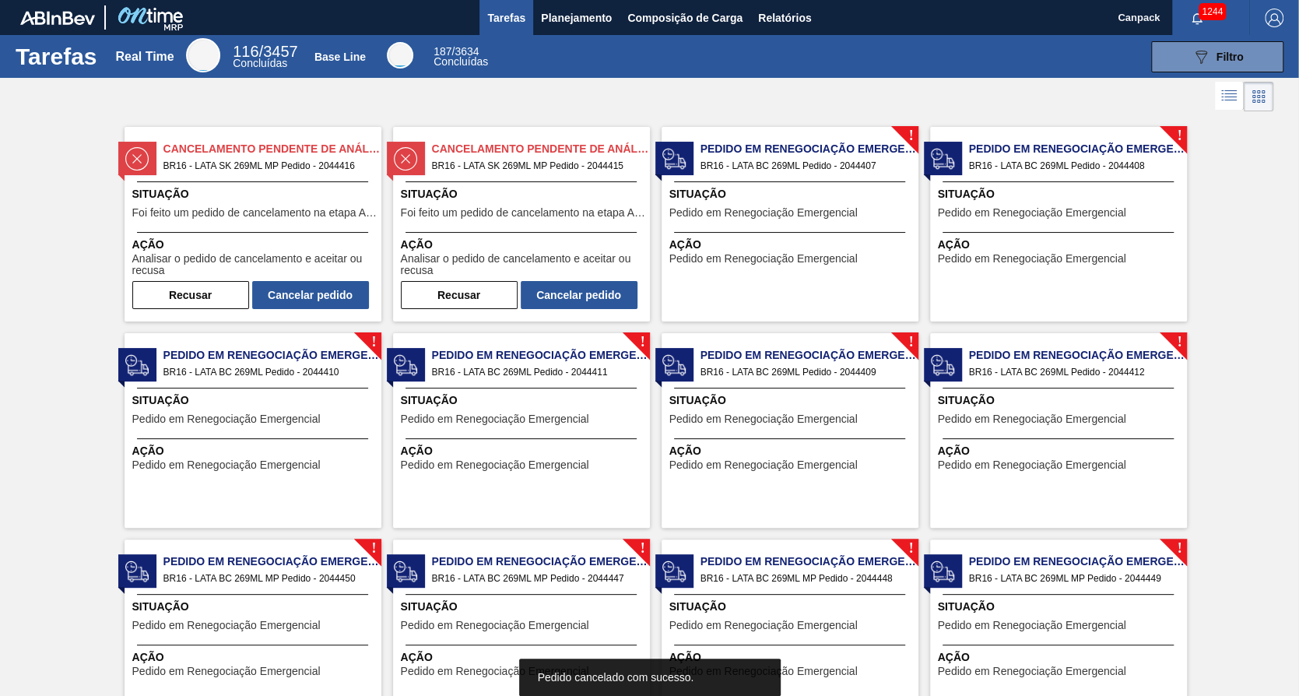
click at [332, 295] on button "Cancelar pedido" at bounding box center [310, 295] width 117 height 28
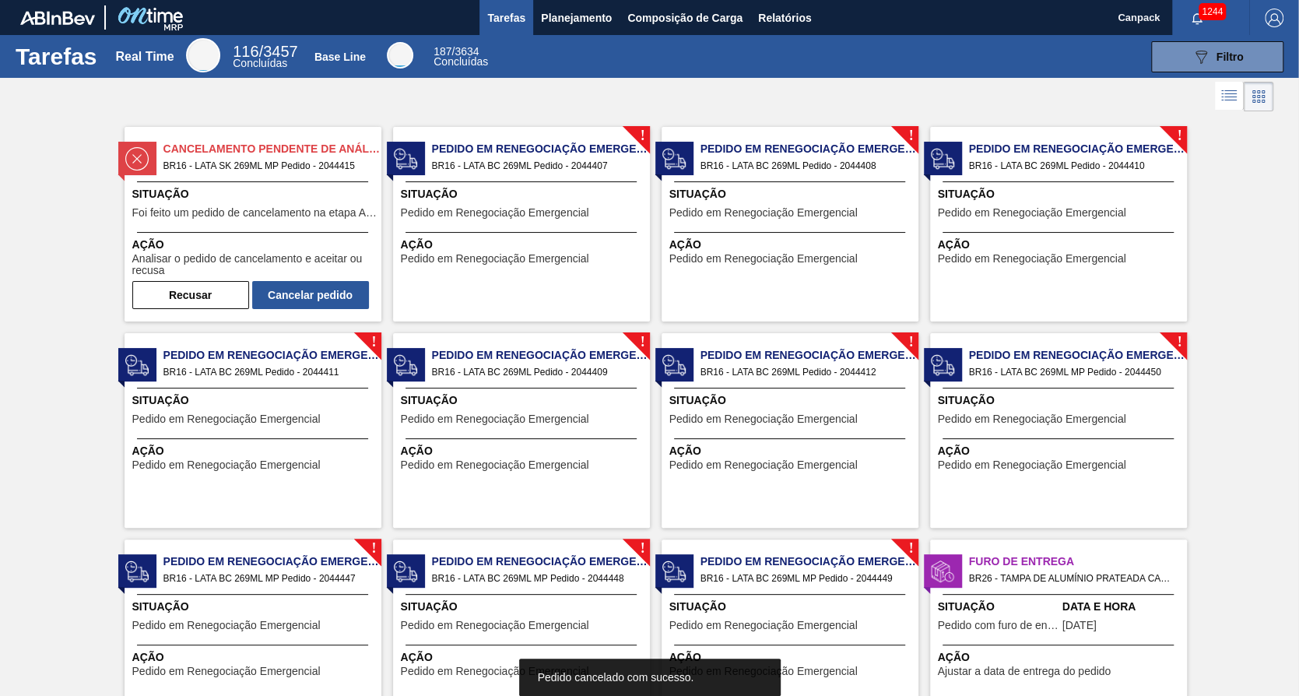
click at [332, 295] on button "Cancelar pedido" at bounding box center [310, 295] width 117 height 28
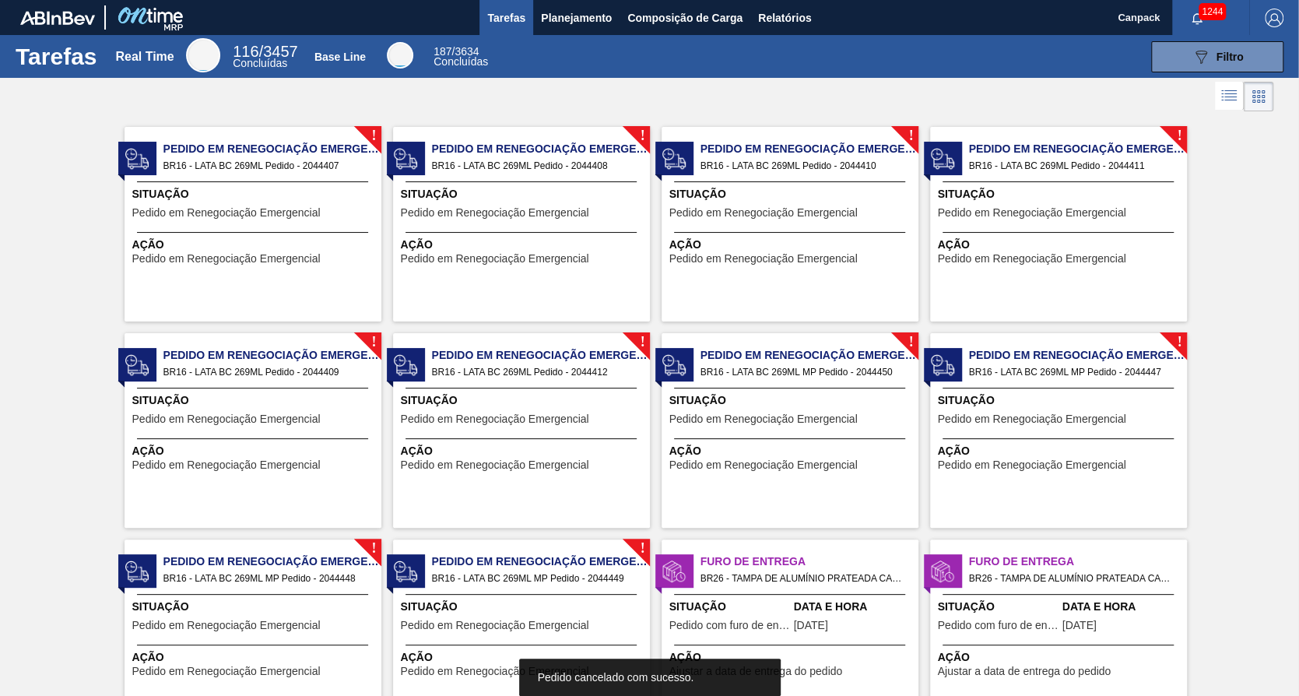
click at [303, 259] on span "Pedido em Renegociação Emergencial" at bounding box center [226, 259] width 188 height 12
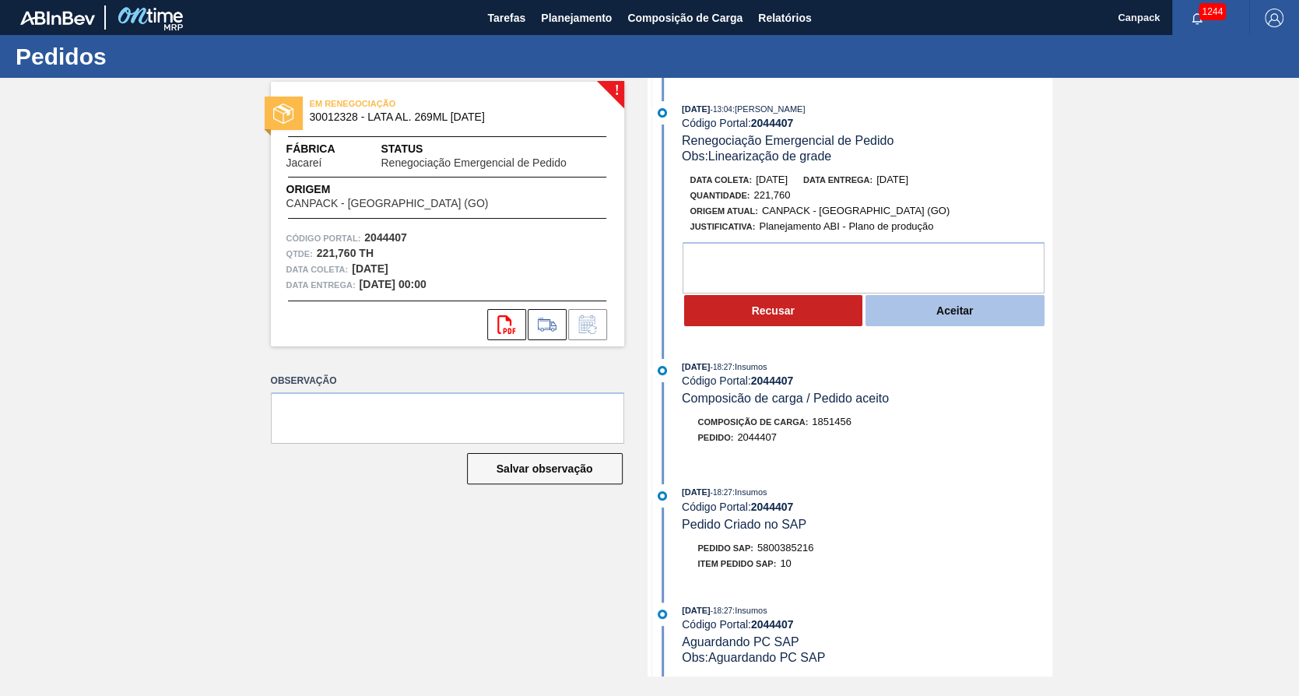
click at [927, 326] on button "Aceitar" at bounding box center [955, 310] width 179 height 31
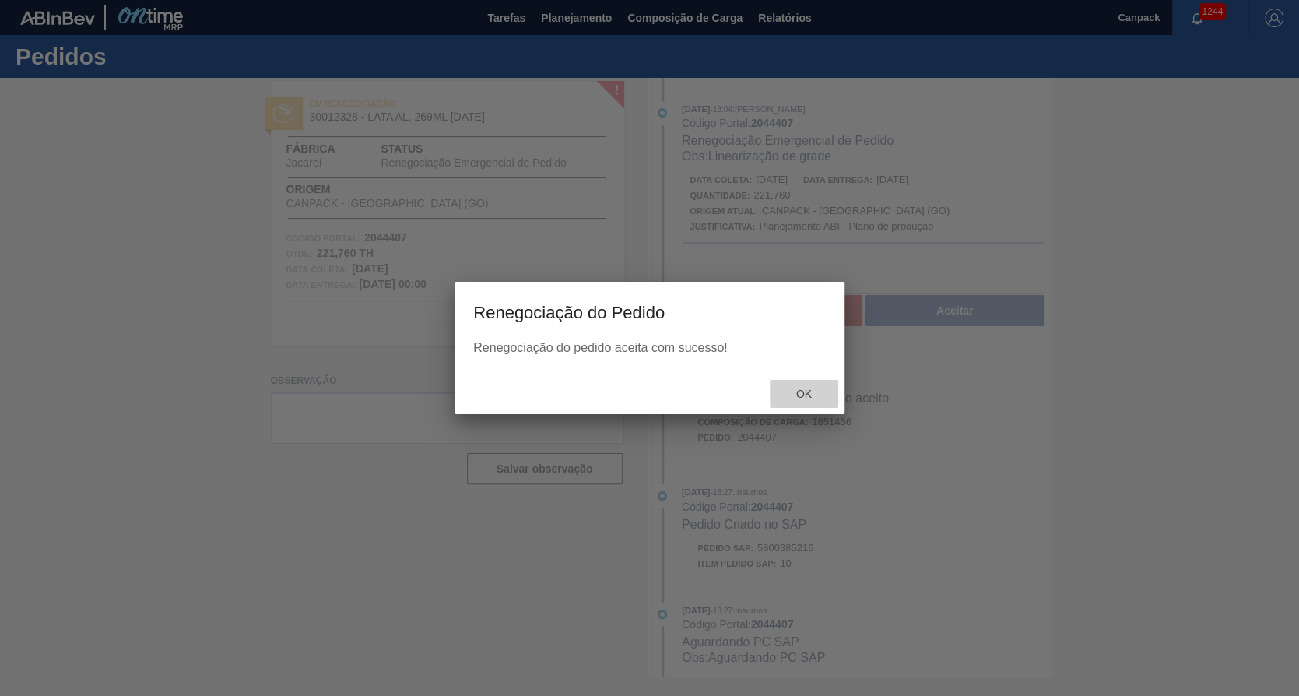
drag, startPoint x: 796, startPoint y: 392, endPoint x: 699, endPoint y: 235, distance: 184.5
click at [796, 392] on span "Ok" at bounding box center [804, 394] width 40 height 12
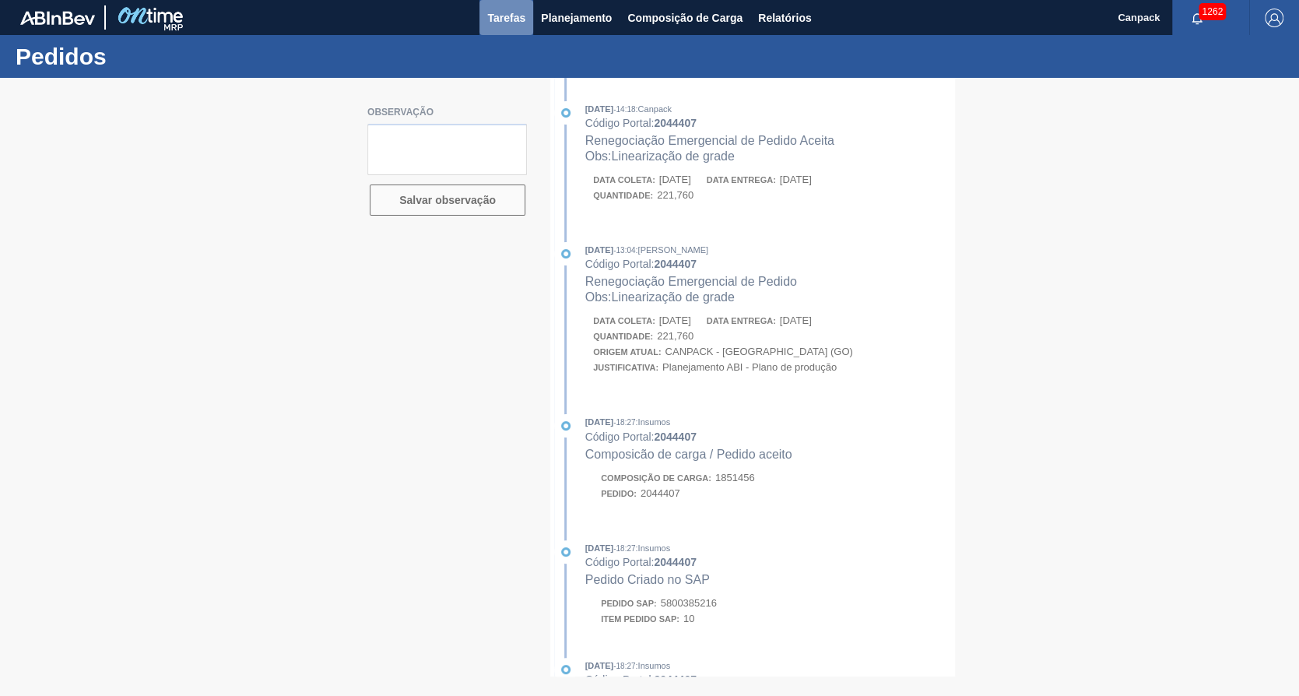
click at [502, 23] on span "Tarefas" at bounding box center [506, 18] width 38 height 19
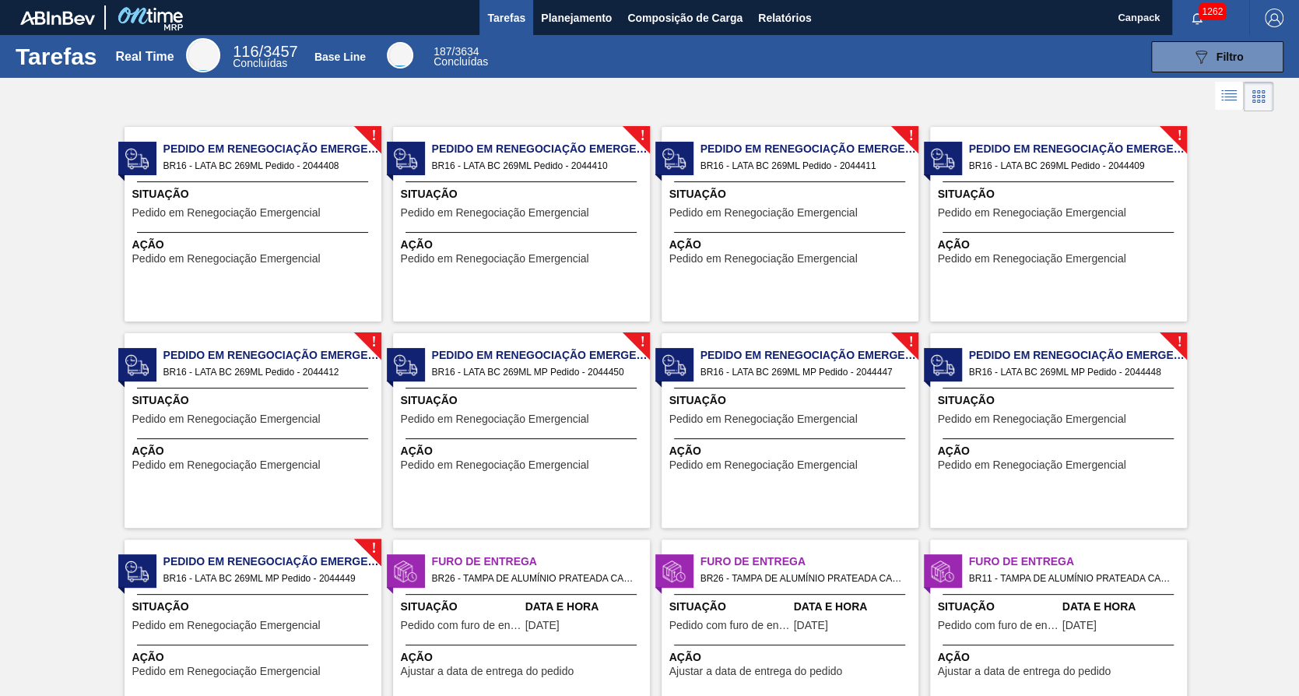
click at [260, 212] on span "Pedido em Renegociação Emergencial" at bounding box center [226, 213] width 188 height 12
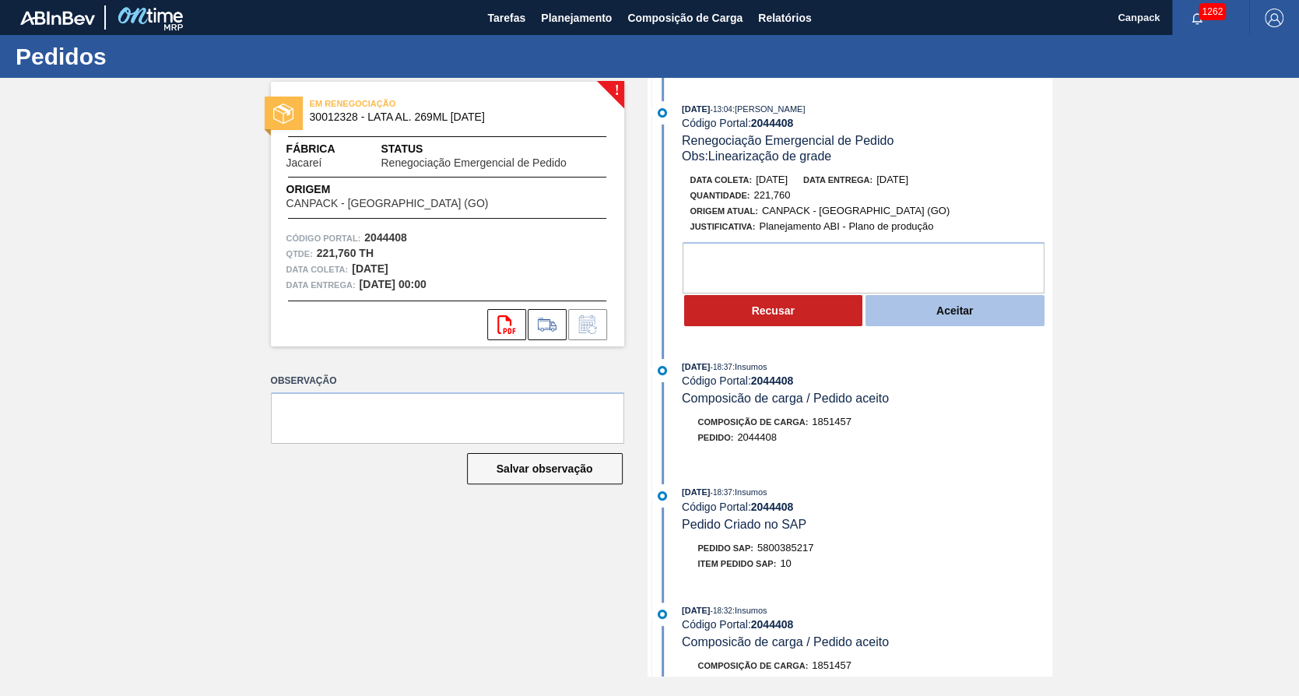
click at [915, 315] on button "Aceitar" at bounding box center [955, 310] width 179 height 31
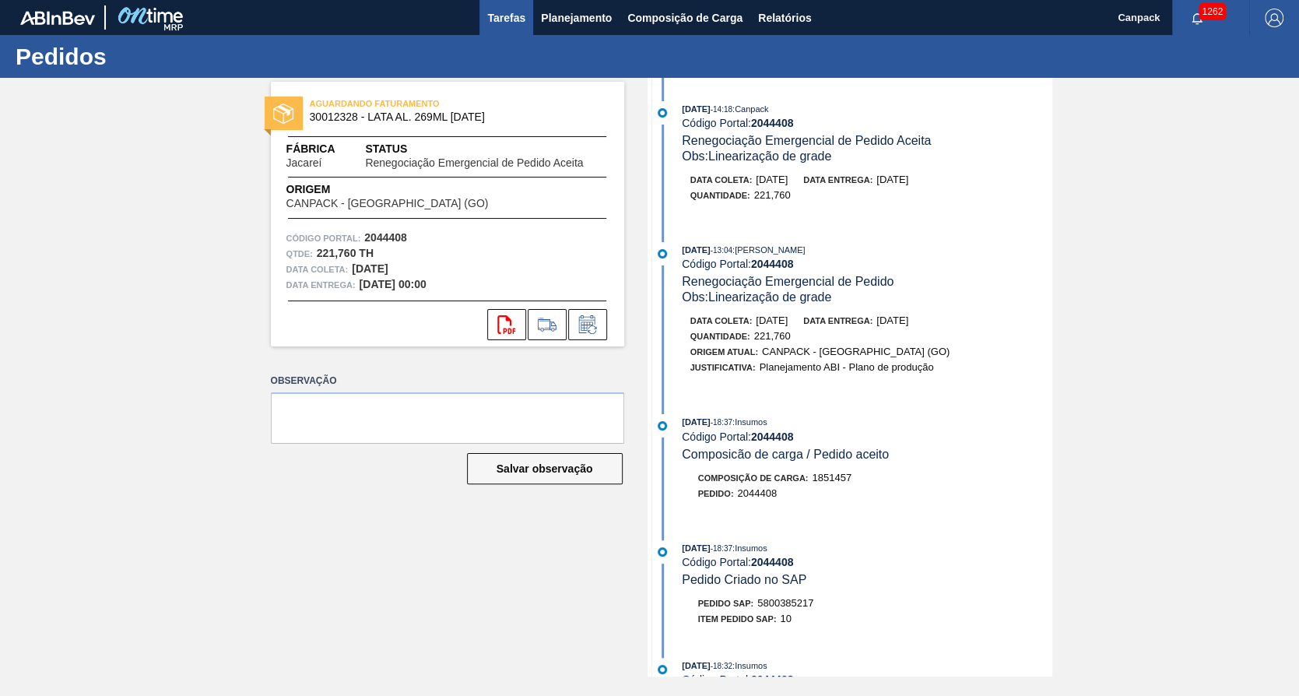
click at [495, 21] on span "Tarefas" at bounding box center [506, 18] width 38 height 19
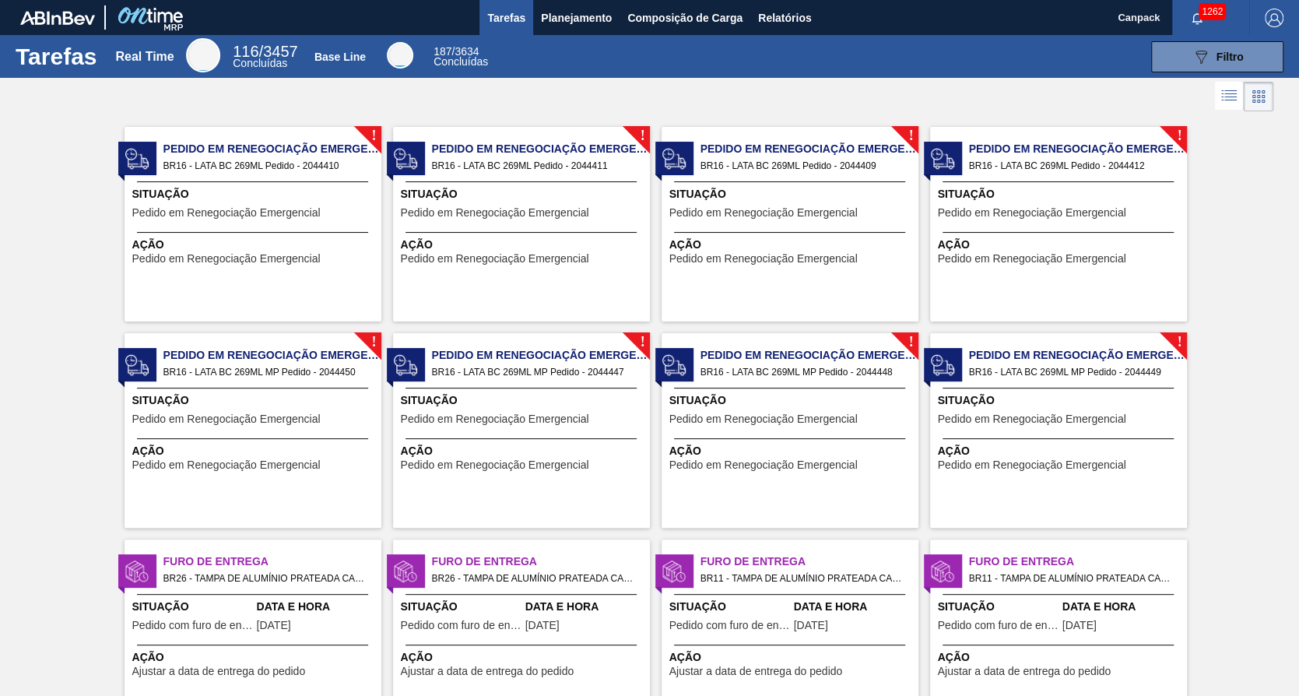
click at [220, 209] on span "Pedido em Renegociação Emergencial" at bounding box center [226, 213] width 188 height 12
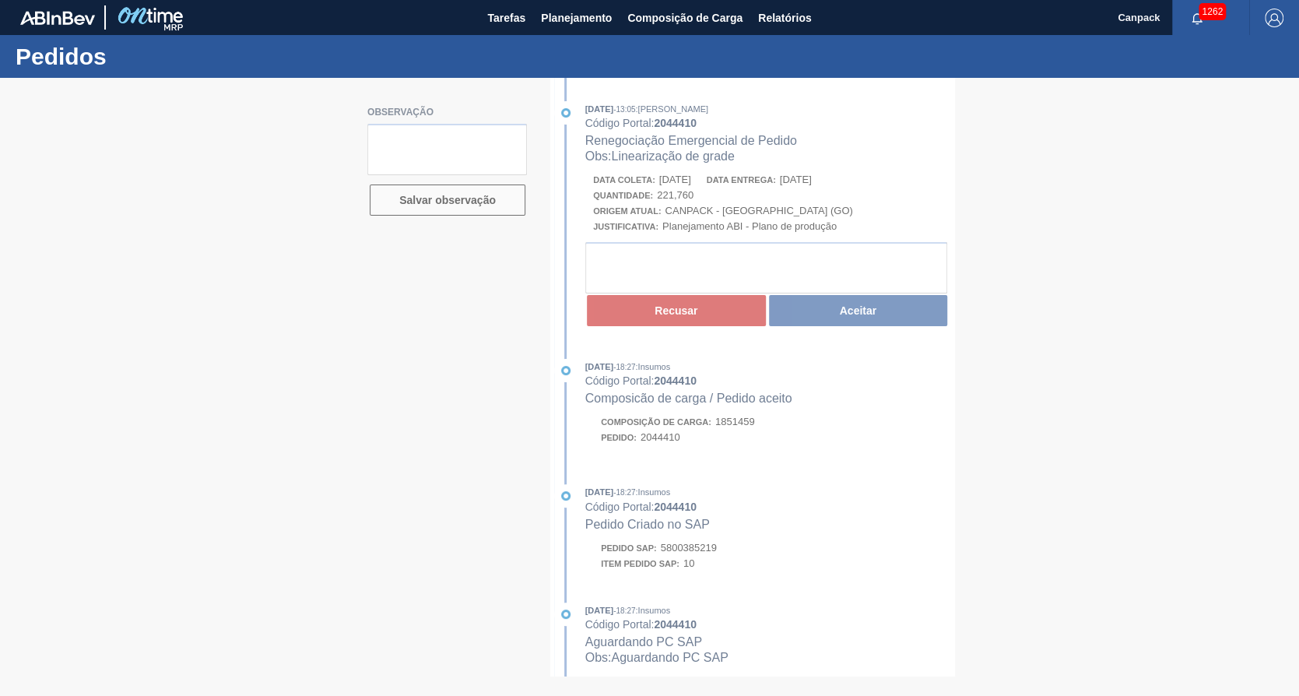
click at [880, 319] on div at bounding box center [649, 387] width 1299 height 618
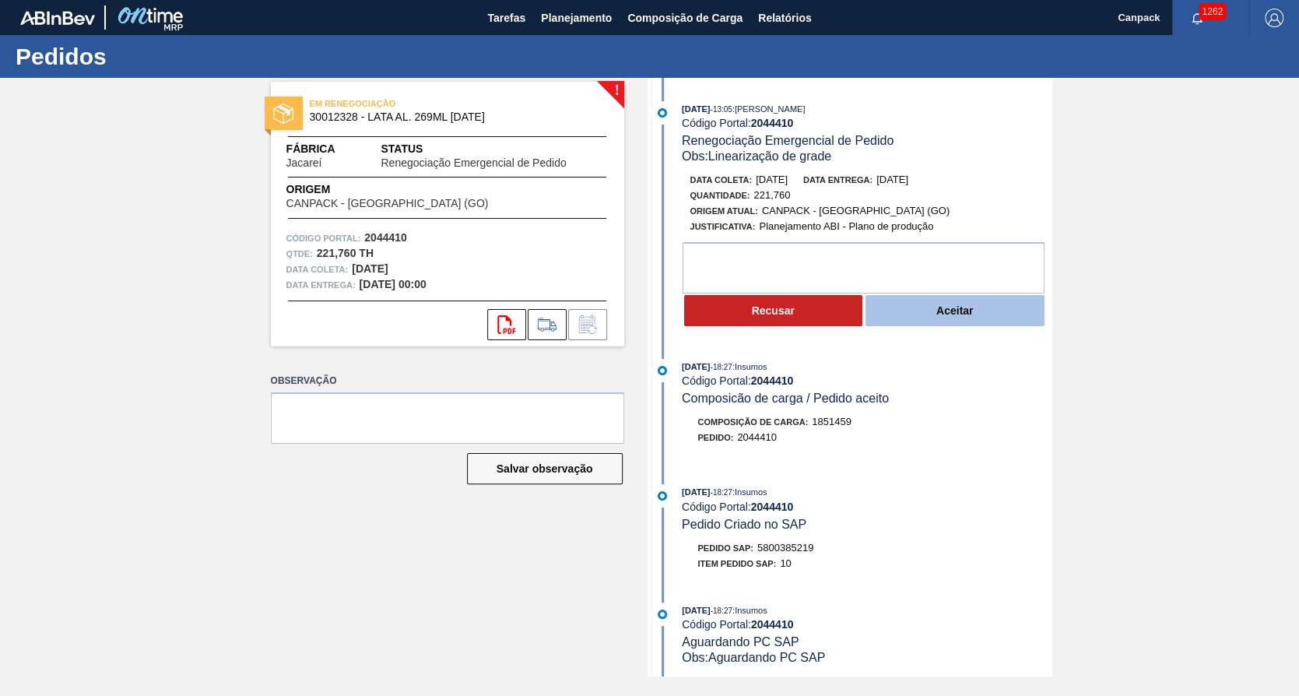
click at [934, 308] on button "Aceitar" at bounding box center [955, 310] width 179 height 31
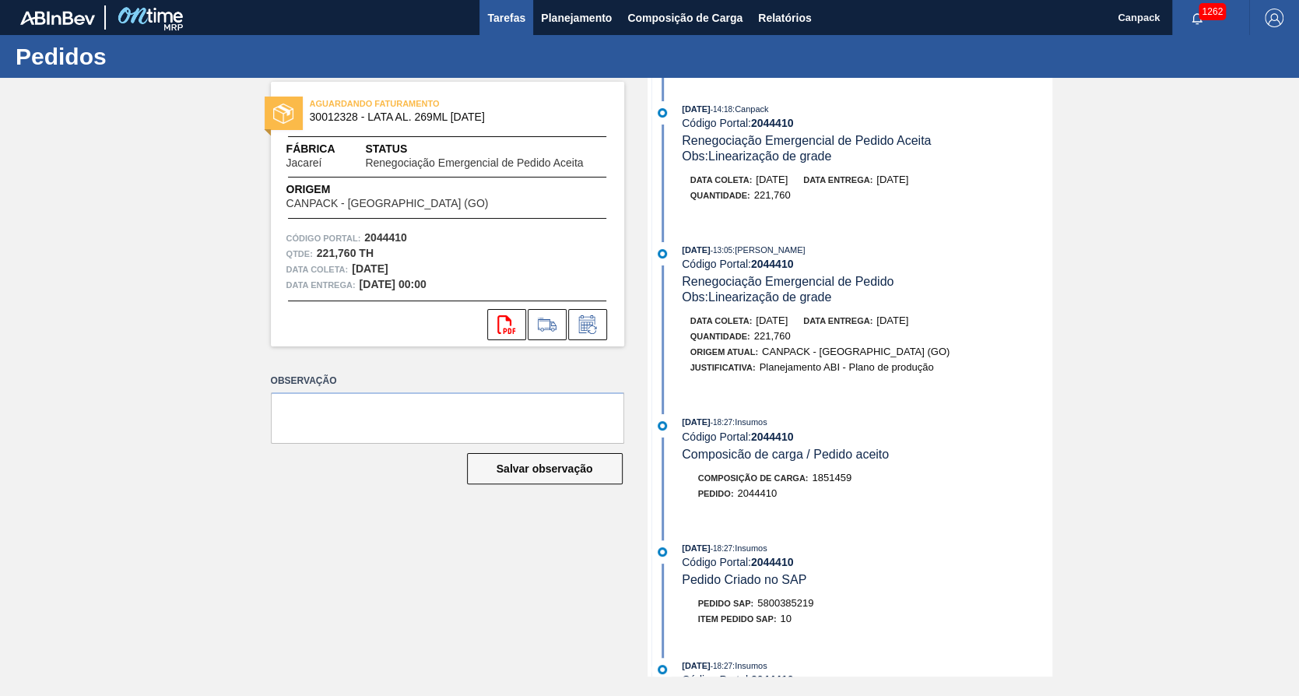
click at [488, 31] on button "Tarefas" at bounding box center [507, 17] width 54 height 35
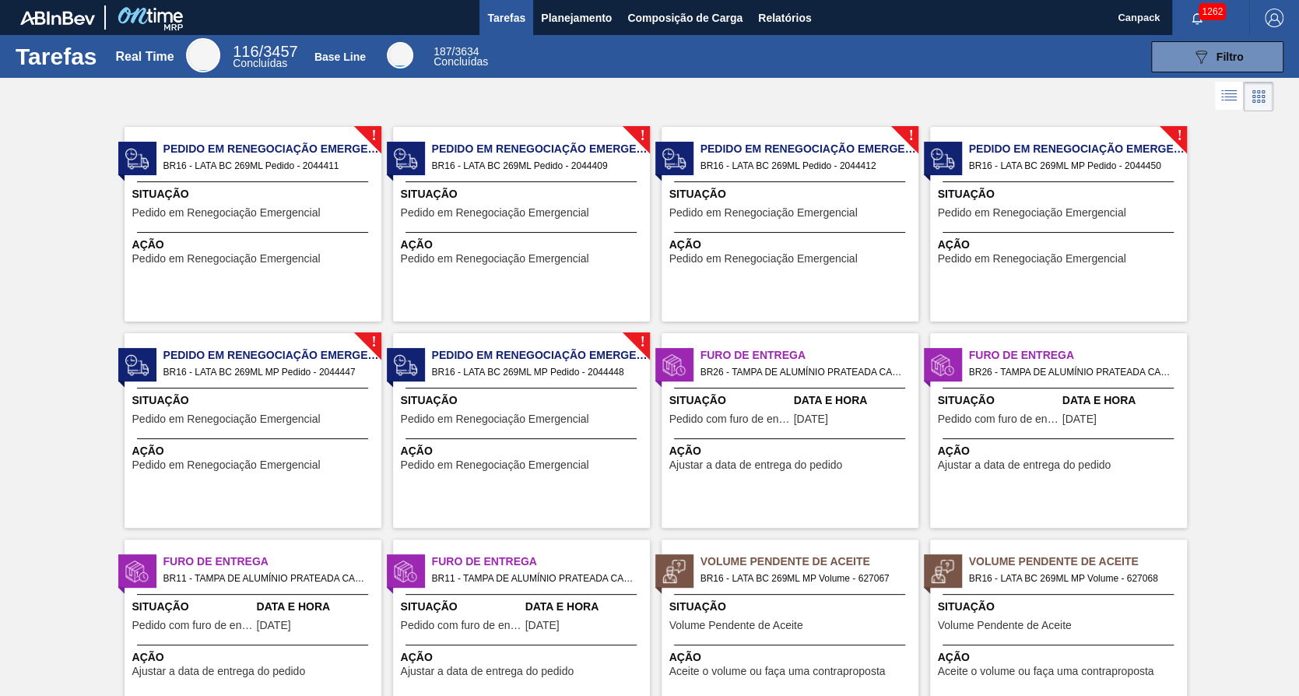
click at [339, 213] on div "Situação Pedido em Renegociação Emergencial" at bounding box center [254, 205] width 245 height 38
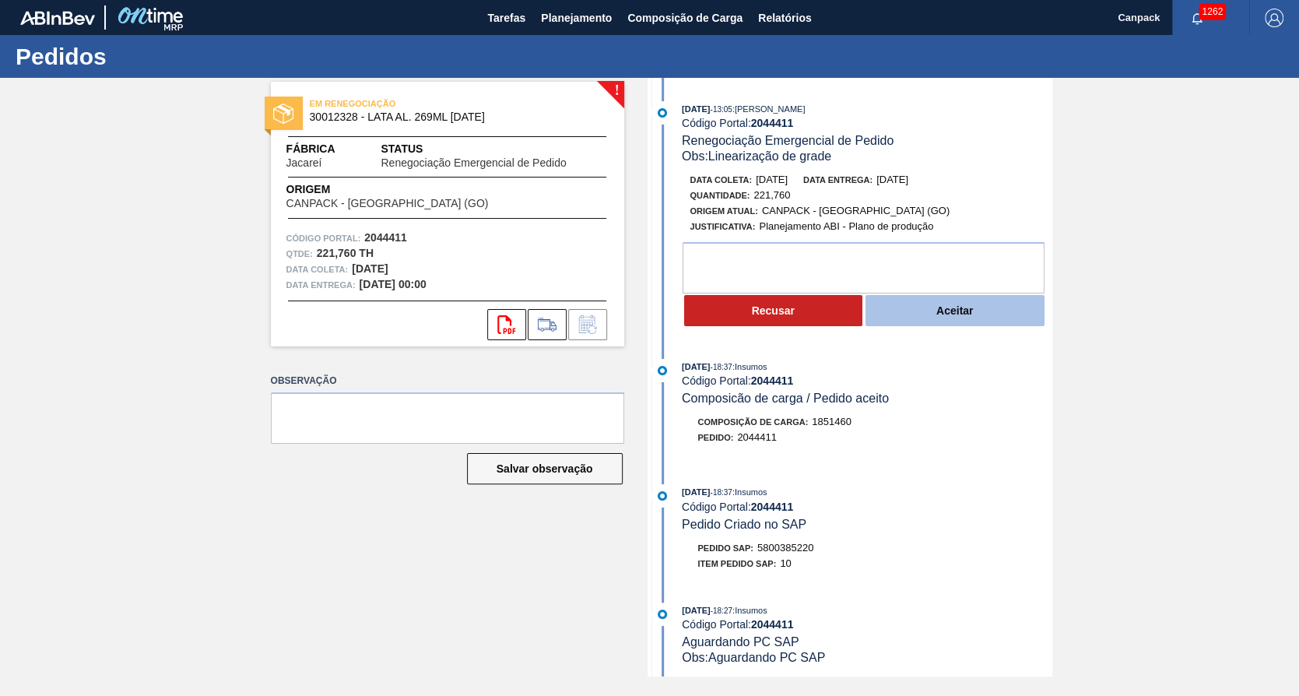
click at [961, 325] on button "Aceitar" at bounding box center [955, 310] width 179 height 31
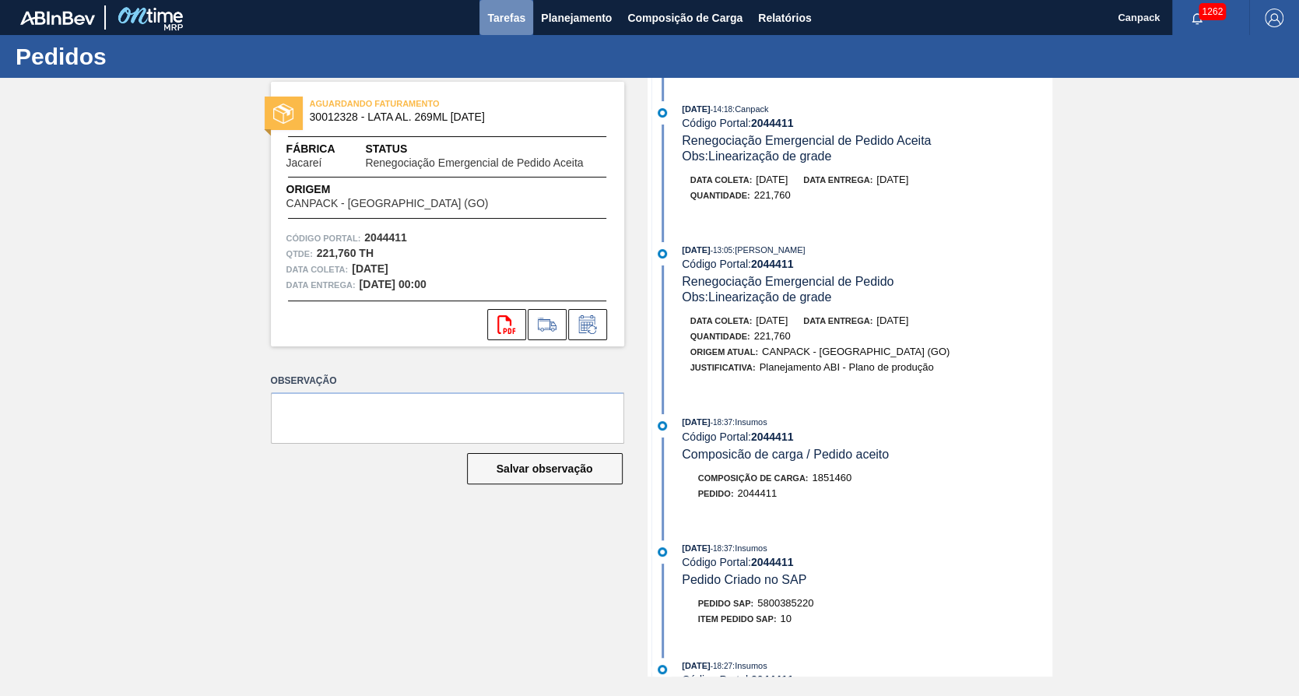
click at [509, 17] on span "Tarefas" at bounding box center [506, 18] width 38 height 19
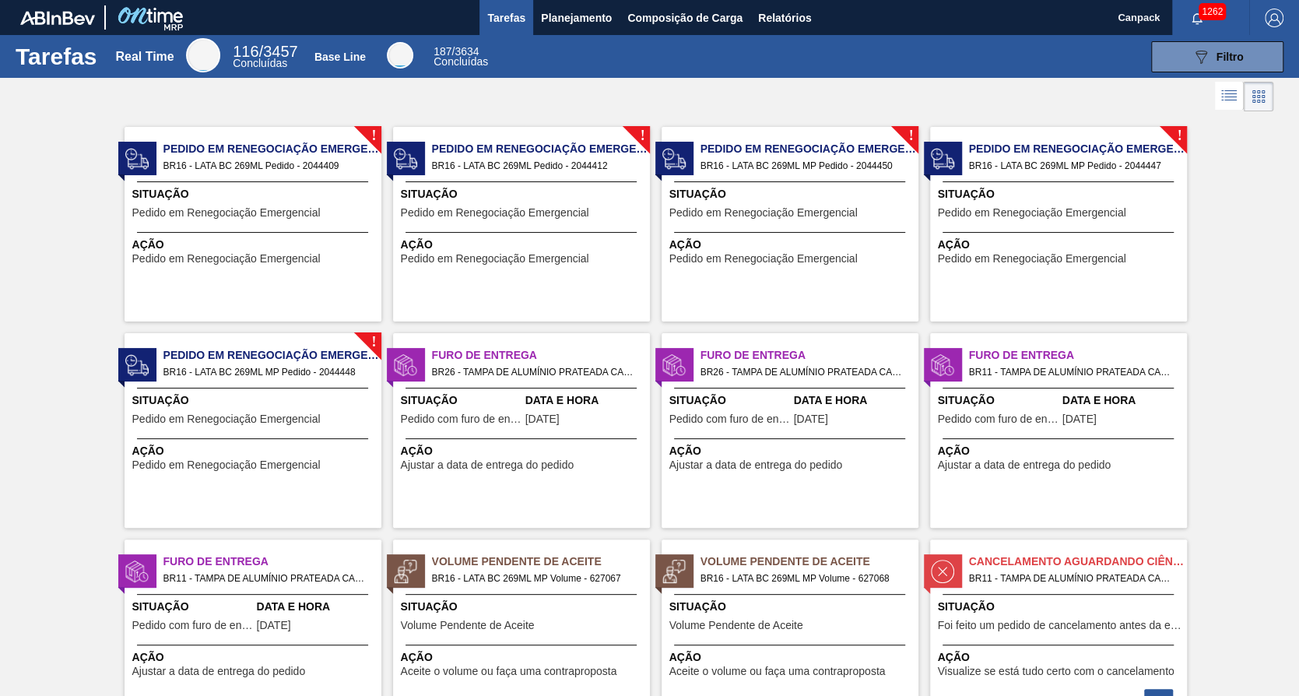
click at [288, 229] on div "! Pedido em Renegociação Emergencial BR16 - LATA BC 269ML Pedido - 2044409 Situ…" at bounding box center [253, 224] width 257 height 195
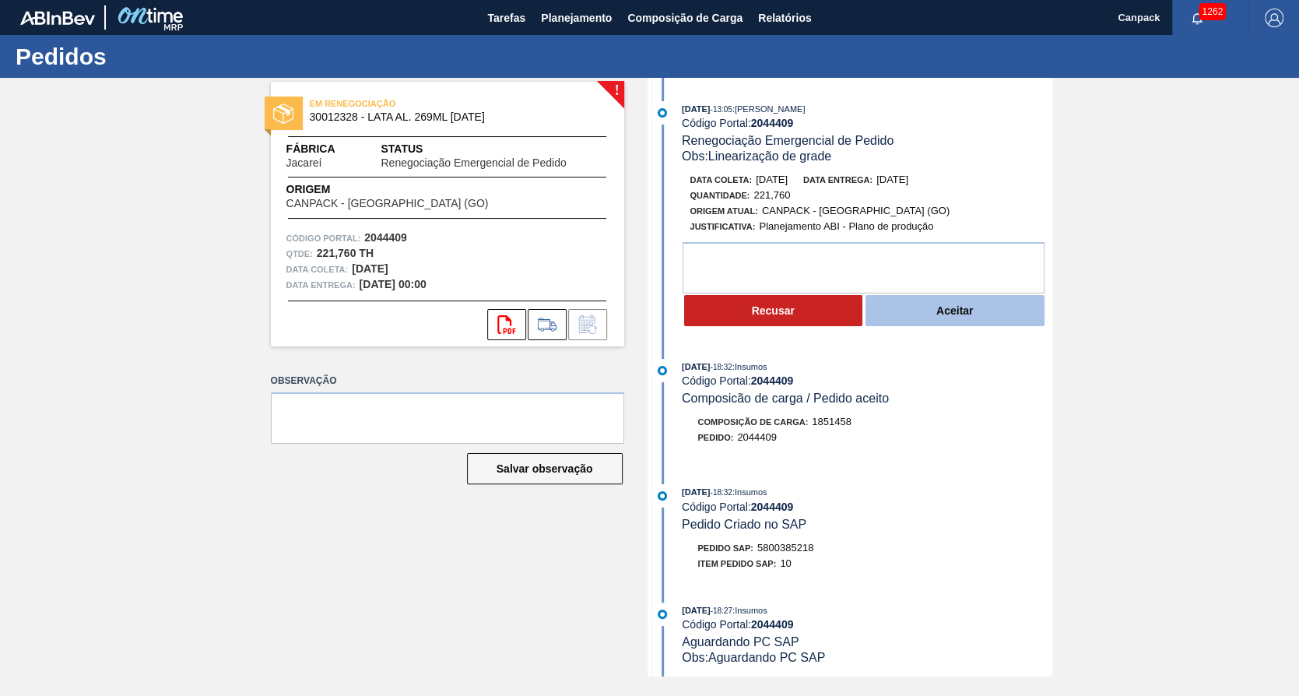
click at [945, 318] on button "Aceitar" at bounding box center [955, 310] width 179 height 31
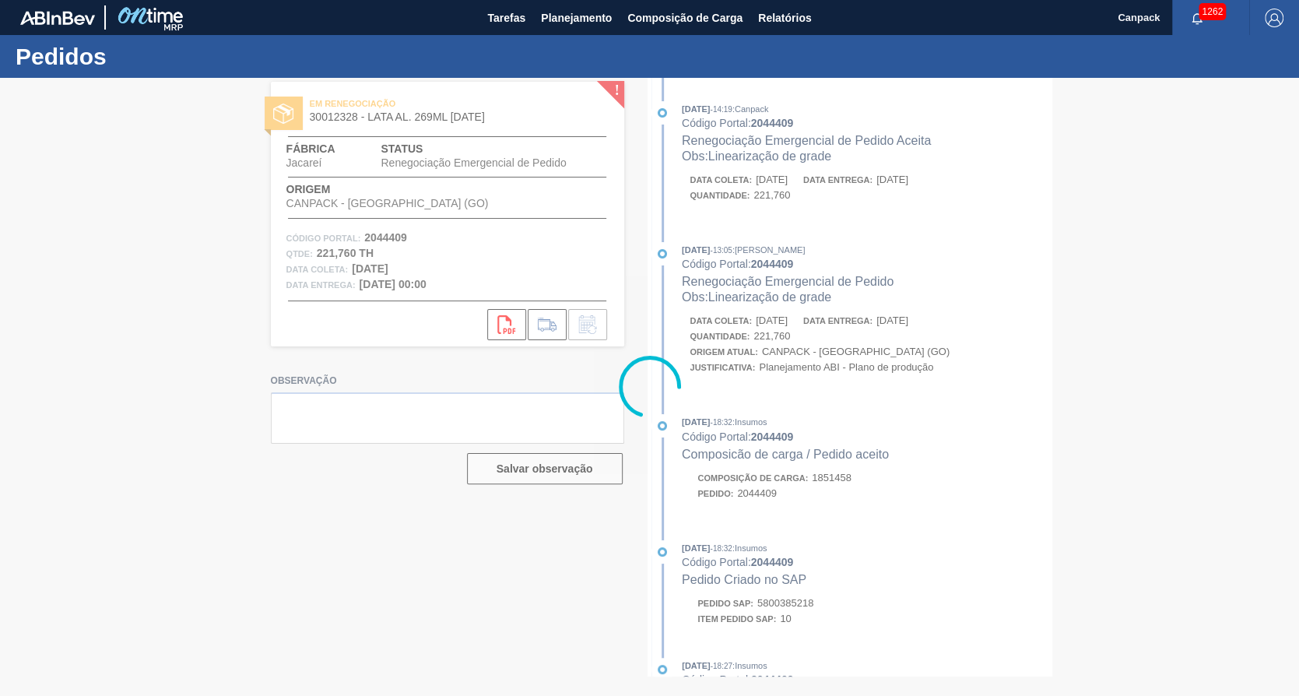
click at [800, 398] on div at bounding box center [649, 387] width 1299 height 618
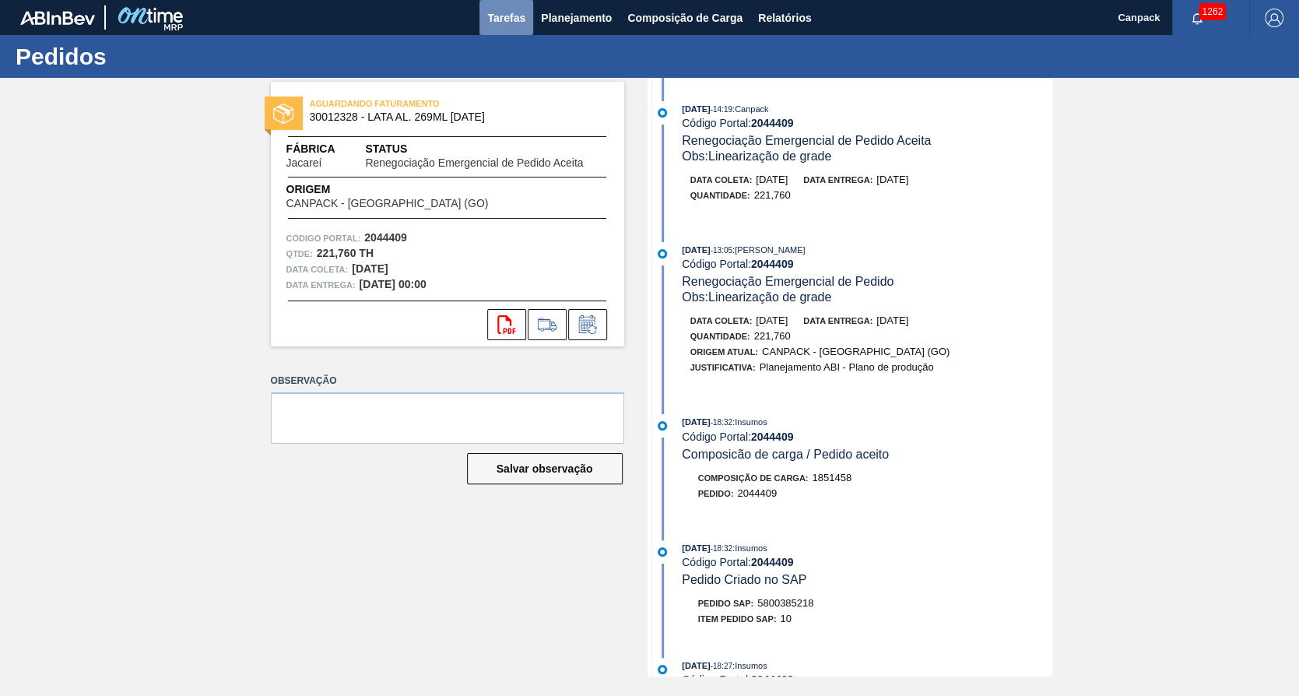
click at [499, 18] on span "Tarefas" at bounding box center [506, 18] width 38 height 19
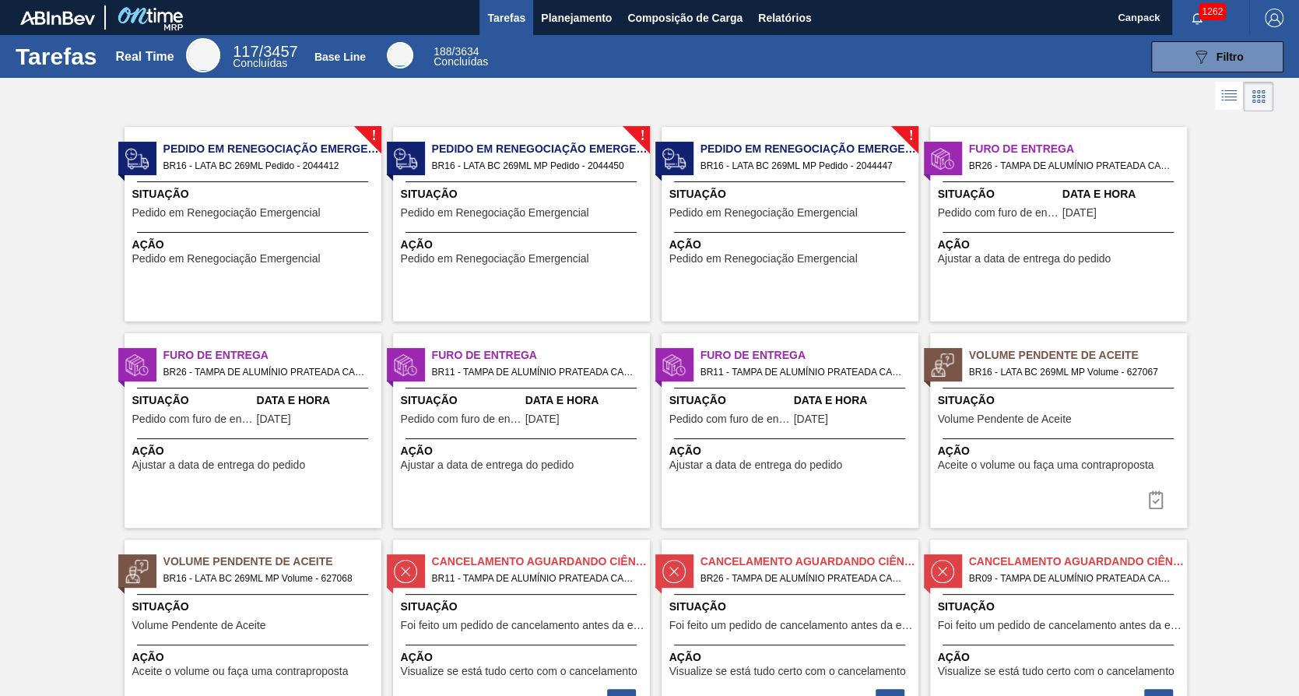
click at [324, 206] on div "Situação Pedido em Renegociação Emergencial" at bounding box center [254, 205] width 245 height 38
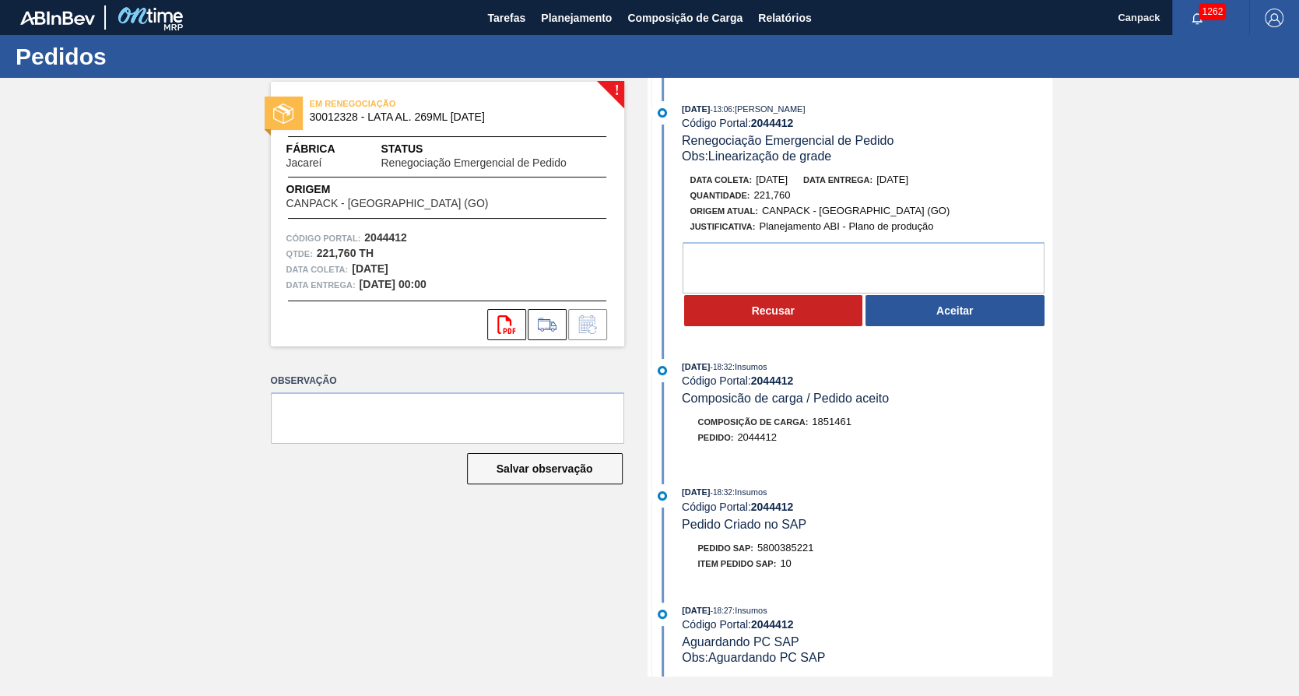
click at [915, 325] on button "Aceitar" at bounding box center [955, 310] width 179 height 31
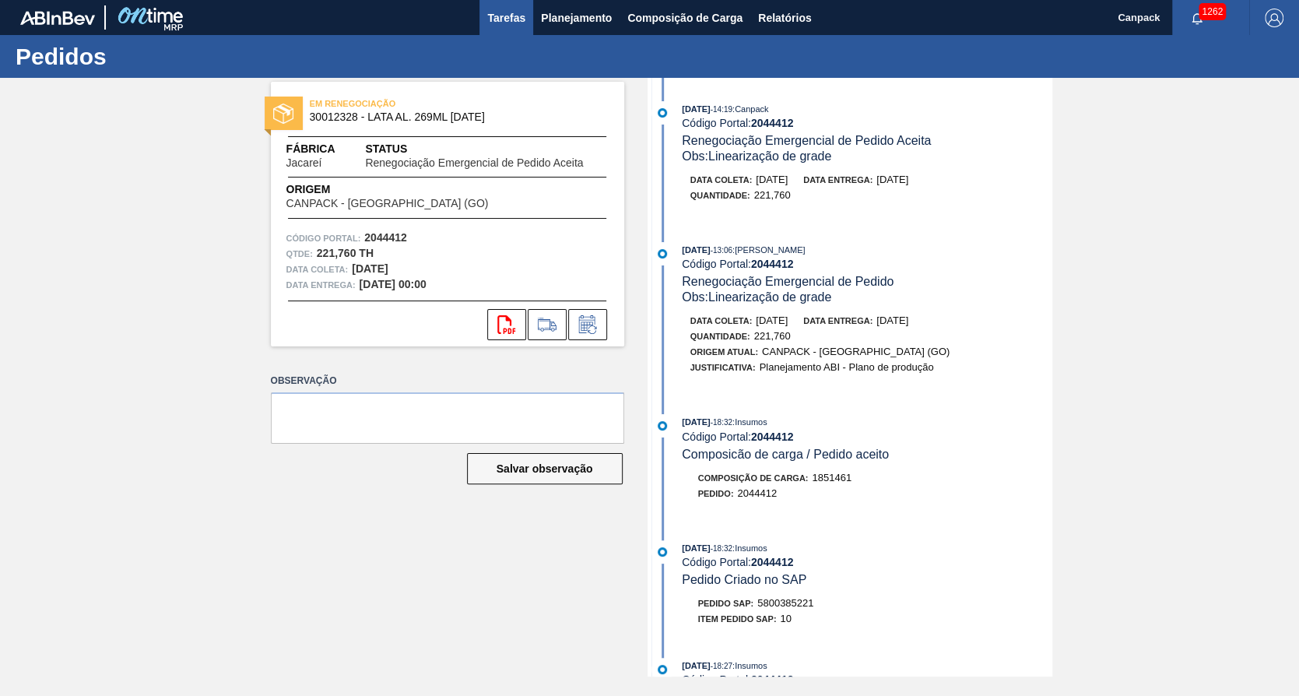
click at [525, 11] on span "Tarefas" at bounding box center [506, 18] width 38 height 19
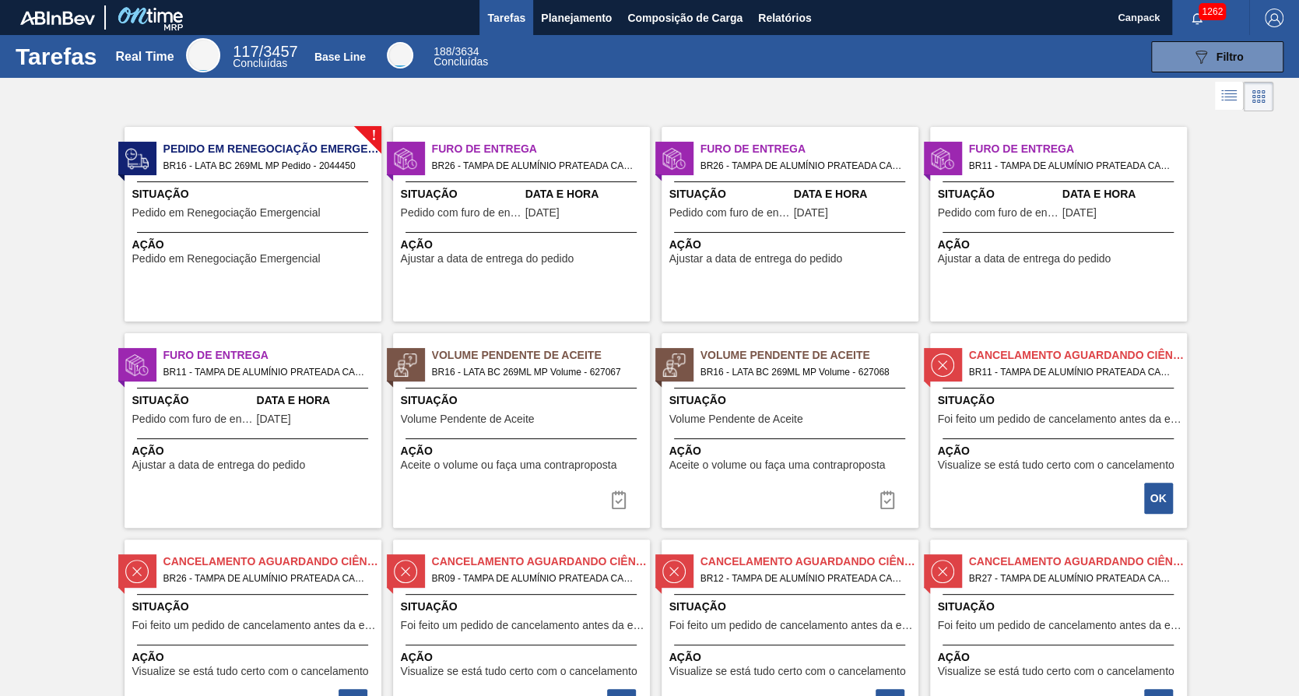
click at [294, 245] on span "Ação" at bounding box center [254, 245] width 245 height 16
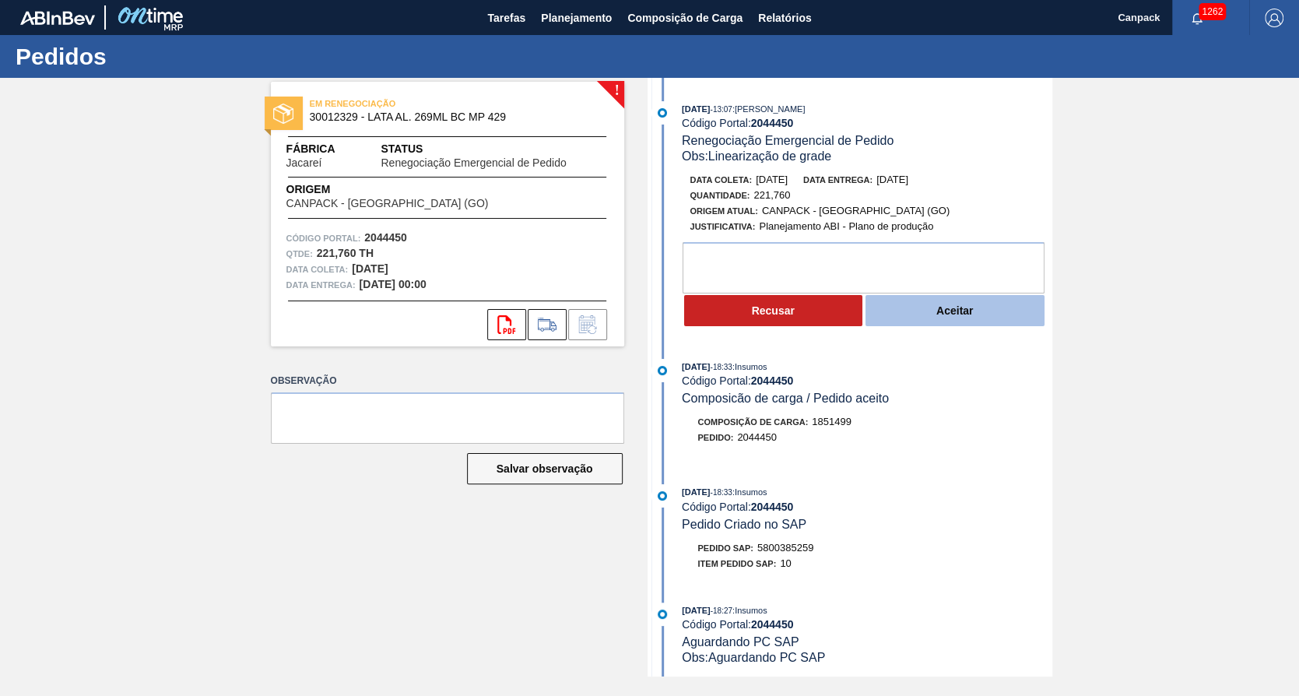
click at [928, 314] on button "Aceitar" at bounding box center [955, 310] width 179 height 31
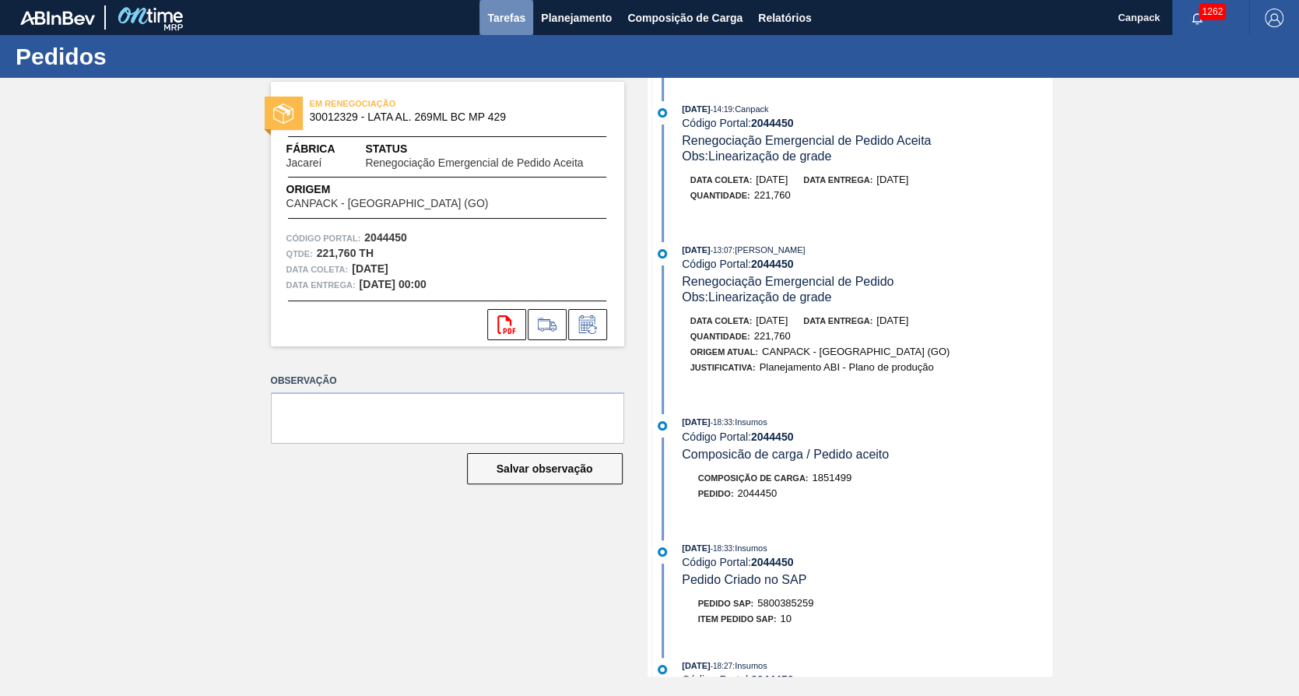
click at [503, 19] on span "Tarefas" at bounding box center [506, 18] width 38 height 19
